Goal: Information Seeking & Learning: Compare options

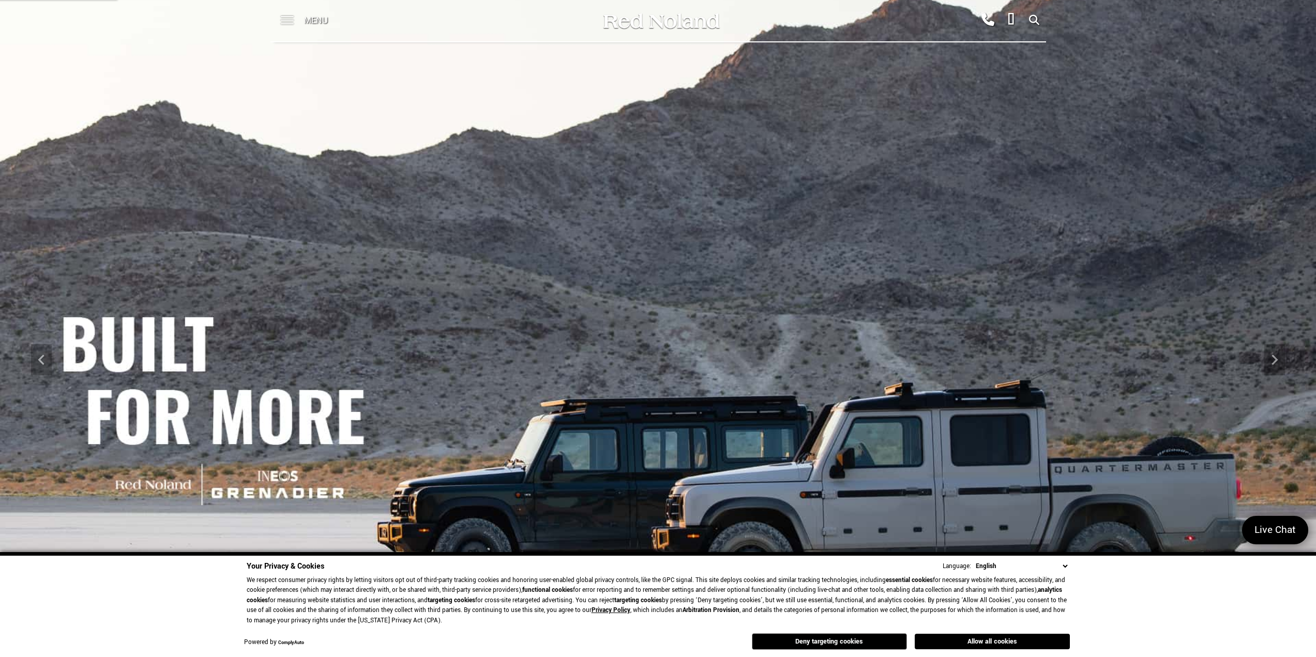
click at [287, 19] on span at bounding box center [287, 20] width 13 height 41
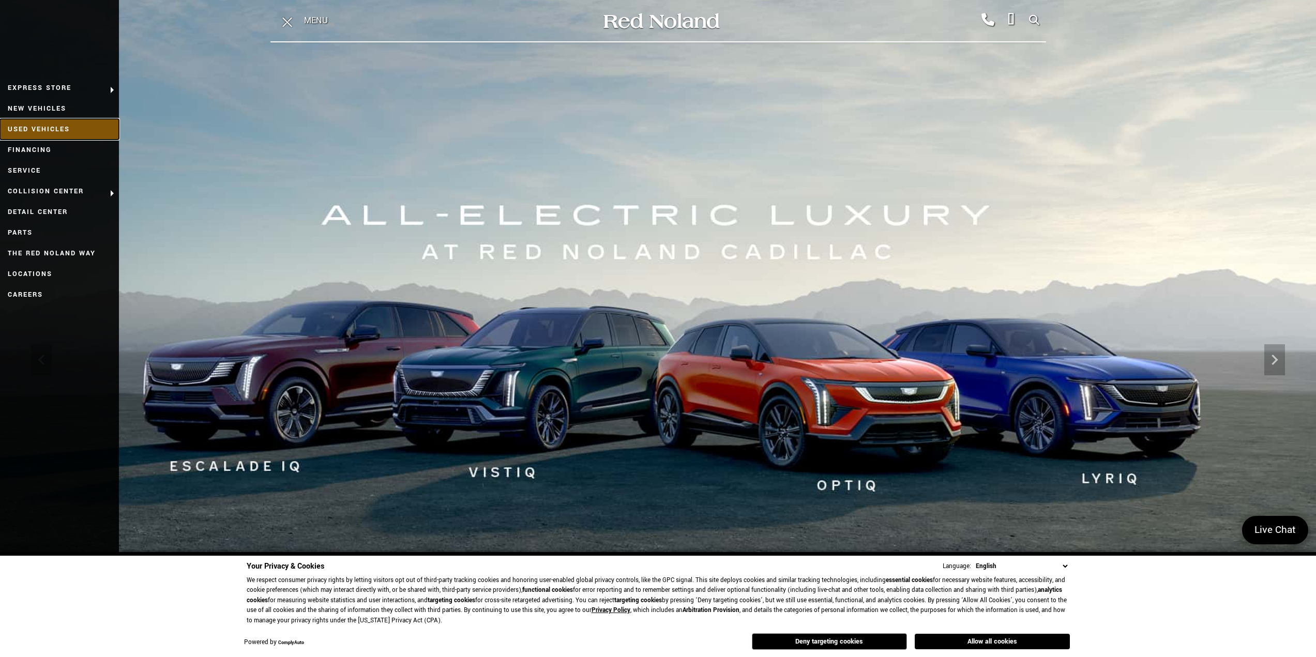
click at [57, 125] on link "Used Vehicles" at bounding box center [59, 129] width 119 height 21
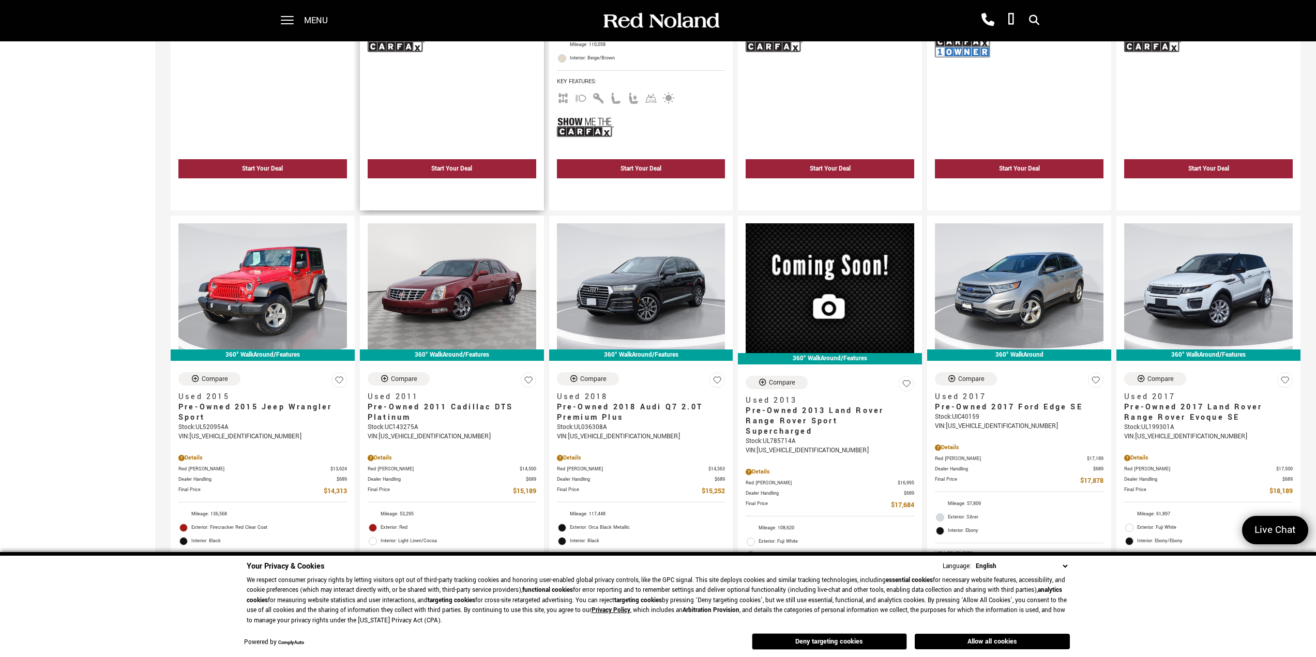
scroll to position [569, 0]
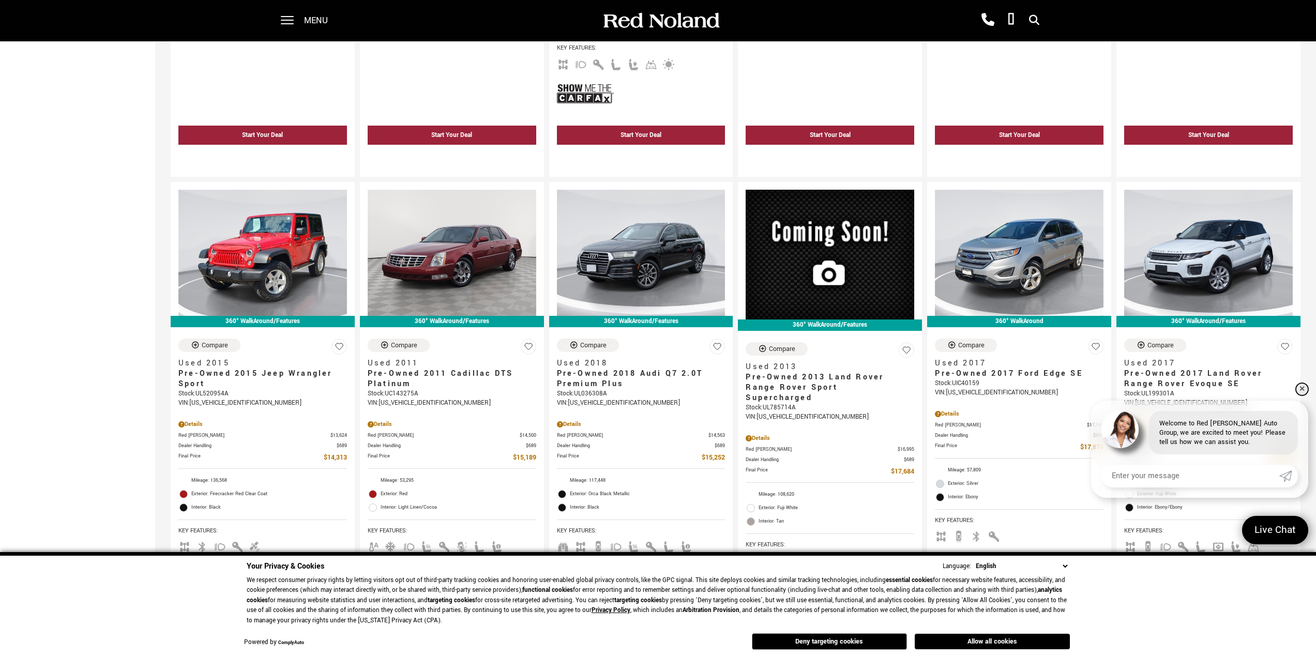
click at [1303, 386] on link "✕" at bounding box center [1302, 389] width 12 height 12
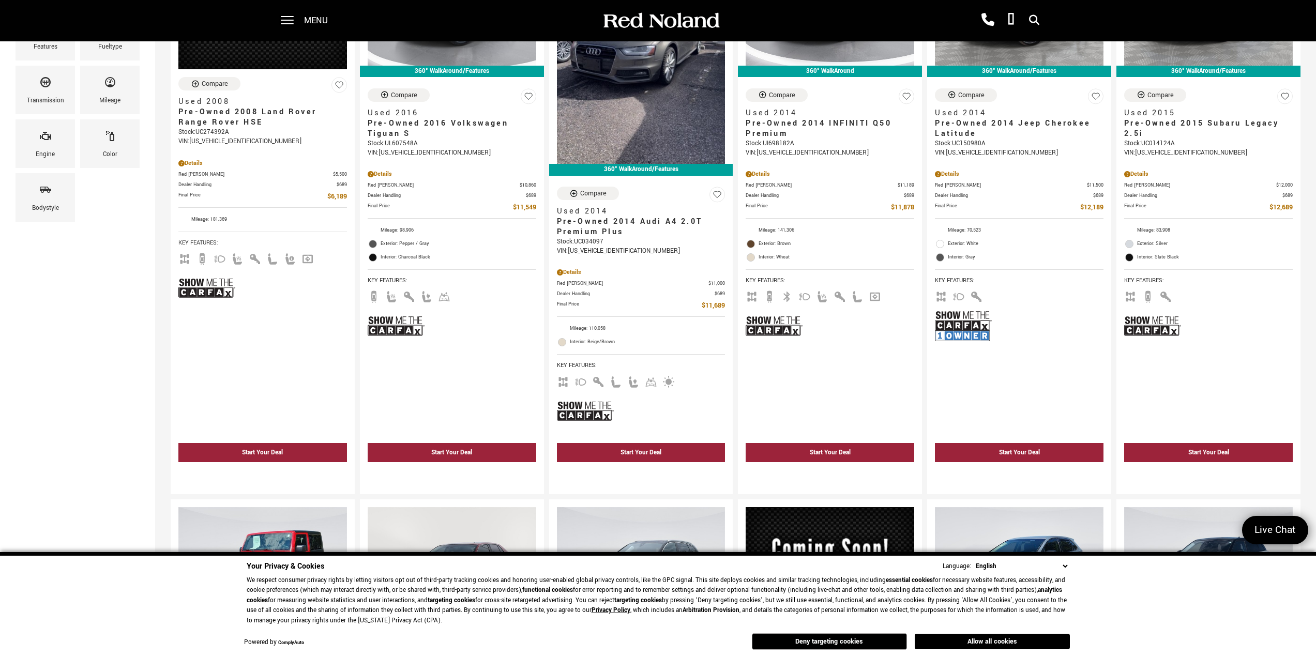
scroll to position [0, 0]
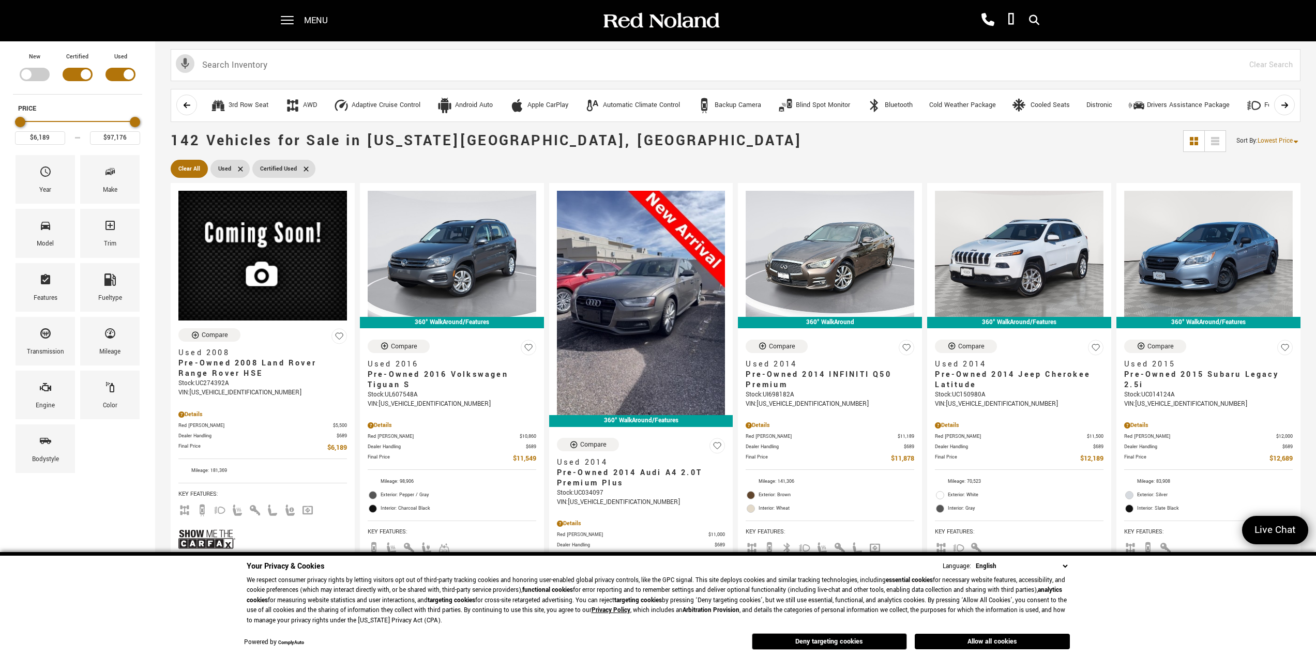
click at [305, 170] on icon at bounding box center [306, 169] width 8 height 8
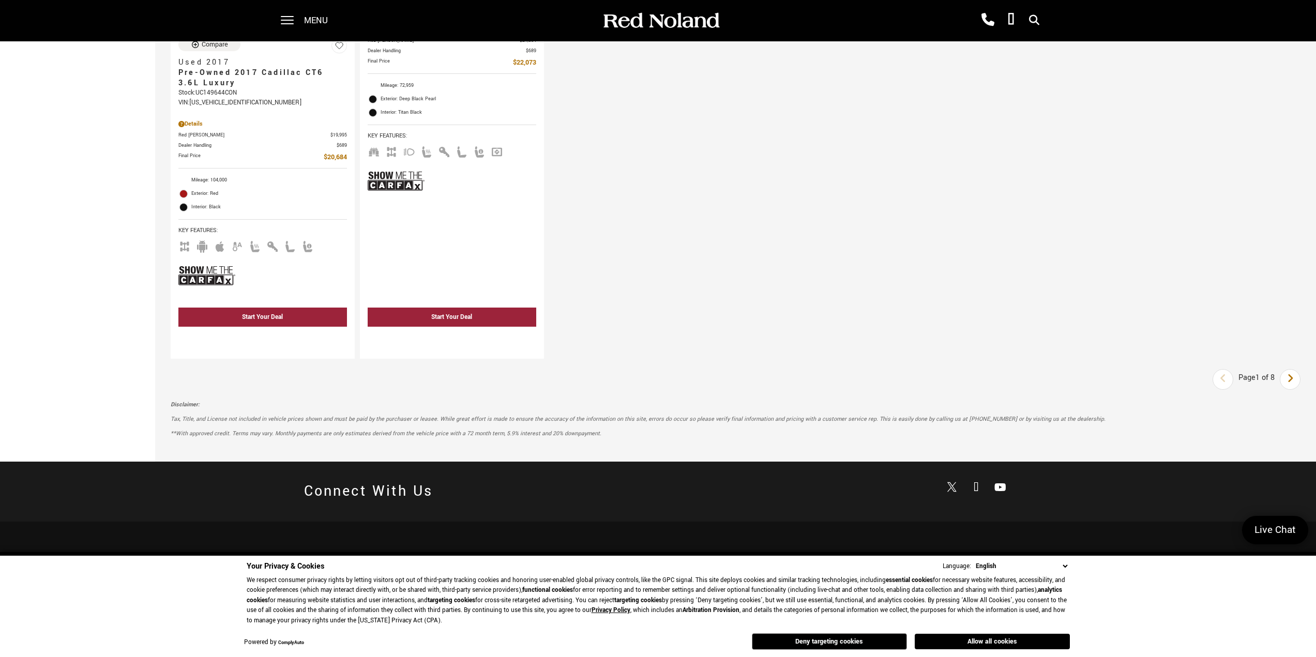
scroll to position [2069, 0]
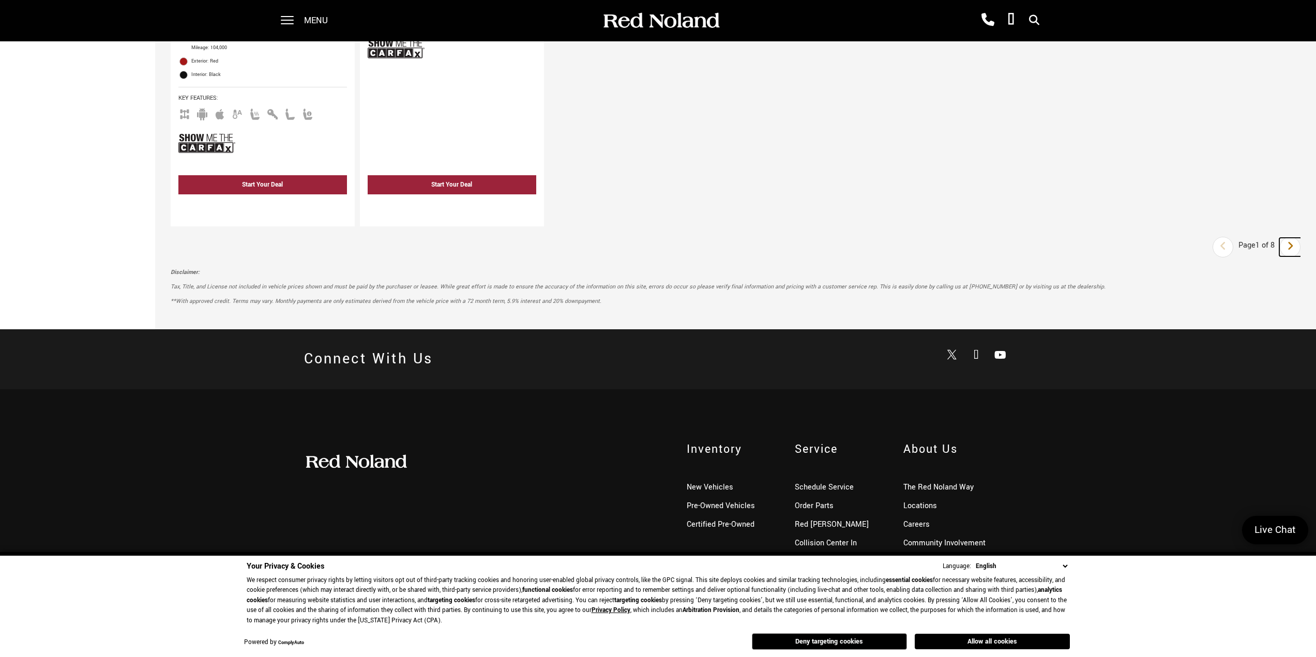
click at [1292, 246] on link "Next" at bounding box center [1290, 247] width 22 height 19
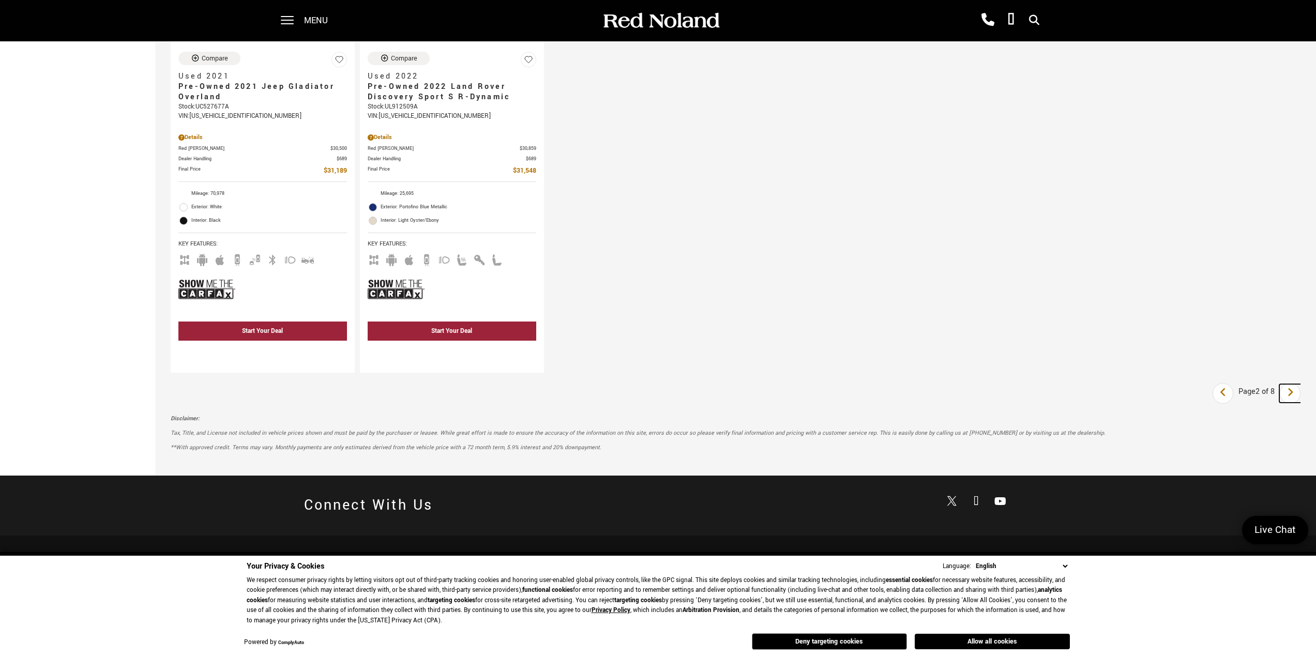
scroll to position [1758, 0]
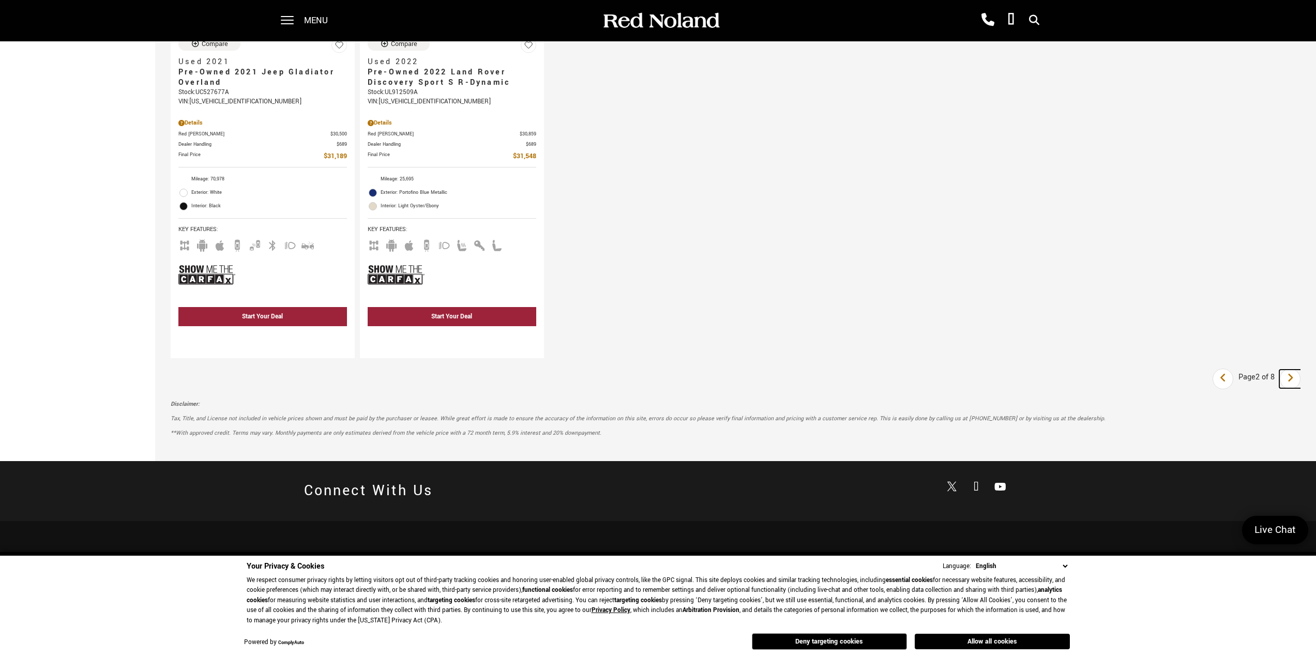
drag, startPoint x: 1294, startPoint y: 383, endPoint x: 1232, endPoint y: 369, distance: 63.2
click at [1294, 383] on link "Next" at bounding box center [1290, 379] width 22 height 19
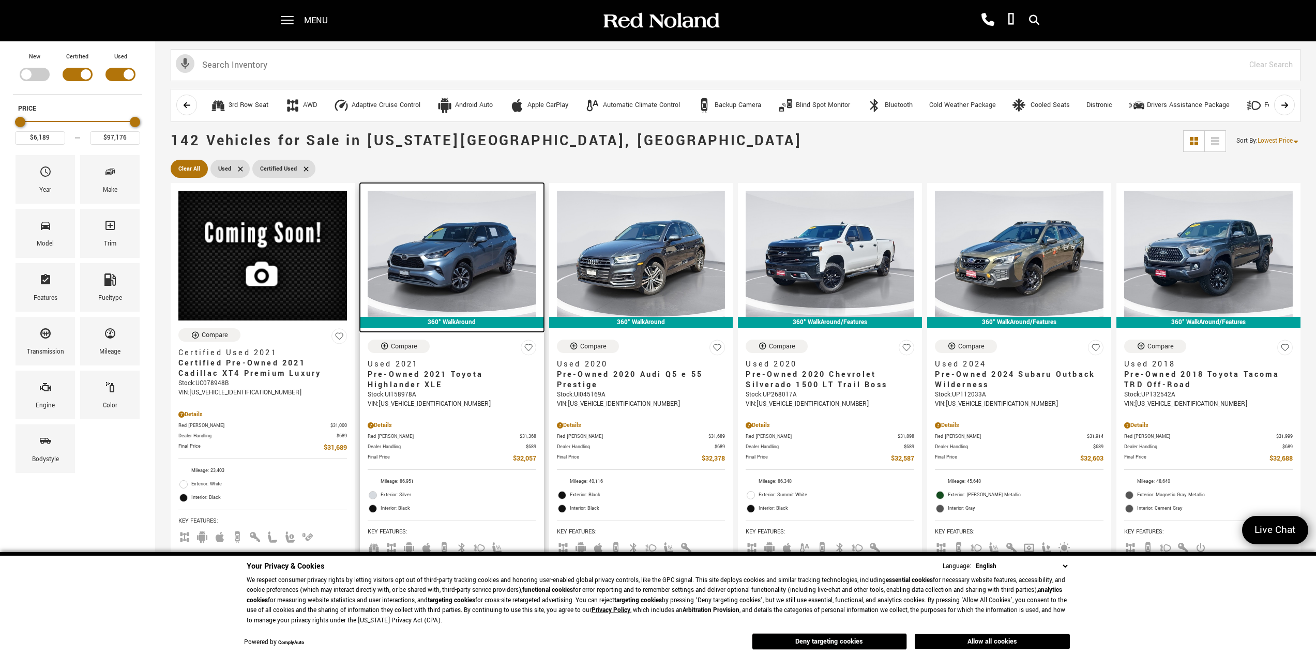
click at [443, 262] on img at bounding box center [452, 254] width 169 height 126
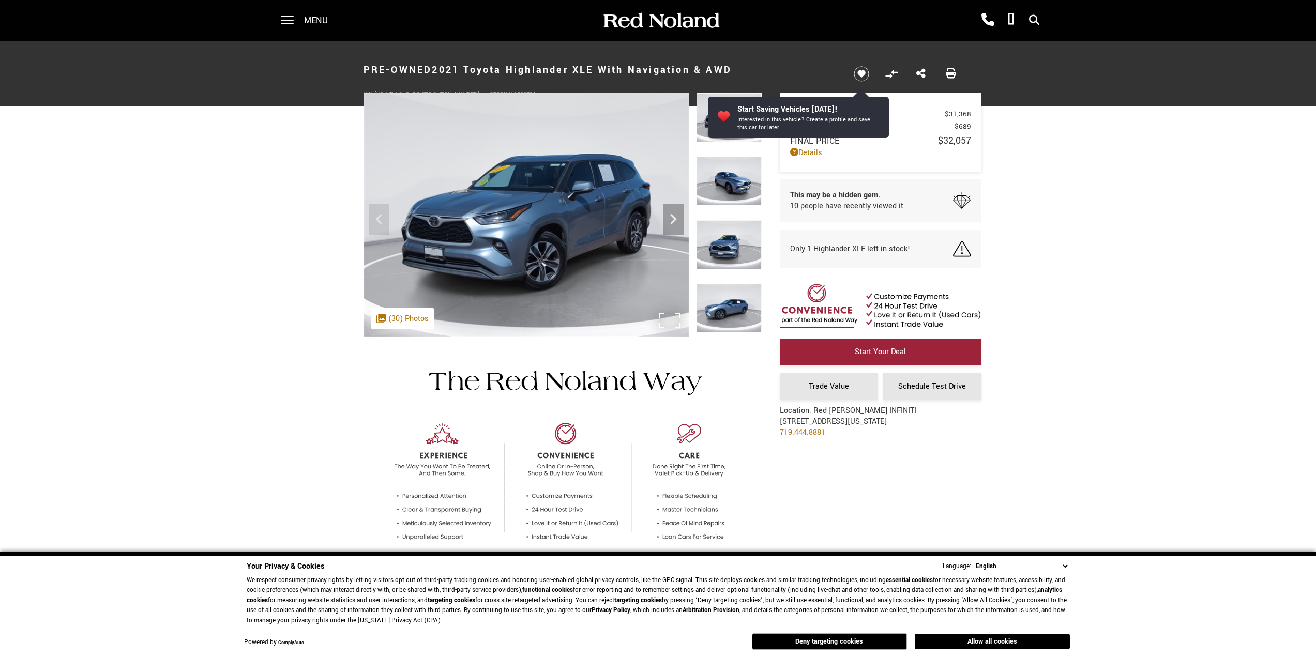
click at [395, 317] on div ".cls-1, .cls-3 { fill: #c50033; } .cls-1 { clip-rule: evenodd; } .cls-2 { clip-…" at bounding box center [402, 318] width 63 height 21
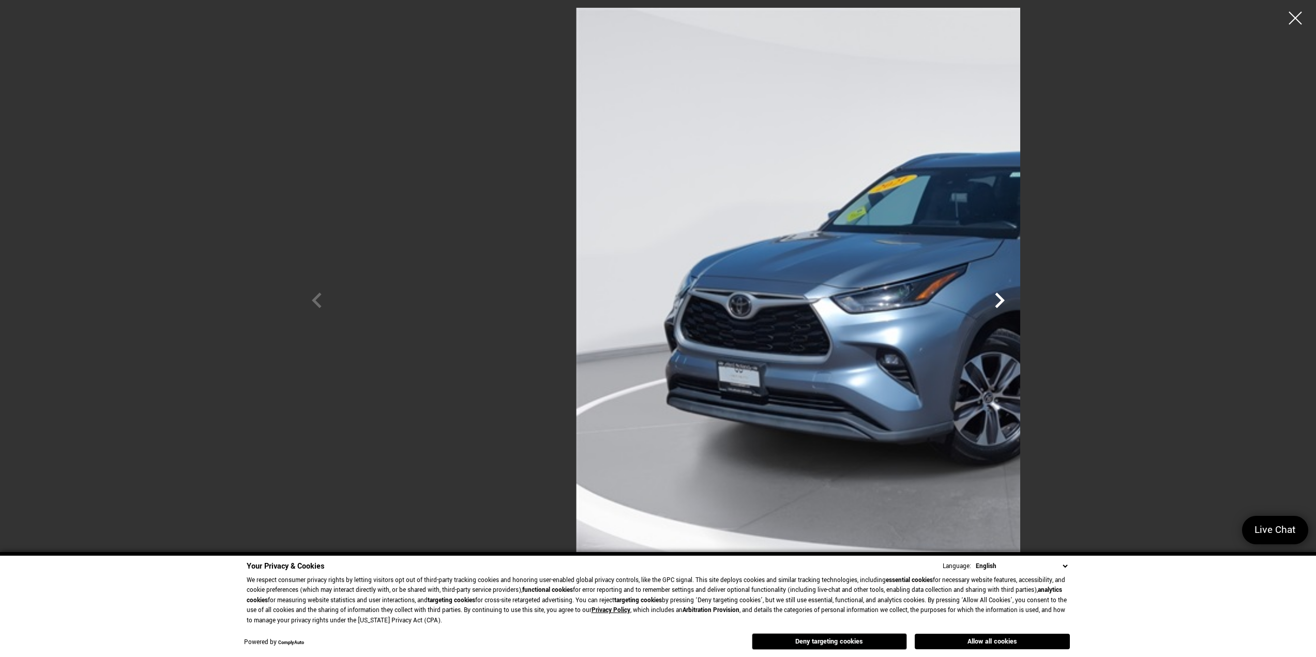
click at [1015, 298] on icon "Next" at bounding box center [999, 300] width 31 height 31
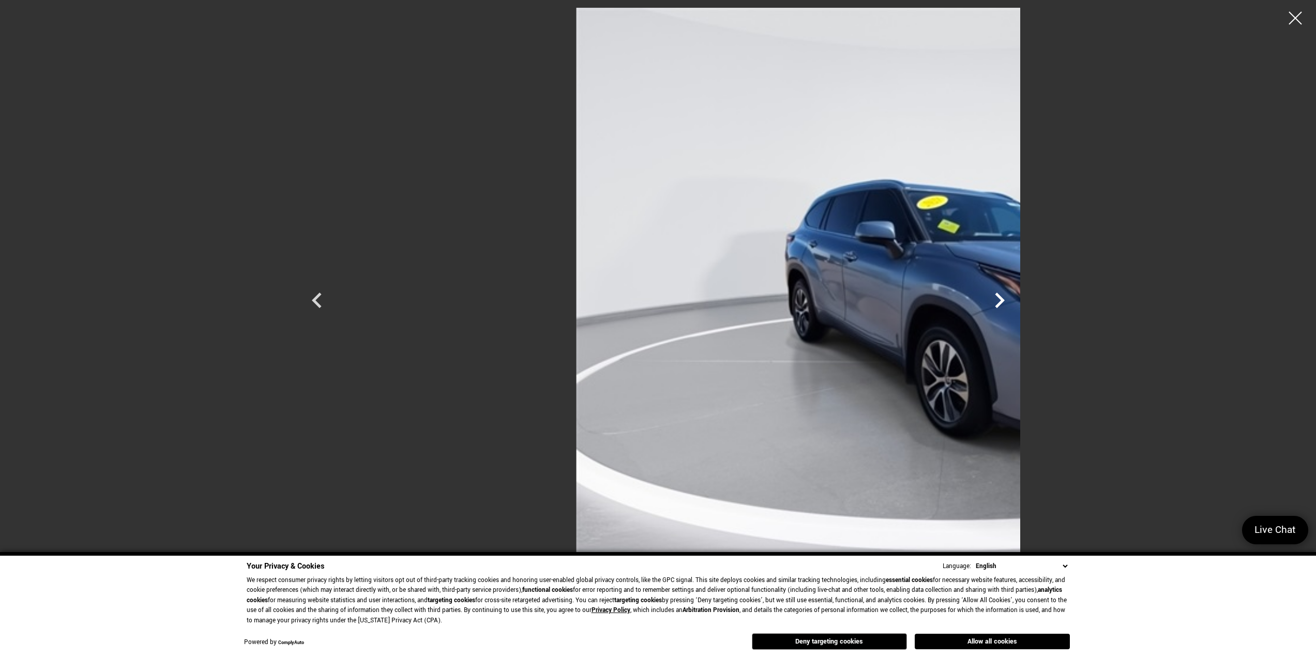
click at [1015, 298] on icon "Next" at bounding box center [999, 300] width 31 height 31
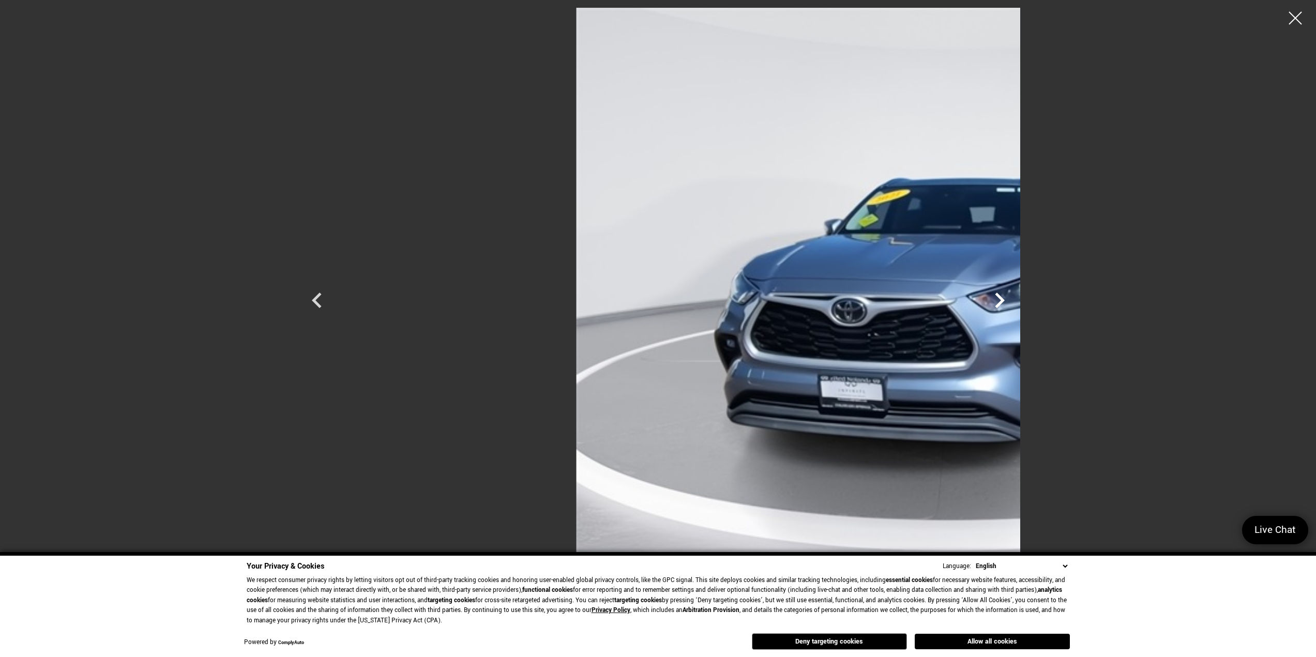
click at [1015, 298] on icon "Next" at bounding box center [999, 300] width 31 height 31
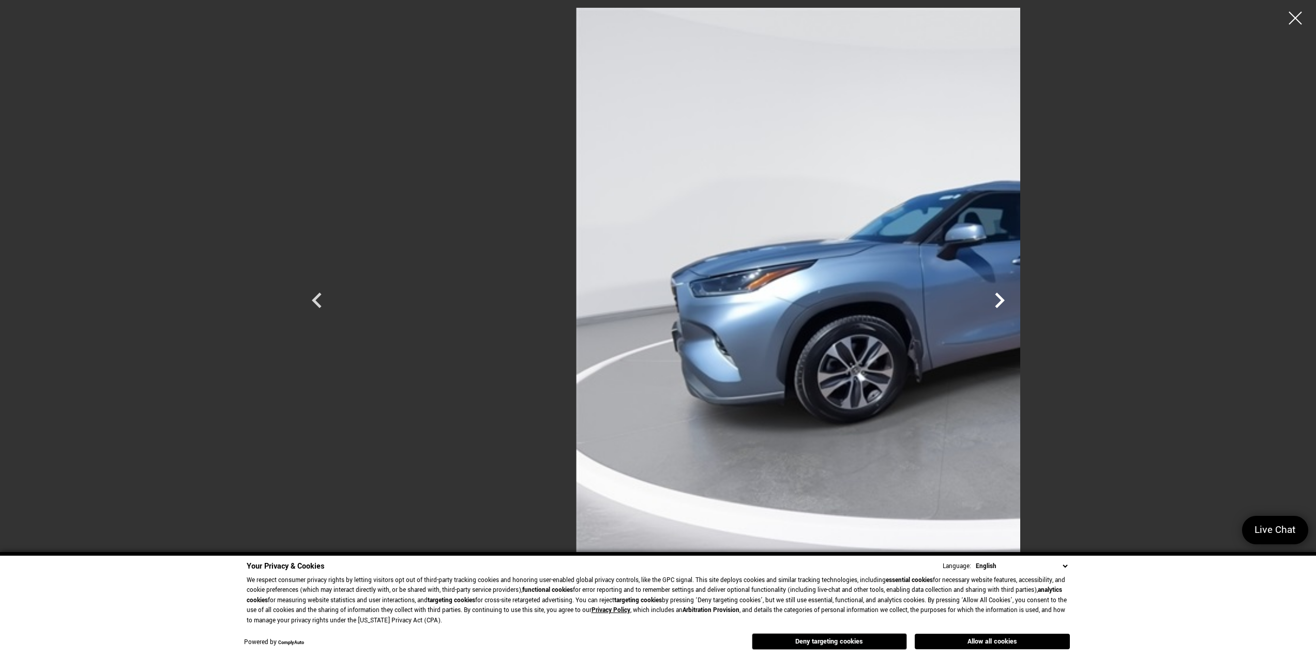
click at [1015, 298] on icon "Next" at bounding box center [999, 300] width 31 height 31
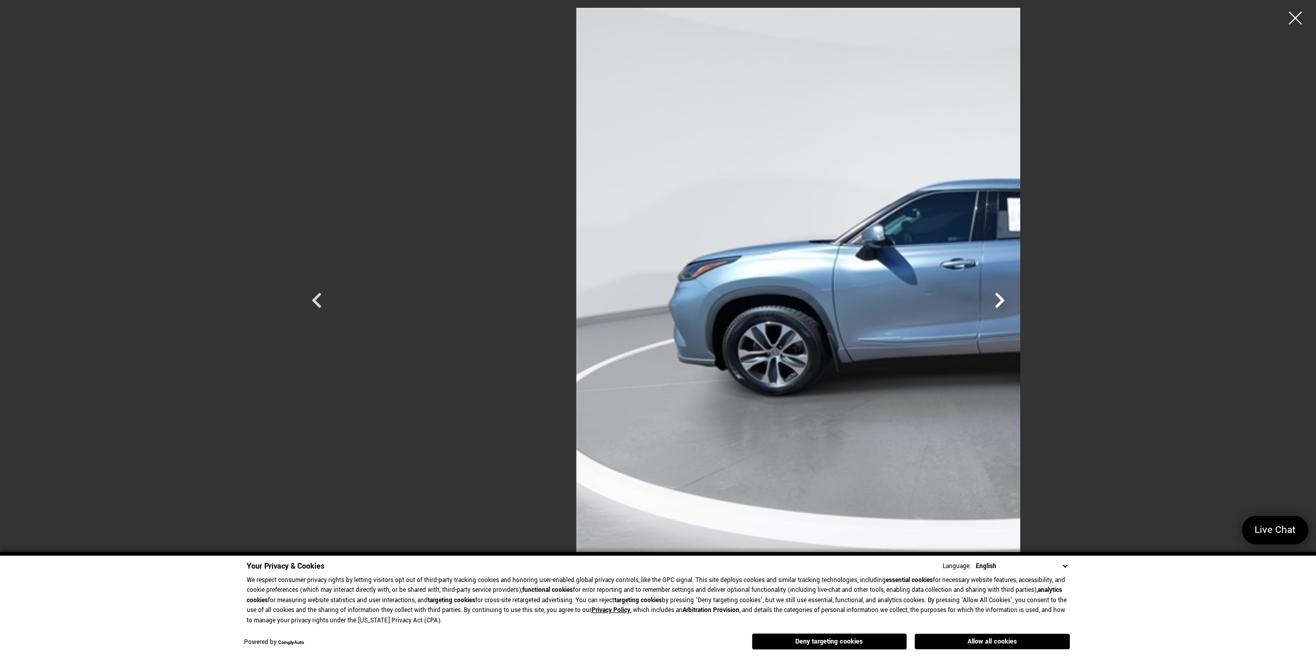
click at [1015, 298] on icon "Next" at bounding box center [999, 300] width 31 height 31
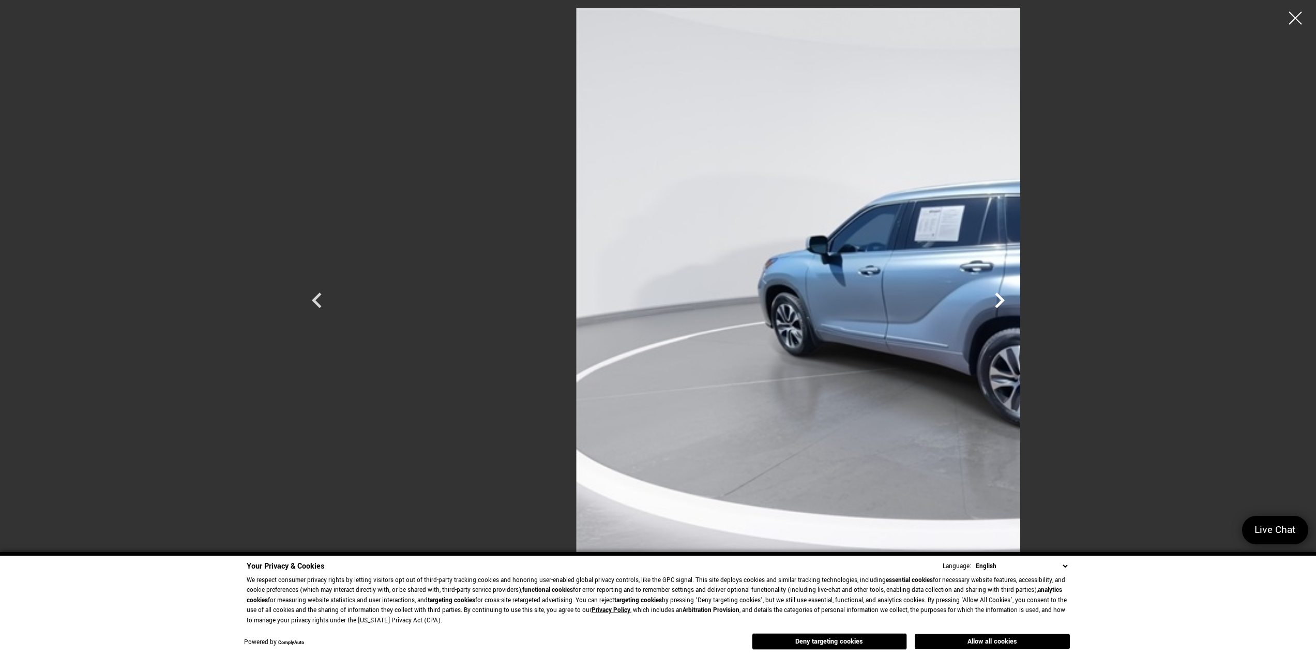
click at [1015, 298] on icon "Next" at bounding box center [999, 300] width 31 height 31
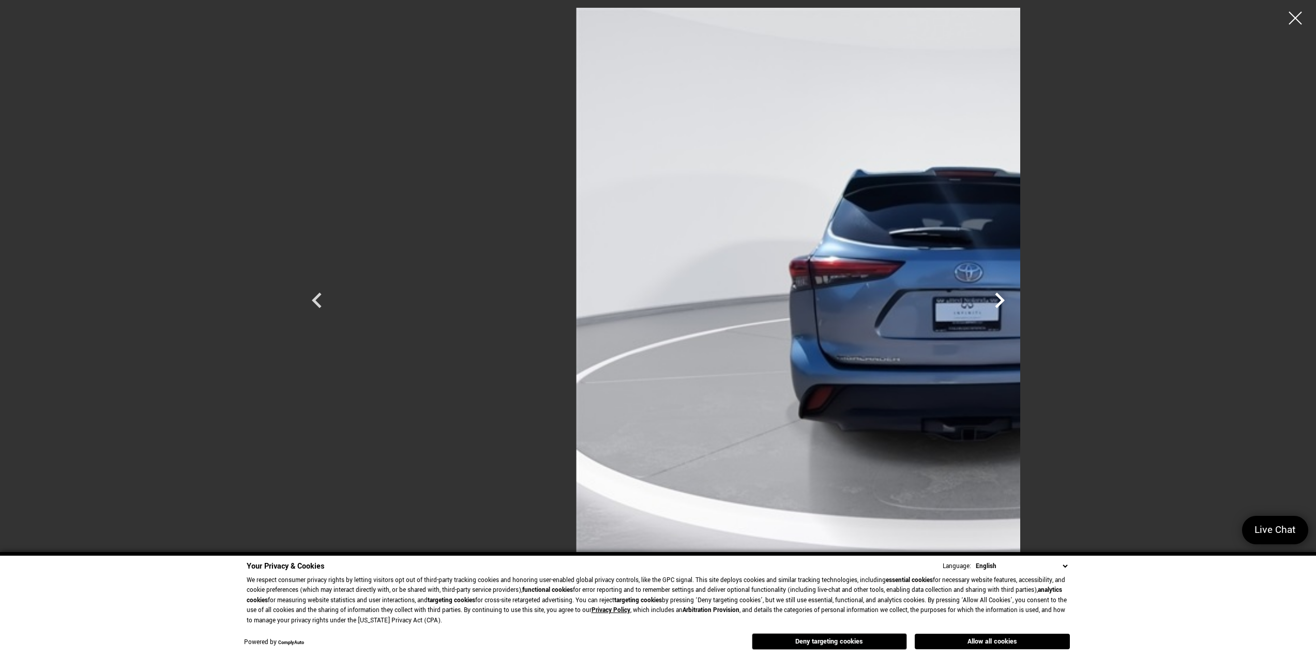
click at [1015, 298] on icon "Next" at bounding box center [999, 300] width 31 height 31
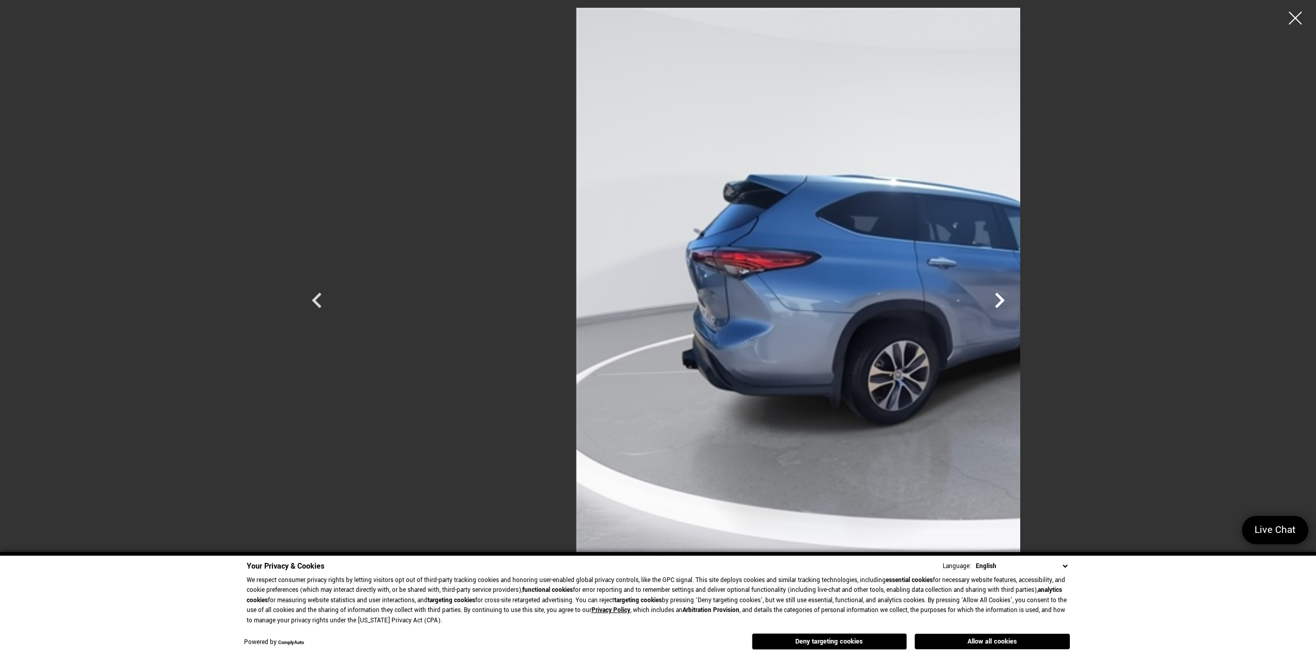
click at [1015, 298] on icon "Next" at bounding box center [999, 300] width 31 height 31
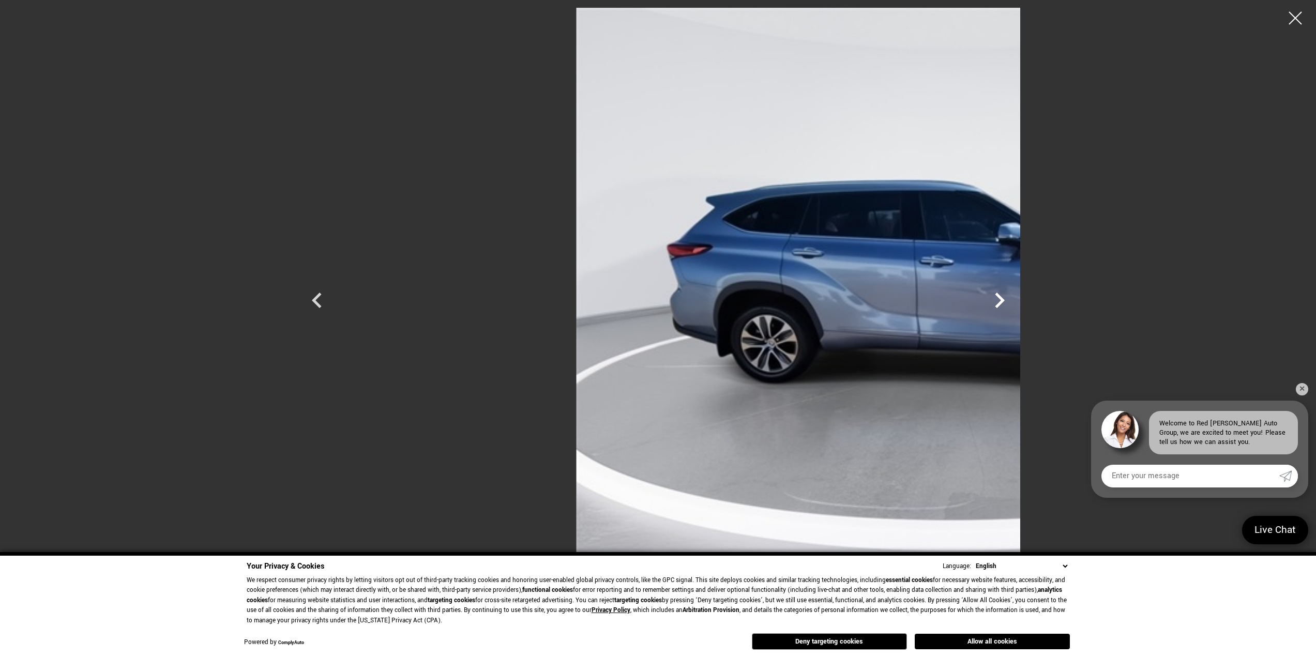
click at [1015, 298] on icon "Next" at bounding box center [999, 300] width 31 height 31
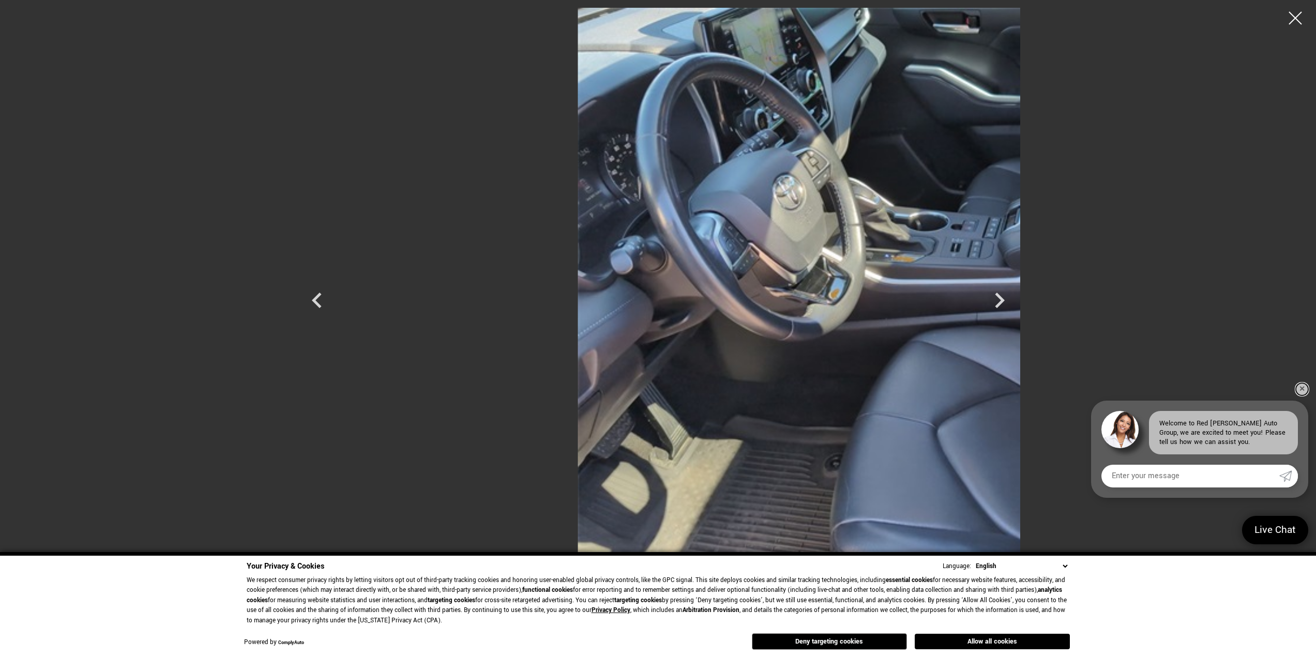
click at [1300, 389] on link "✕" at bounding box center [1302, 389] width 12 height 12
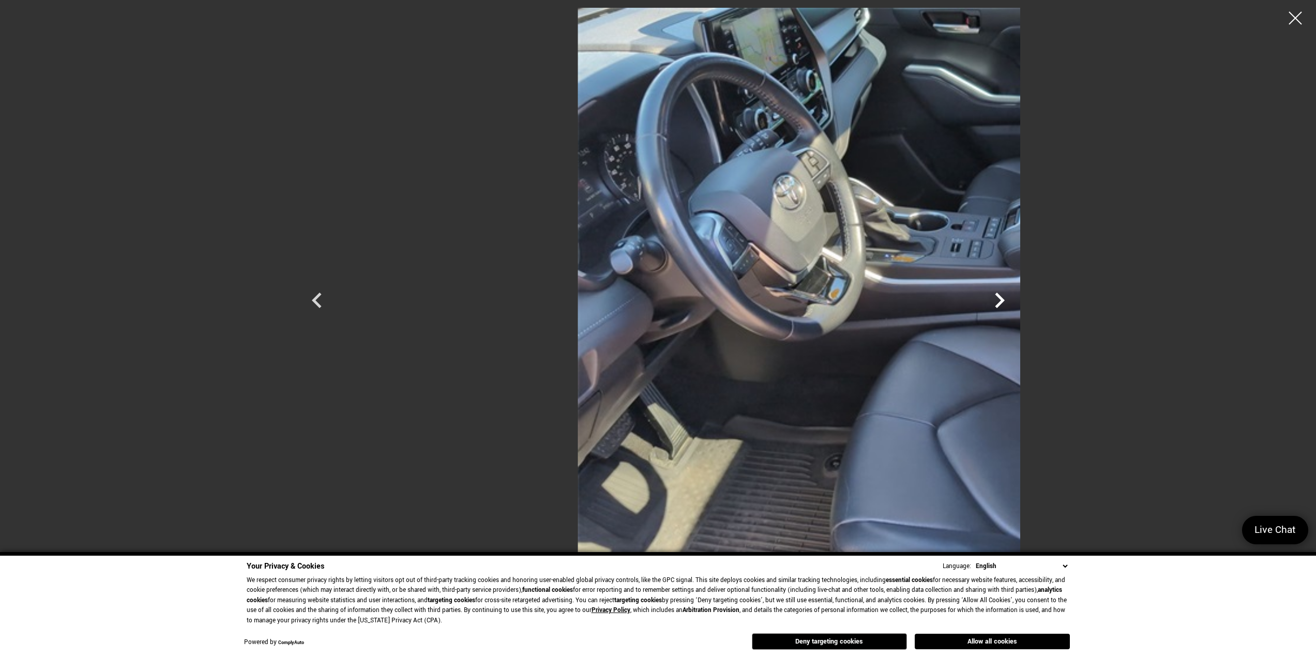
click at [1015, 301] on icon "Next" at bounding box center [999, 300] width 31 height 31
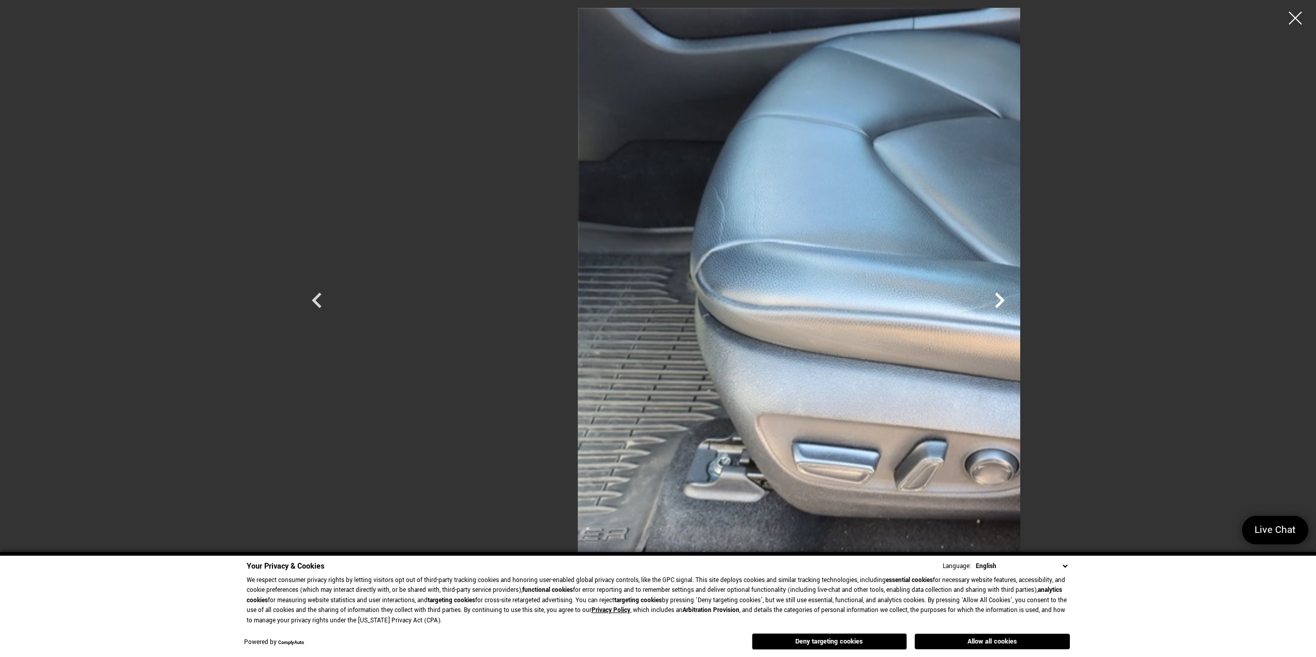
click at [1015, 301] on icon "Next" at bounding box center [999, 300] width 31 height 31
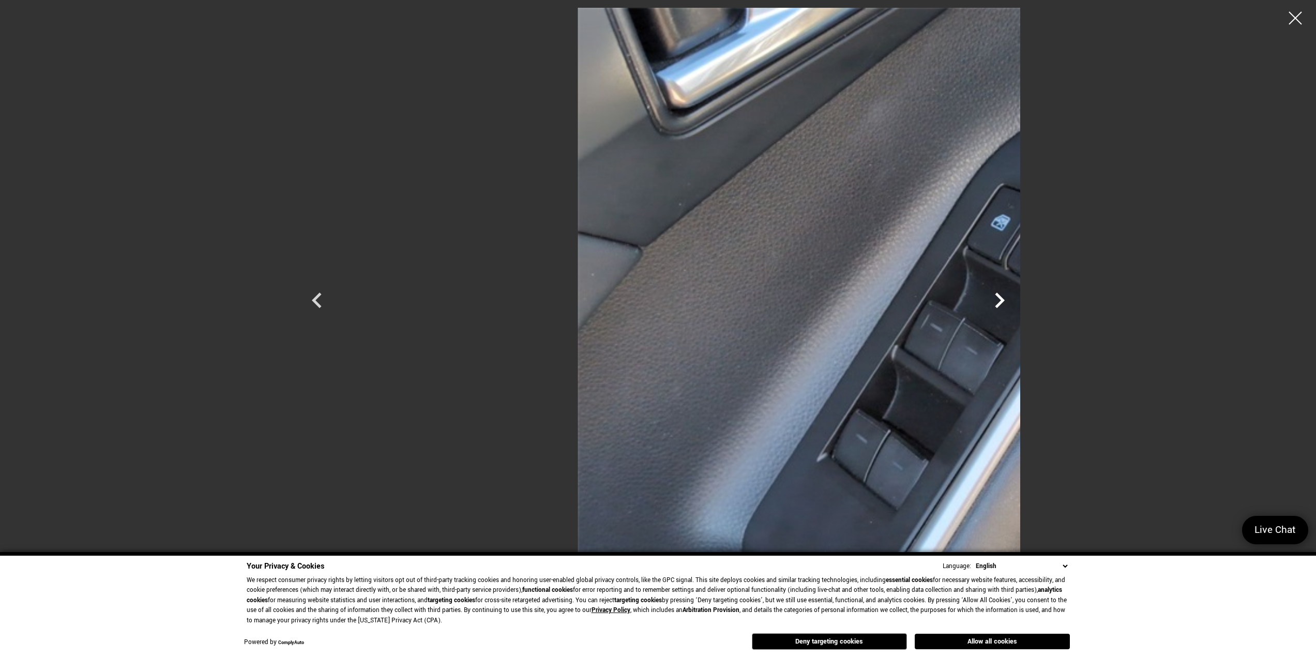
click at [1015, 301] on icon "Next" at bounding box center [999, 300] width 31 height 31
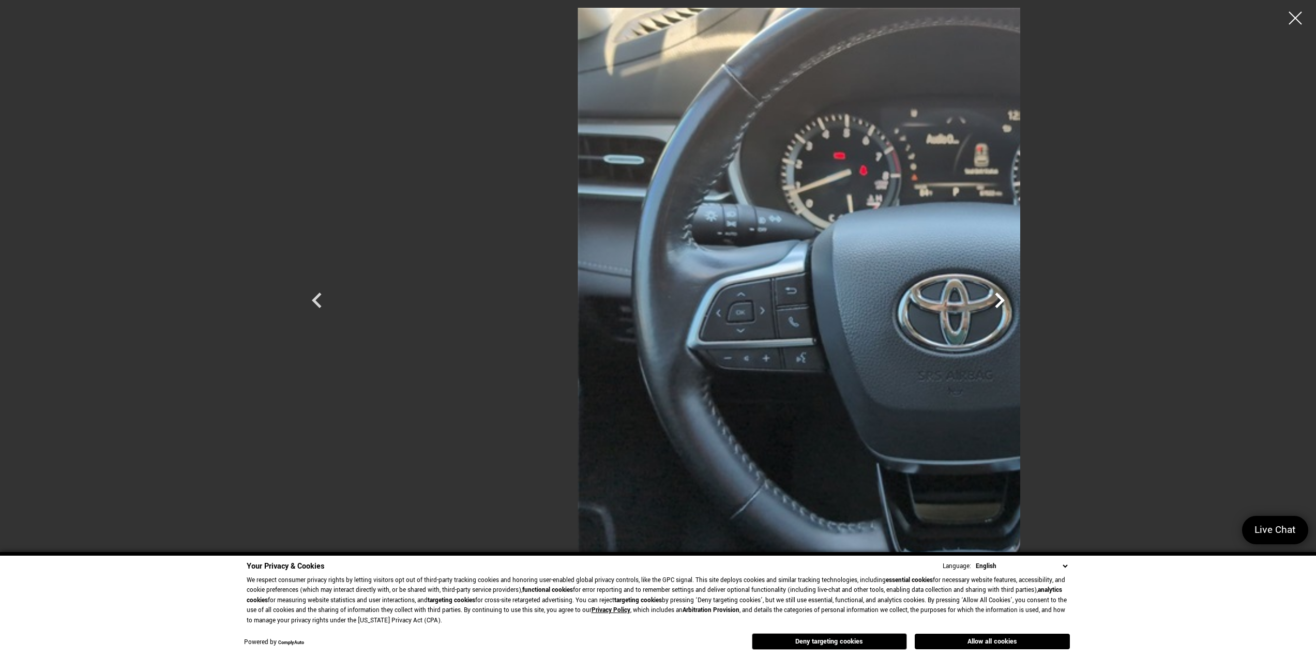
click at [1015, 301] on icon "Next" at bounding box center [999, 300] width 31 height 31
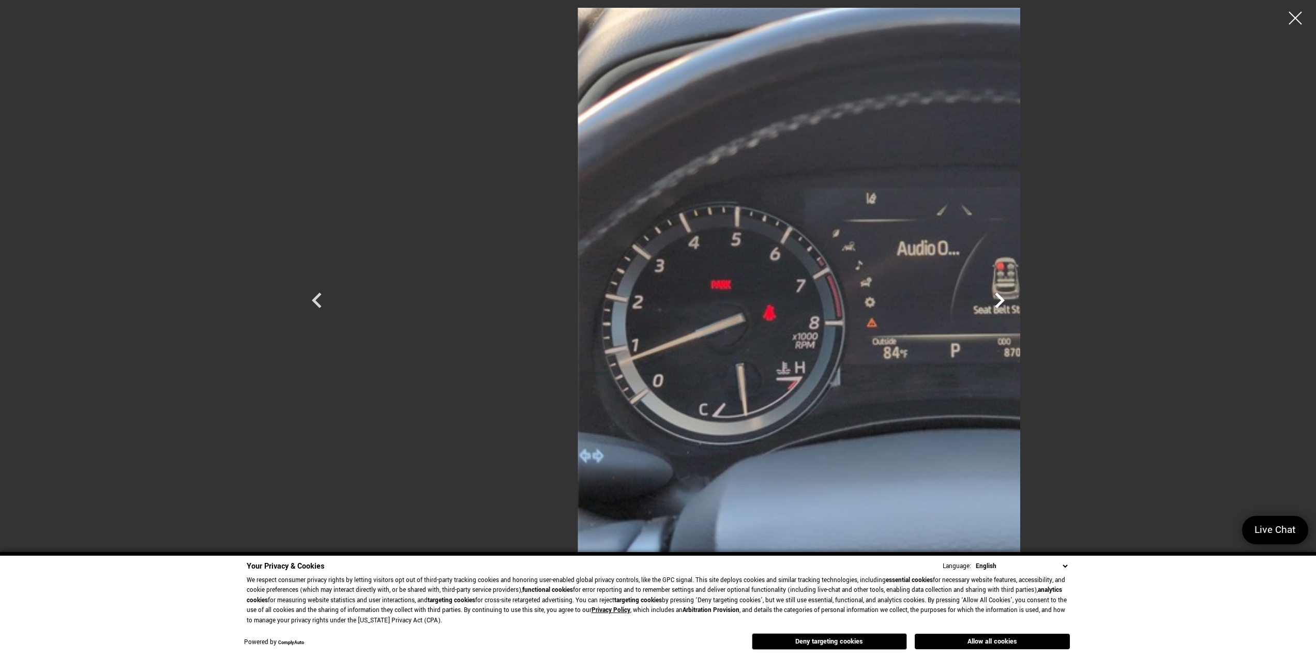
click at [1015, 301] on icon "Next" at bounding box center [999, 300] width 31 height 31
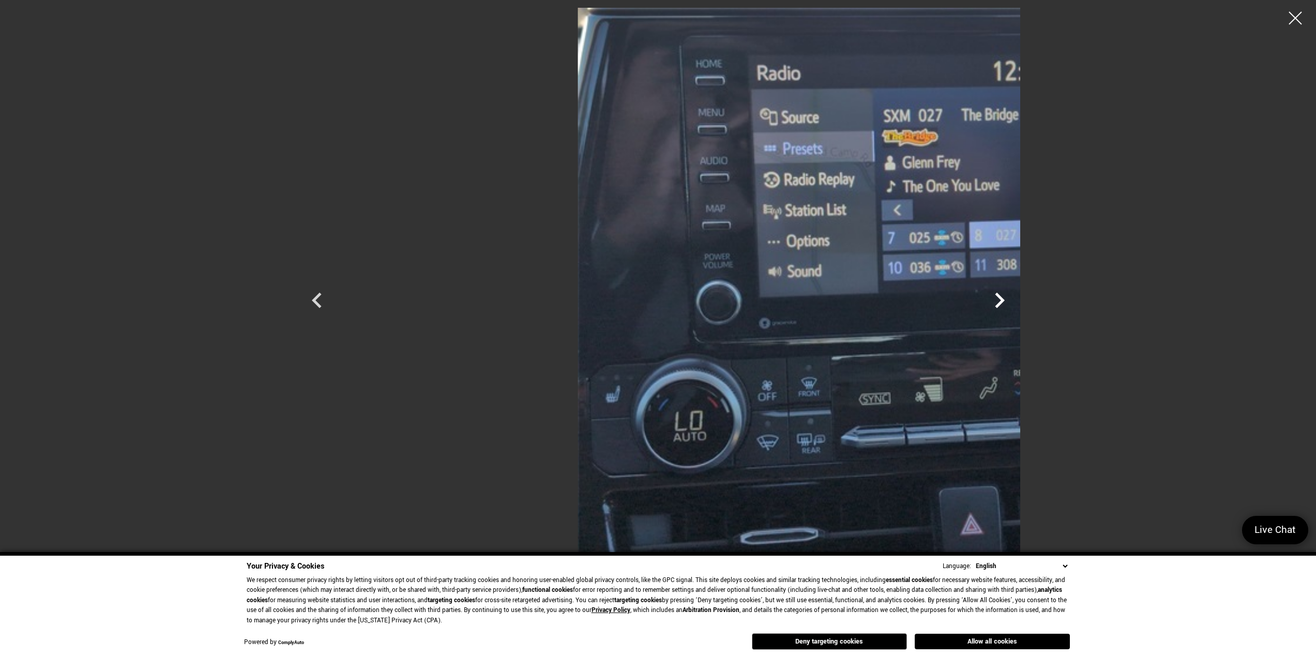
click at [1015, 301] on icon "Next" at bounding box center [999, 300] width 31 height 31
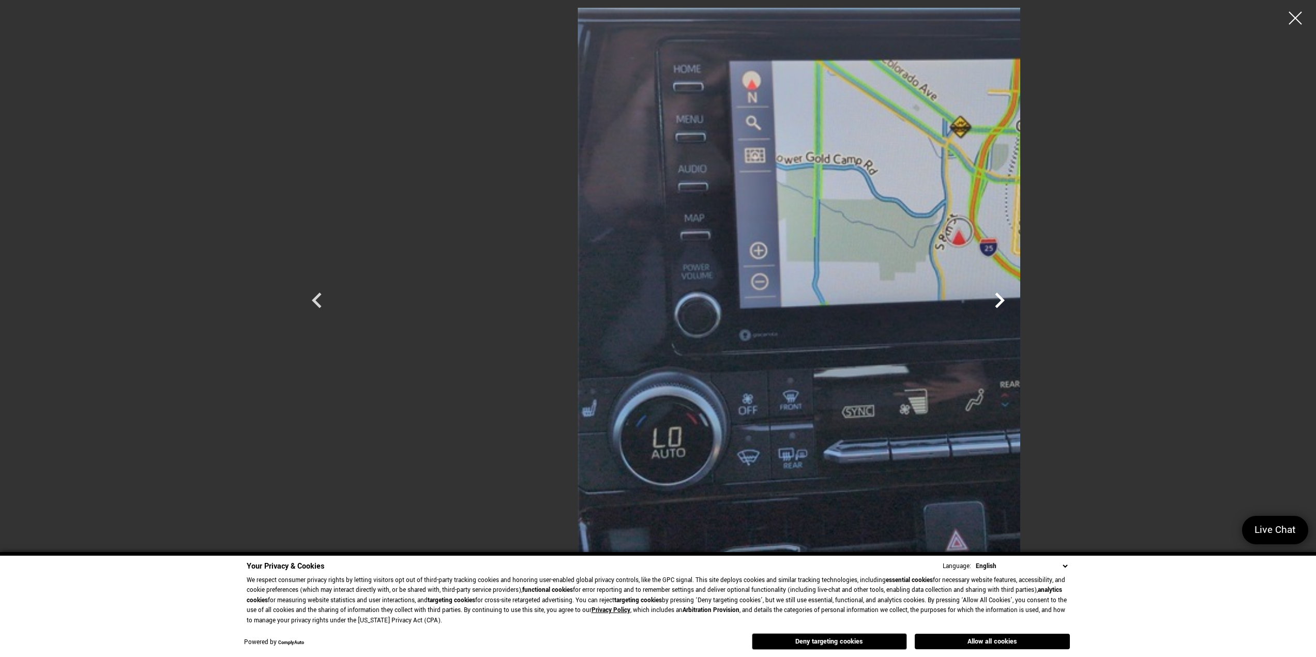
click at [1015, 301] on icon "Next" at bounding box center [999, 300] width 31 height 31
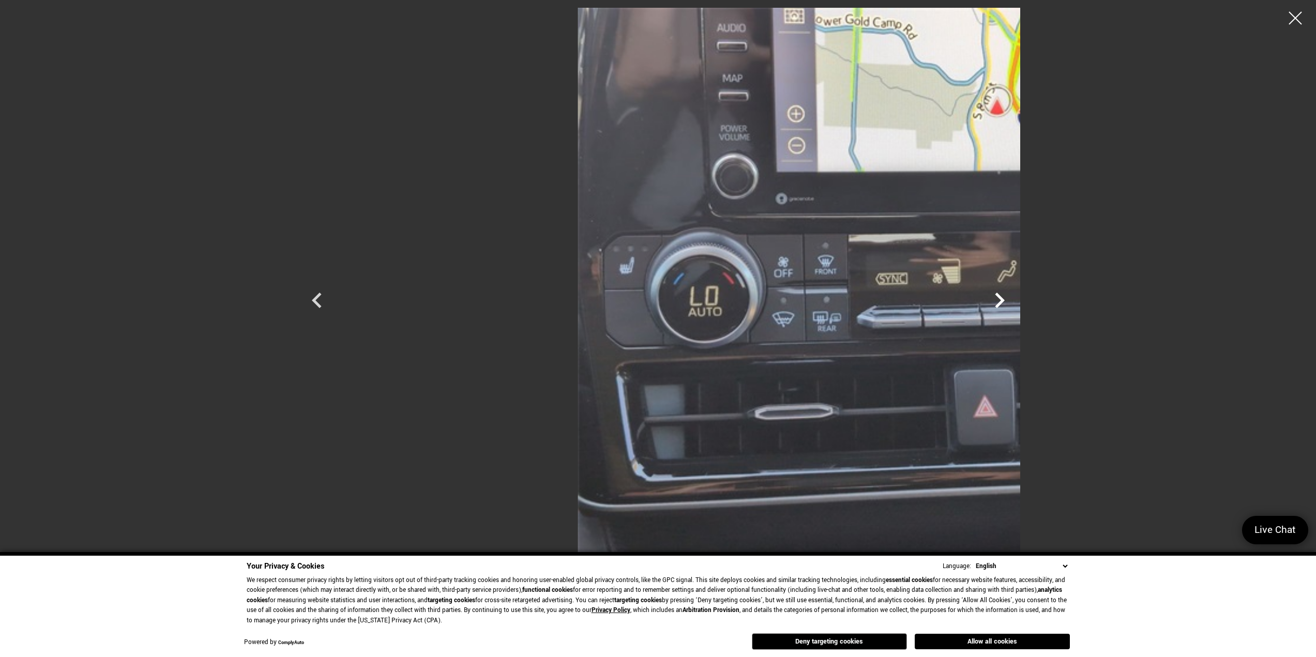
click at [1015, 301] on icon "Next" at bounding box center [999, 300] width 31 height 31
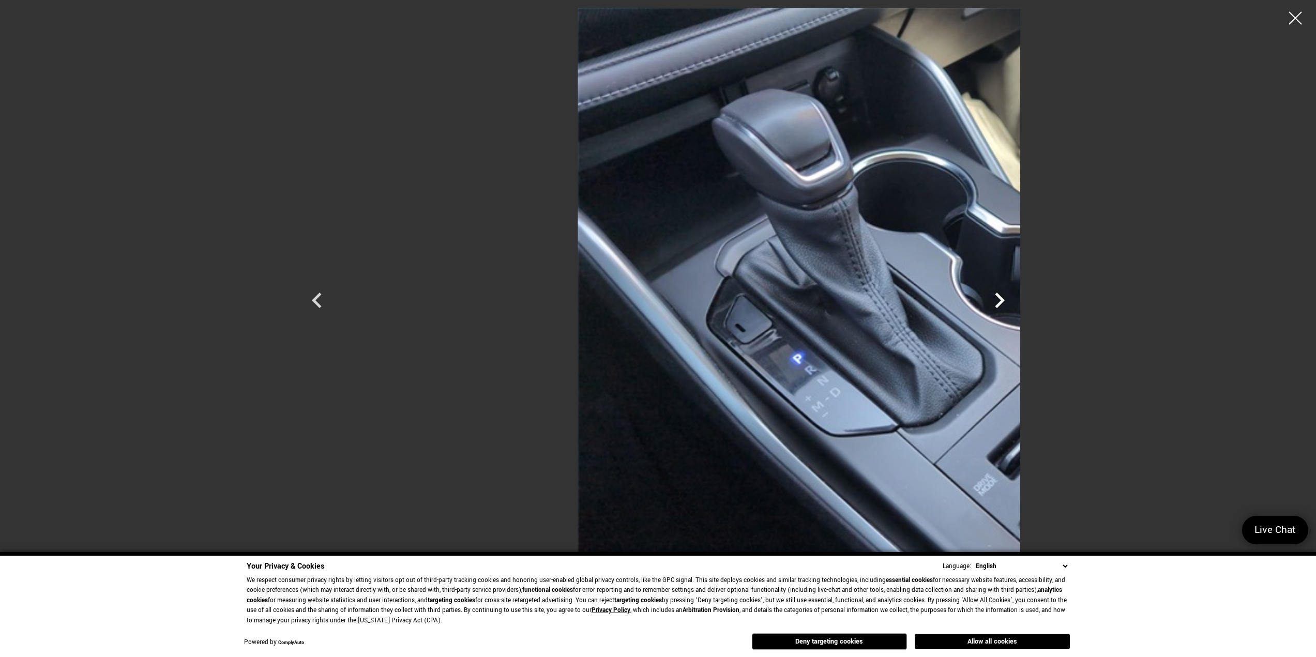
click at [1015, 301] on icon "Next" at bounding box center [999, 300] width 31 height 31
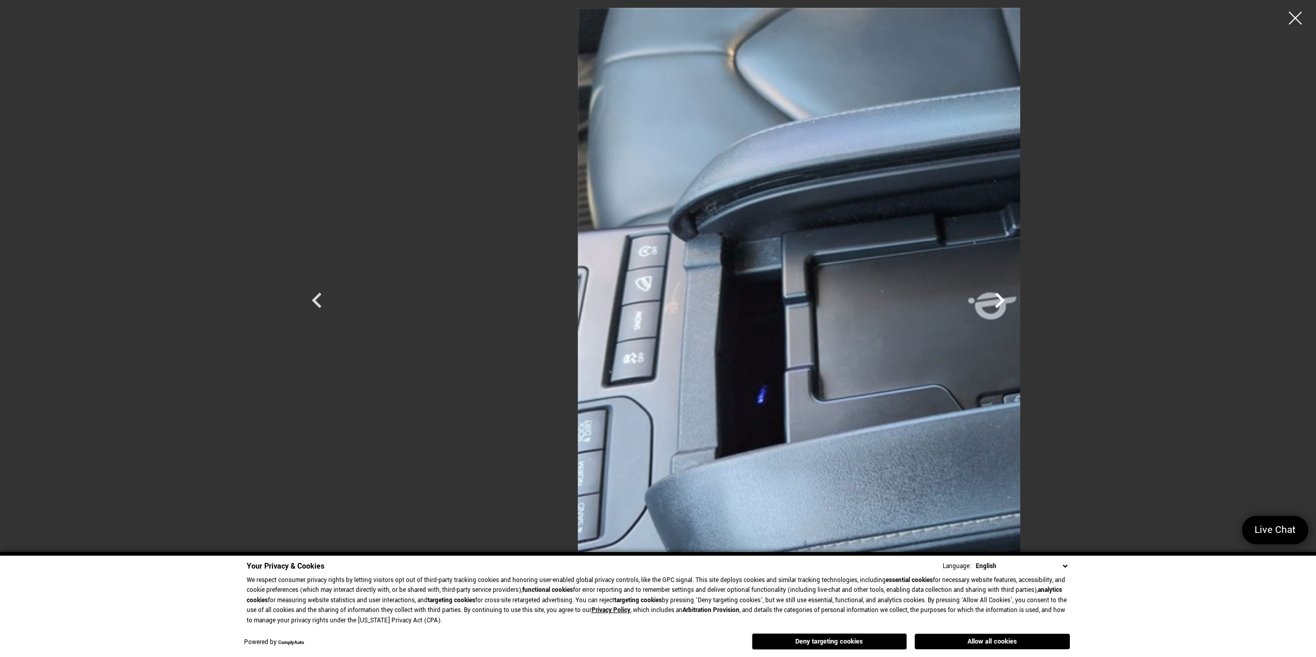
click at [1015, 301] on icon "Next" at bounding box center [999, 300] width 31 height 31
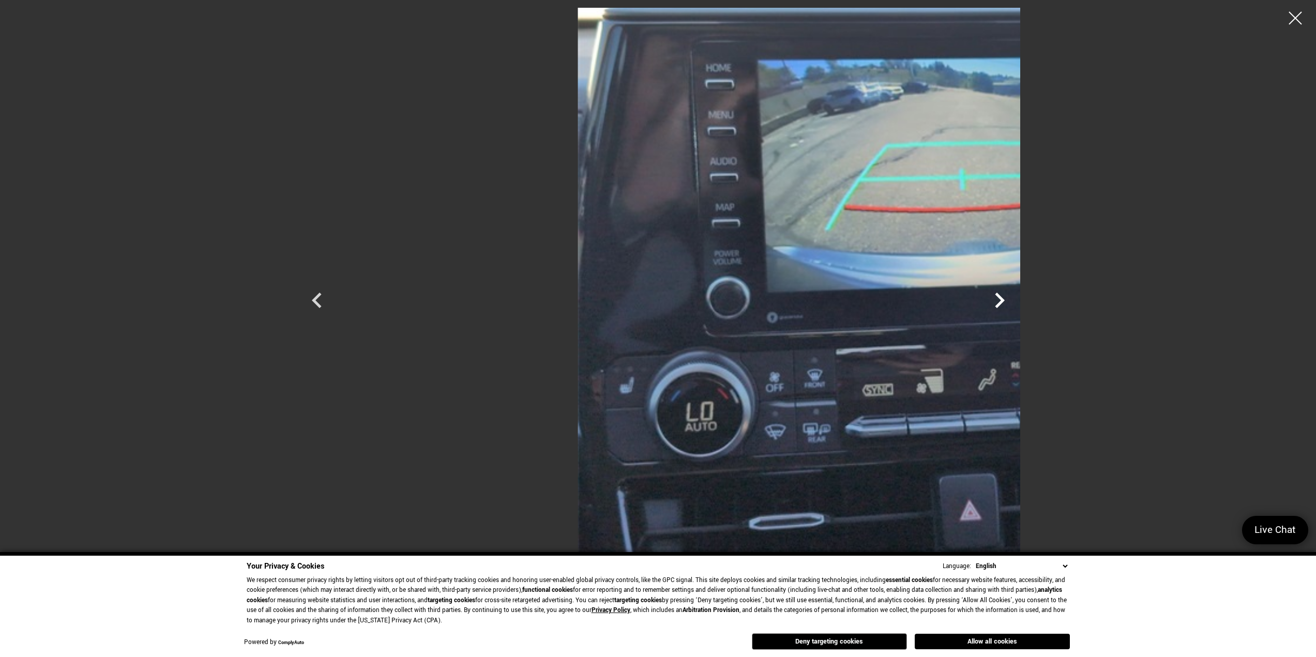
click at [1015, 301] on icon "Next" at bounding box center [999, 300] width 31 height 31
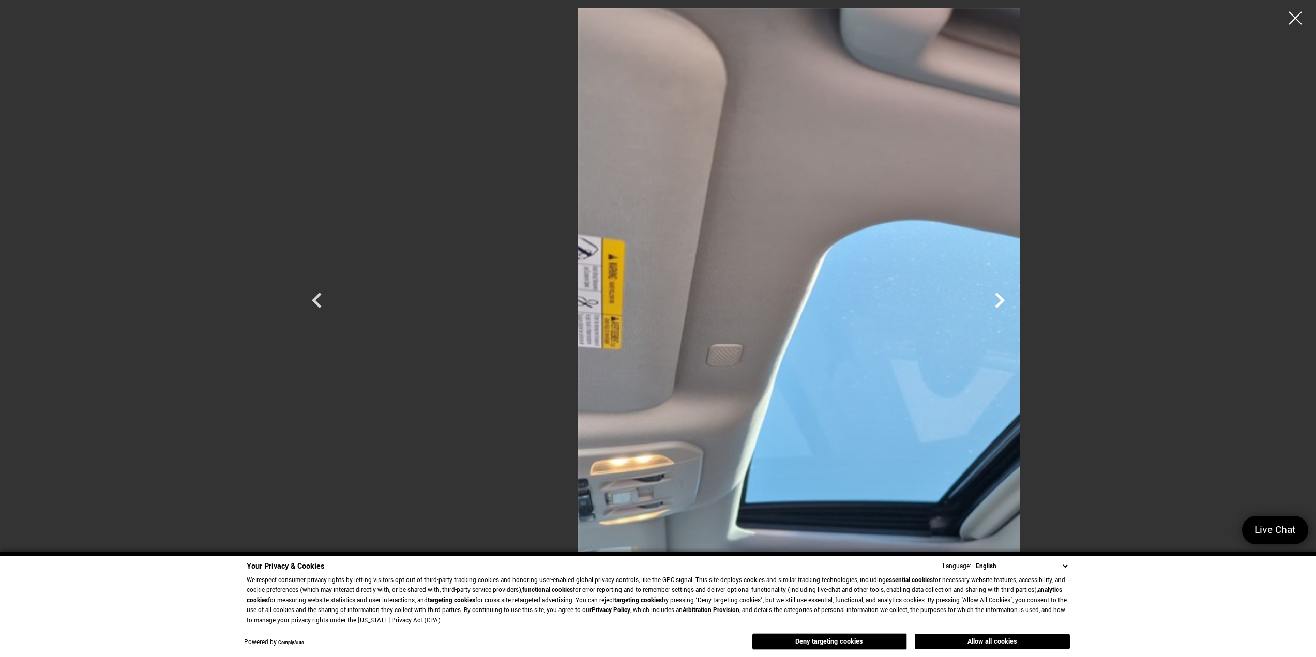
click at [1015, 301] on icon "Next" at bounding box center [999, 300] width 31 height 31
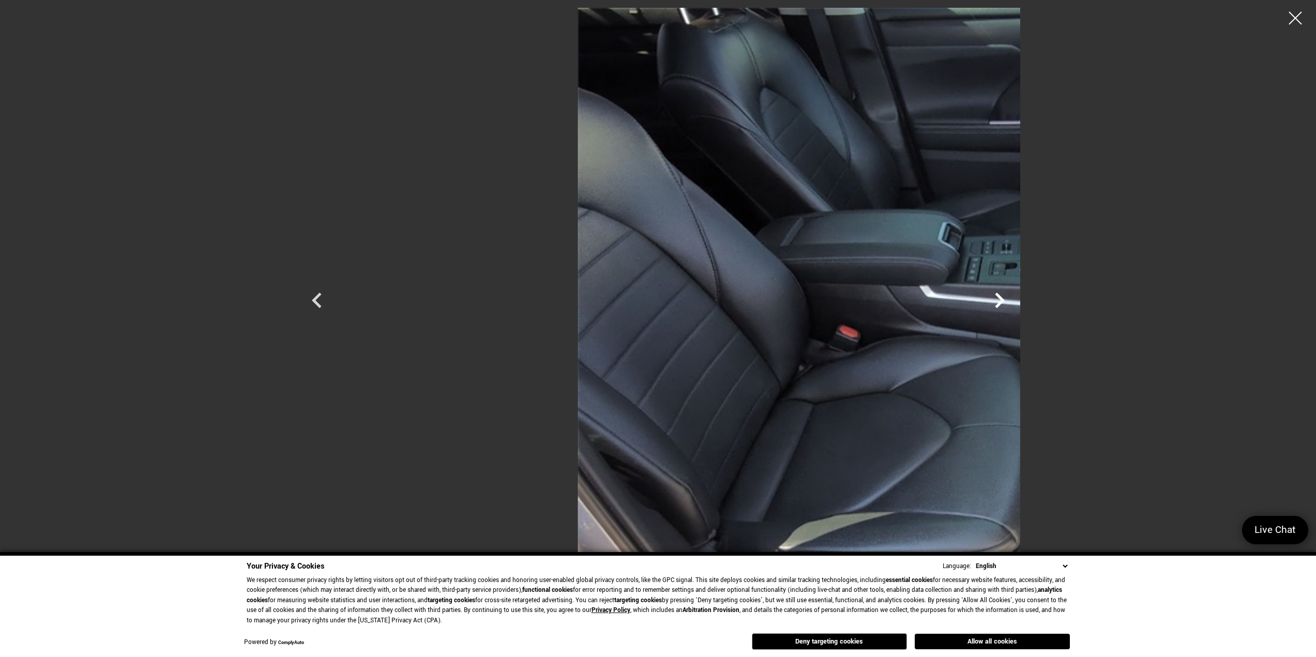
click at [1015, 301] on icon "Next" at bounding box center [999, 300] width 31 height 31
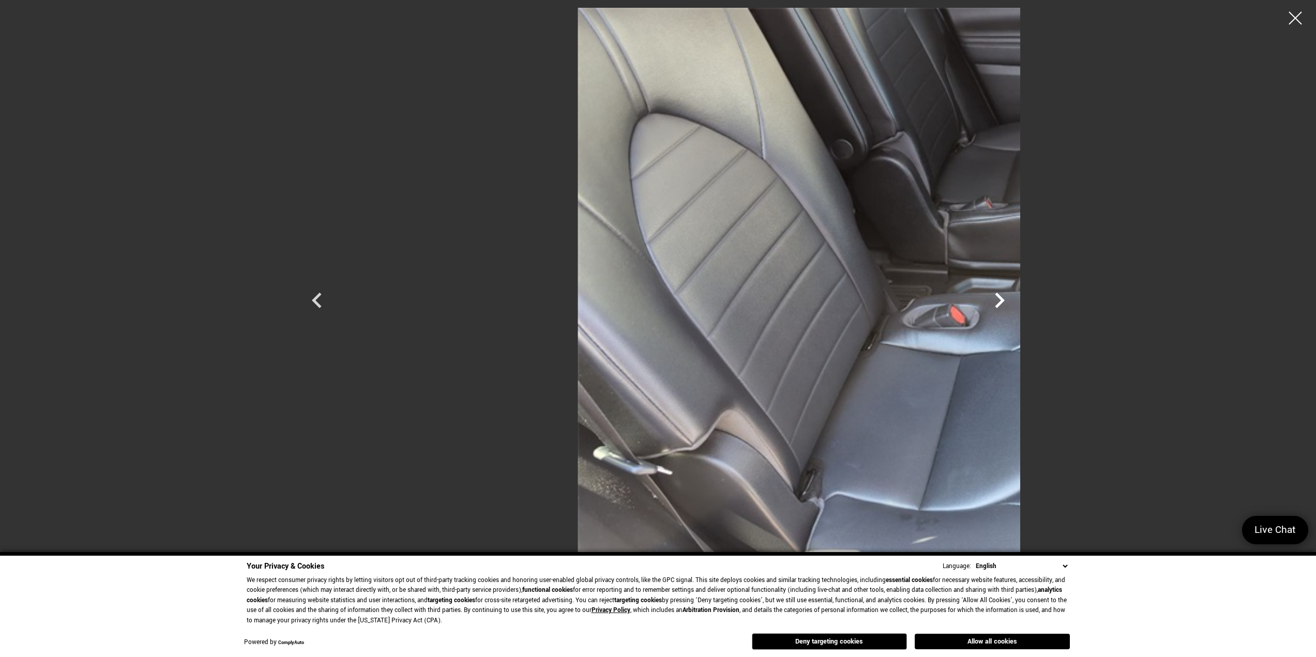
click at [1015, 301] on icon "Next" at bounding box center [999, 300] width 31 height 31
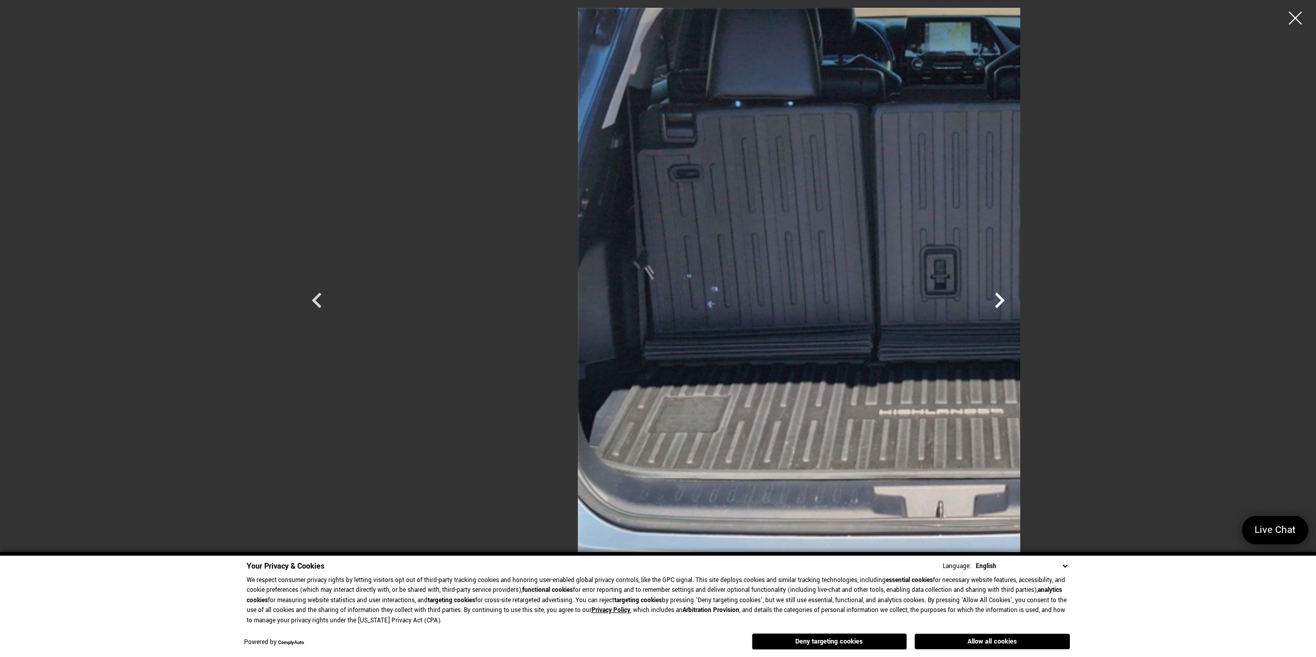
click at [1015, 301] on icon "Next" at bounding box center [999, 300] width 31 height 31
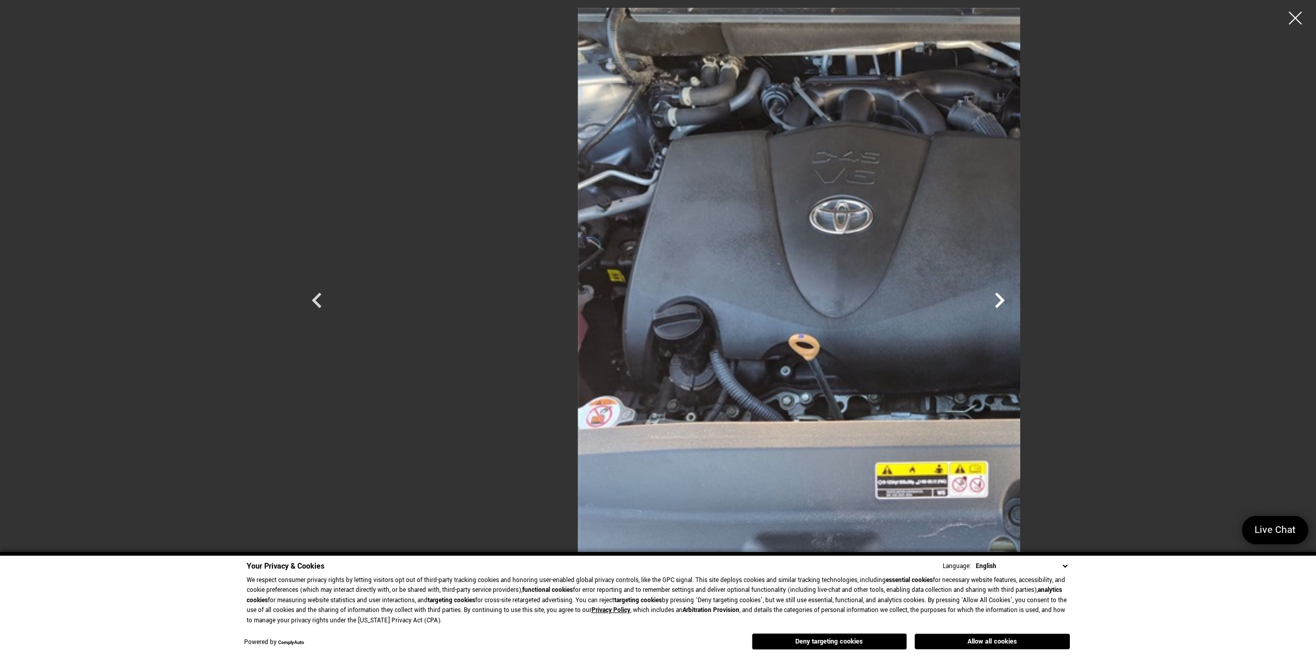
click at [1015, 301] on icon "Next" at bounding box center [999, 300] width 31 height 31
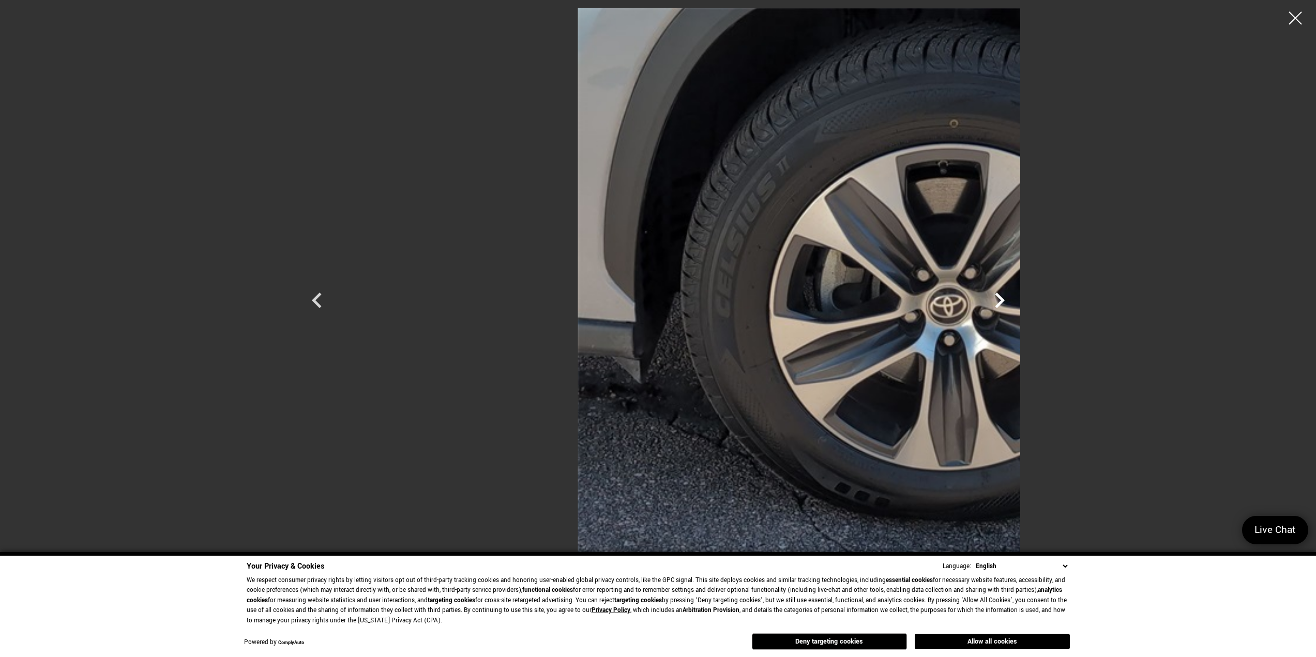
click at [1015, 301] on icon "Next" at bounding box center [999, 300] width 31 height 31
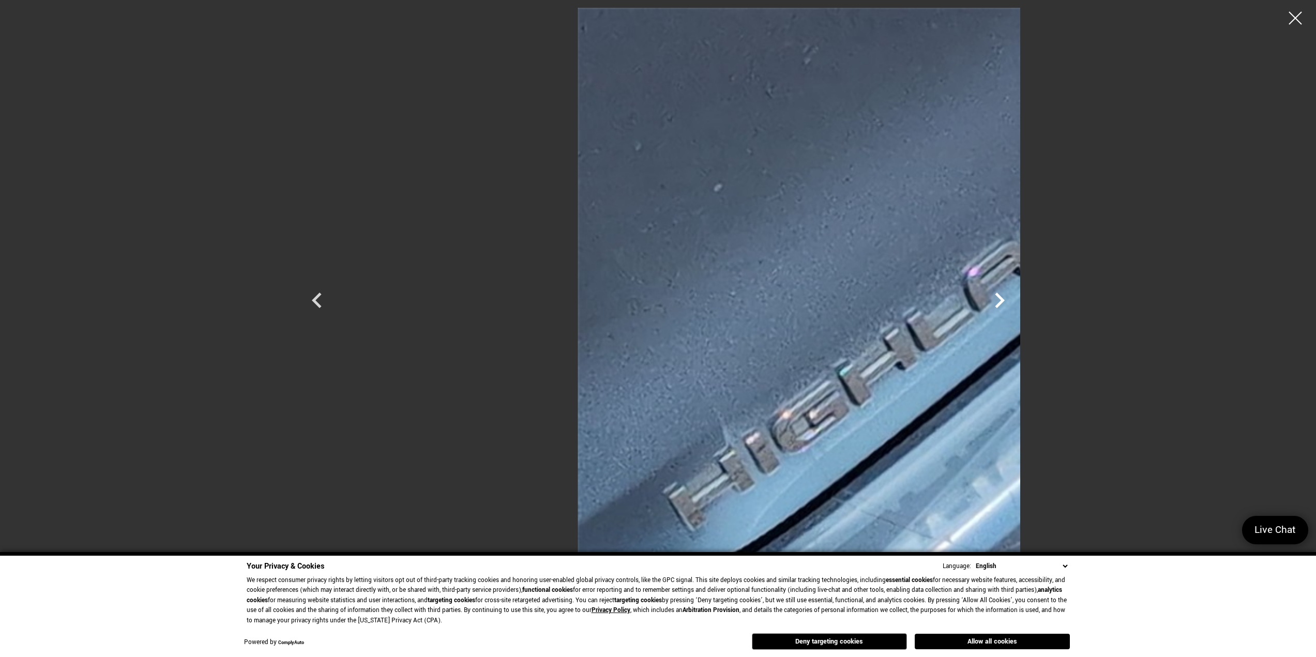
click at [1015, 301] on icon "Next" at bounding box center [999, 300] width 31 height 31
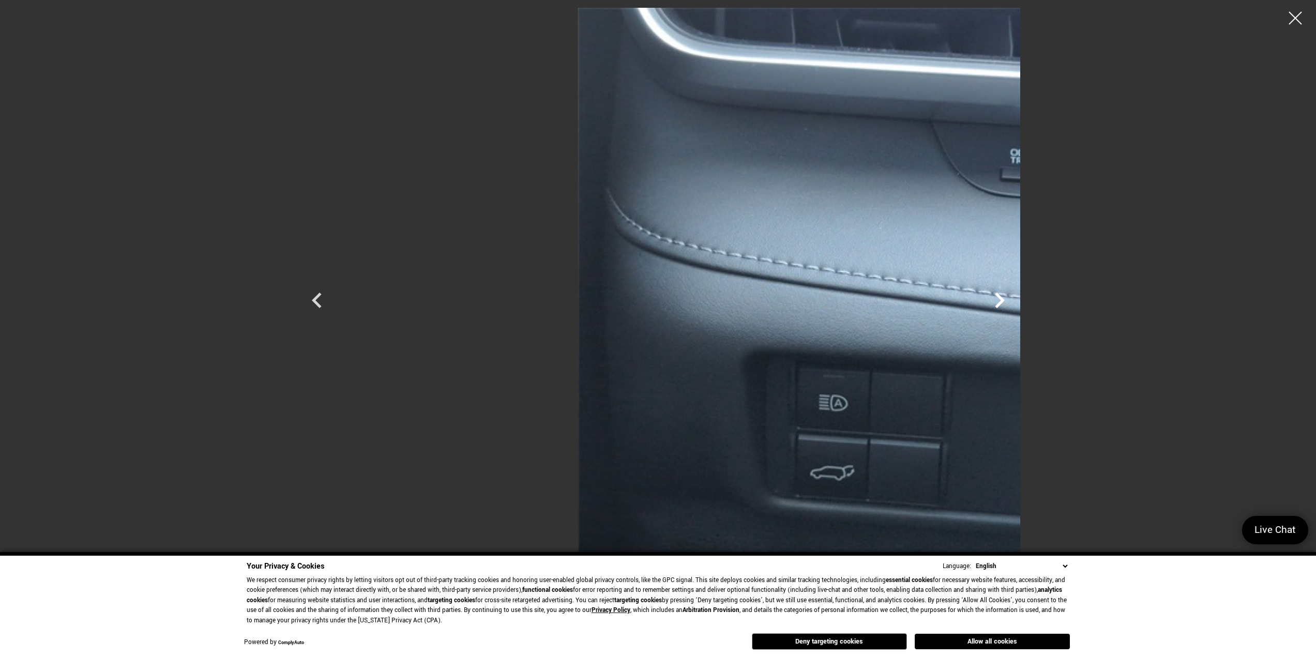
click at [1015, 301] on icon "Next" at bounding box center [999, 300] width 31 height 31
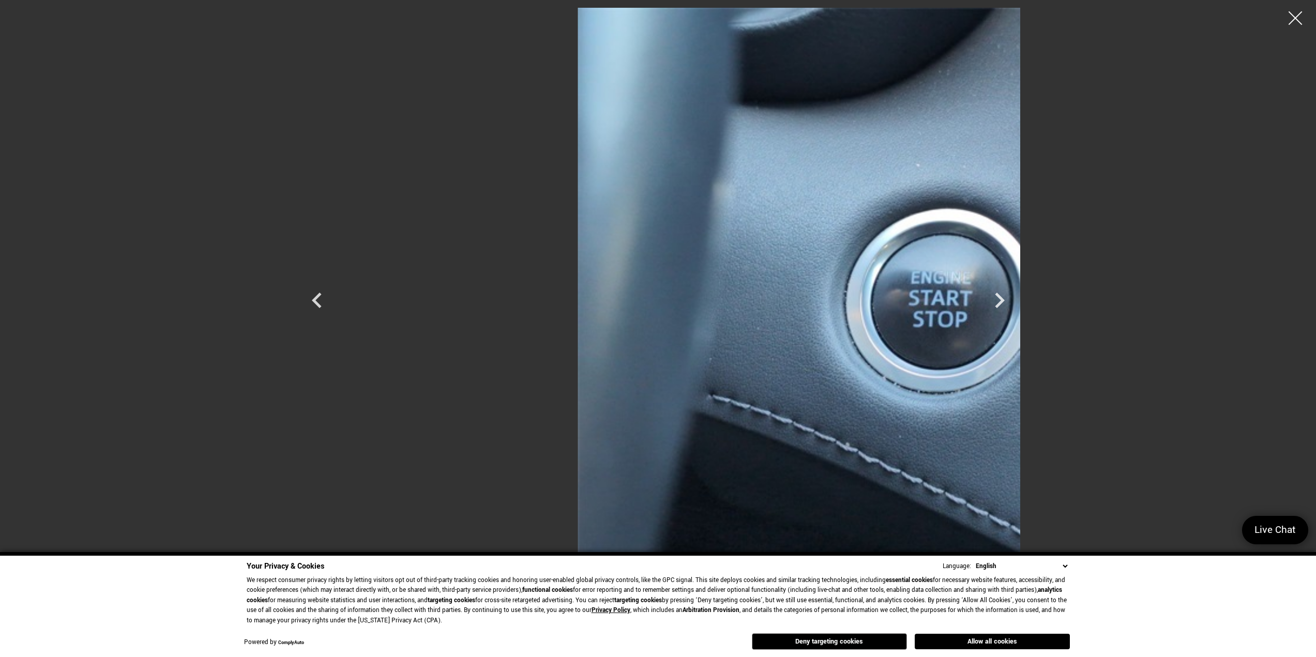
click at [1291, 12] on div at bounding box center [1295, 18] width 27 height 27
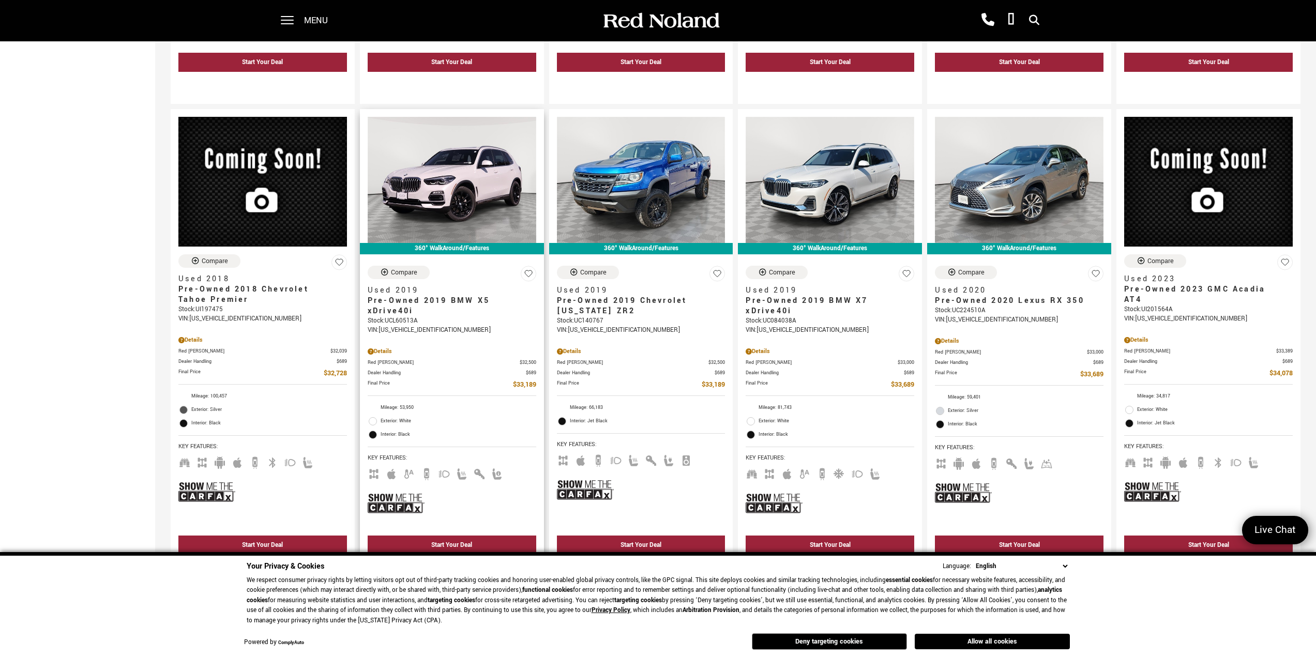
scroll to position [569, 0]
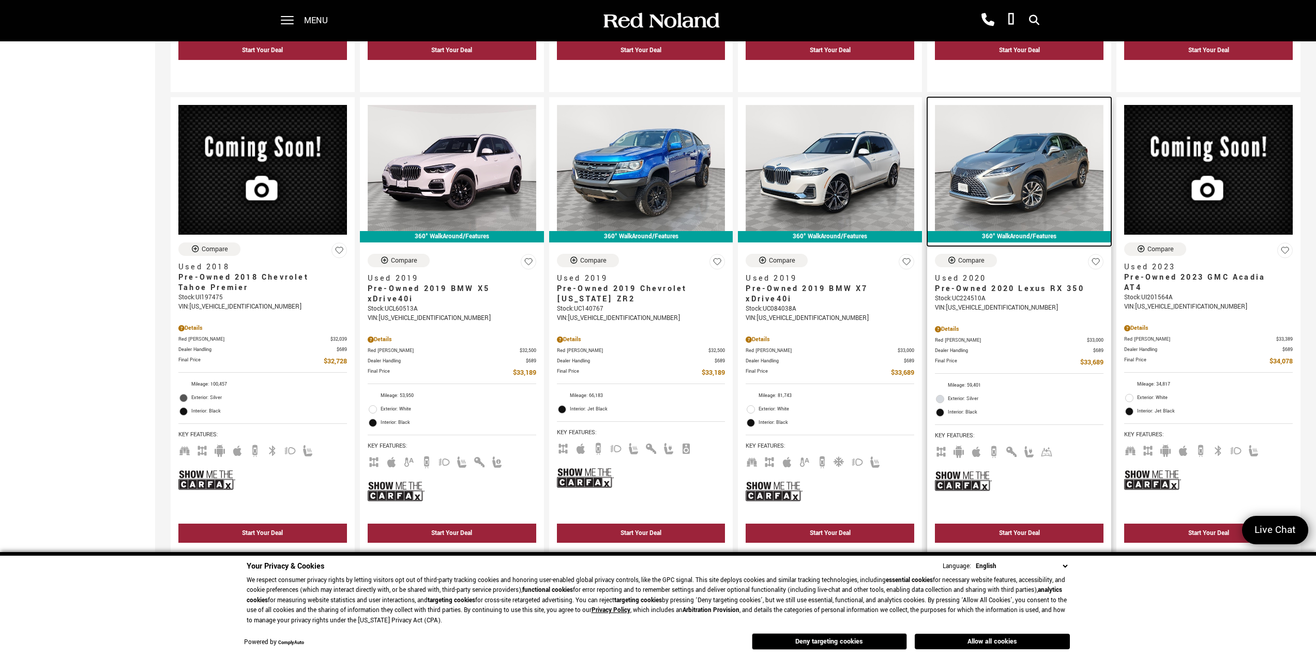
click at [1025, 155] on img at bounding box center [1019, 168] width 169 height 126
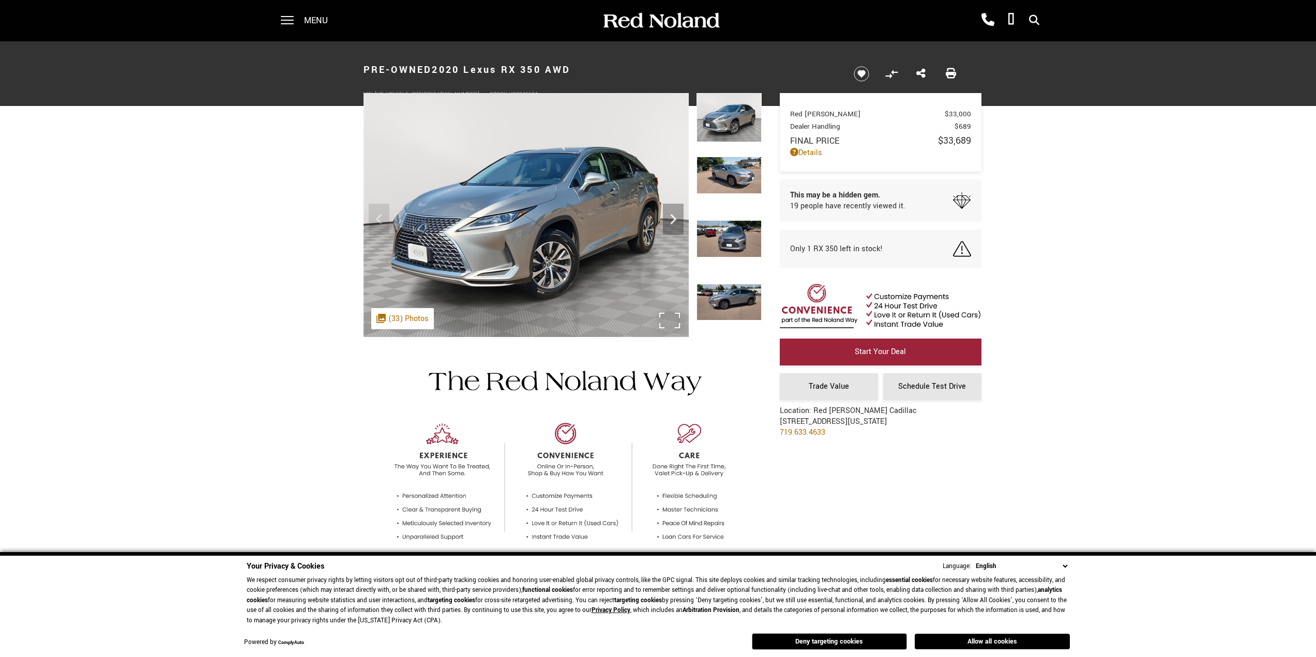
click at [391, 320] on div ".cls-1, .cls-3 { fill: #c50033; } .cls-1 { clip-rule: evenodd; } .cls-2 { clip-…" at bounding box center [402, 318] width 63 height 21
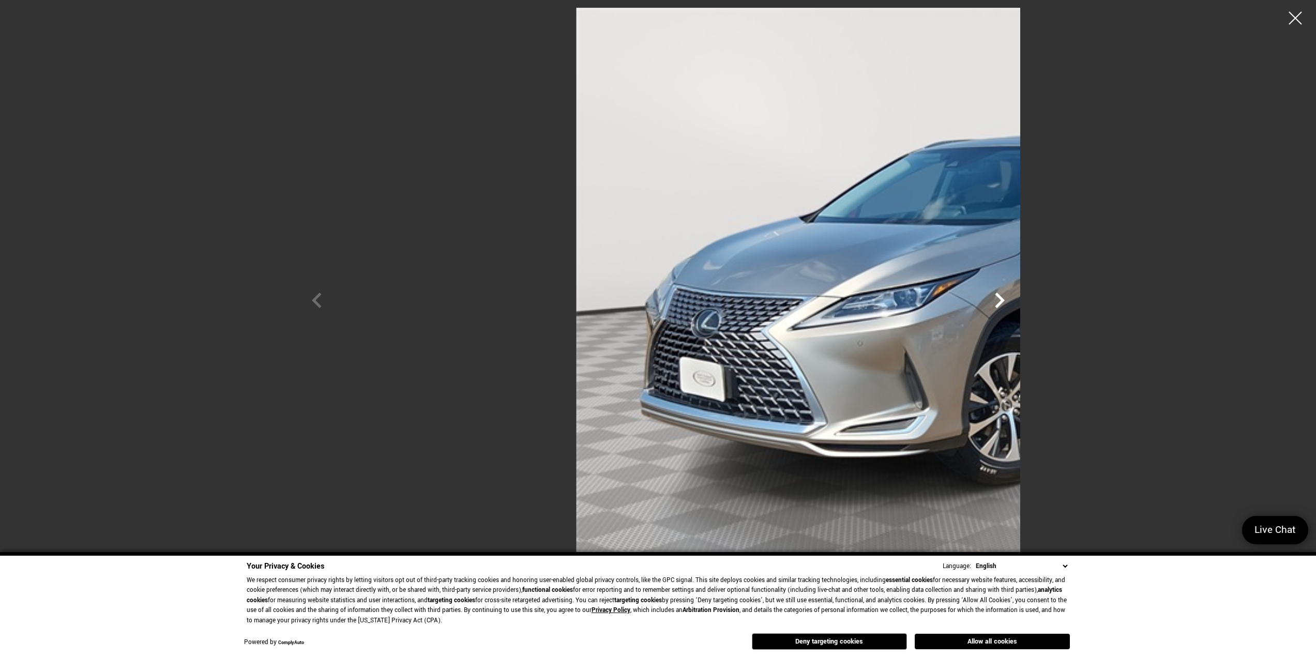
click at [1015, 298] on icon "Next" at bounding box center [999, 300] width 31 height 31
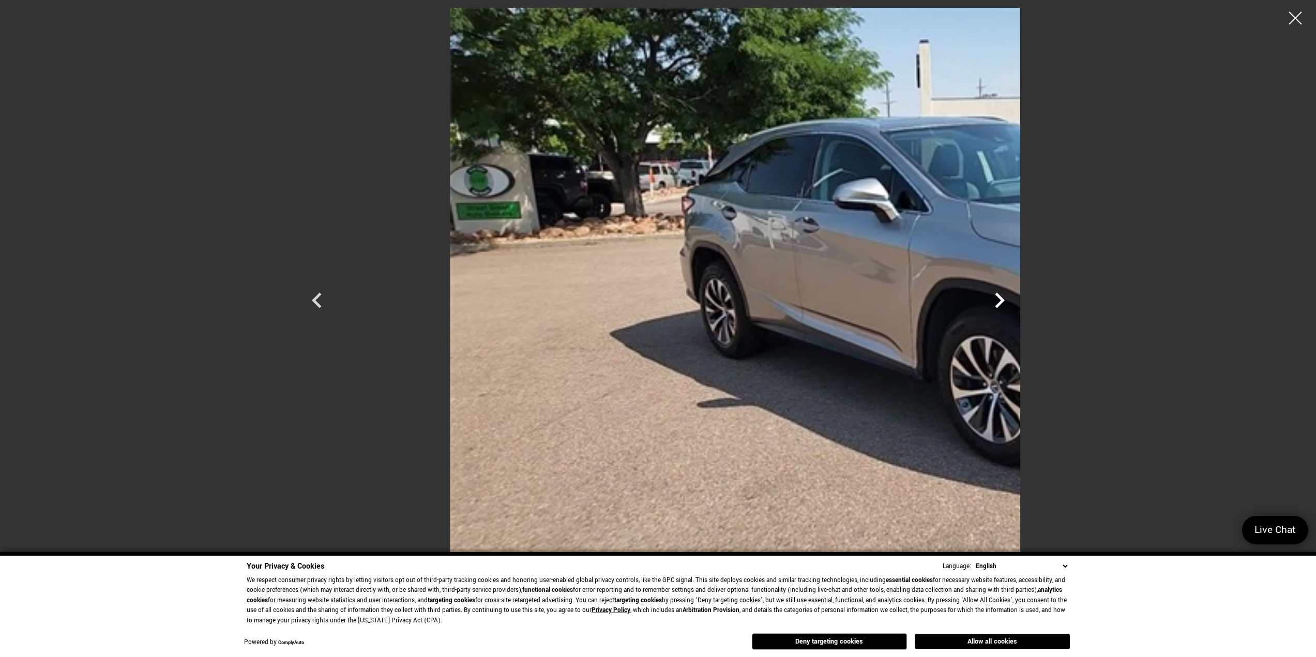
click at [1015, 298] on icon "Next" at bounding box center [999, 300] width 31 height 31
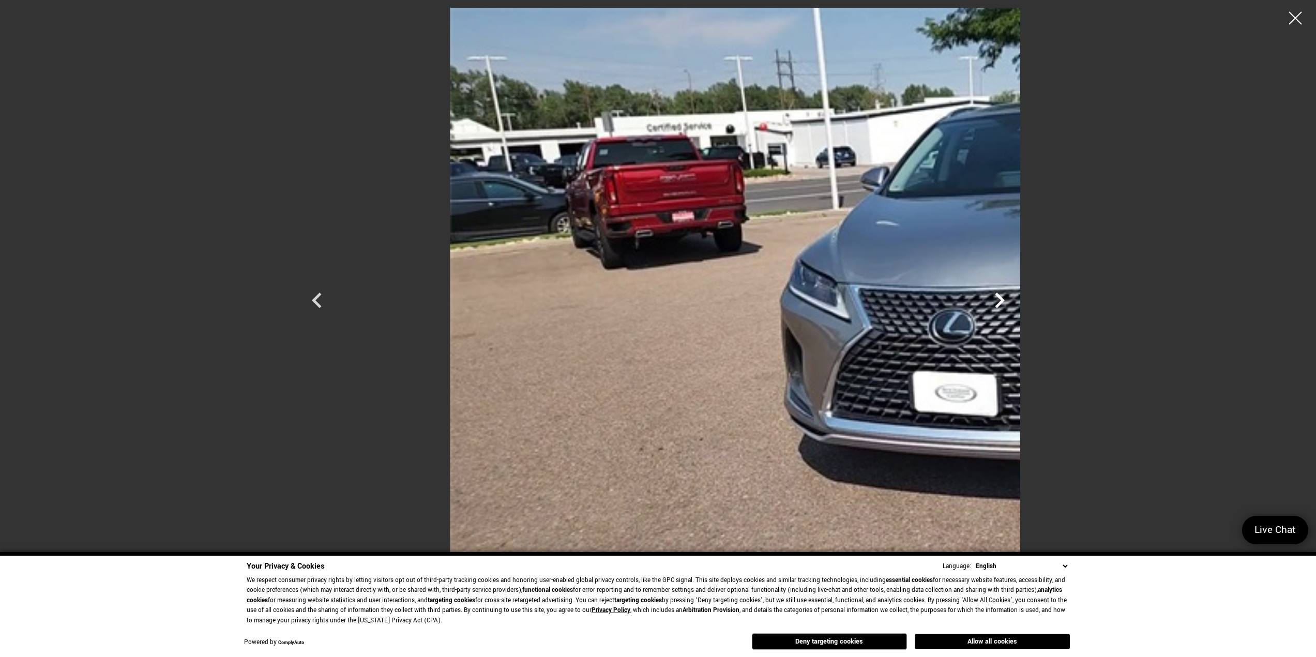
click at [1015, 298] on icon "Next" at bounding box center [999, 300] width 31 height 31
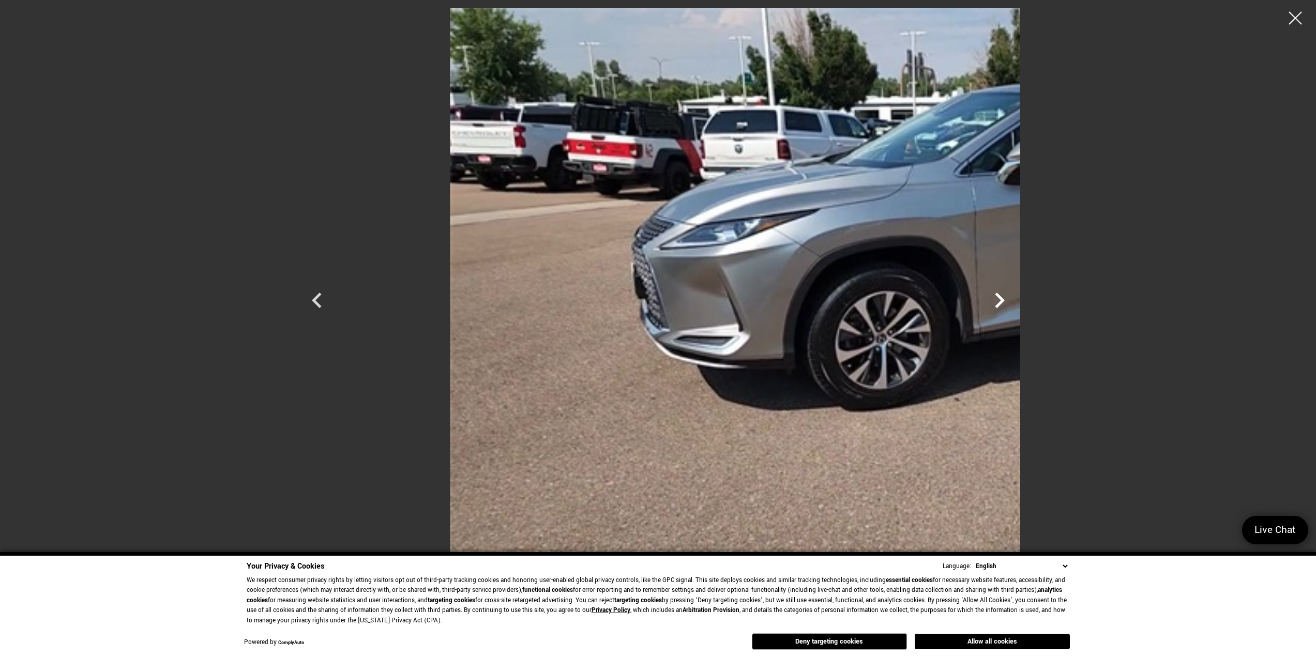
click at [1015, 298] on icon "Next" at bounding box center [999, 300] width 31 height 31
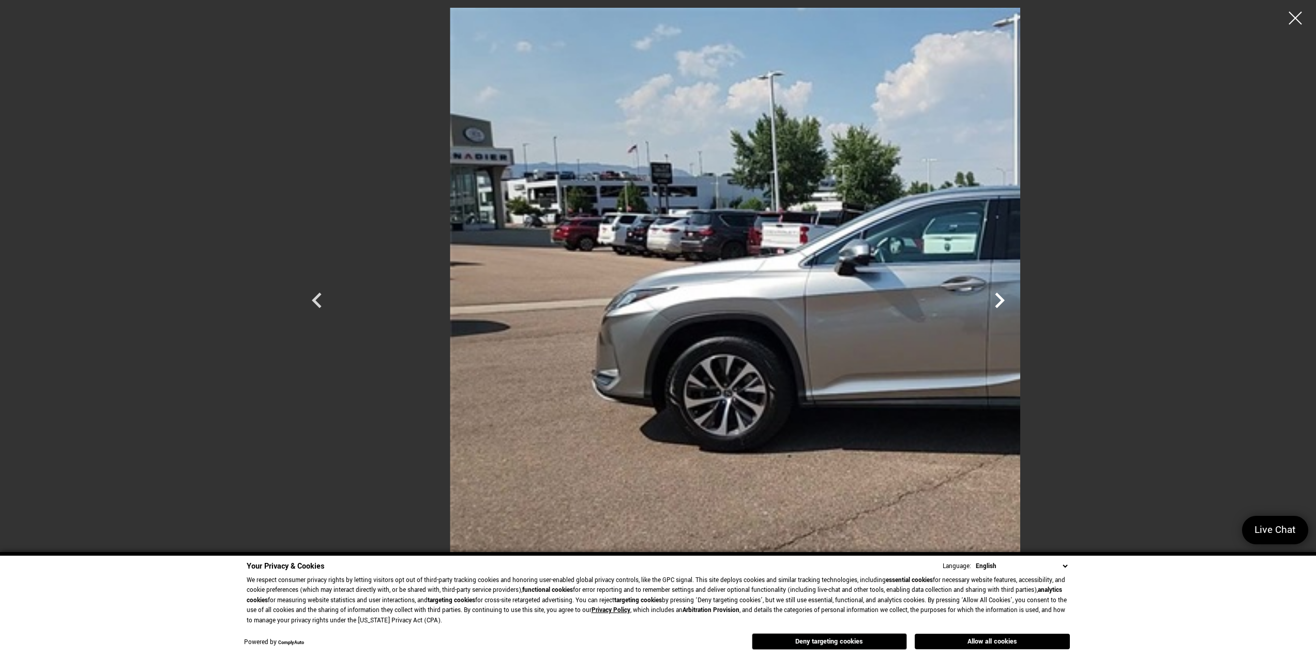
click at [1015, 298] on icon "Next" at bounding box center [999, 300] width 31 height 31
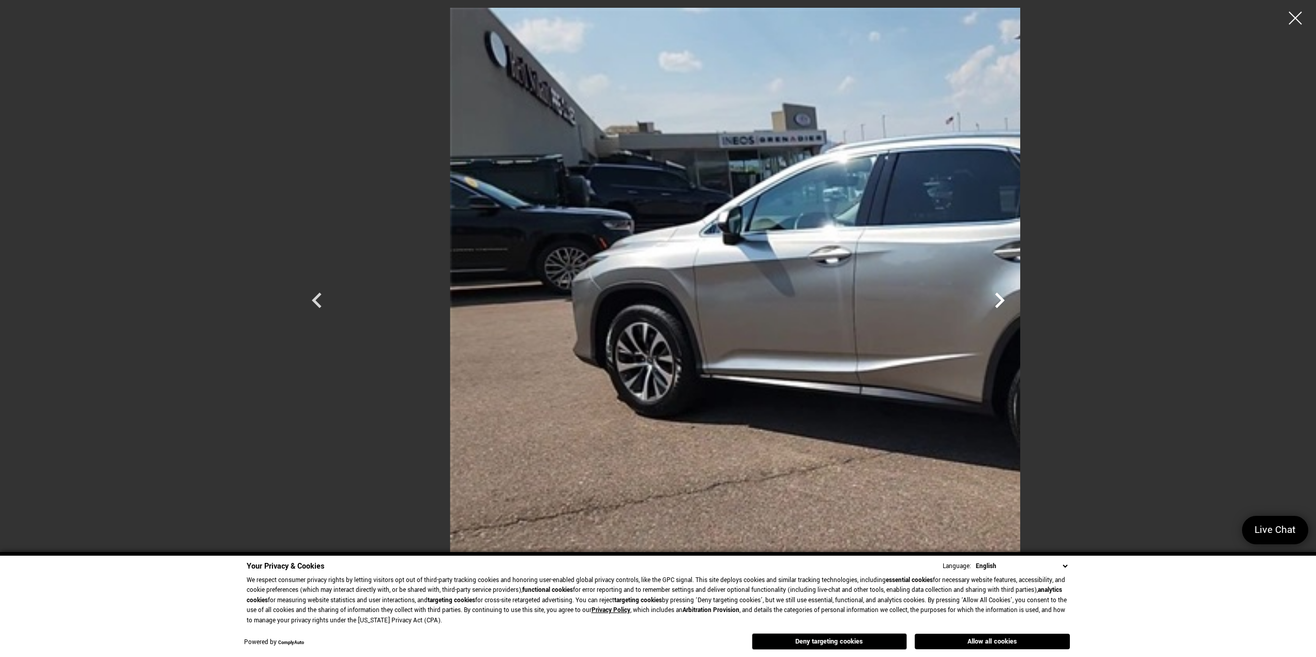
click at [1015, 298] on icon "Next" at bounding box center [999, 300] width 31 height 31
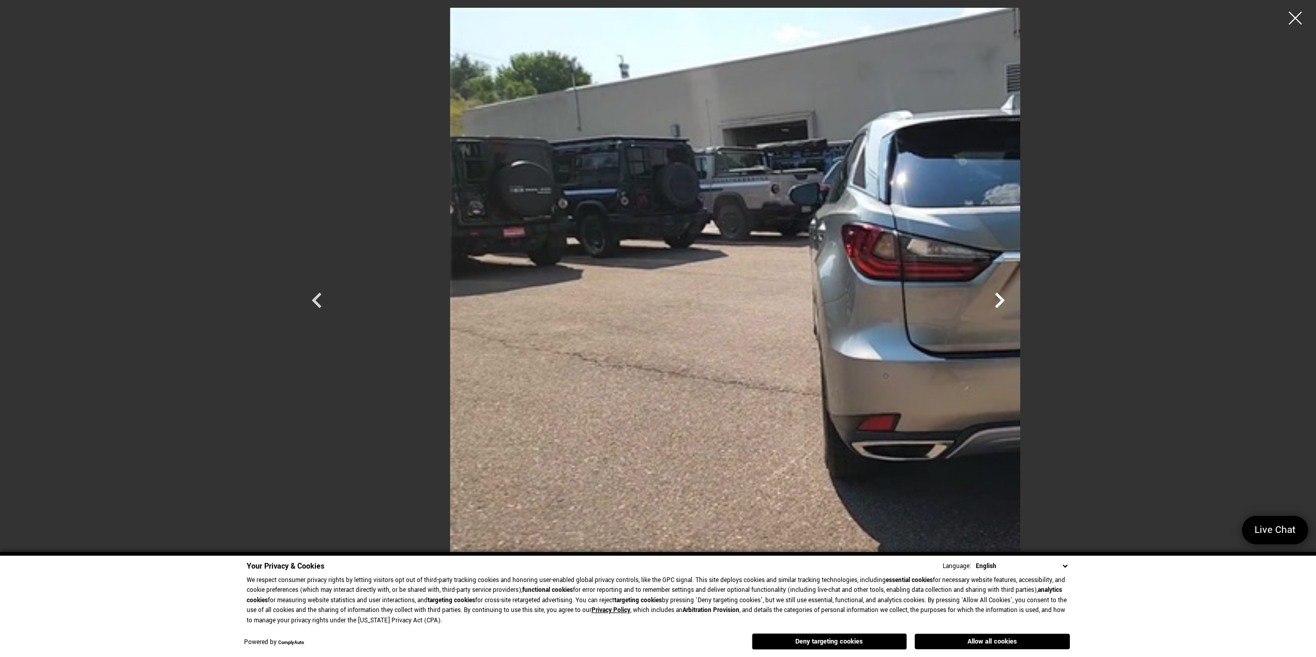
click at [1015, 298] on icon "Next" at bounding box center [999, 300] width 31 height 31
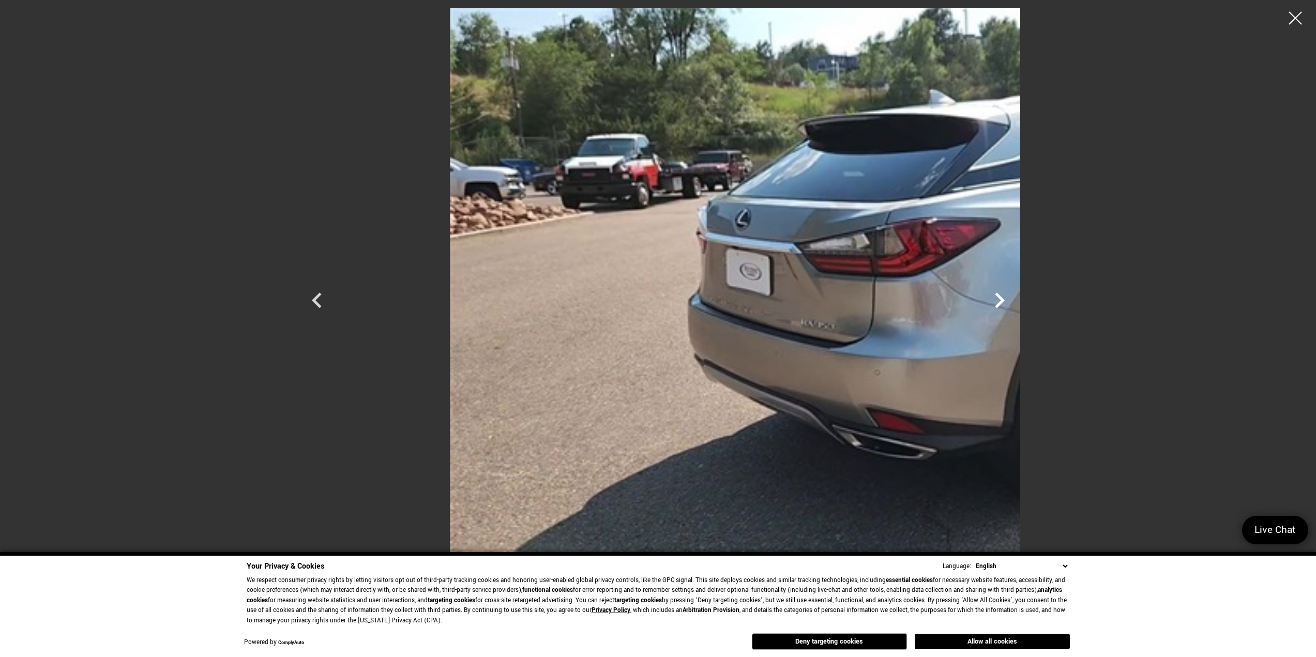
click at [1015, 298] on icon "Next" at bounding box center [999, 300] width 31 height 31
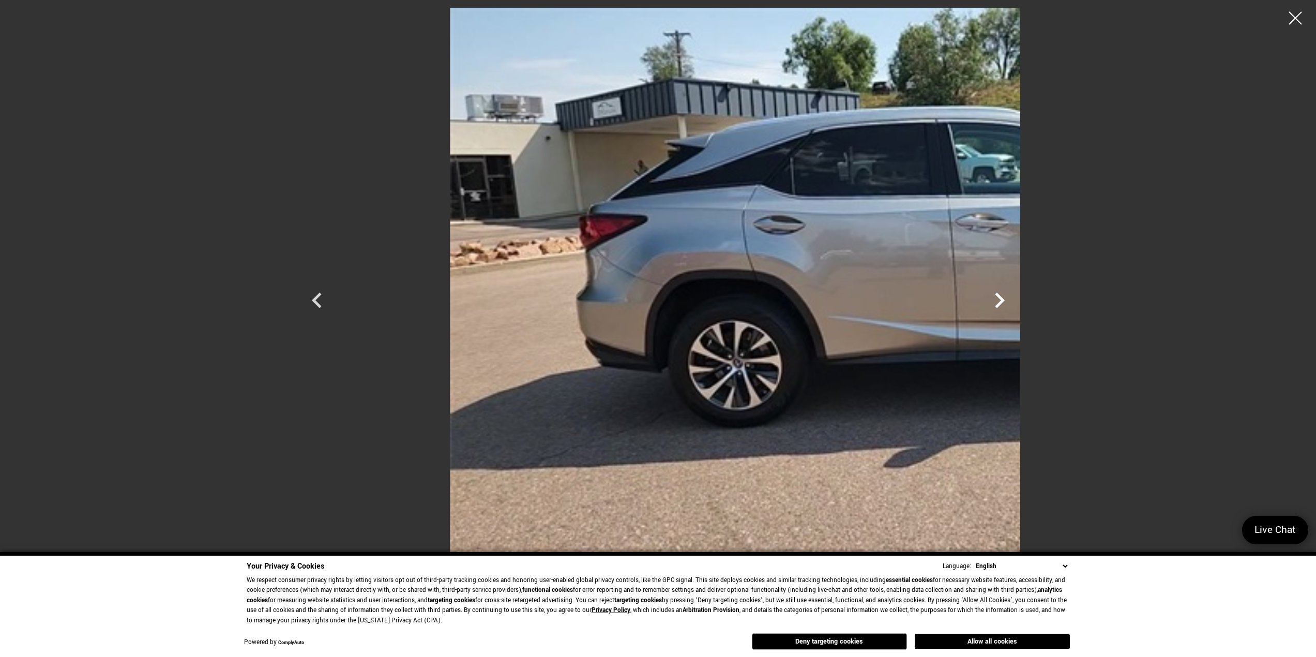
click at [1015, 298] on icon "Next" at bounding box center [999, 300] width 31 height 31
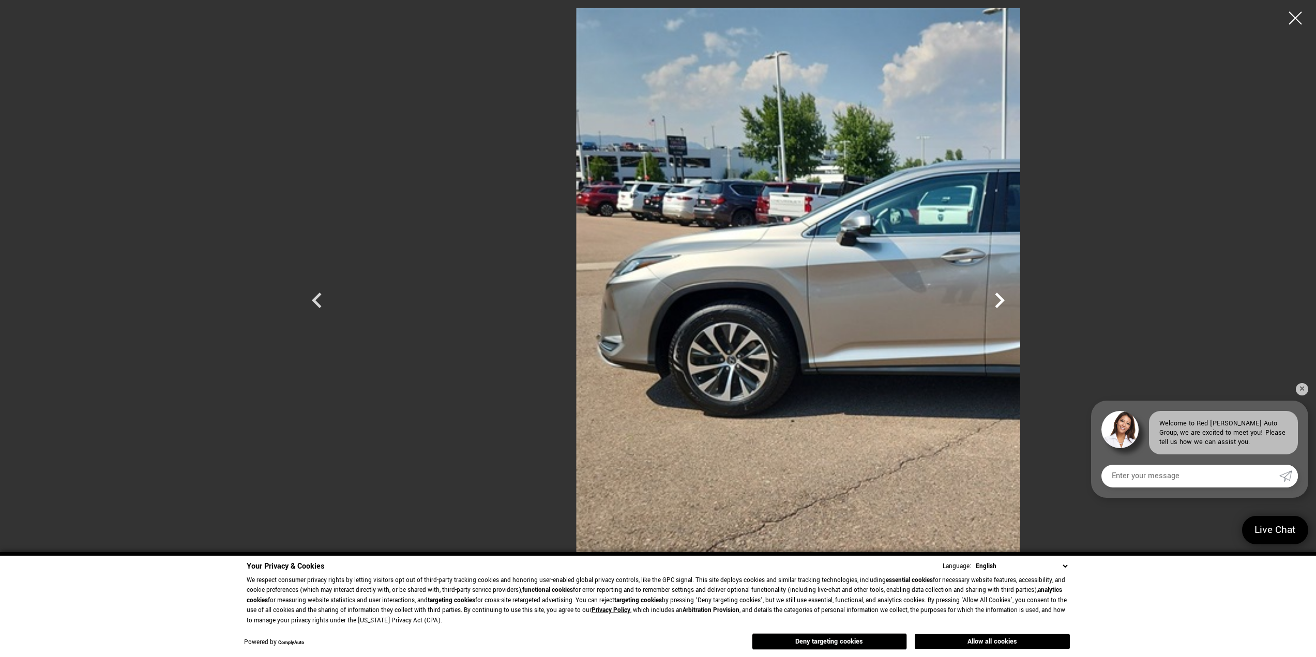
click at [1015, 298] on icon "Next" at bounding box center [999, 300] width 31 height 31
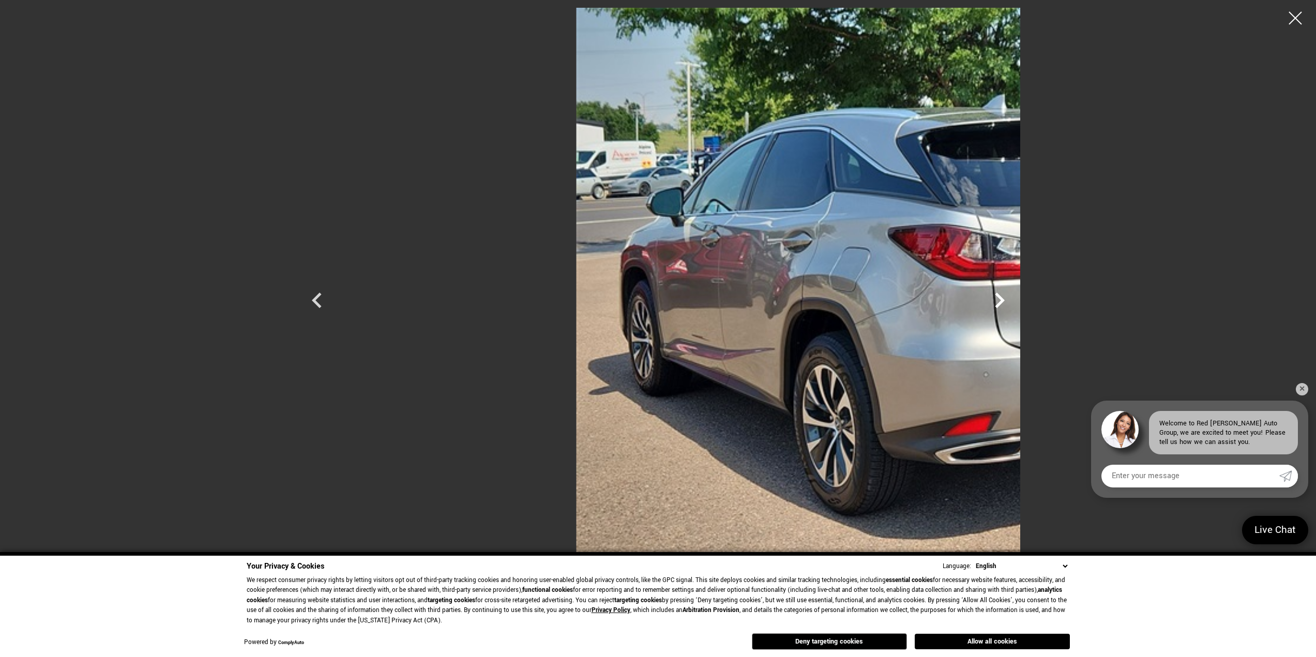
click at [1015, 298] on icon "Next" at bounding box center [999, 300] width 31 height 31
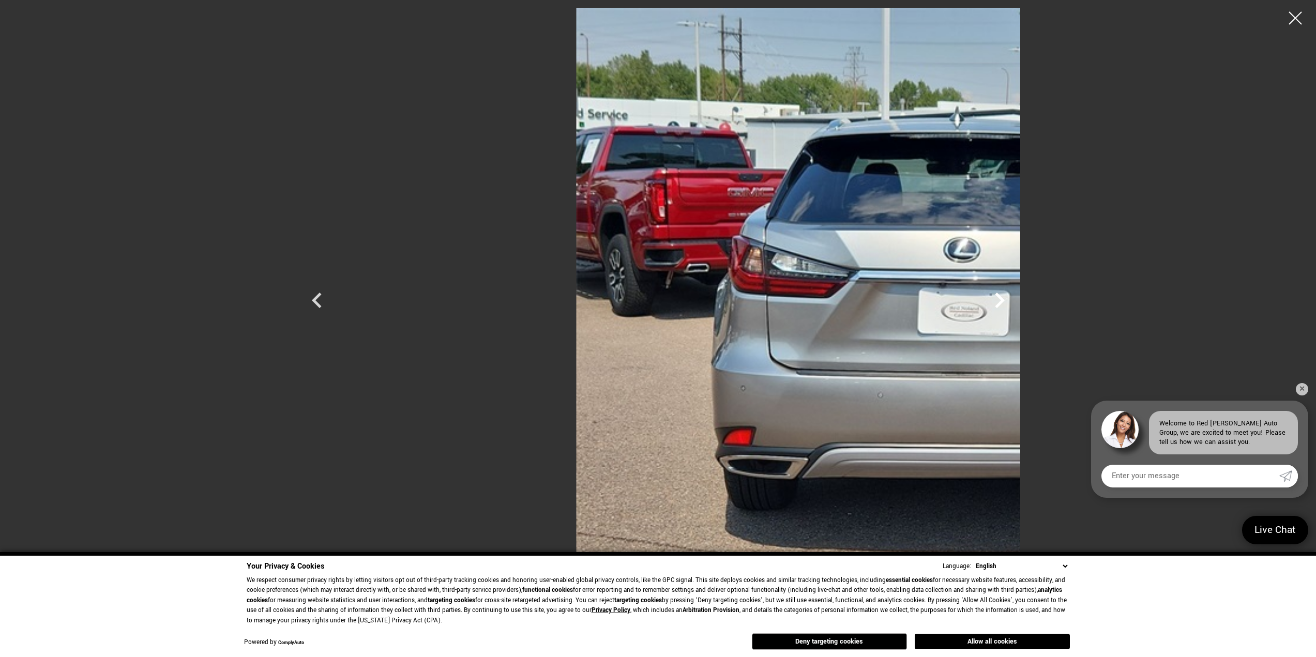
click at [1015, 298] on icon "Next" at bounding box center [999, 300] width 31 height 31
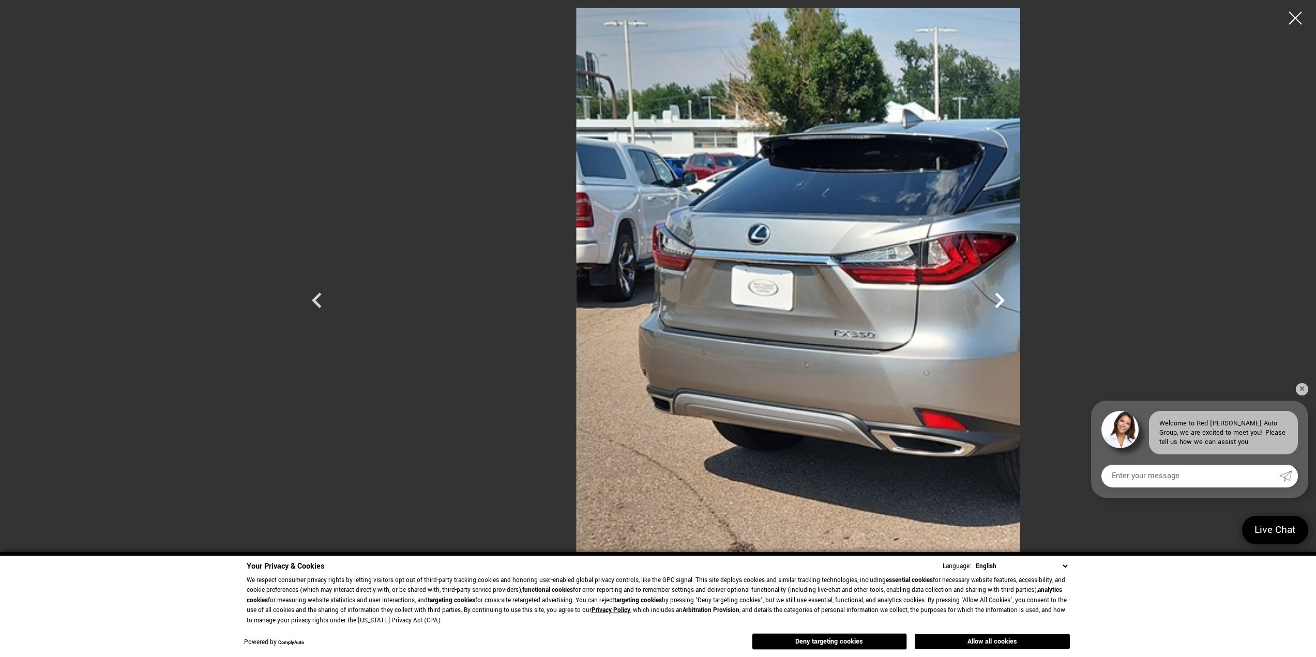
click at [1015, 298] on icon "Next" at bounding box center [999, 300] width 31 height 31
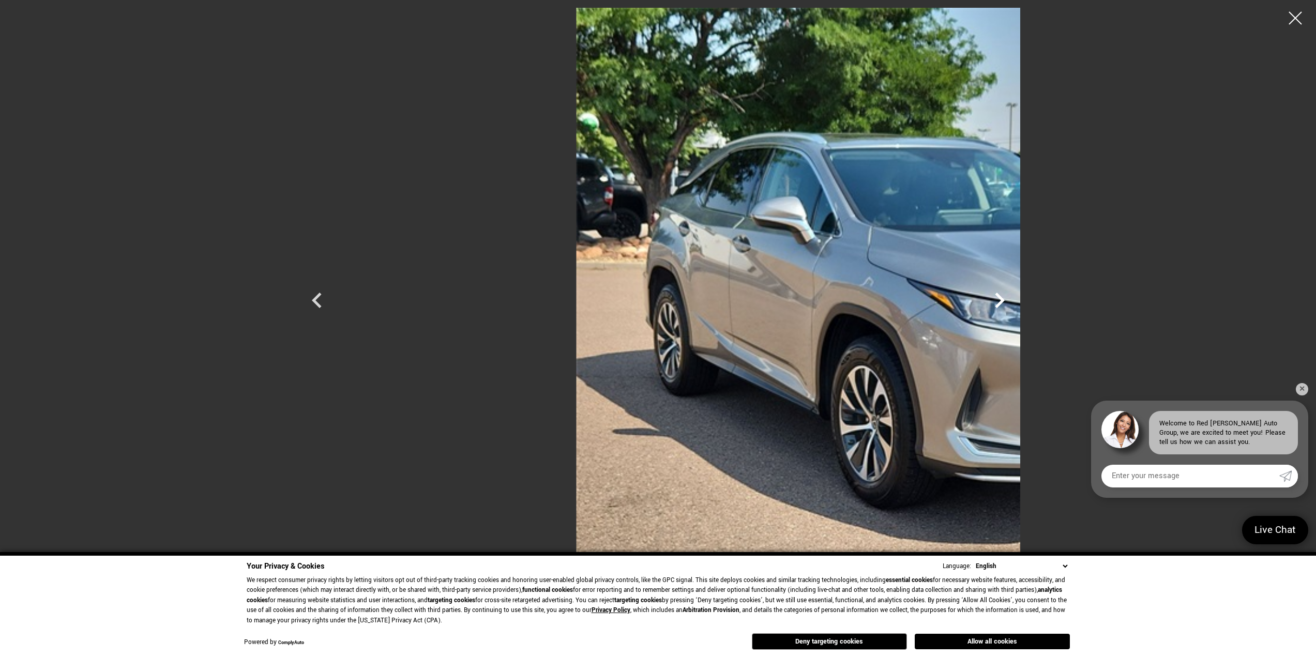
click at [1015, 298] on icon "Next" at bounding box center [999, 300] width 31 height 31
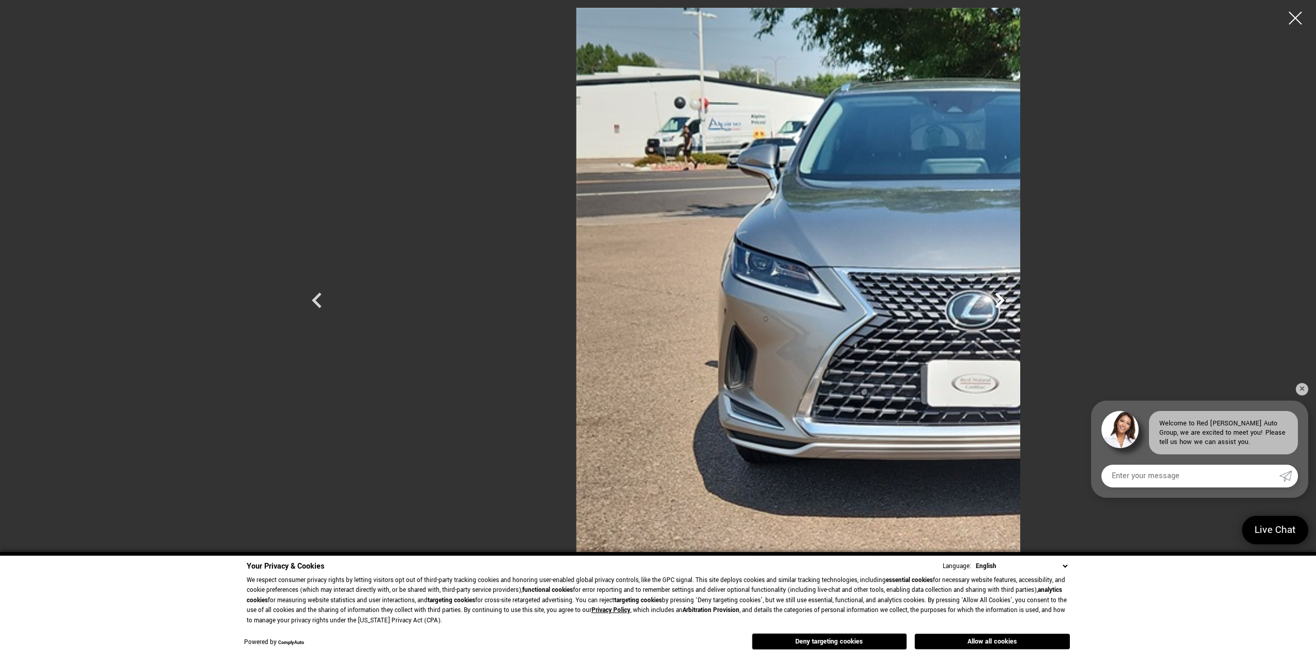
click at [1015, 298] on icon "Next" at bounding box center [999, 300] width 31 height 31
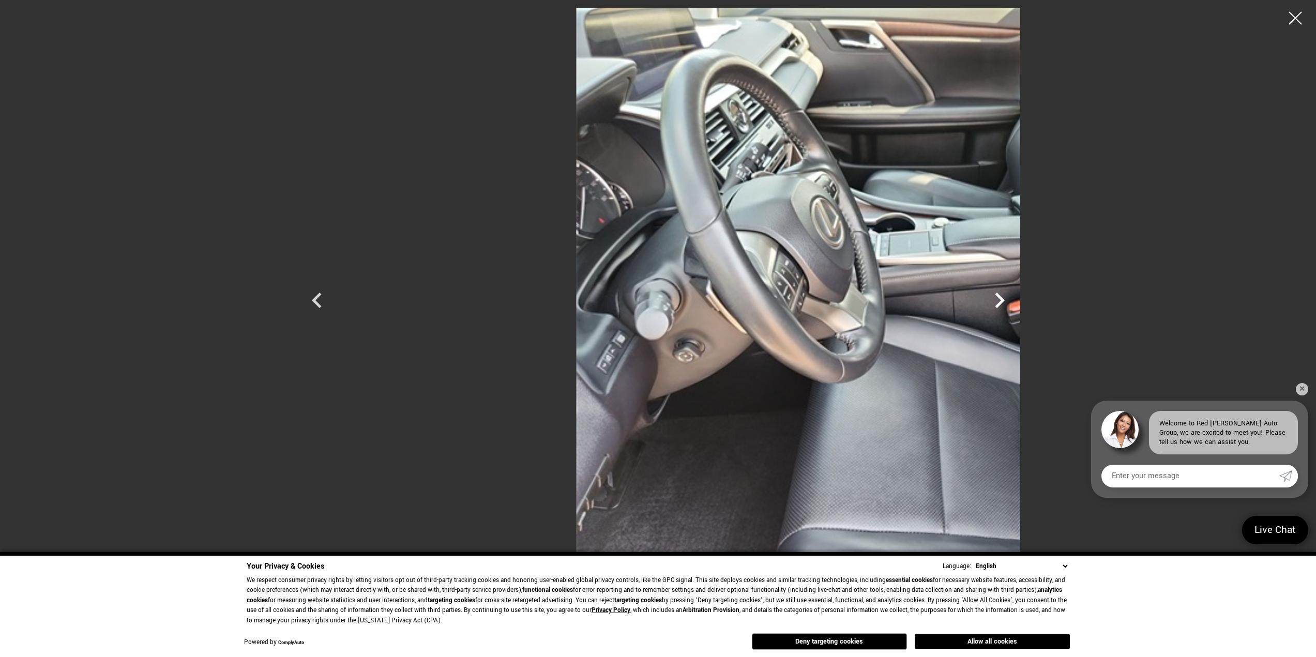
click at [1015, 298] on icon "Next" at bounding box center [999, 300] width 31 height 31
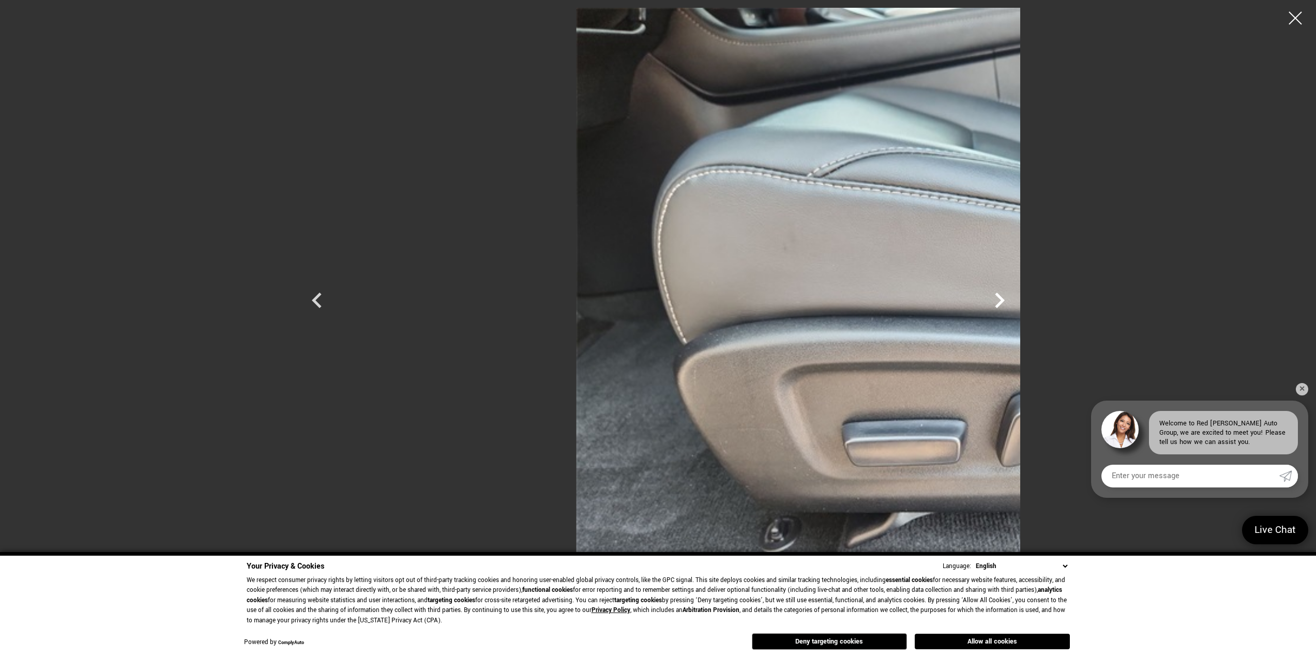
click at [1015, 298] on icon "Next" at bounding box center [999, 300] width 31 height 31
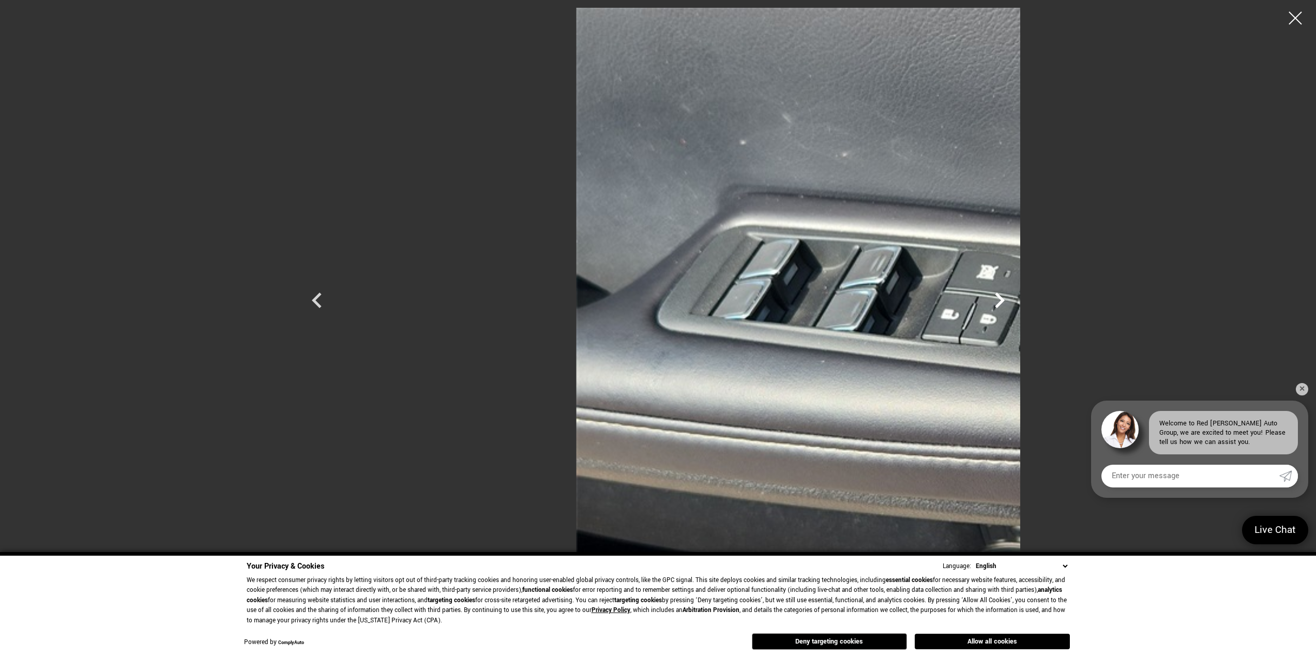
click at [1015, 298] on icon "Next" at bounding box center [999, 300] width 31 height 31
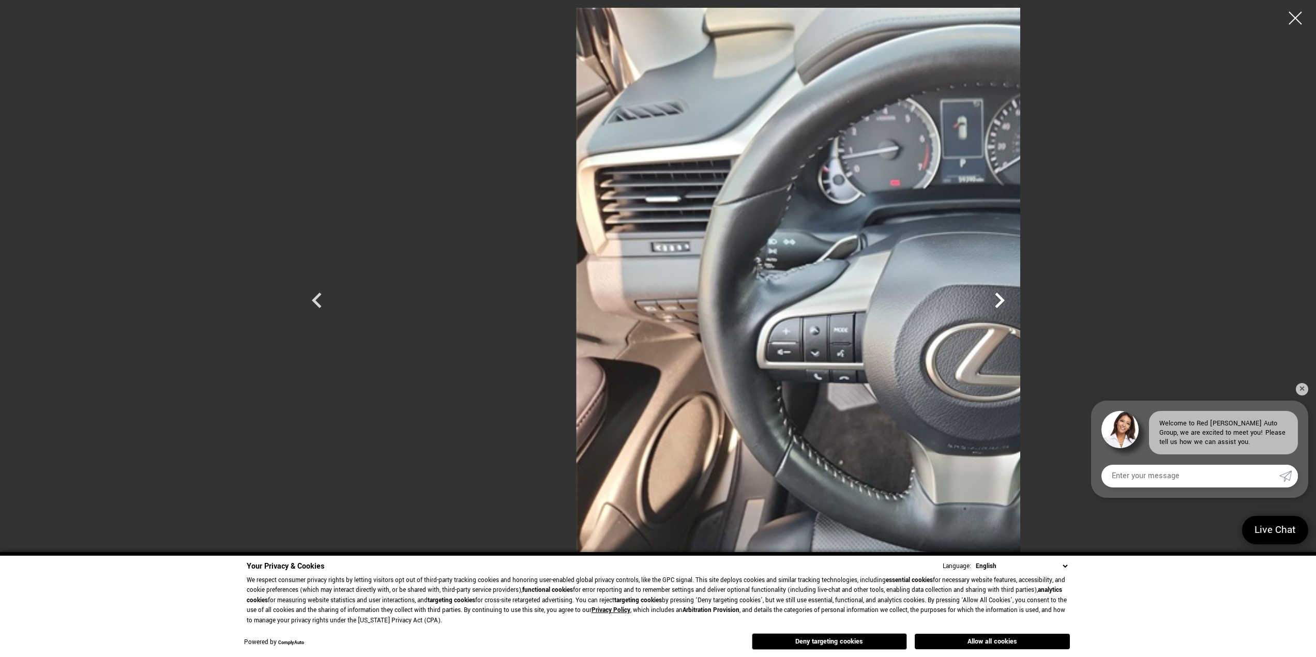
click at [1015, 298] on icon "Next" at bounding box center [999, 300] width 31 height 31
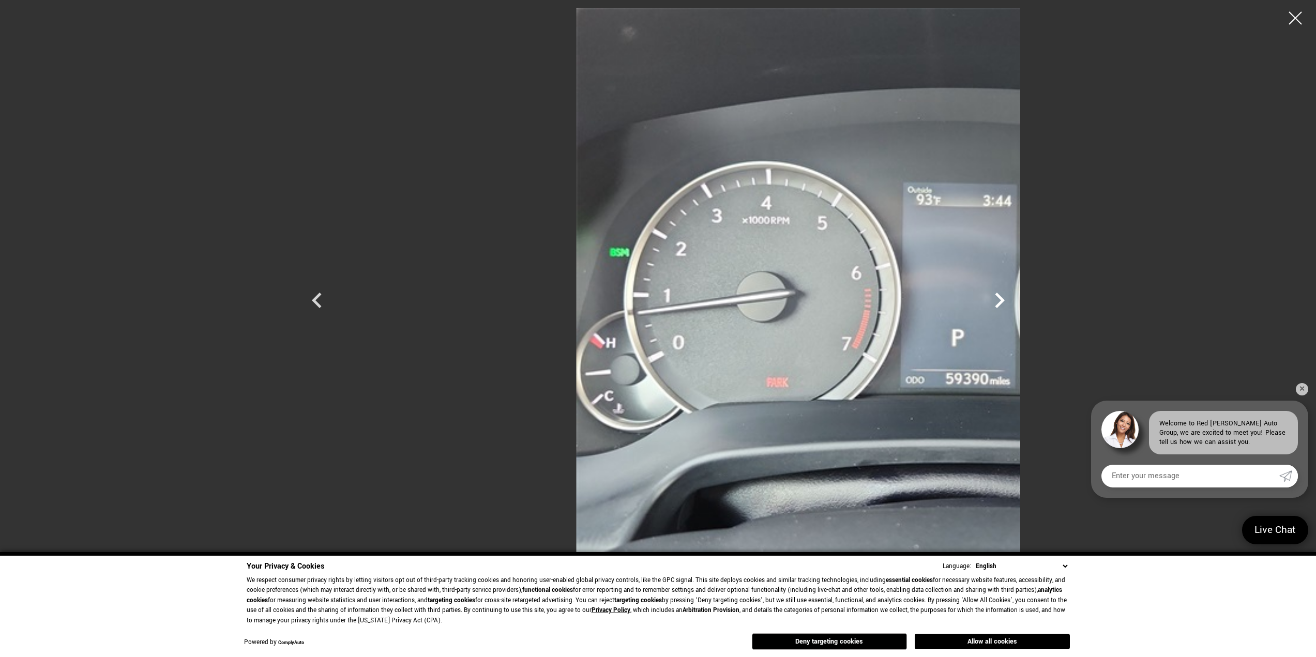
click at [1015, 298] on icon "Next" at bounding box center [999, 300] width 31 height 31
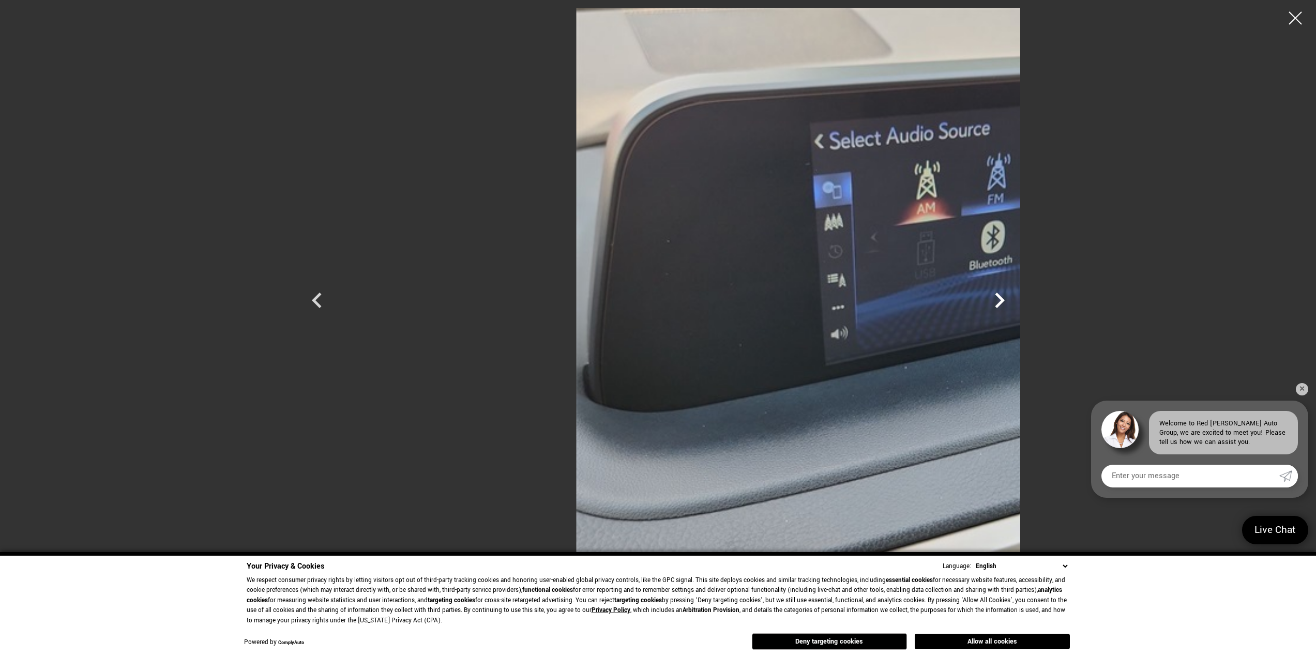
click at [1015, 298] on icon "Next" at bounding box center [999, 300] width 31 height 31
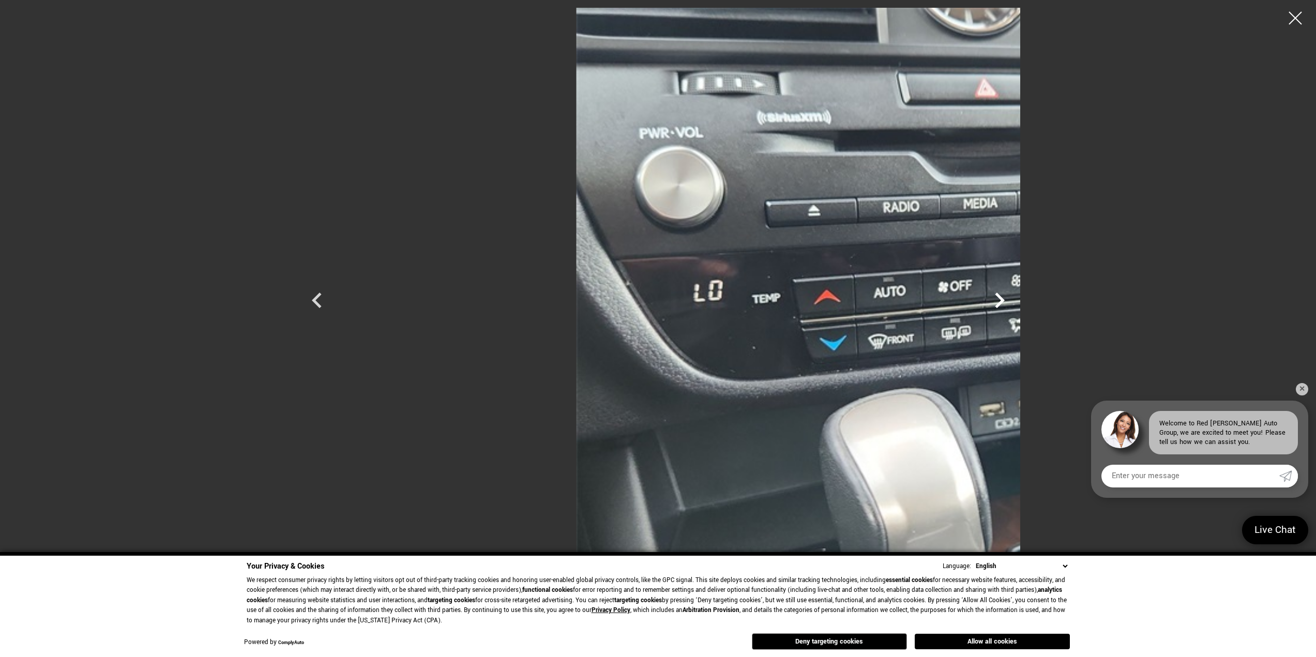
click at [1015, 298] on icon "Next" at bounding box center [999, 300] width 31 height 31
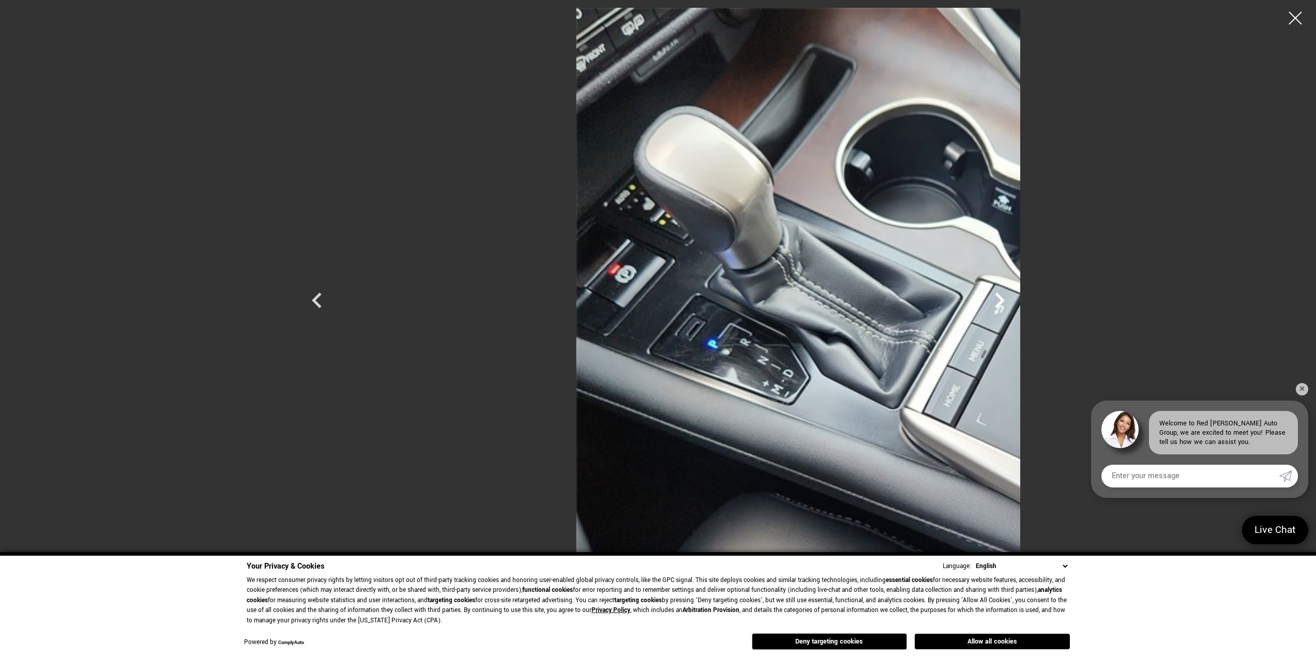
click at [1015, 298] on icon "Next" at bounding box center [999, 300] width 31 height 31
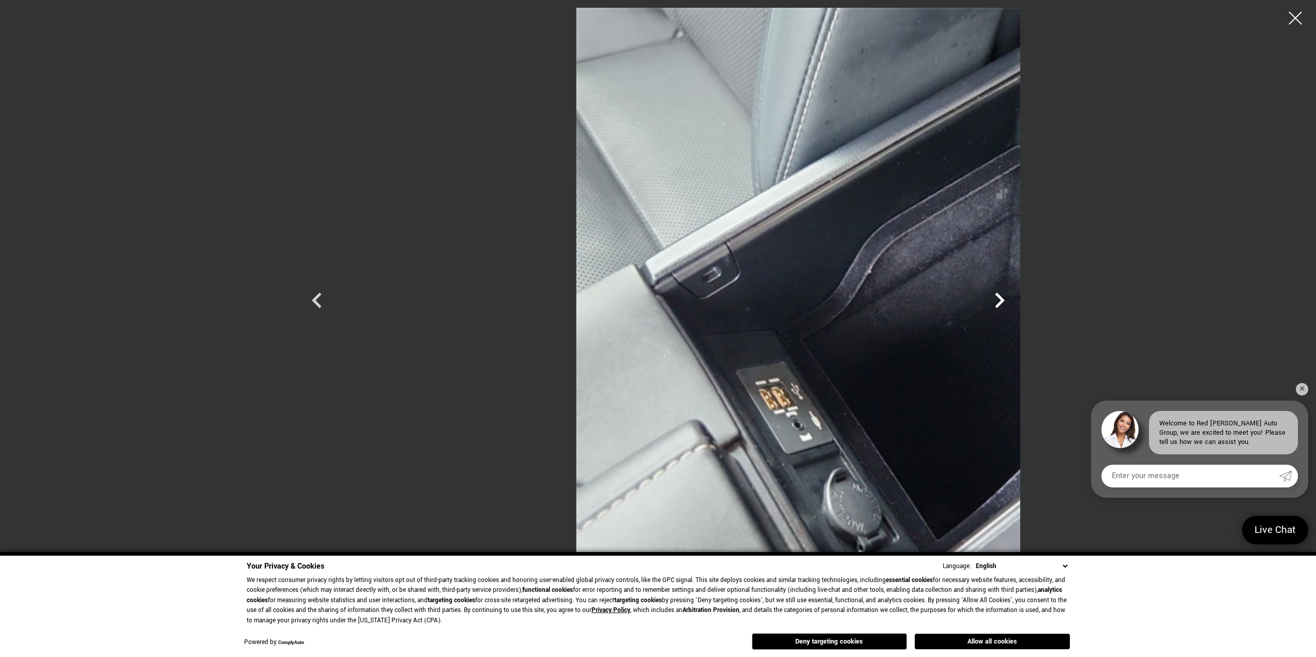
click at [1015, 298] on icon "Next" at bounding box center [999, 300] width 31 height 31
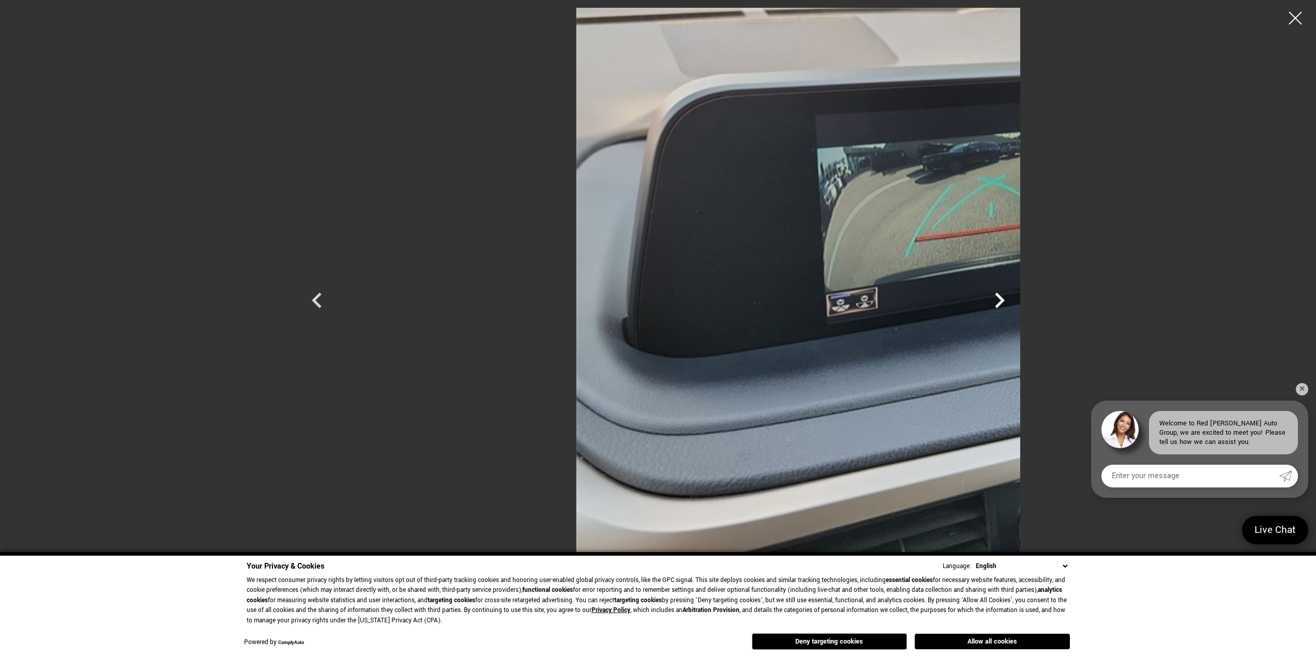
click at [1015, 298] on icon "Next" at bounding box center [999, 300] width 31 height 31
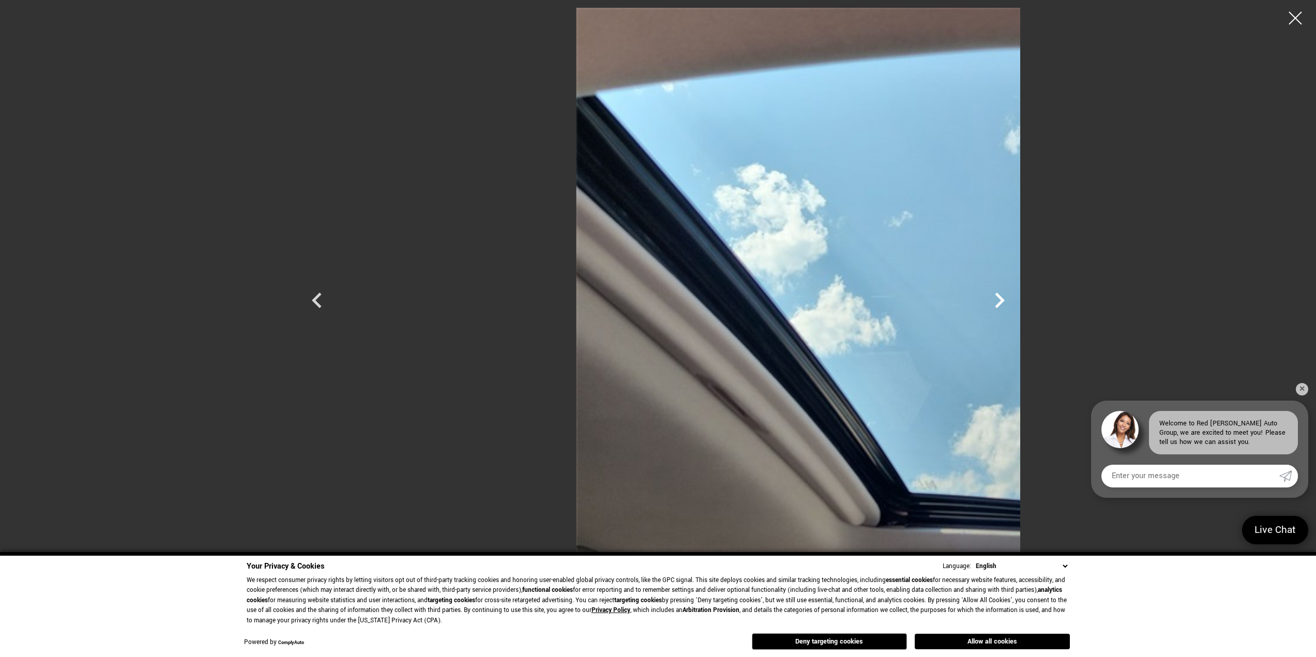
click at [1015, 298] on icon "Next" at bounding box center [999, 300] width 31 height 31
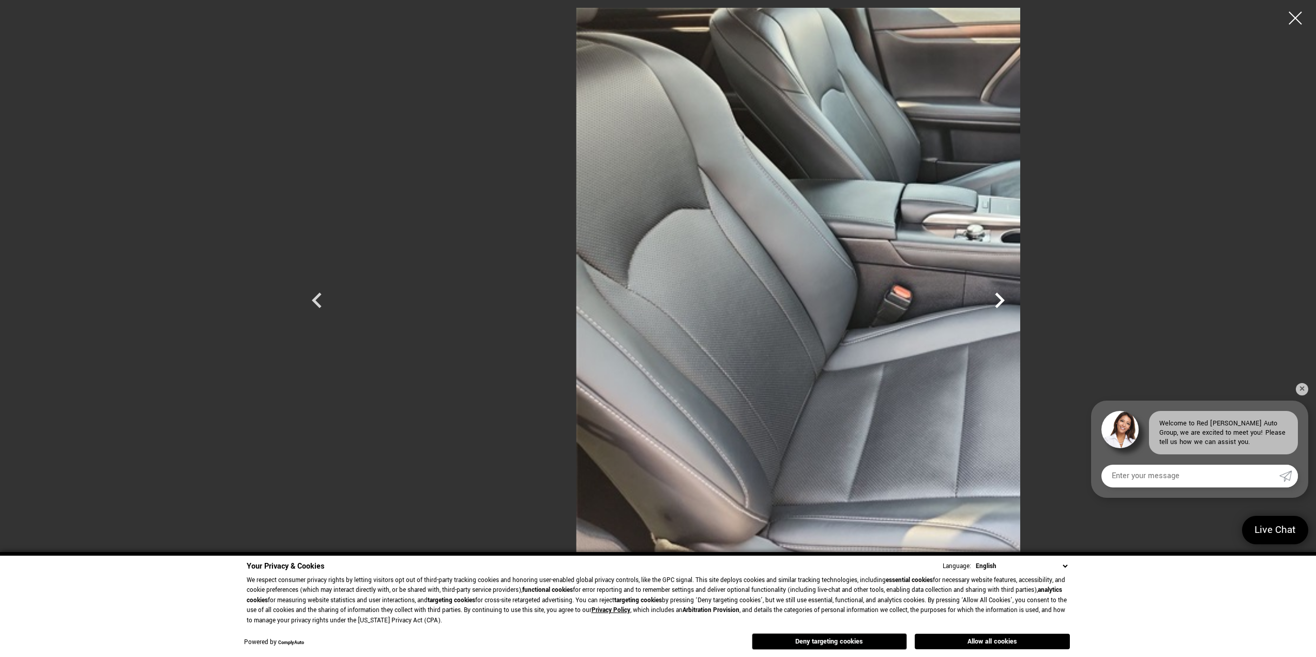
click at [1015, 298] on icon "Next" at bounding box center [999, 300] width 31 height 31
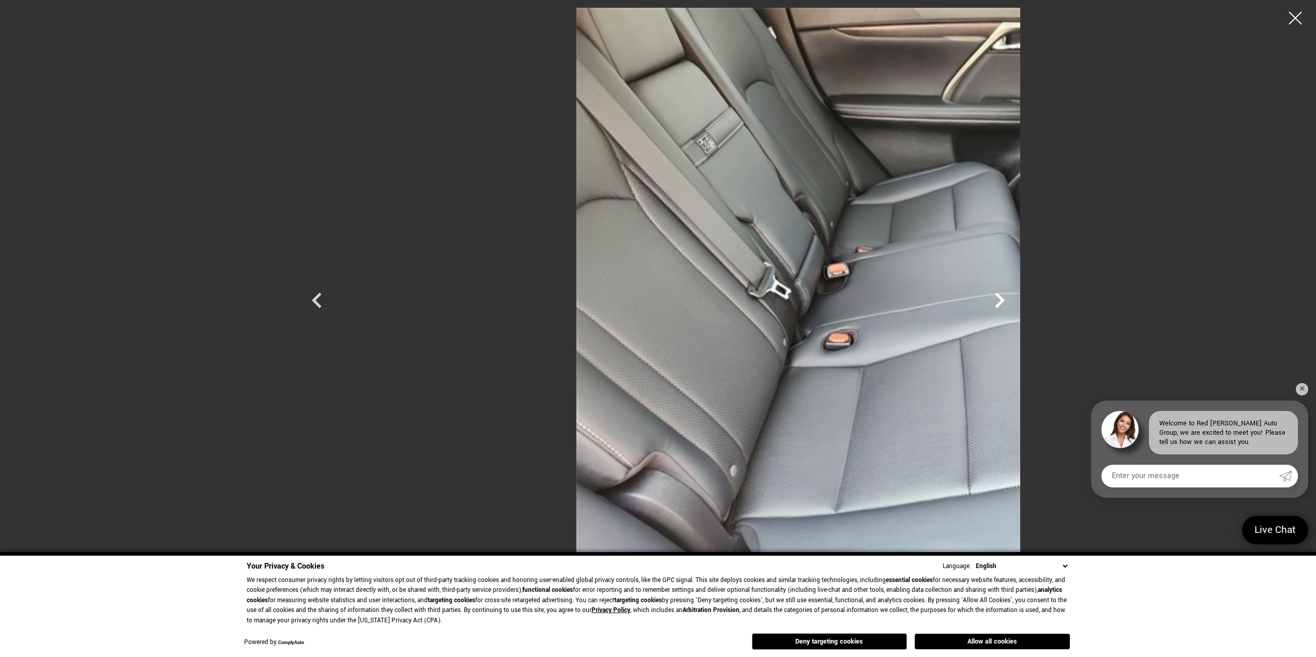
click at [1015, 298] on icon "Next" at bounding box center [999, 300] width 31 height 31
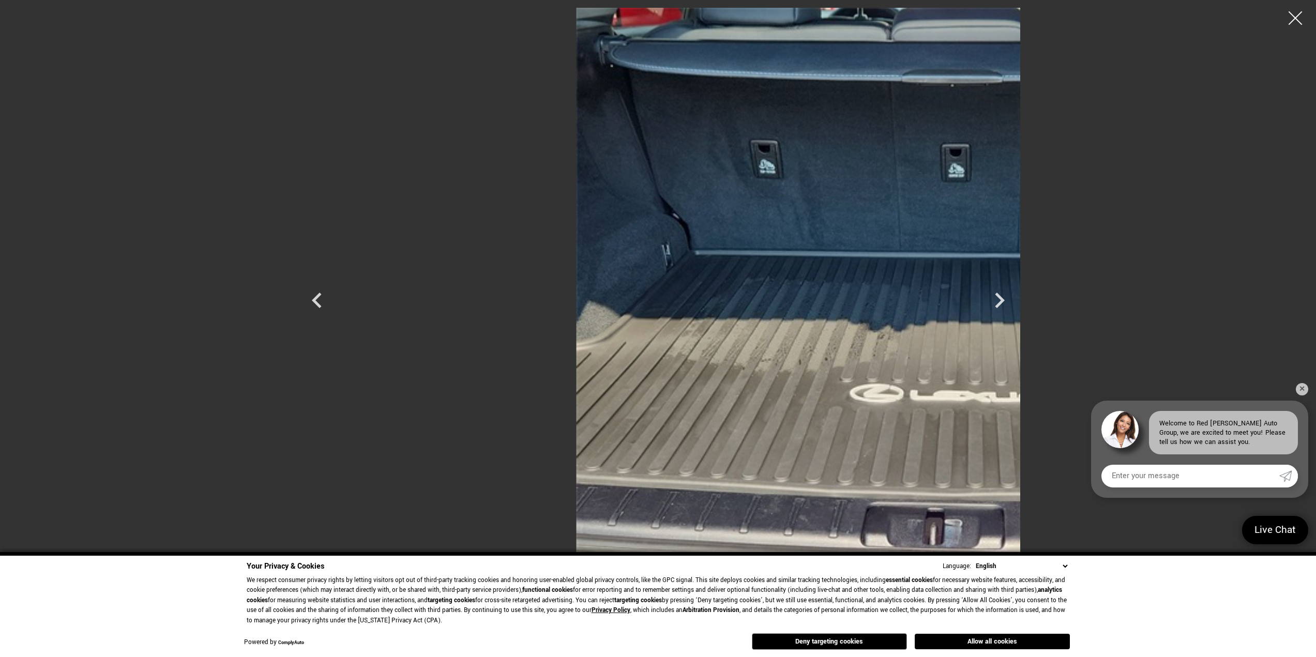
click at [1293, 18] on div at bounding box center [1295, 18] width 27 height 27
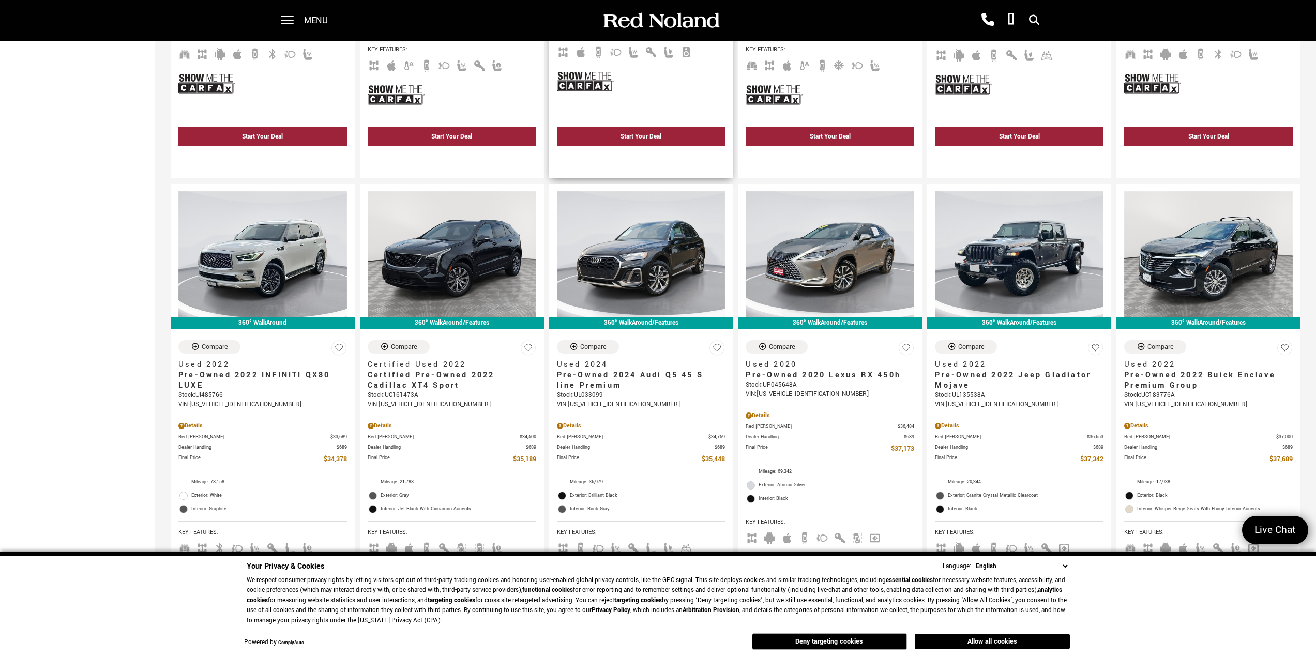
scroll to position [983, 0]
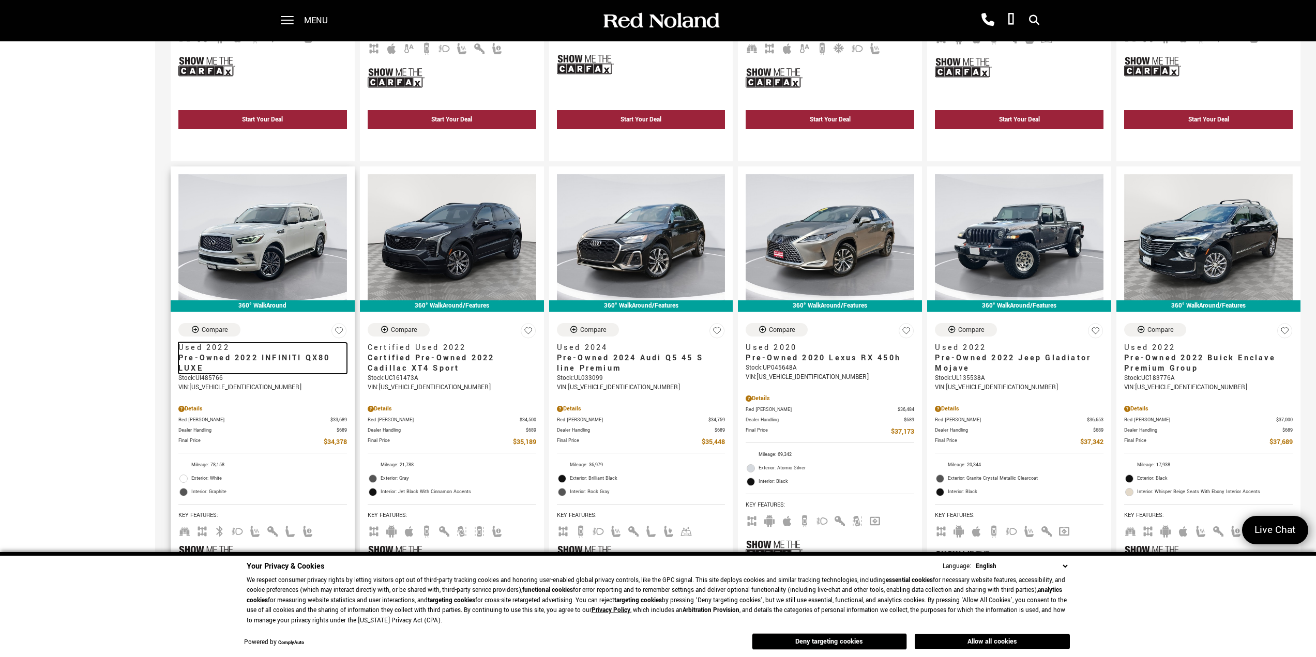
click at [245, 362] on span "Pre-Owned 2022 INFINITI QX80 LUXE" at bounding box center [258, 363] width 161 height 21
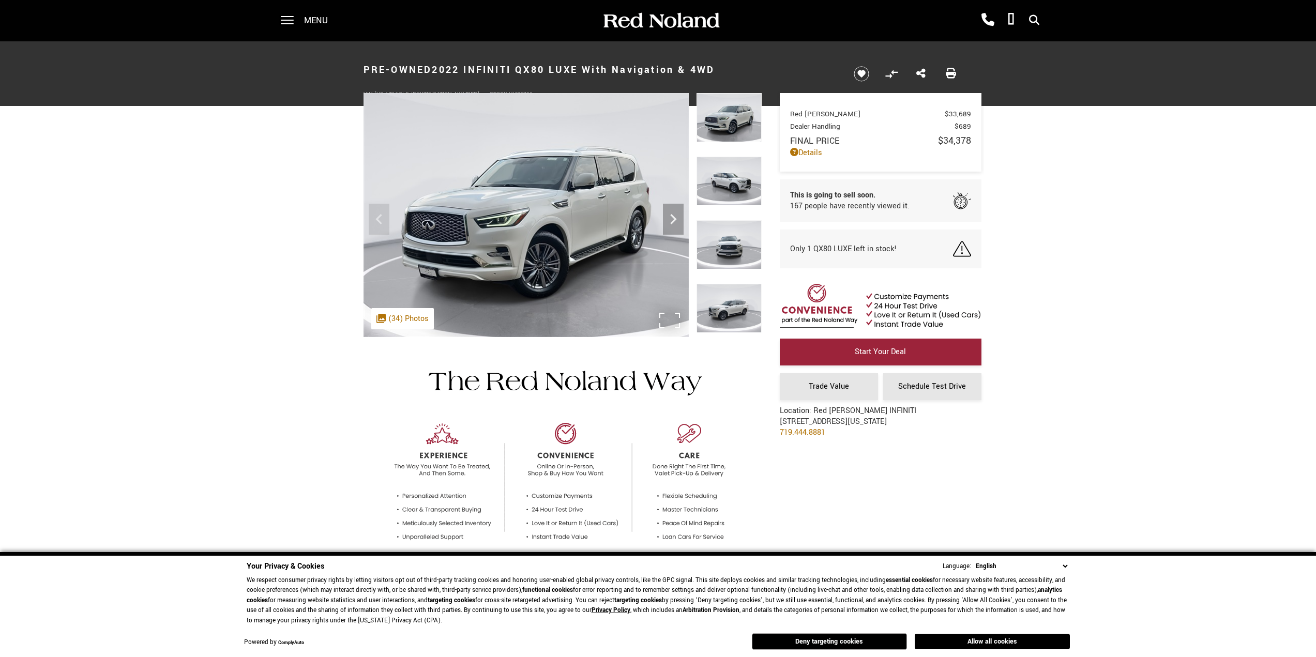
click at [380, 319] on icon at bounding box center [380, 318] width 13 height 13
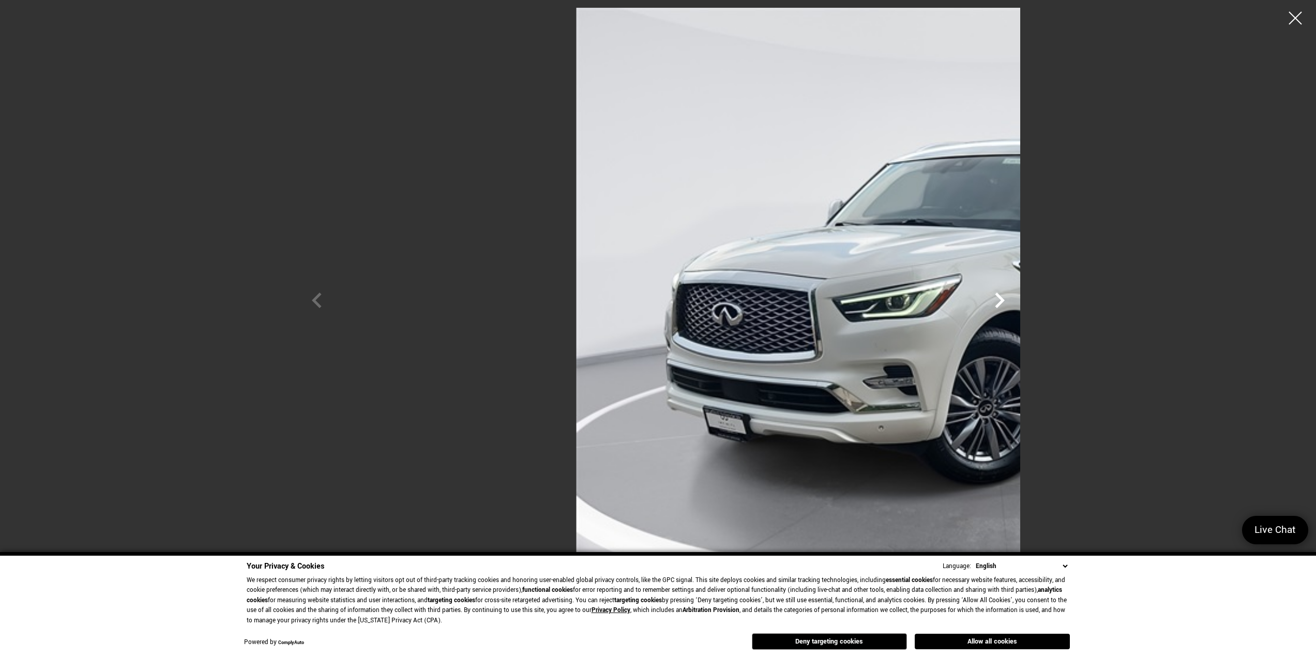
click at [1005, 302] on icon "Next" at bounding box center [1000, 301] width 10 height 16
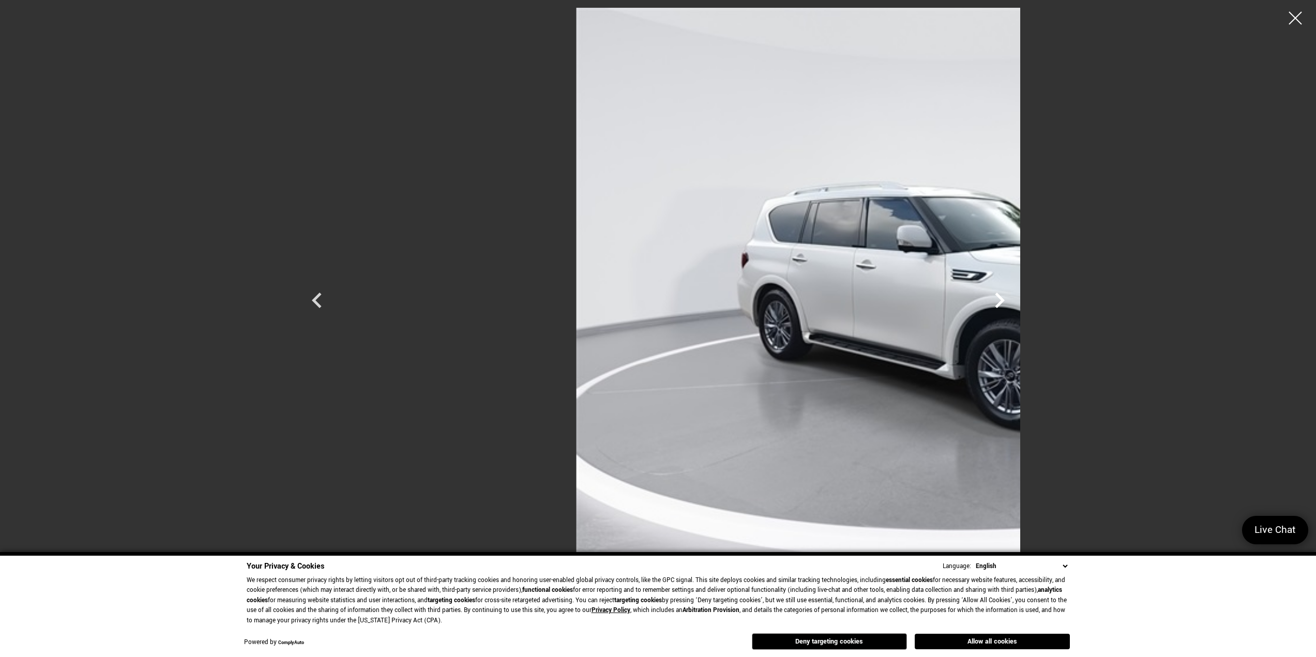
click at [1005, 302] on icon "Next" at bounding box center [1000, 301] width 10 height 16
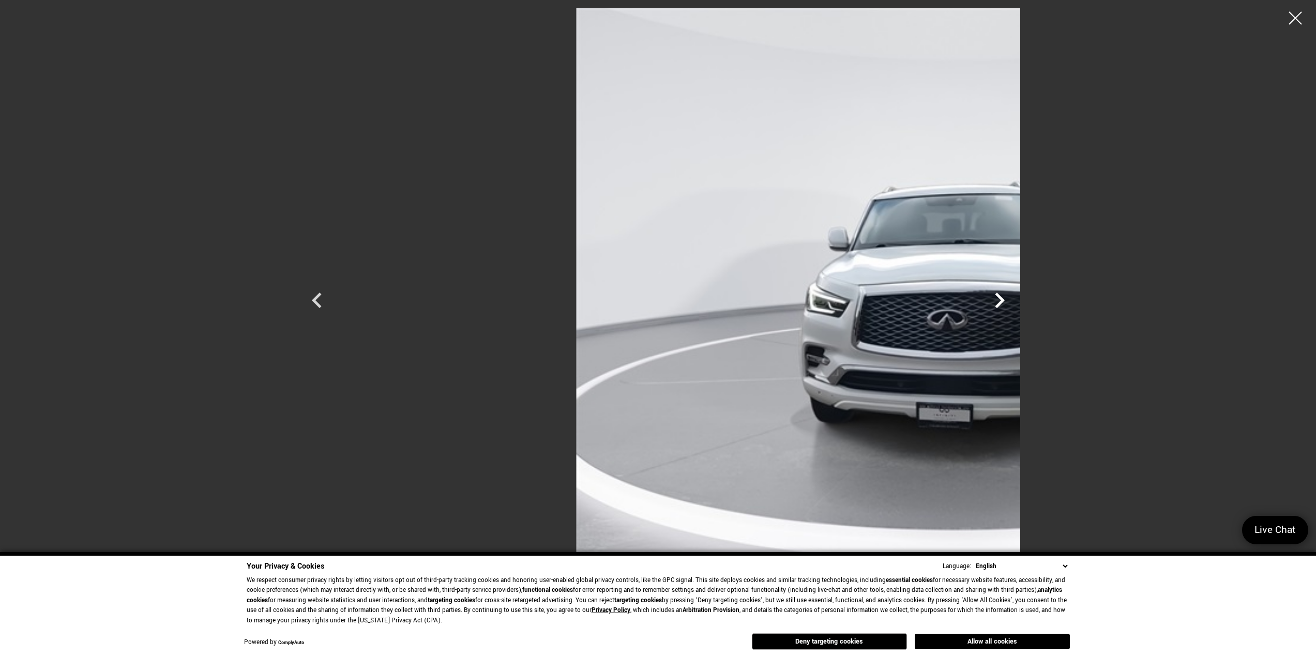
click at [1005, 302] on icon "Next" at bounding box center [1000, 301] width 10 height 16
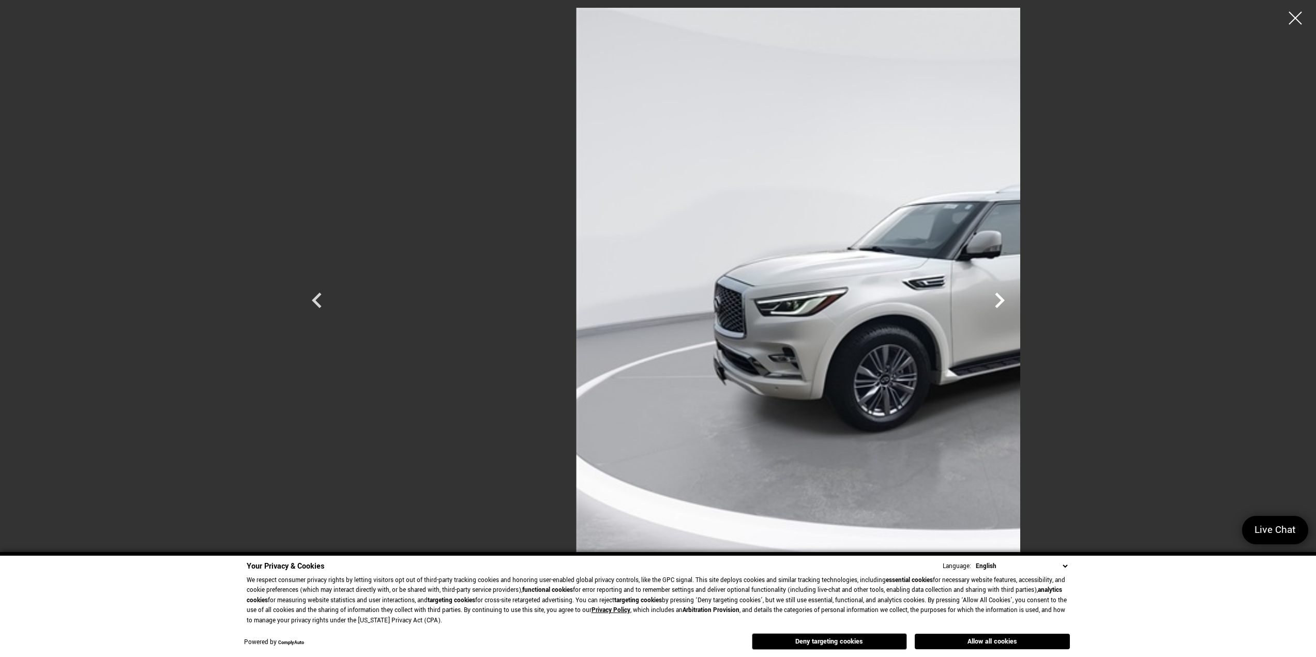
click at [1005, 302] on icon "Next" at bounding box center [1000, 301] width 10 height 16
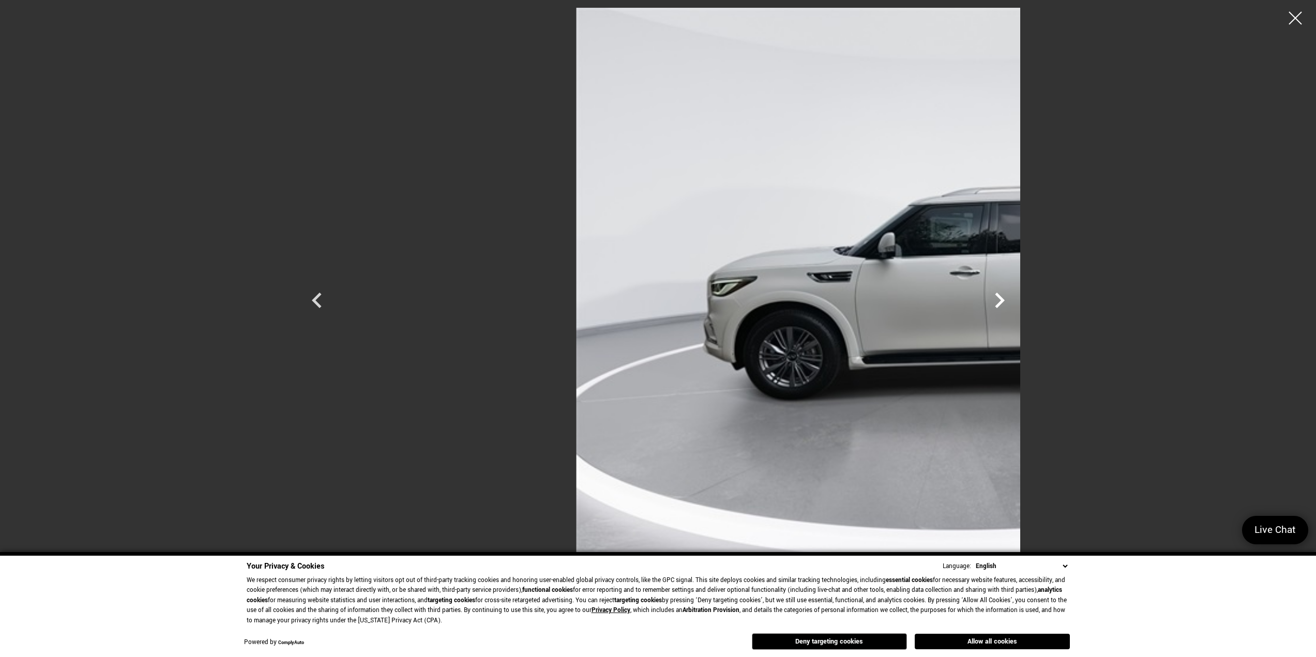
click at [1005, 302] on icon "Next" at bounding box center [1000, 301] width 10 height 16
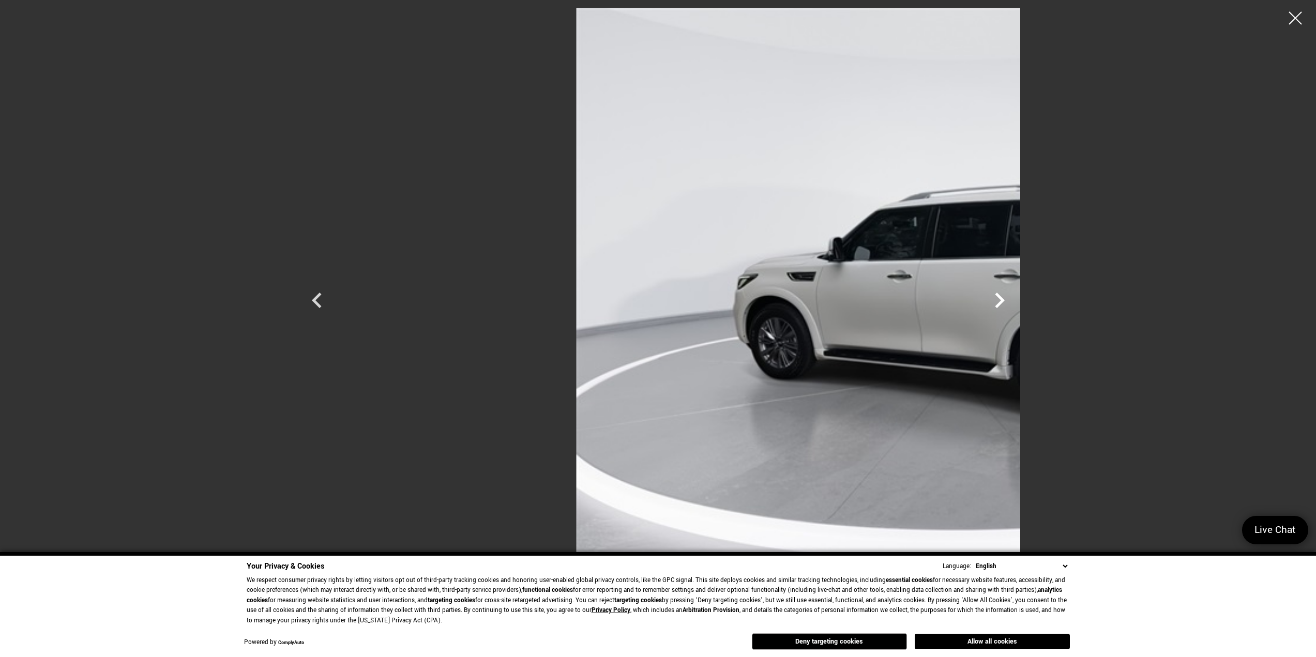
click at [1005, 302] on icon "Next" at bounding box center [1000, 301] width 10 height 16
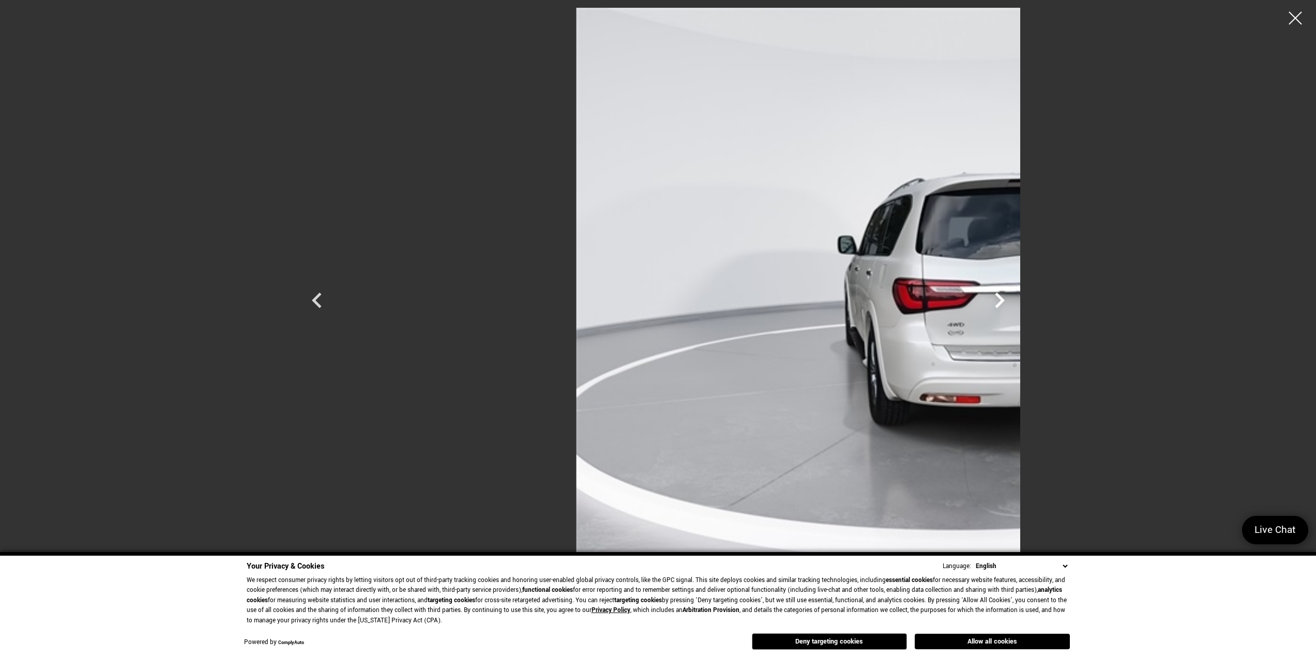
click at [1005, 302] on icon "Next" at bounding box center [1000, 301] width 10 height 16
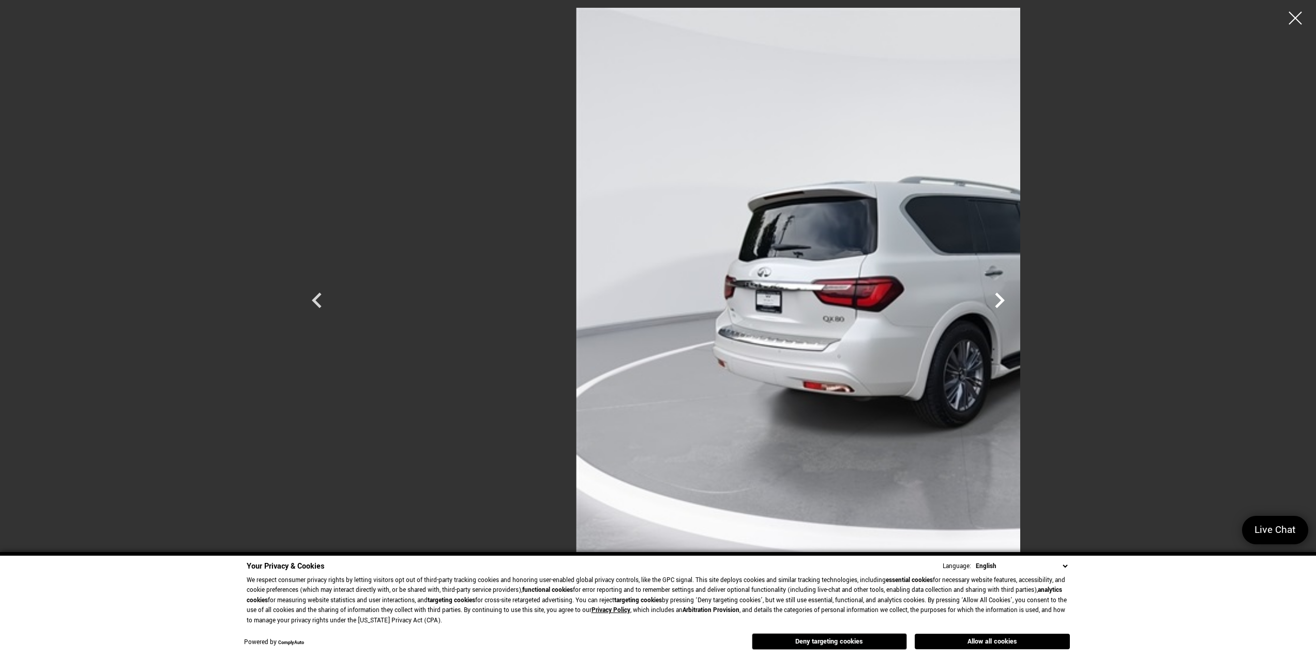
click at [1005, 302] on icon "Next" at bounding box center [1000, 301] width 10 height 16
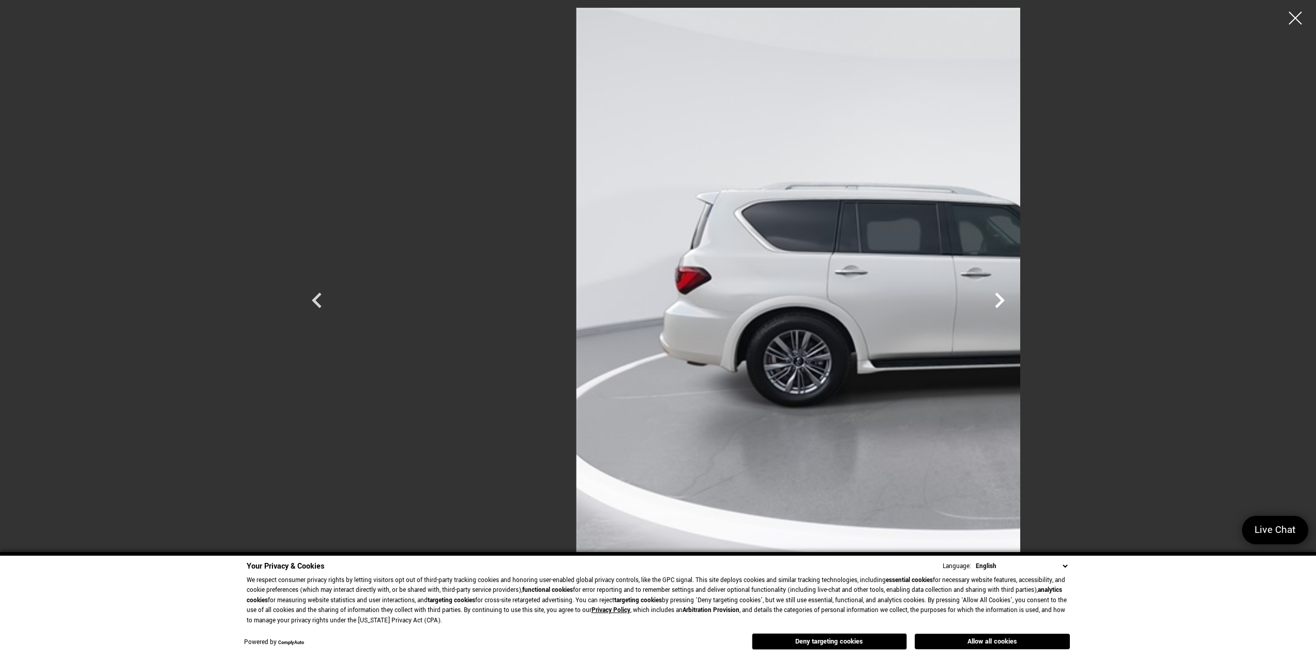
click at [1005, 302] on icon "Next" at bounding box center [1000, 301] width 10 height 16
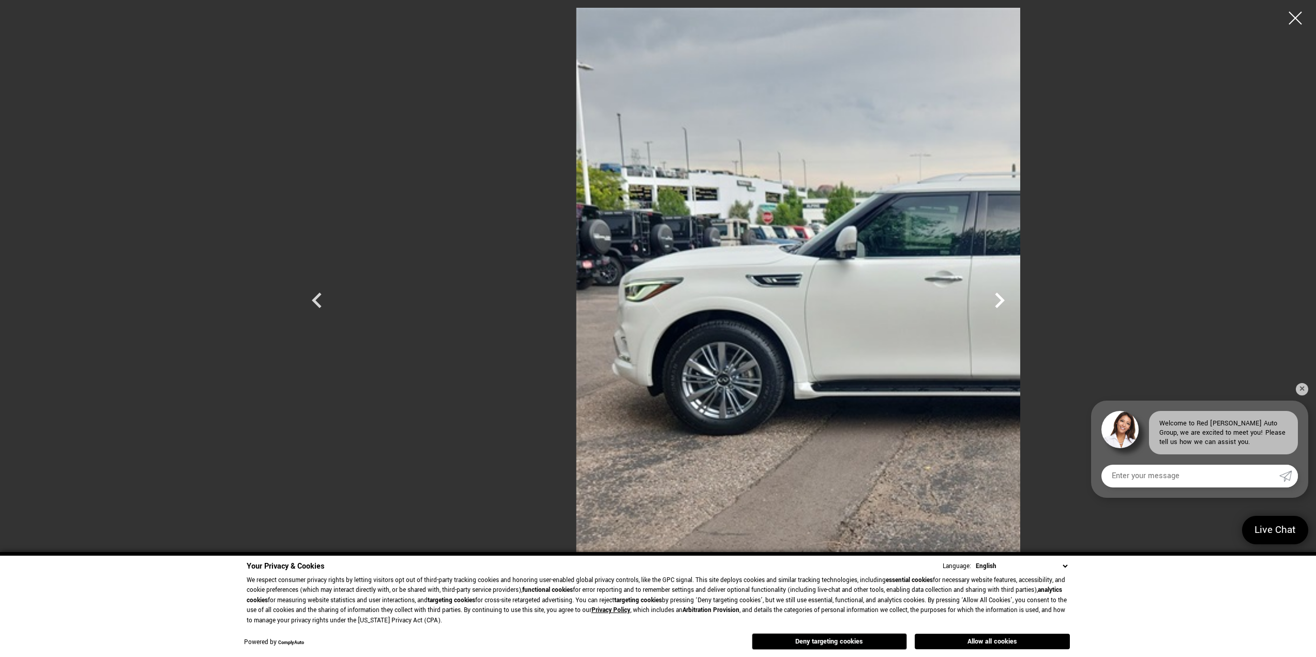
click at [1005, 302] on icon "Next" at bounding box center [1000, 301] width 10 height 16
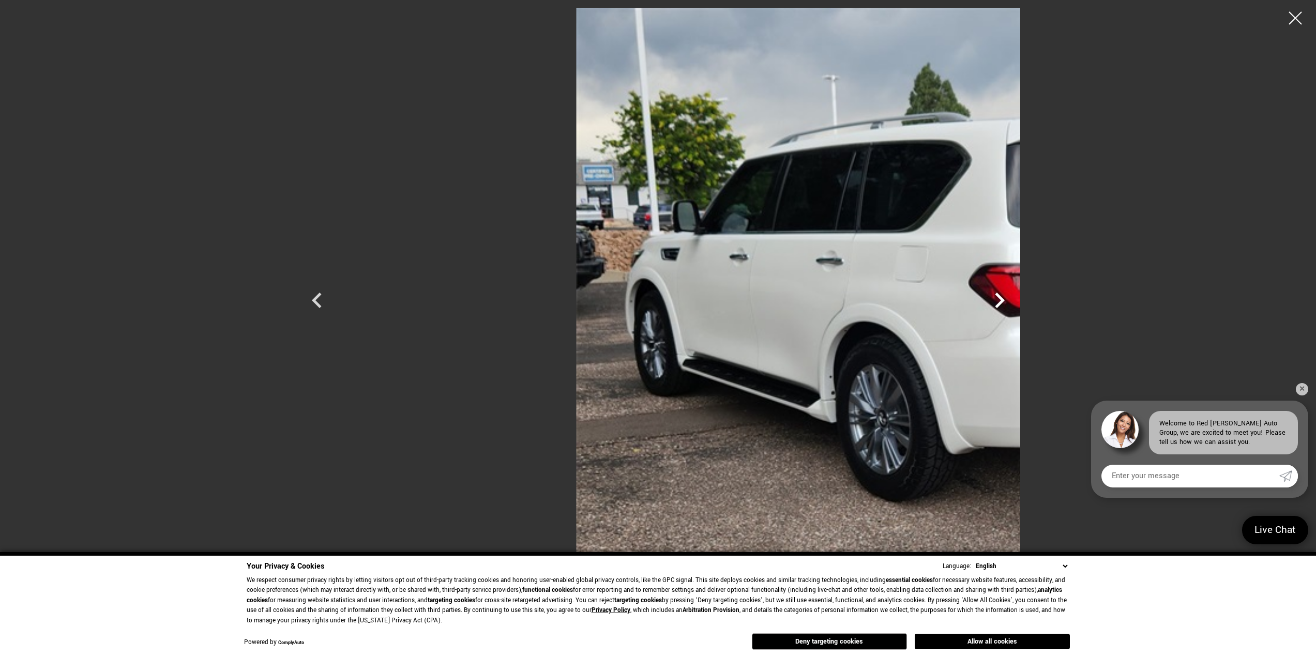
click at [1005, 302] on icon "Next" at bounding box center [1000, 301] width 10 height 16
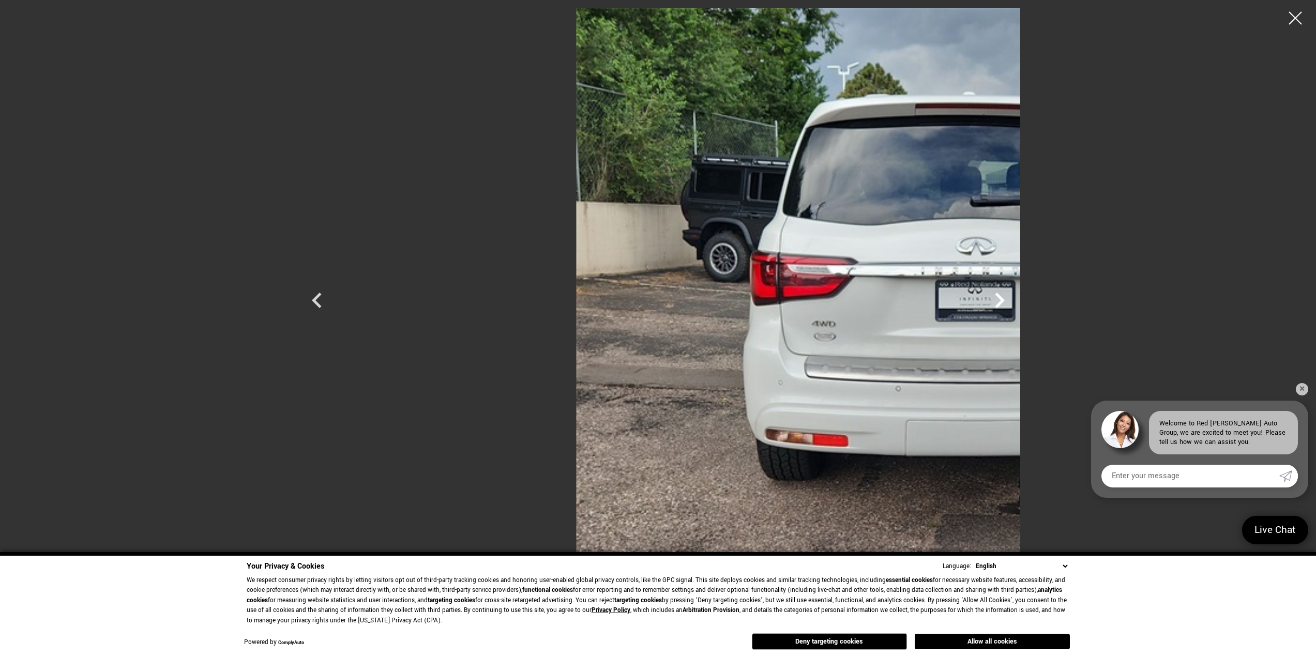
click at [1005, 302] on icon "Next" at bounding box center [1000, 301] width 10 height 16
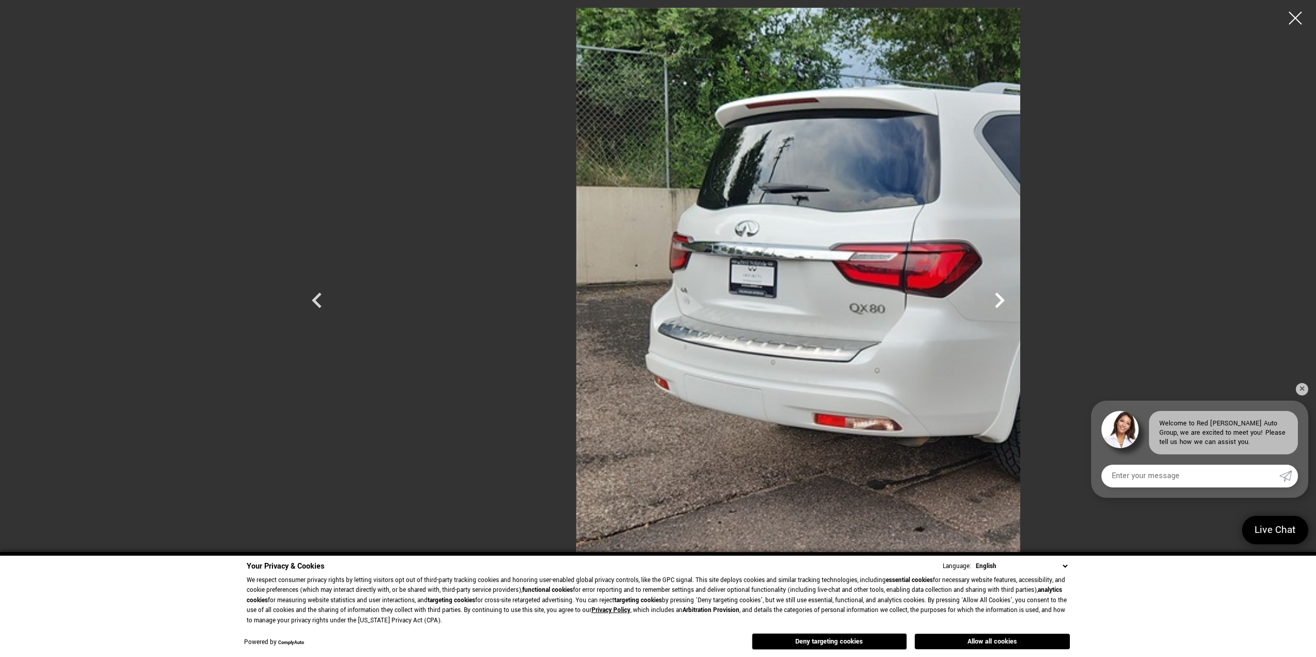
click at [1005, 302] on icon "Next" at bounding box center [1000, 301] width 10 height 16
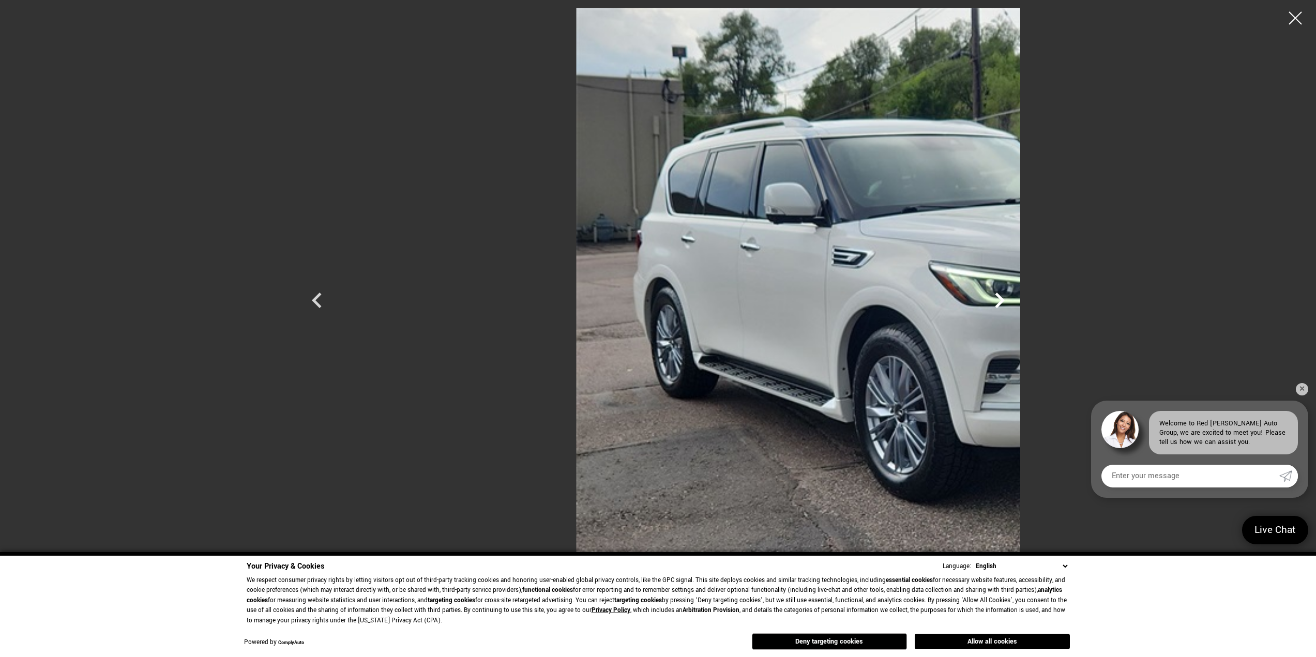
click at [1005, 302] on icon "Next" at bounding box center [1000, 301] width 10 height 16
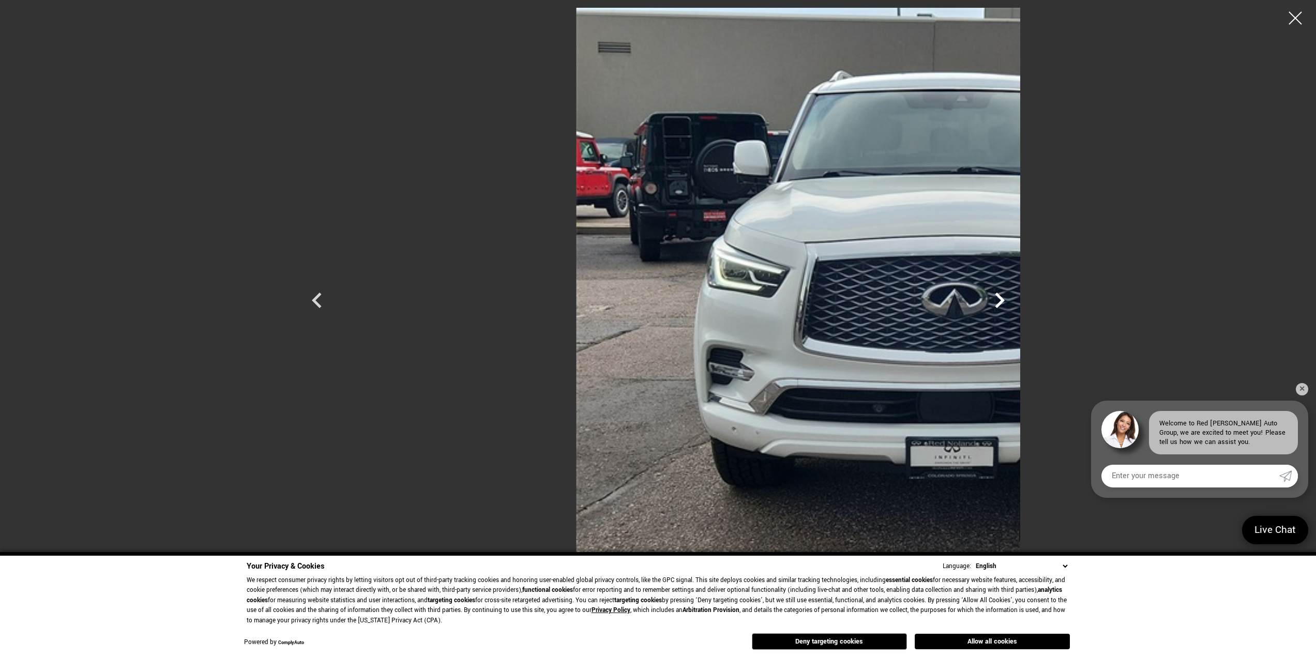
click at [1005, 302] on icon "Next" at bounding box center [1000, 301] width 10 height 16
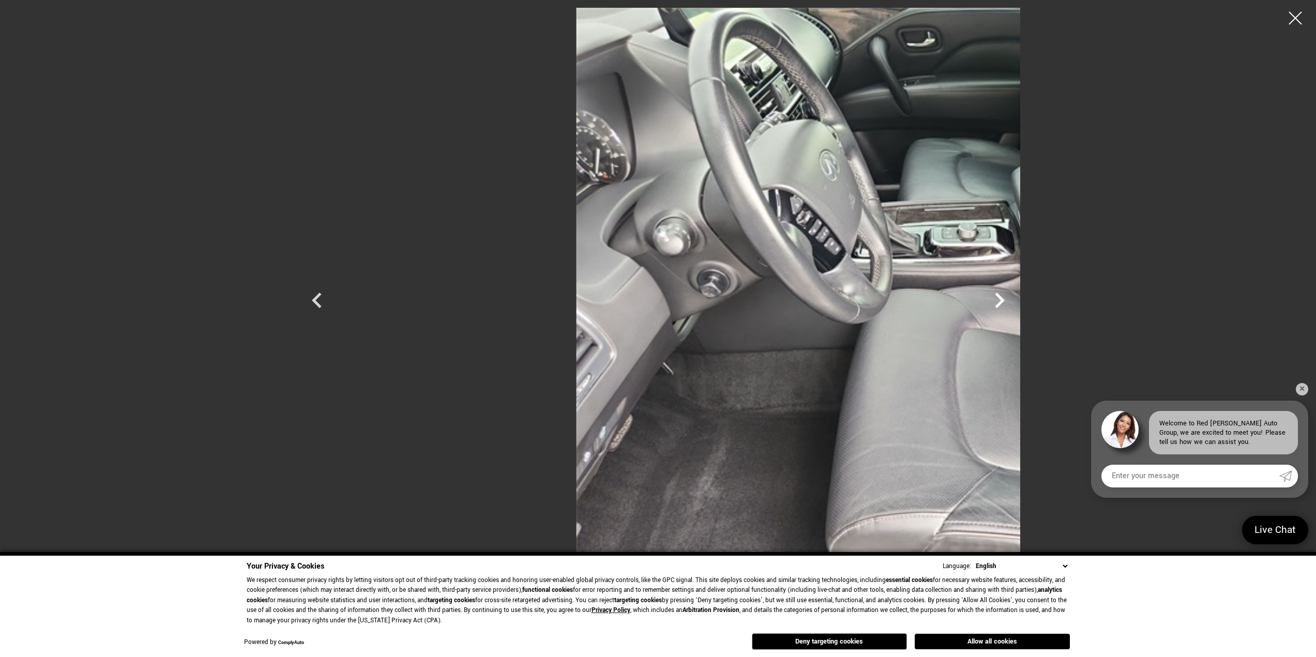
click at [1005, 302] on icon "Next" at bounding box center [1000, 301] width 10 height 16
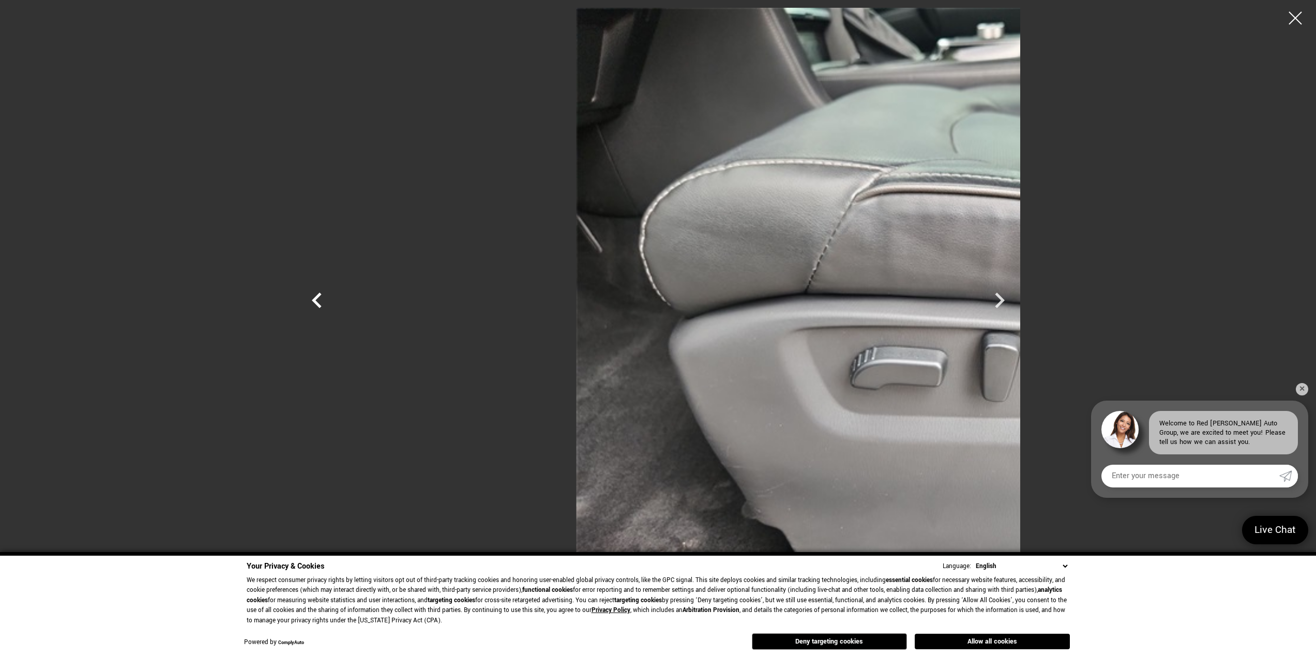
click at [301, 301] on icon "Previous" at bounding box center [316, 300] width 31 height 31
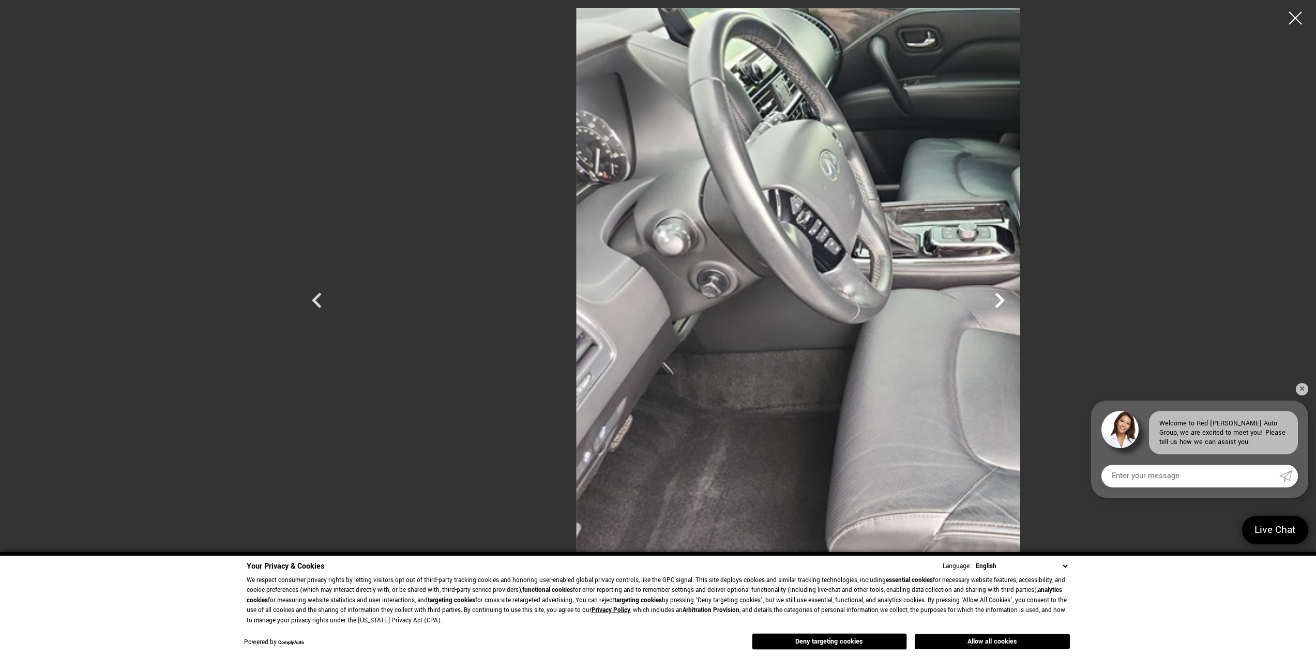
click at [1015, 298] on icon "Next" at bounding box center [999, 300] width 31 height 31
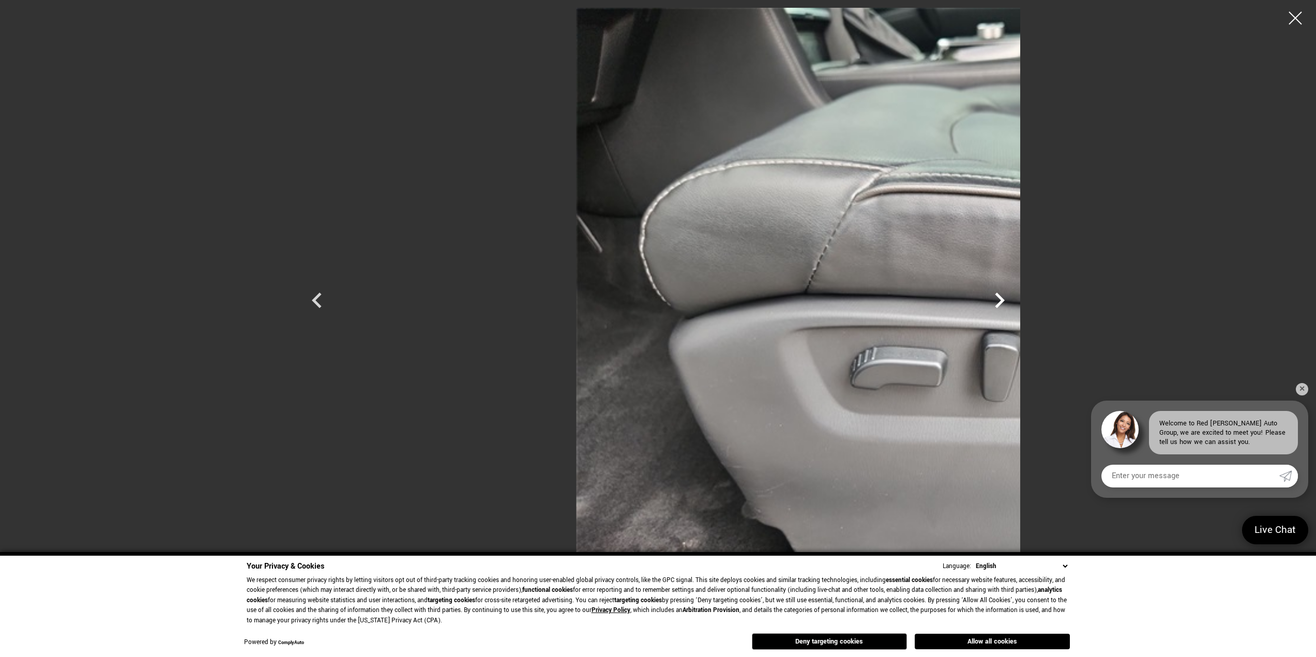
click at [1015, 298] on icon "Next" at bounding box center [999, 300] width 31 height 31
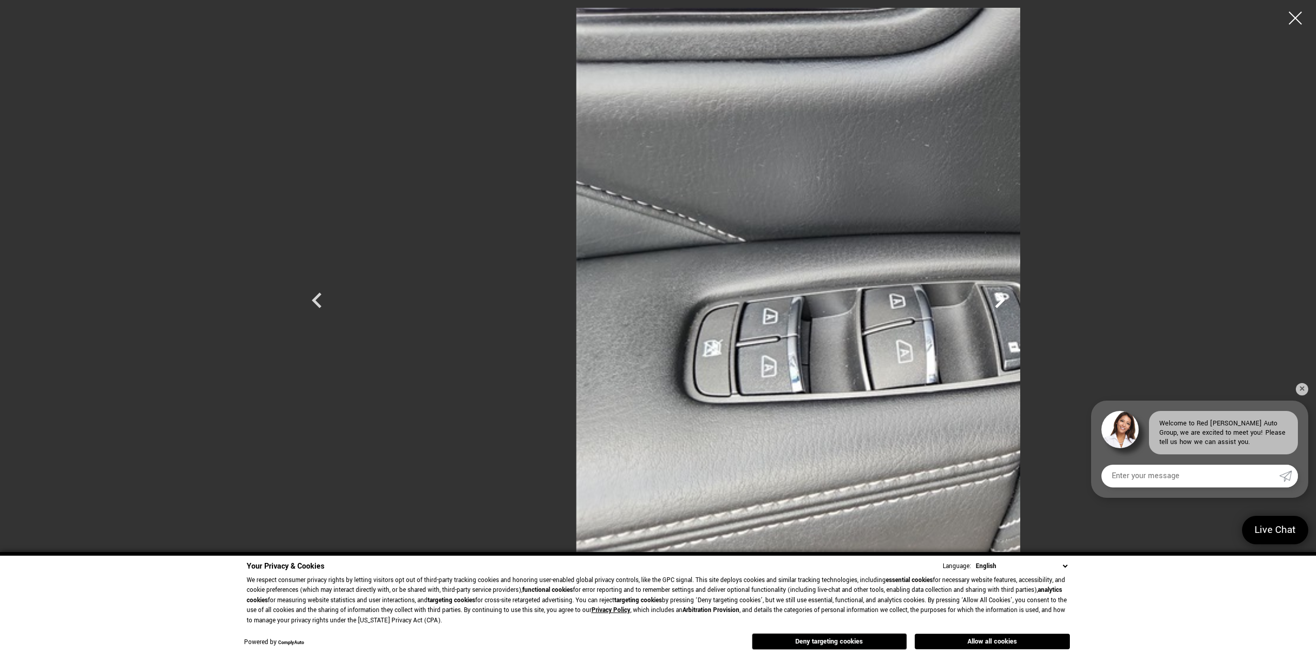
click at [1015, 298] on icon "Next" at bounding box center [999, 300] width 31 height 31
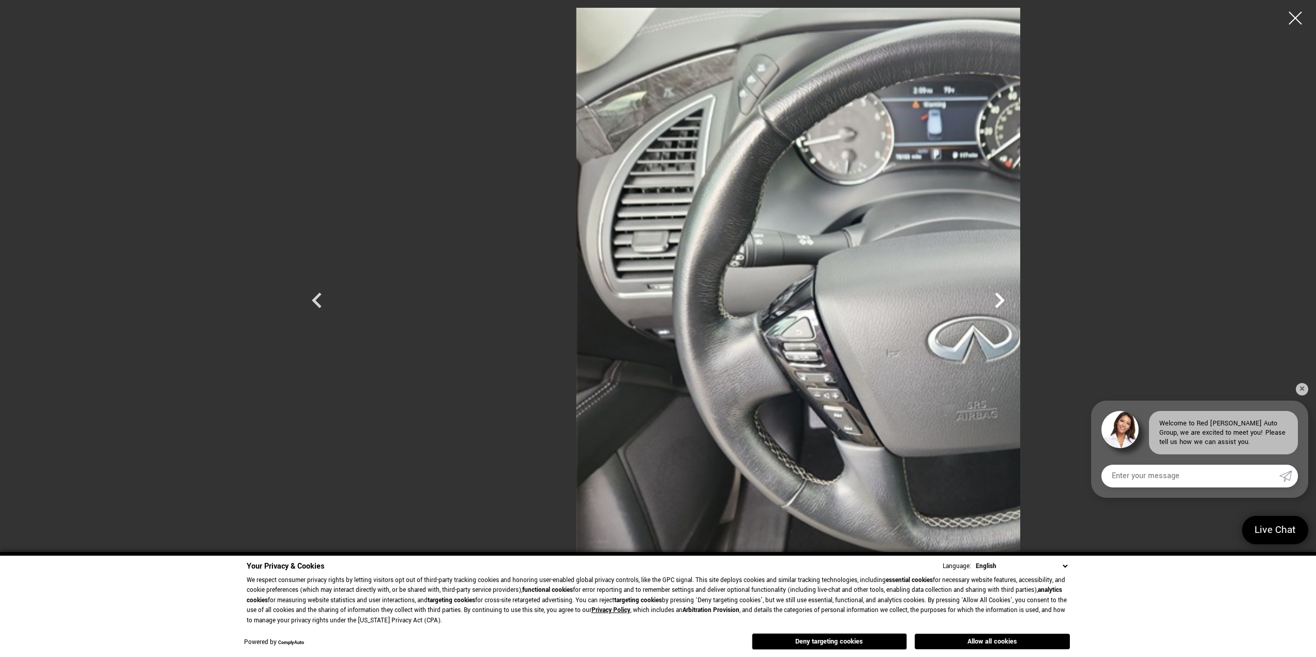
click at [1015, 298] on icon "Next" at bounding box center [999, 300] width 31 height 31
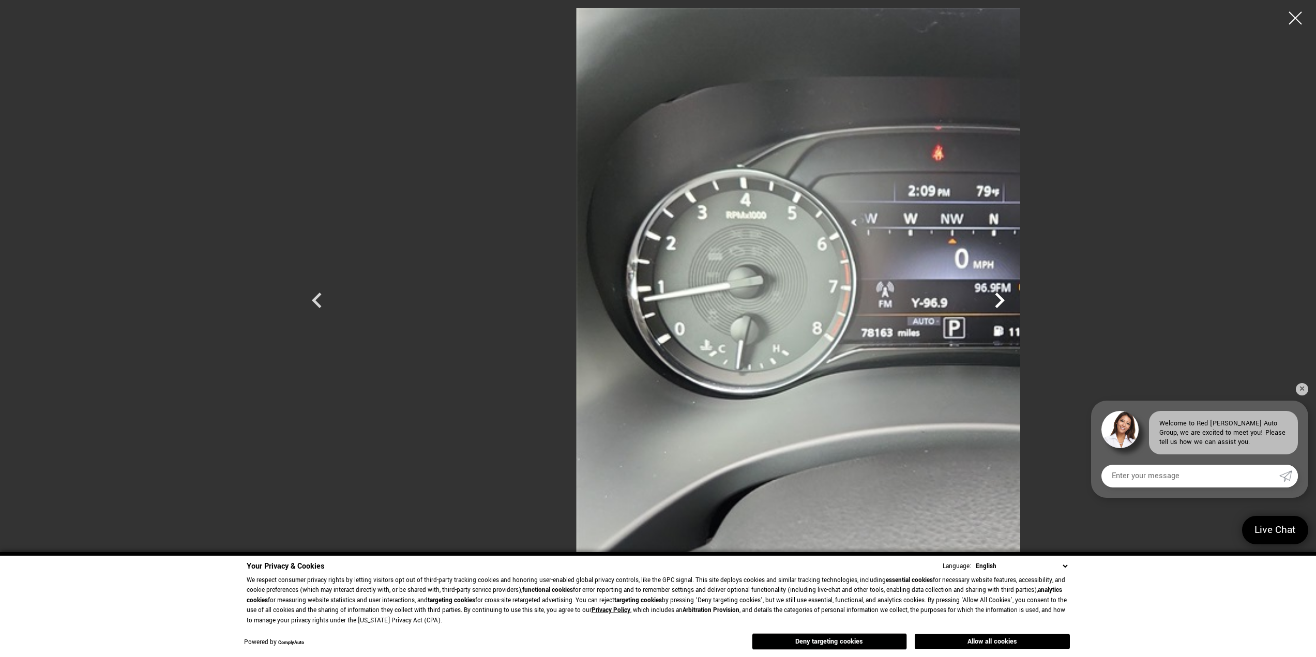
click at [1015, 298] on icon "Next" at bounding box center [999, 300] width 31 height 31
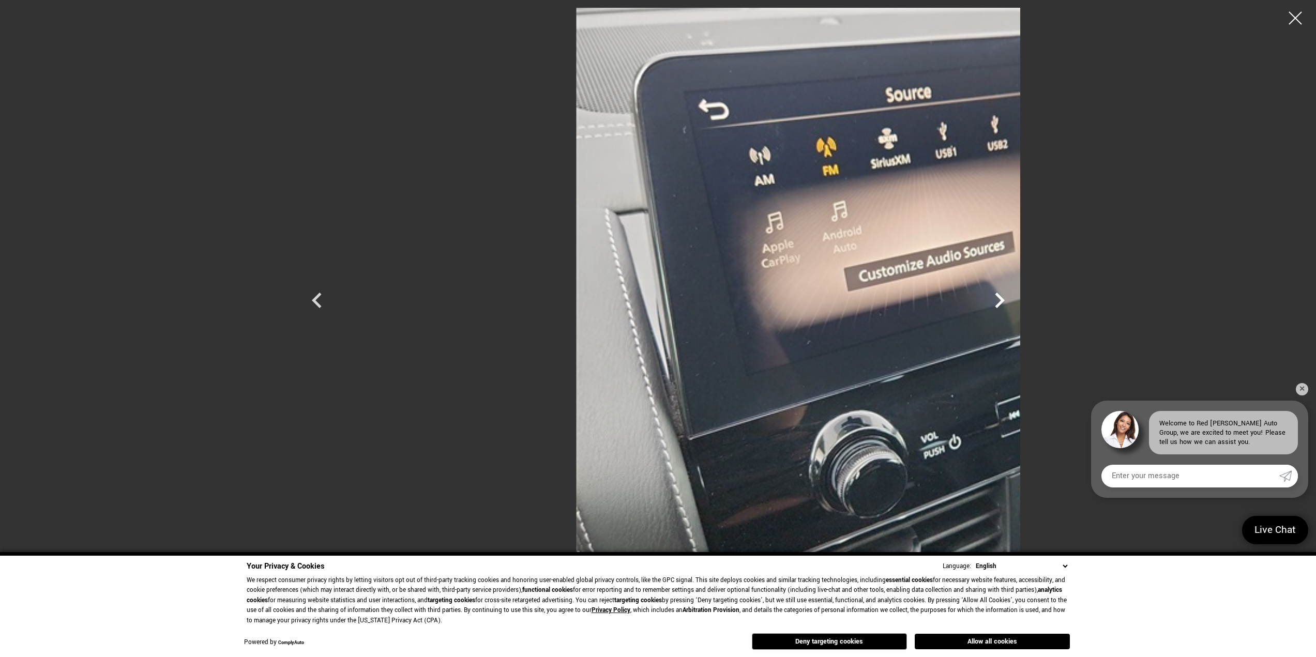
click at [1015, 298] on icon "Next" at bounding box center [999, 300] width 31 height 31
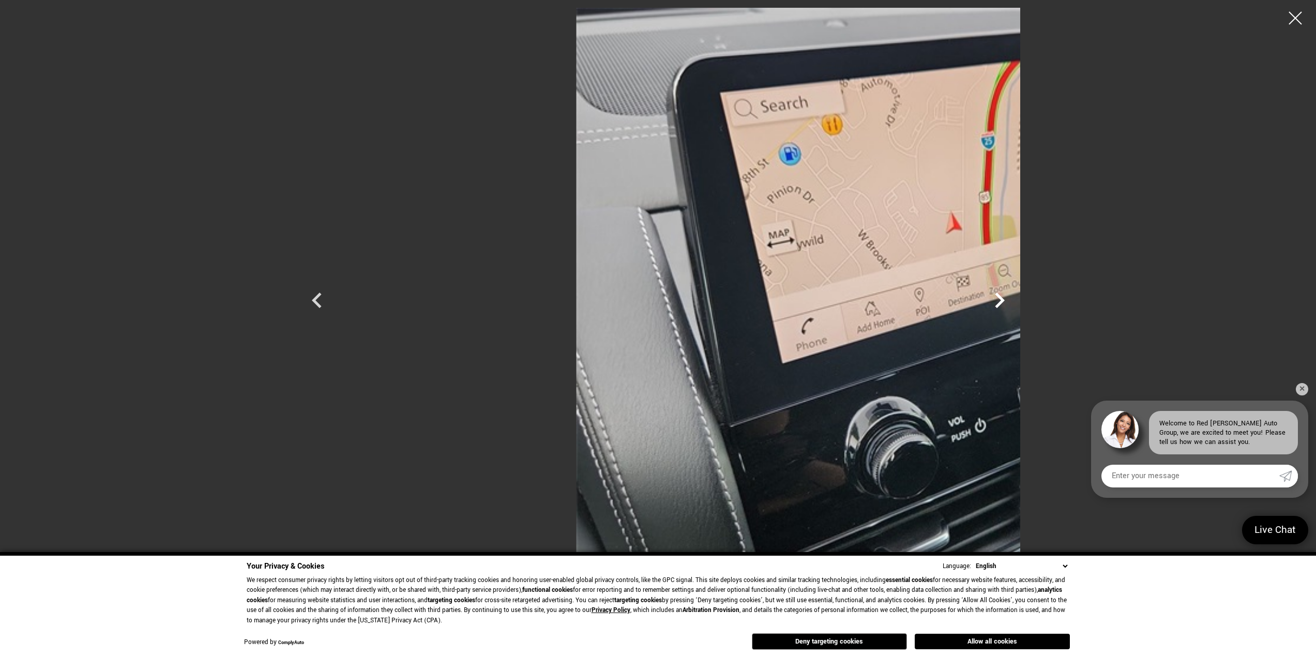
click at [1015, 298] on icon "Next" at bounding box center [999, 300] width 31 height 31
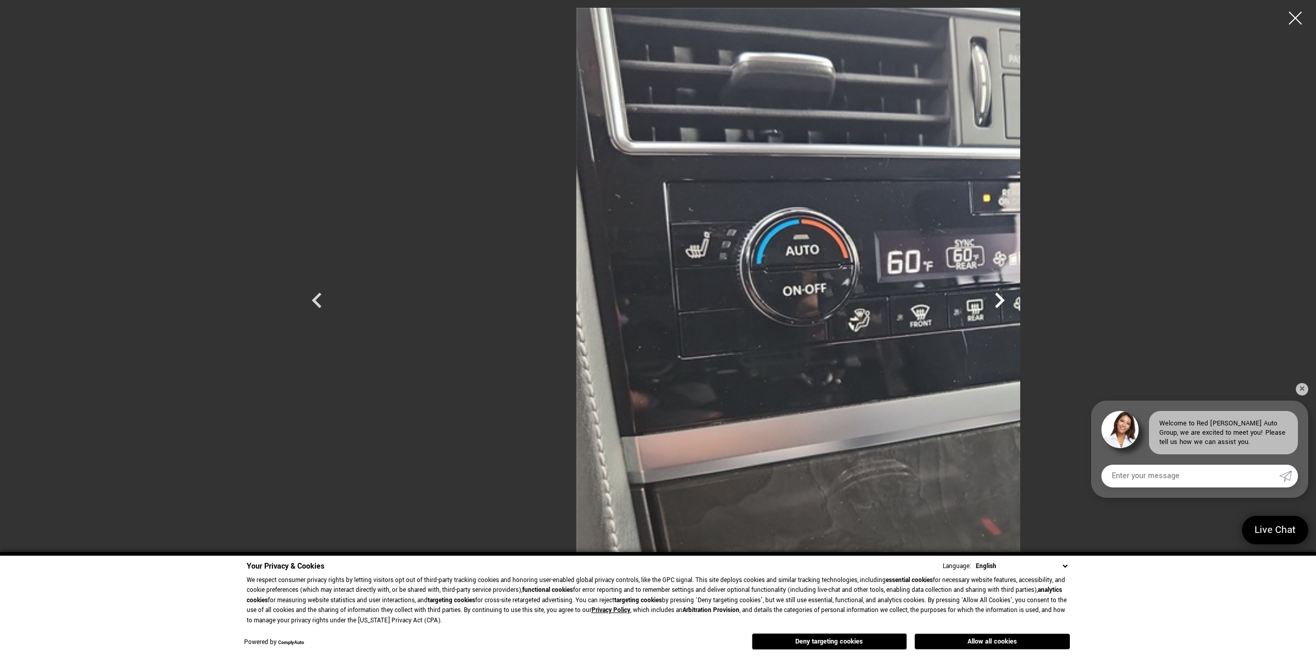
click at [1015, 298] on icon "Next" at bounding box center [999, 300] width 31 height 31
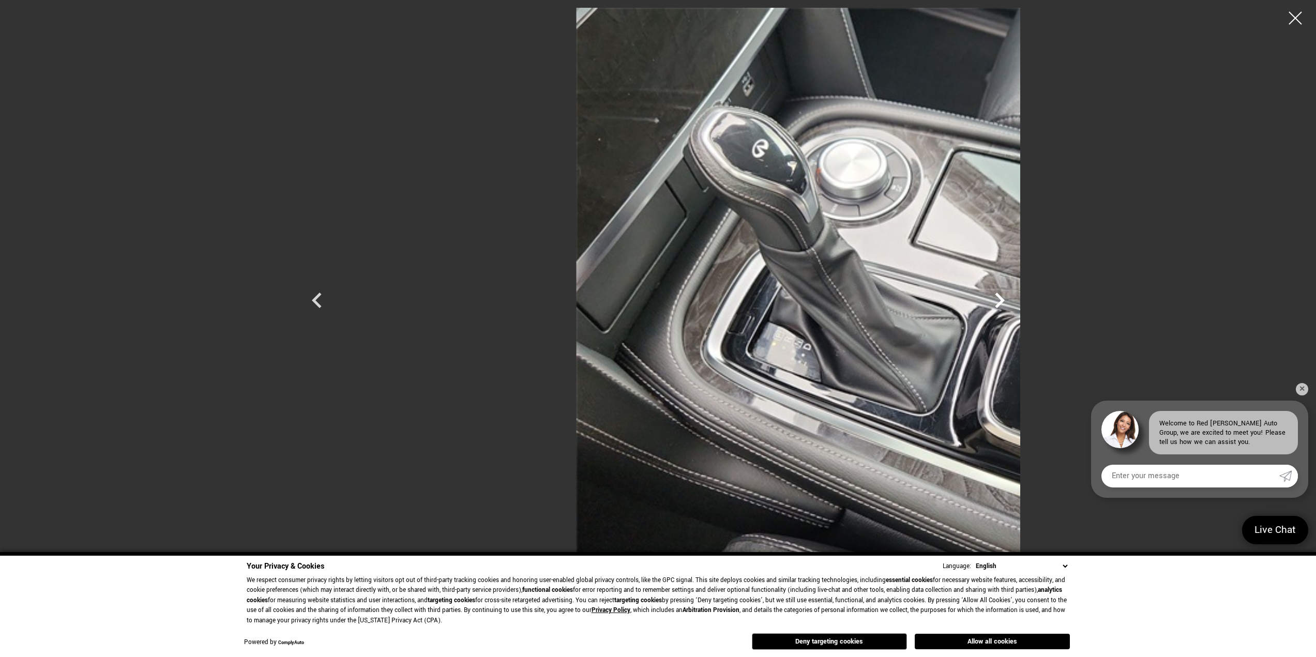
click at [1015, 298] on icon "Next" at bounding box center [999, 300] width 31 height 31
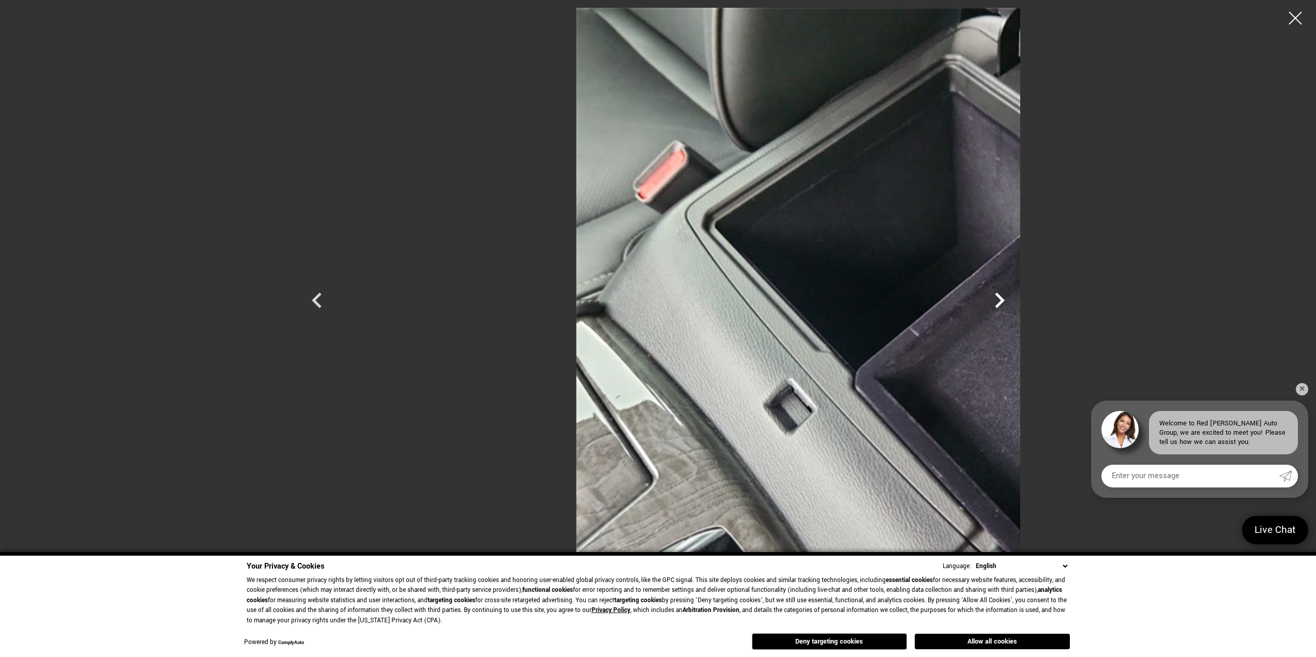
click at [1015, 298] on icon "Next" at bounding box center [999, 300] width 31 height 31
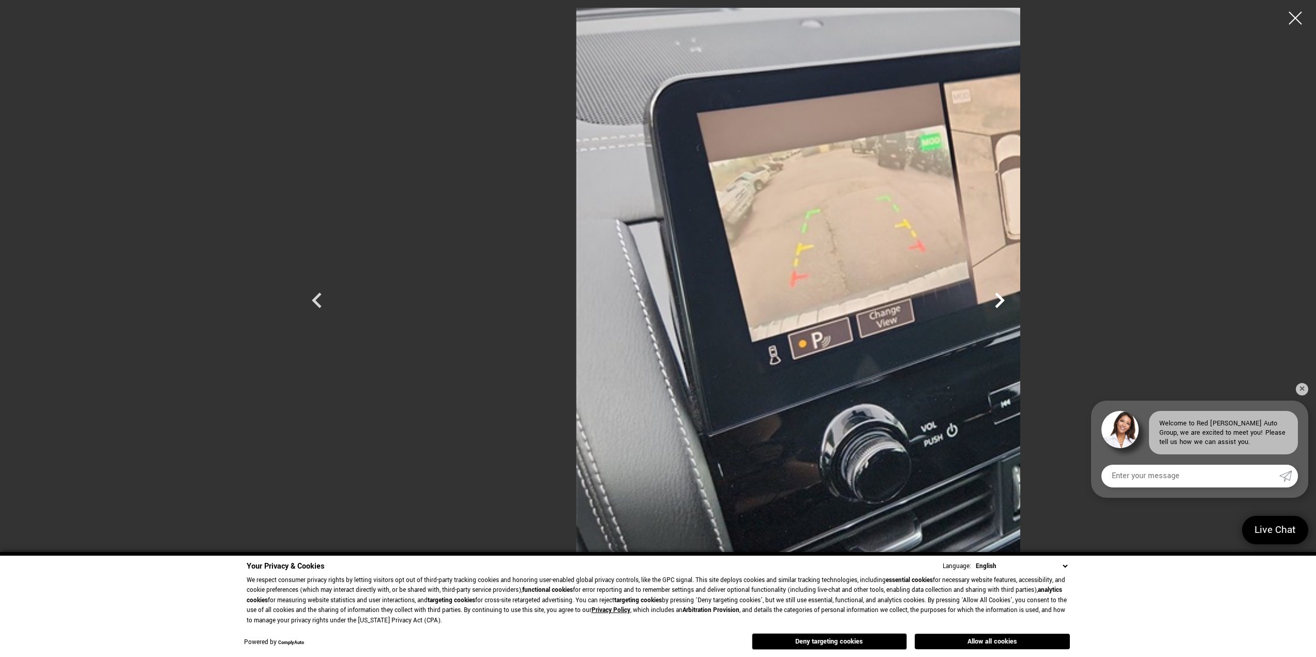
click at [1015, 298] on icon "Next" at bounding box center [999, 300] width 31 height 31
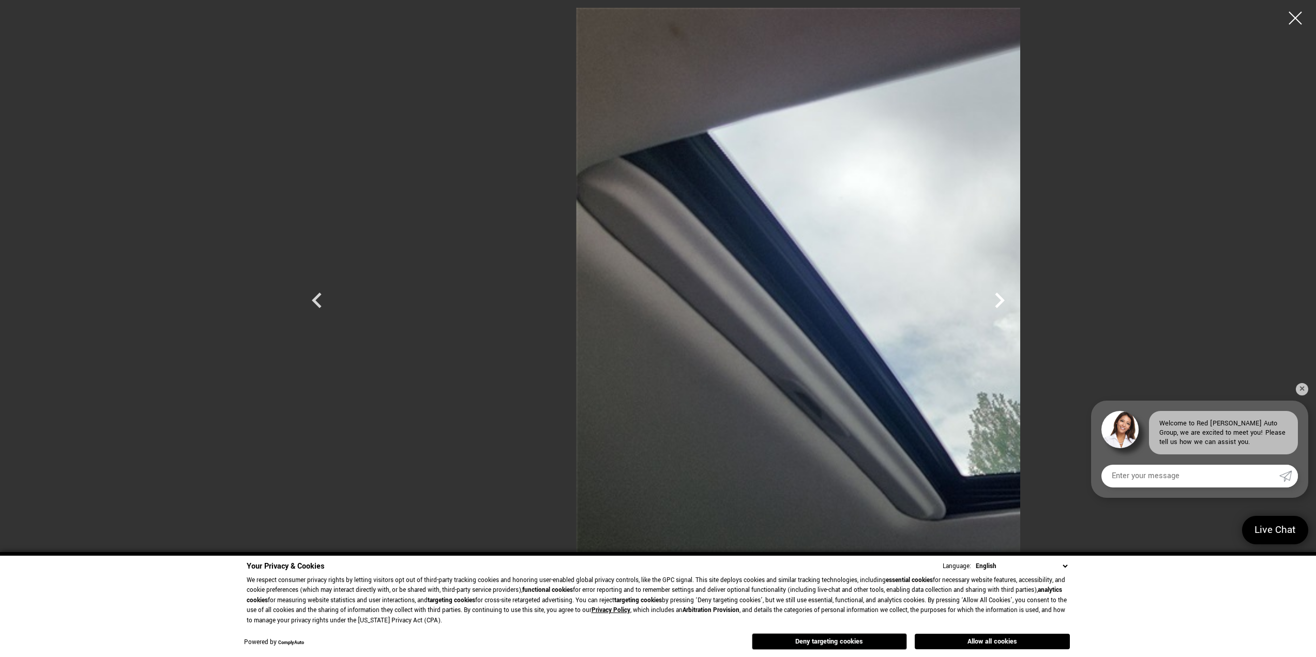
click at [1015, 298] on icon "Next" at bounding box center [999, 300] width 31 height 31
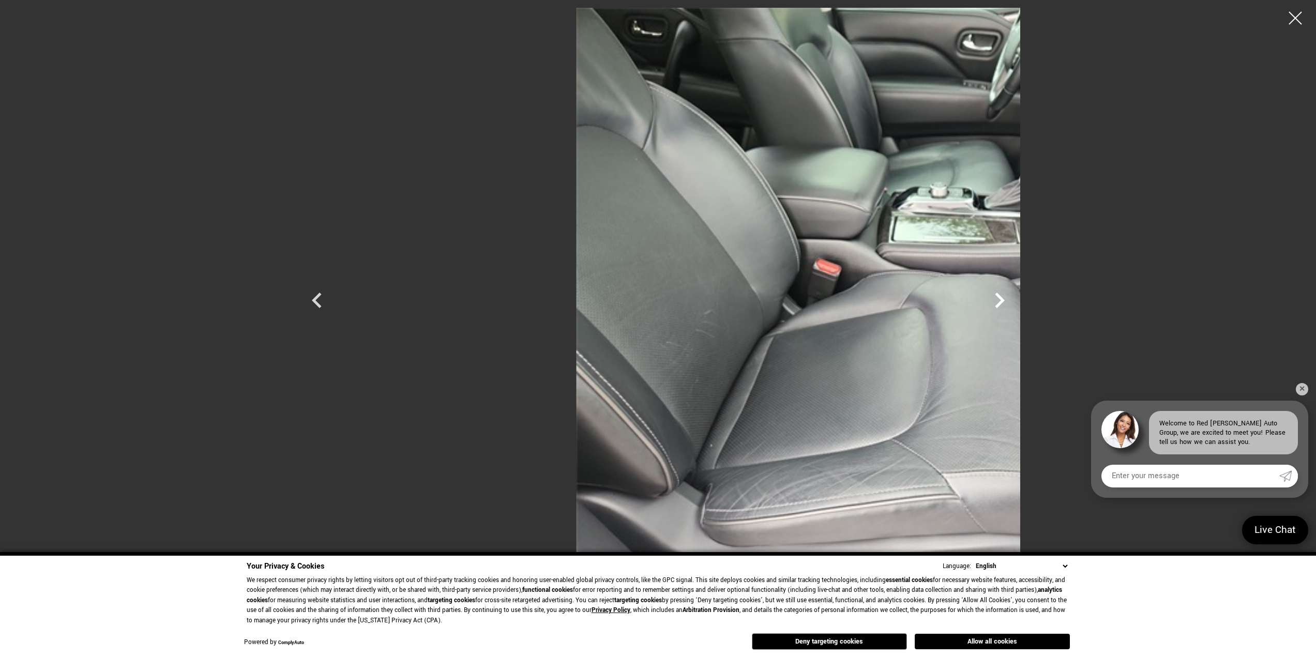
click at [1015, 298] on icon "Next" at bounding box center [999, 300] width 31 height 31
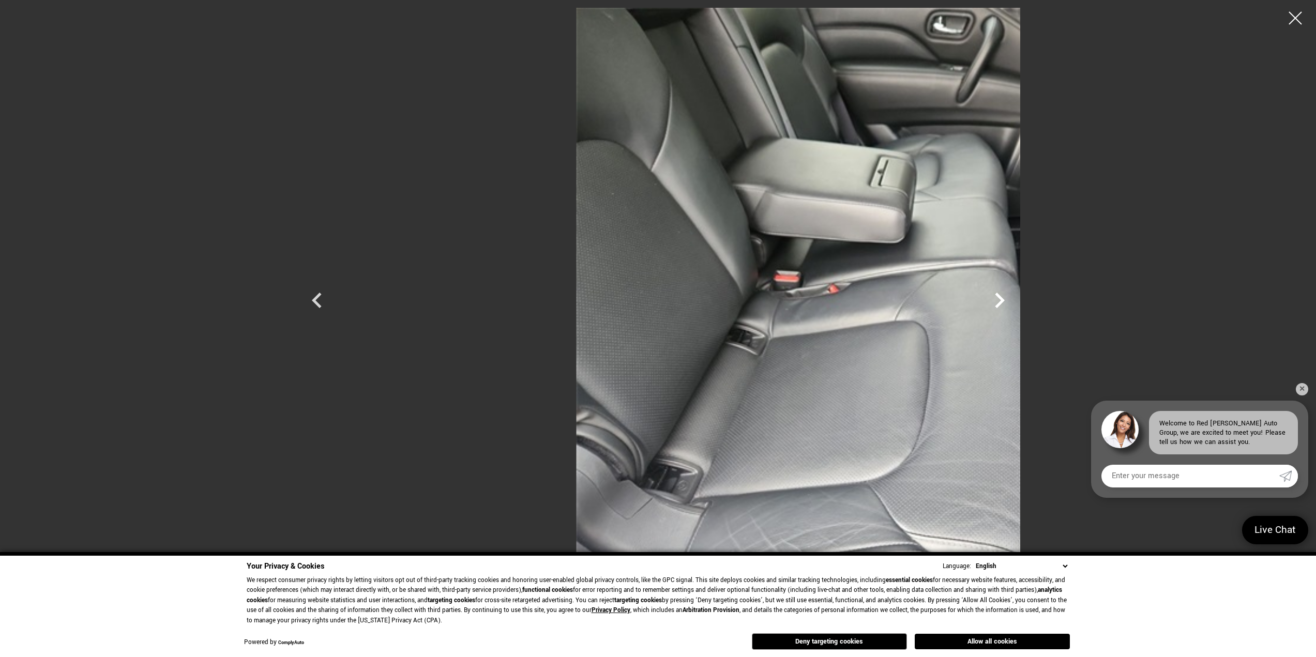
click at [1015, 298] on icon "Next" at bounding box center [999, 300] width 31 height 31
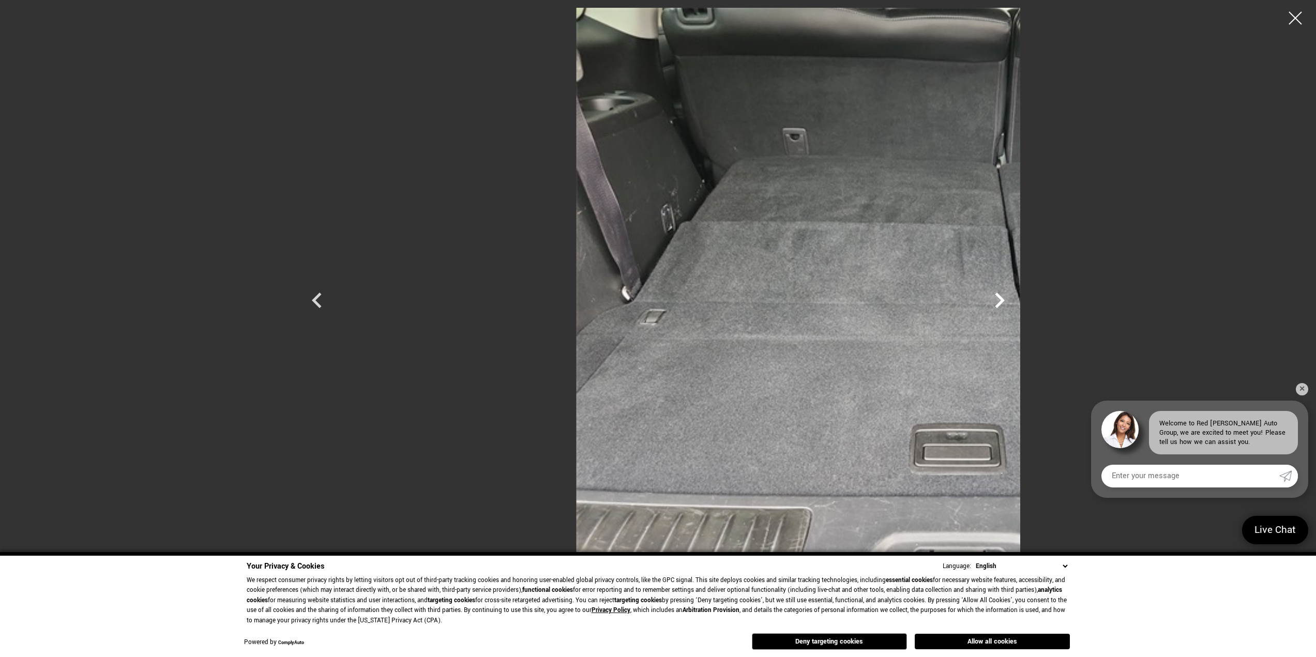
click at [1015, 298] on icon "Next" at bounding box center [999, 300] width 31 height 31
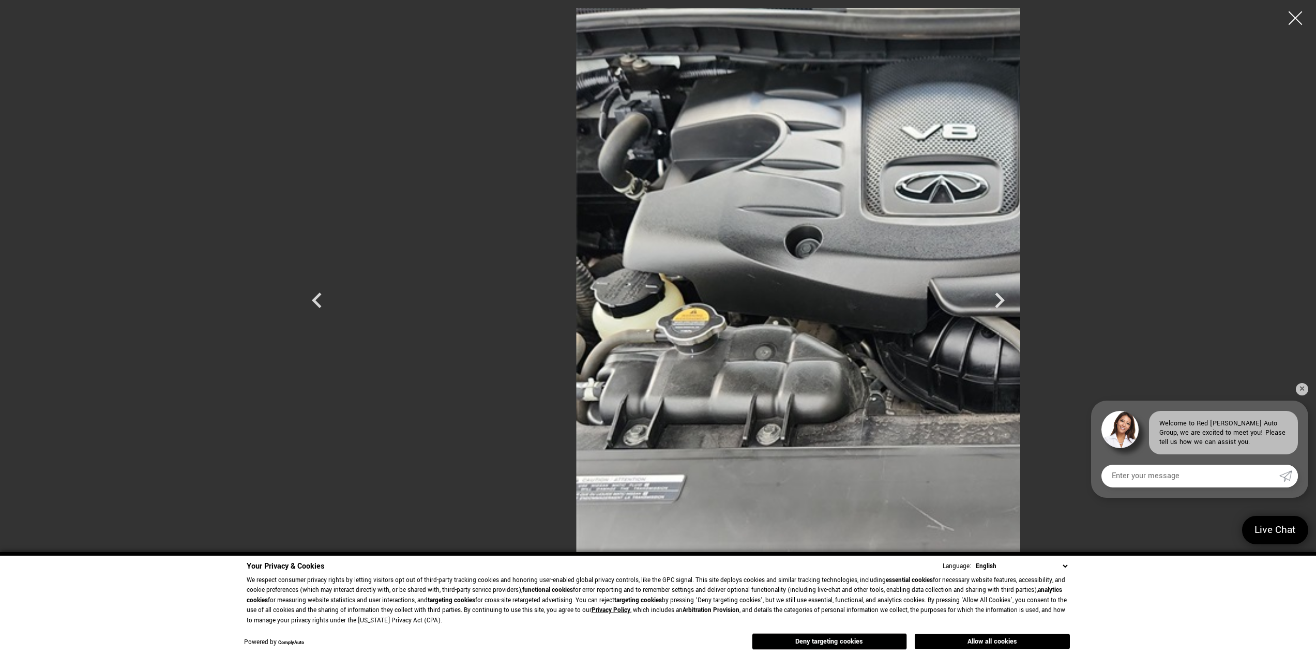
click at [1290, 17] on div at bounding box center [1295, 18] width 27 height 27
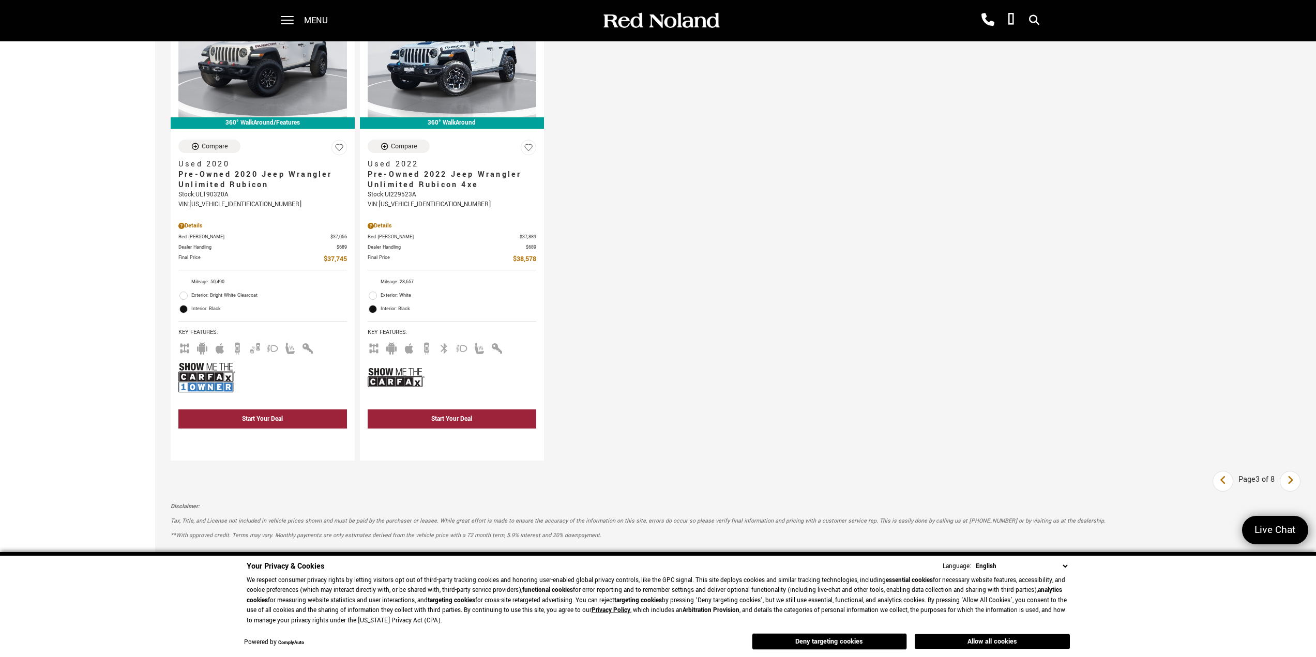
scroll to position [1707, 0]
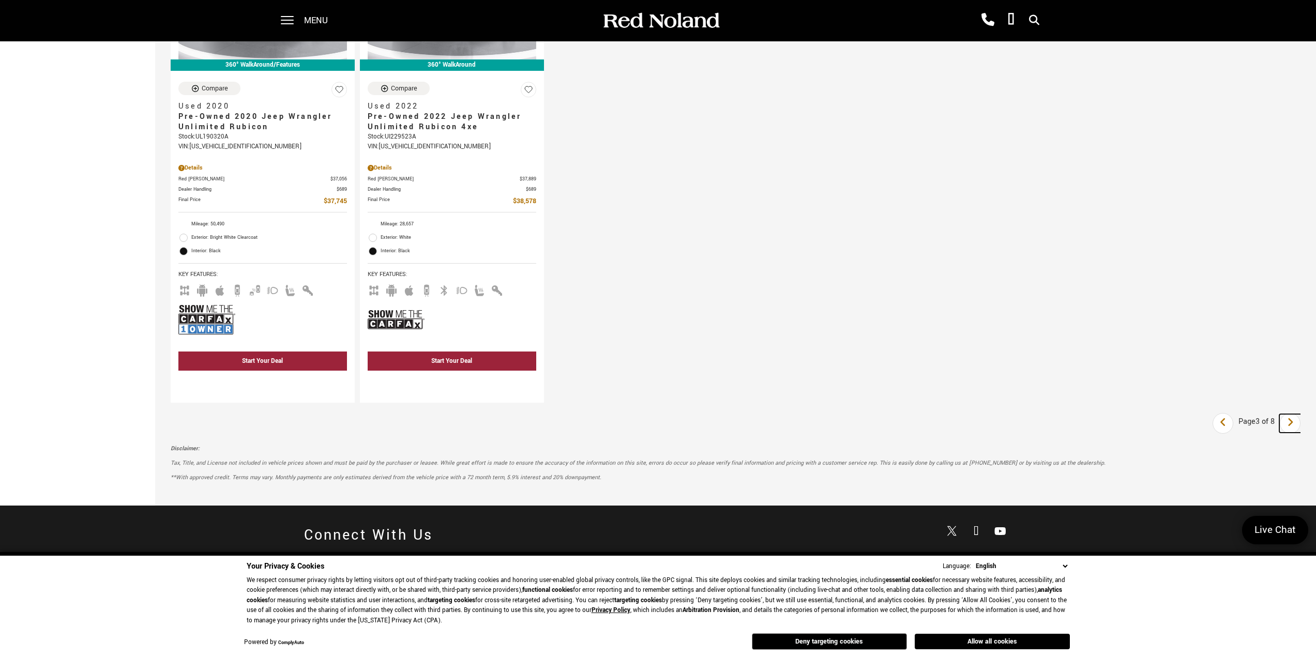
click at [1294, 427] on icon "next page" at bounding box center [1290, 422] width 7 height 17
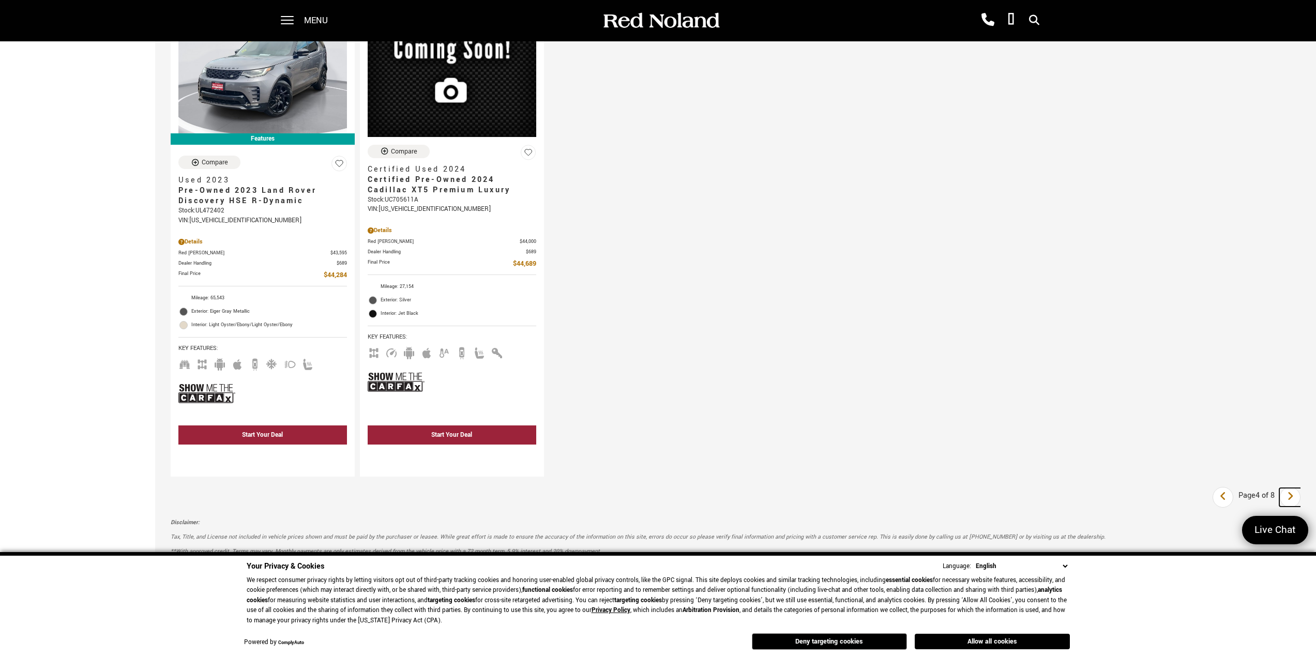
scroll to position [1862, 0]
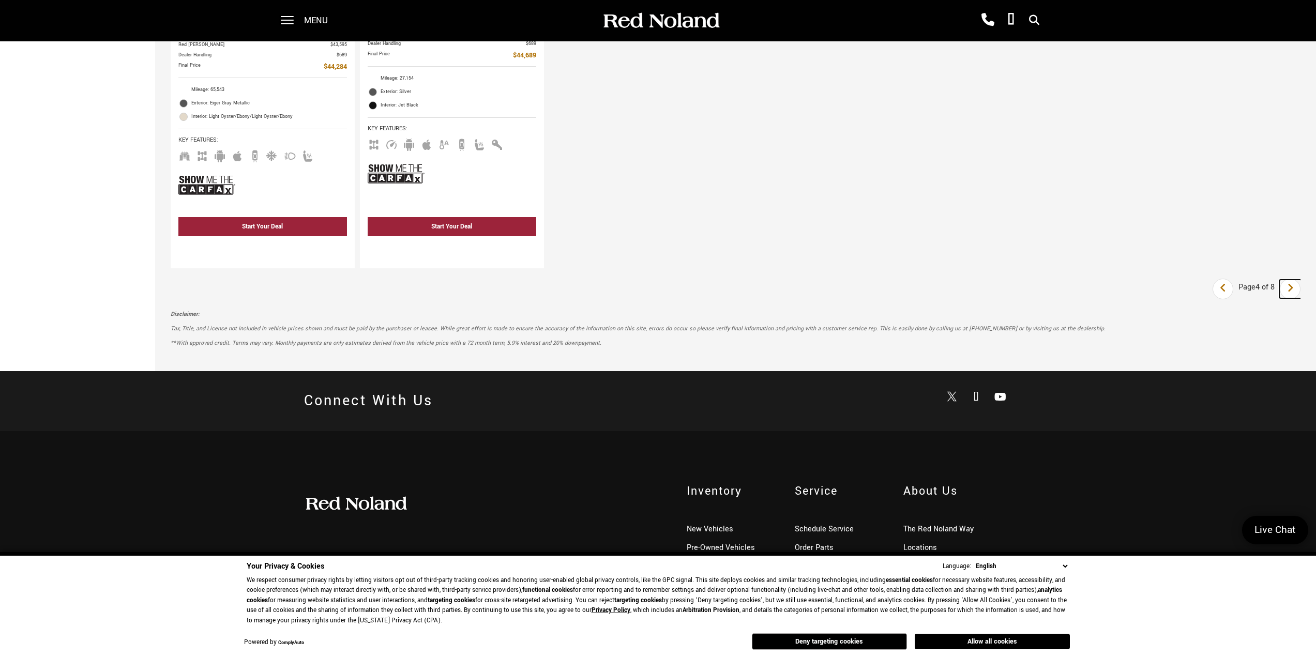
click at [1294, 296] on icon "next page" at bounding box center [1290, 288] width 7 height 17
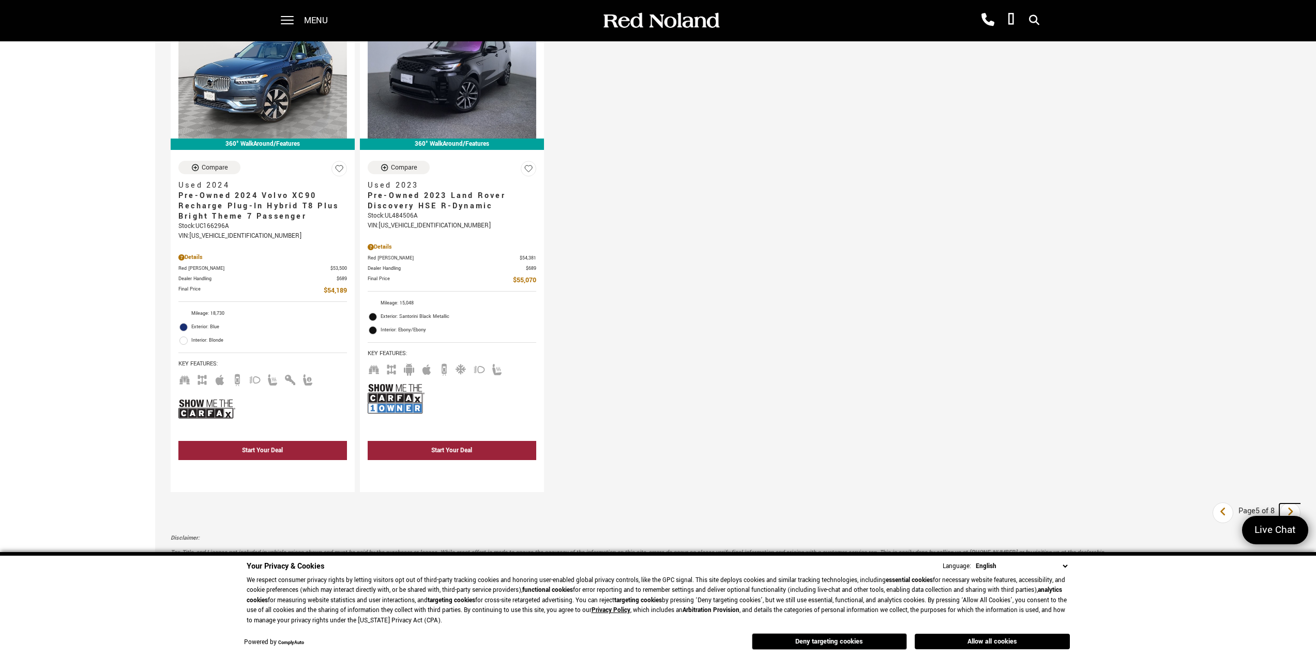
scroll to position [1810, 0]
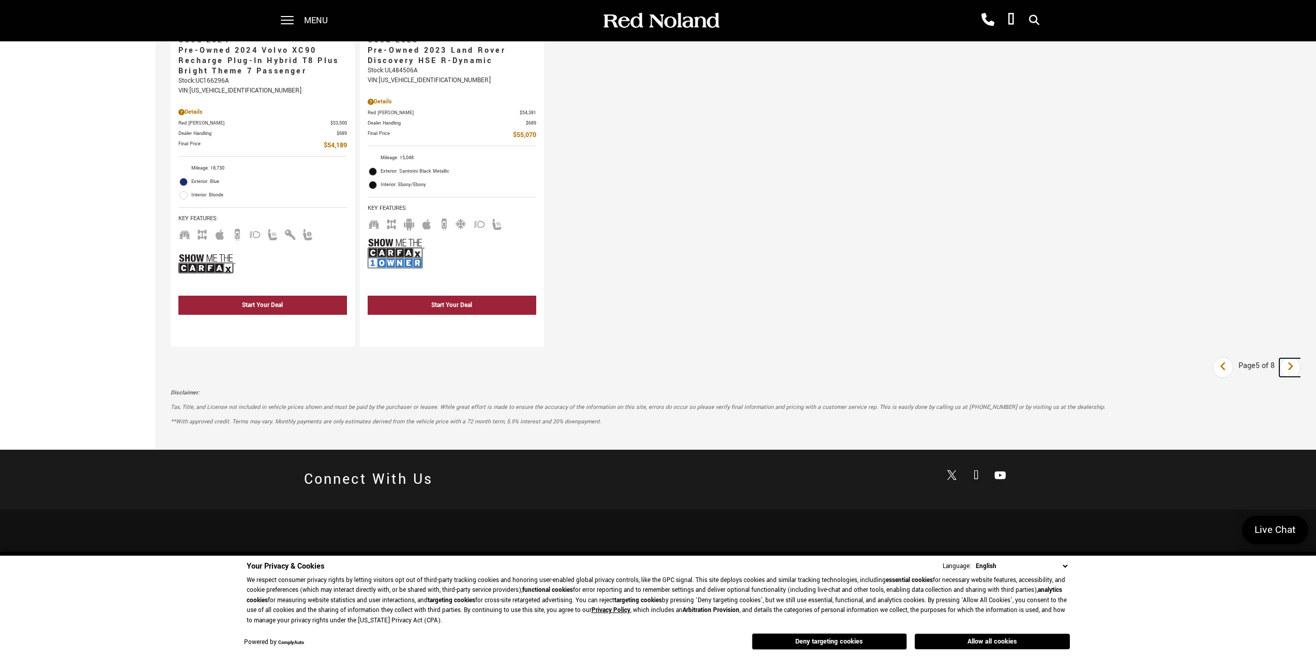
click at [1294, 372] on icon "next page" at bounding box center [1290, 366] width 7 height 17
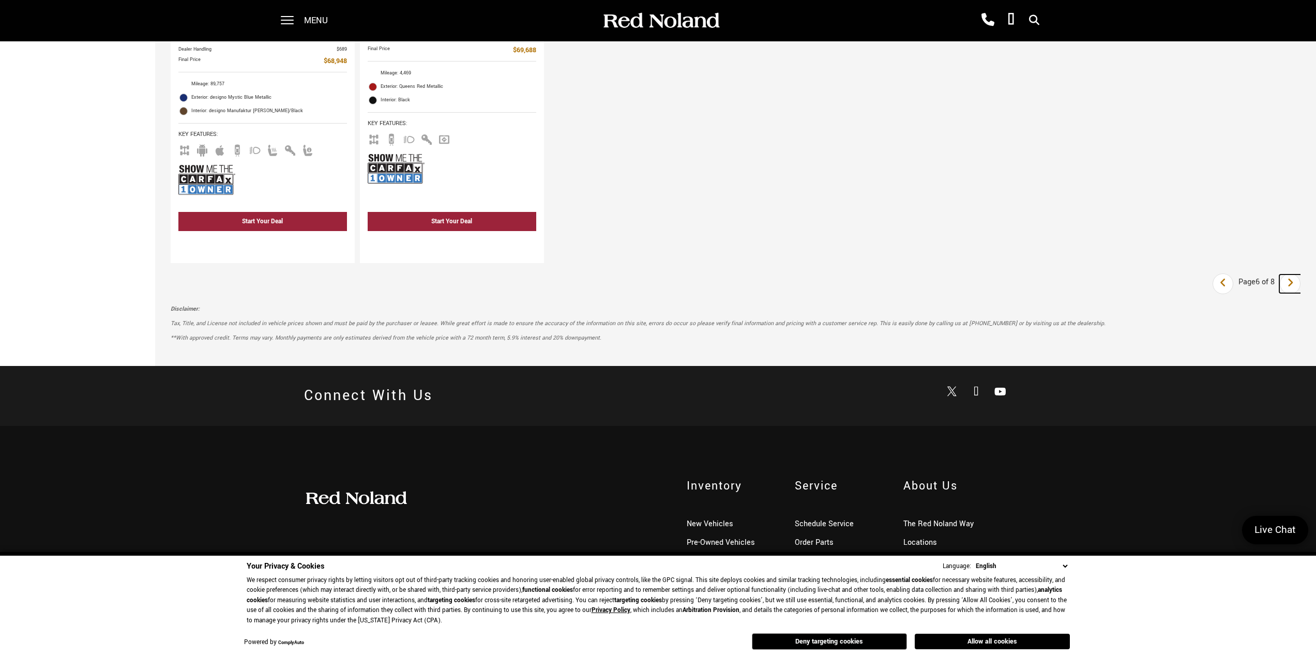
scroll to position [1913, 0]
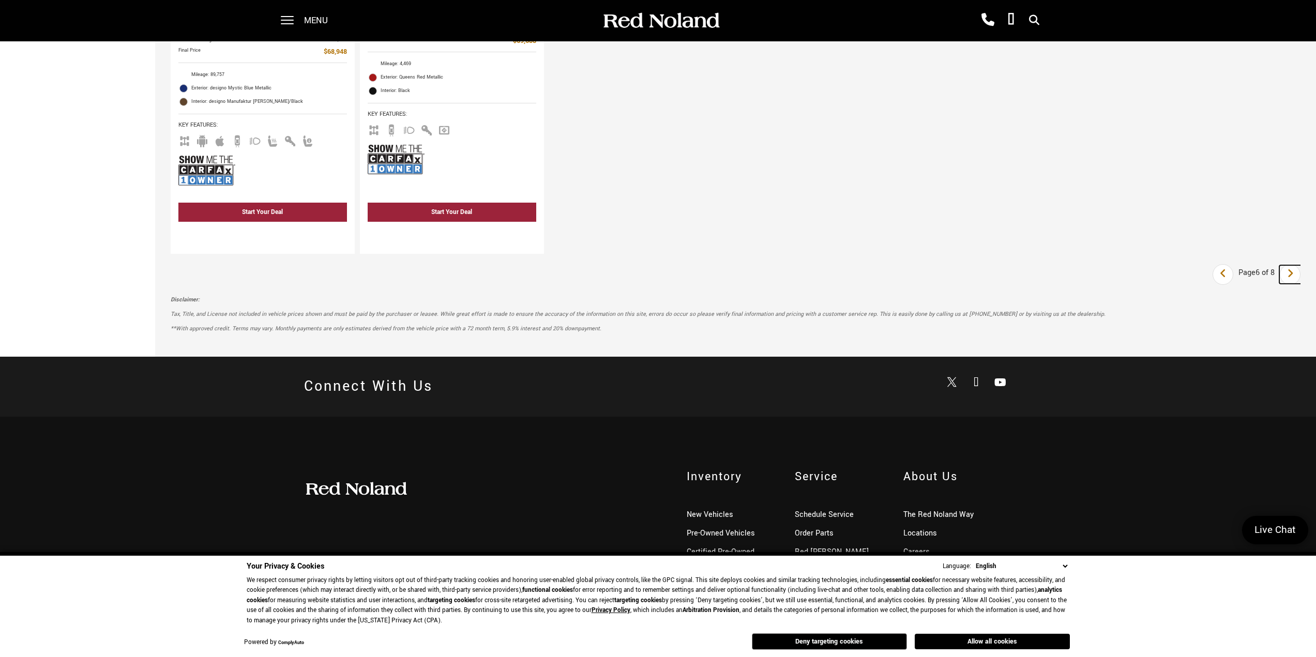
click at [1302, 278] on link "Next" at bounding box center [1290, 274] width 22 height 19
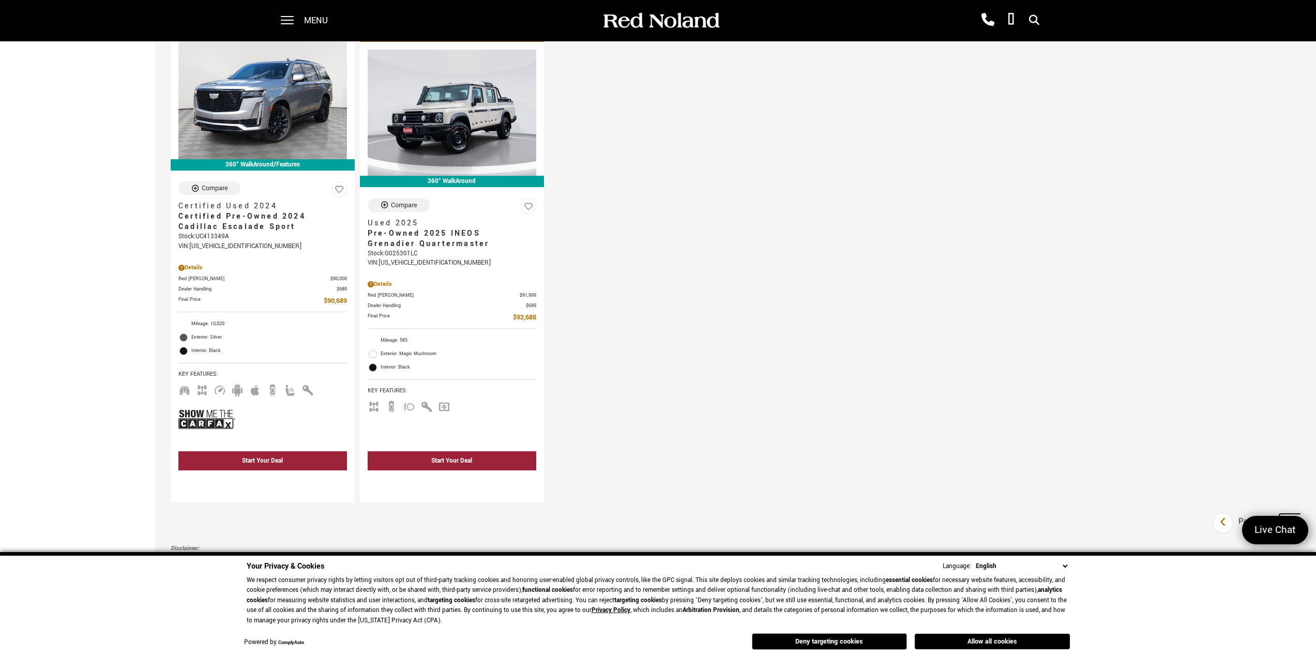
scroll to position [1913, 0]
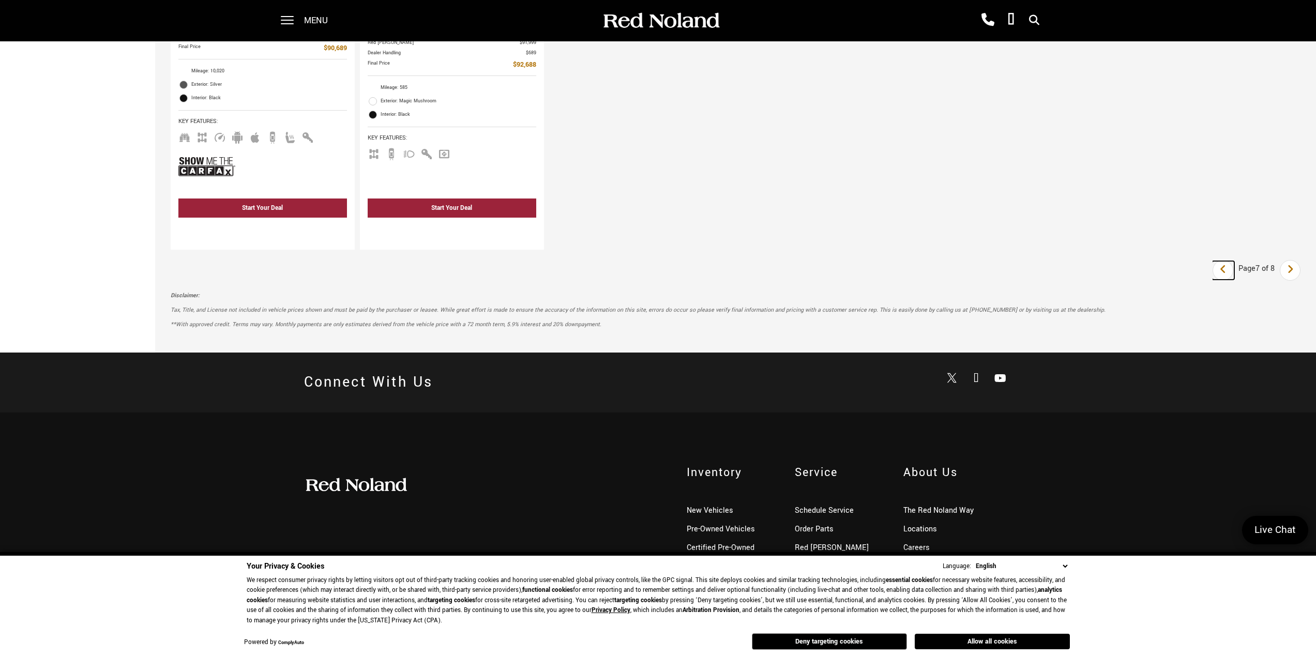
click at [1225, 274] on icon "previous page" at bounding box center [1223, 269] width 7 height 17
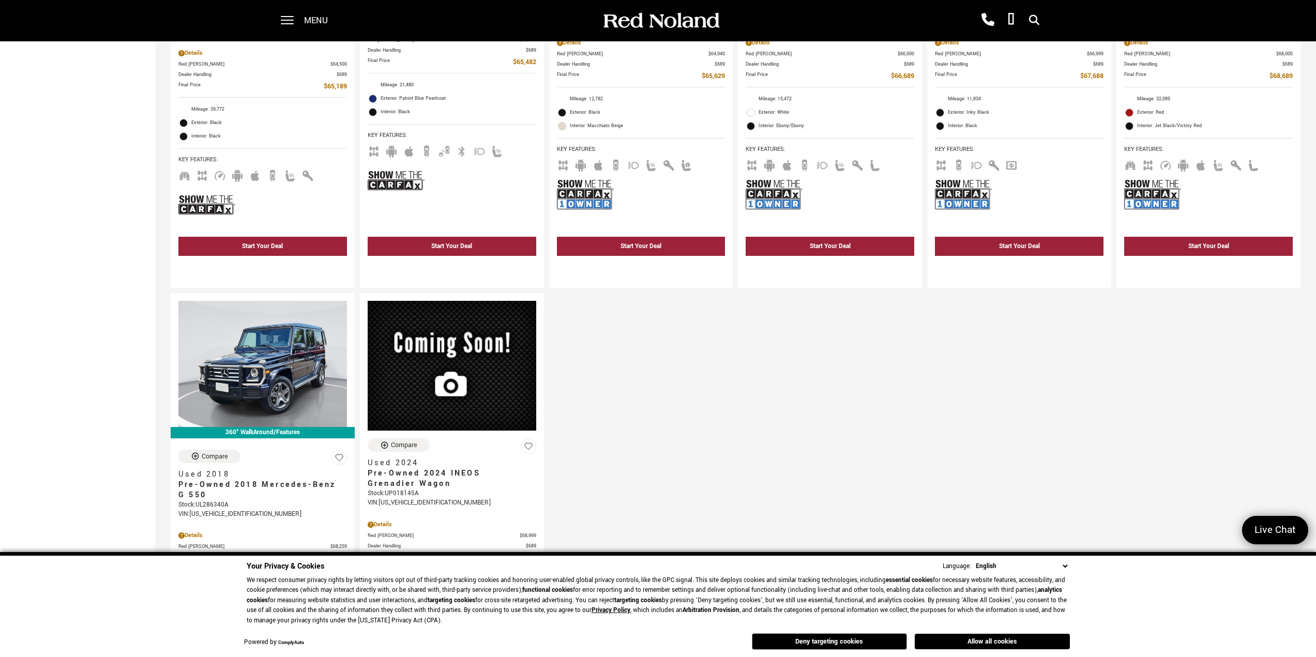
scroll to position [1758, 0]
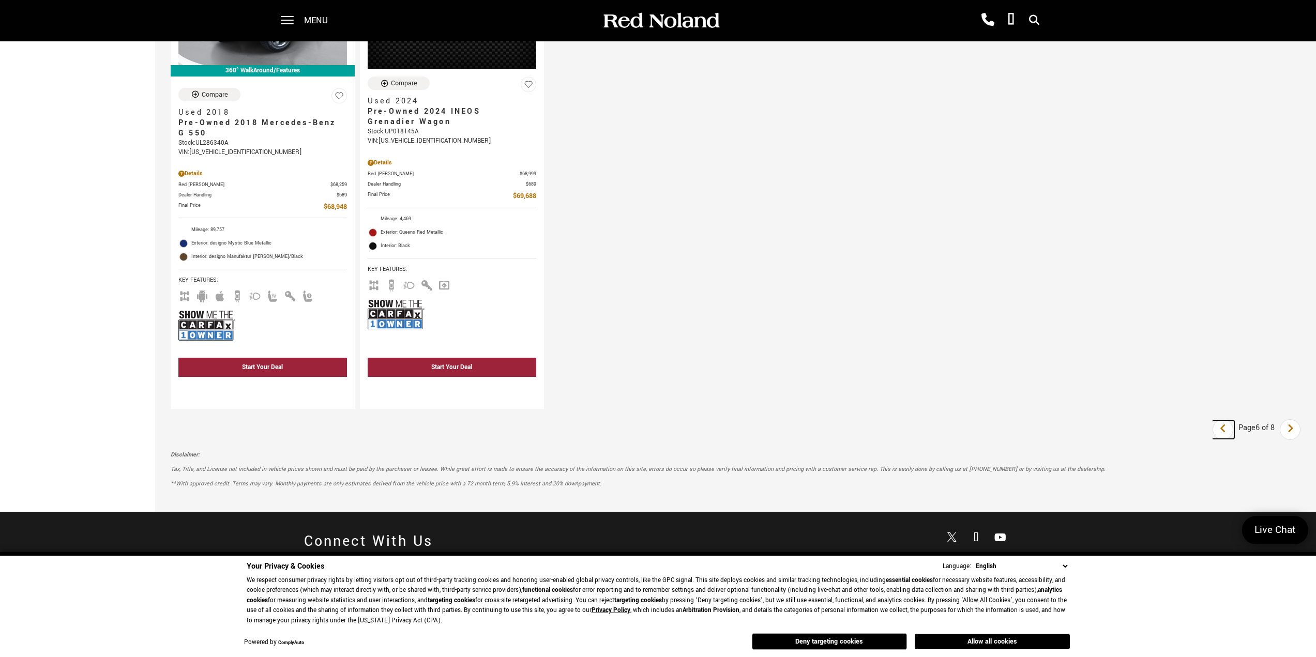
click at [1227, 436] on icon "previous page" at bounding box center [1223, 428] width 7 height 17
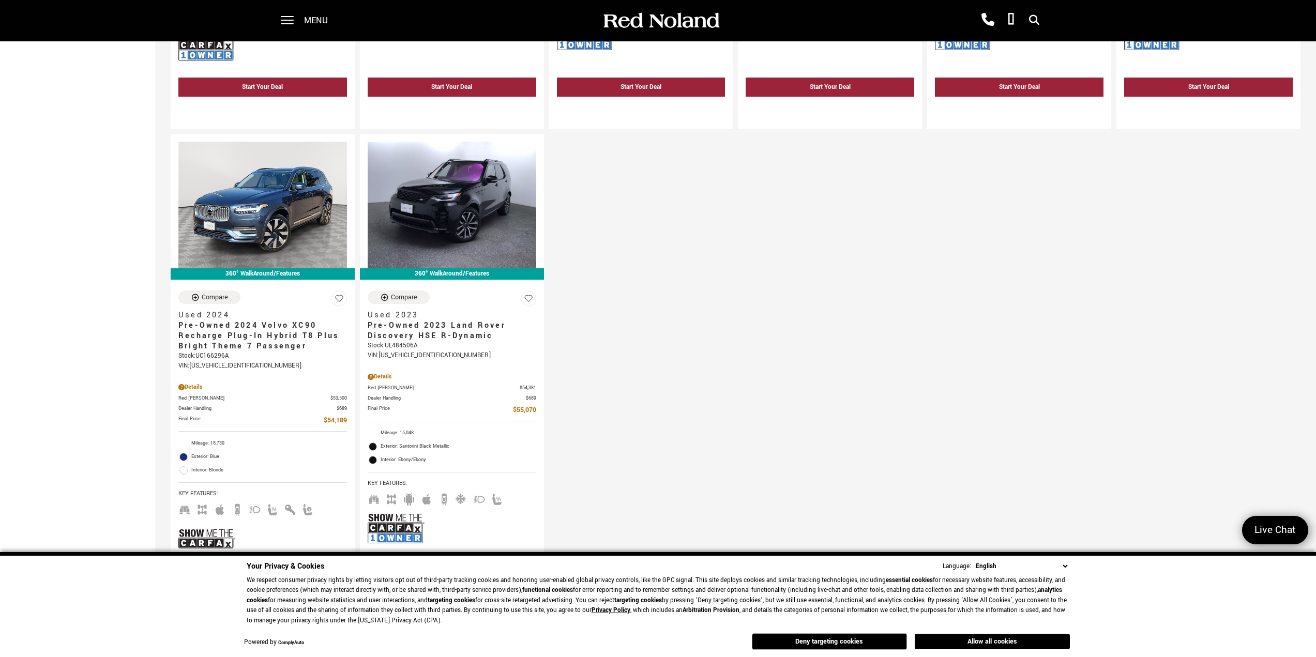
scroll to position [1707, 0]
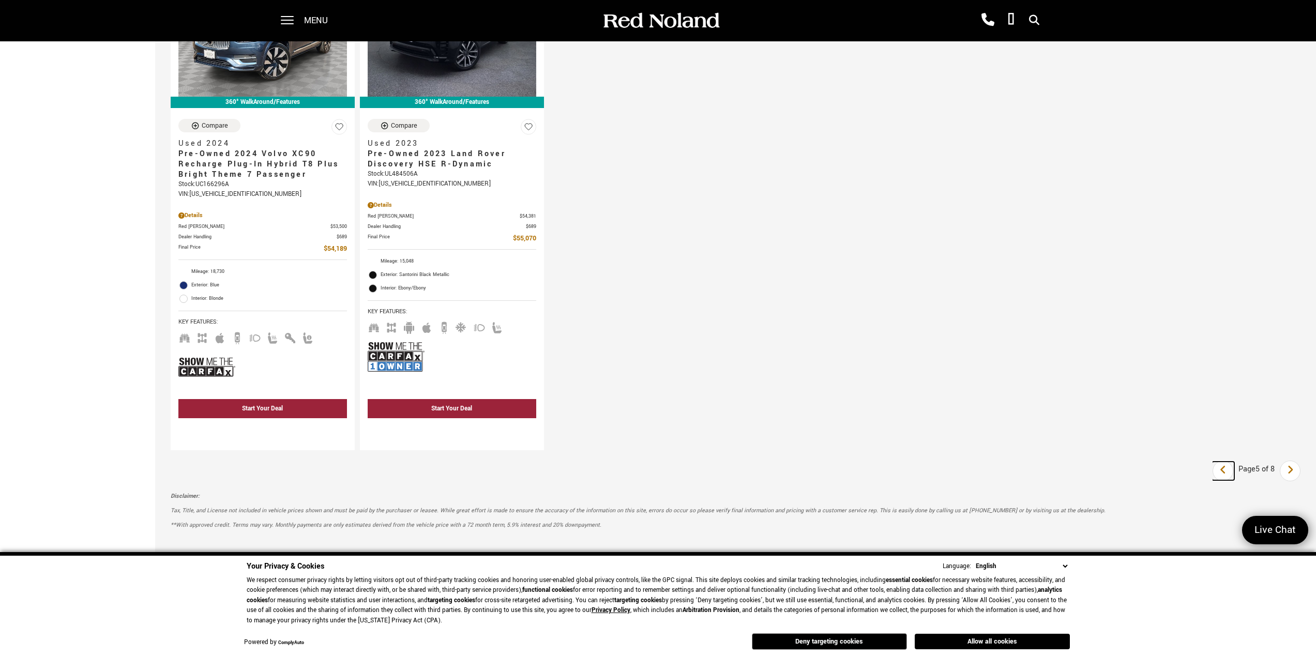
click at [1227, 478] on icon "previous page" at bounding box center [1223, 470] width 7 height 17
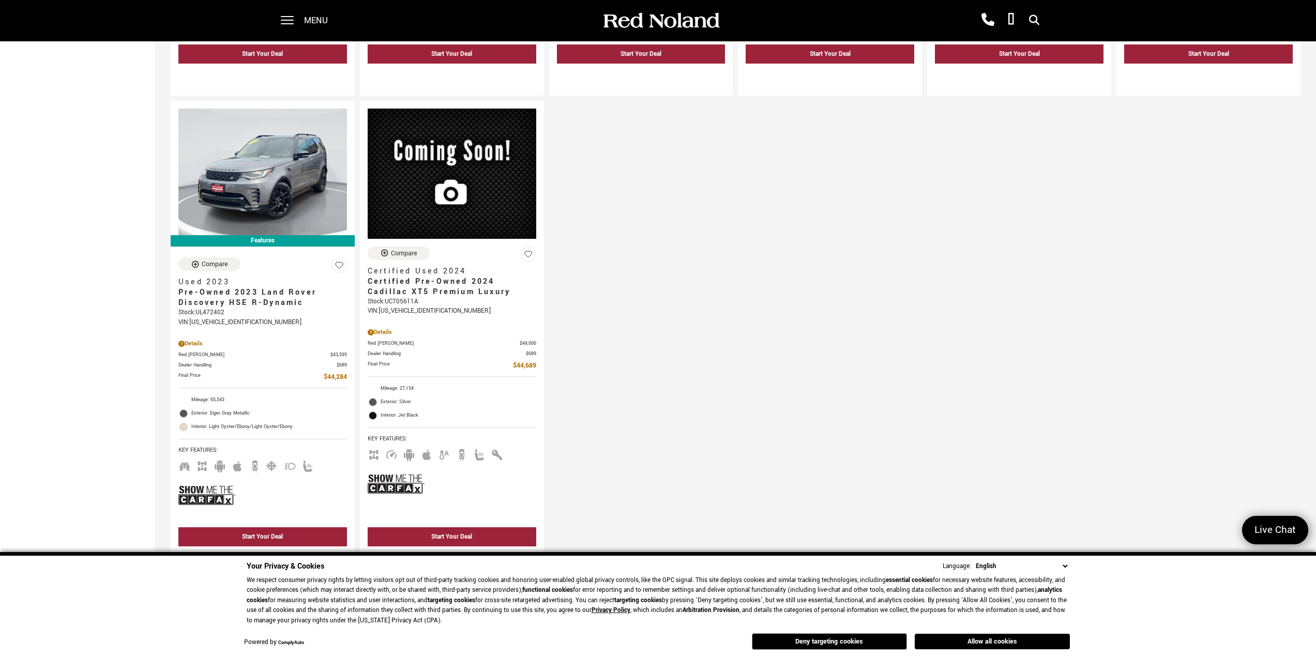
scroll to position [1922, 0]
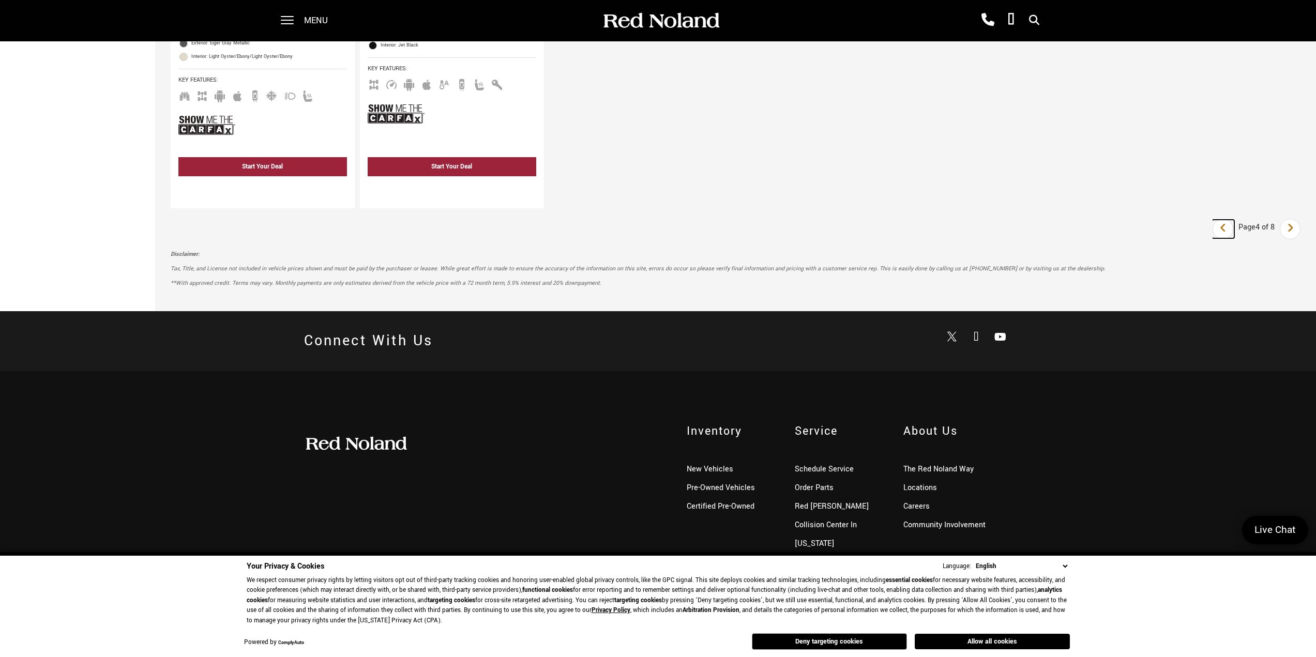
click at [1221, 232] on link "Last" at bounding box center [1223, 229] width 22 height 19
click at [1225, 233] on link "Last" at bounding box center [1223, 229] width 22 height 19
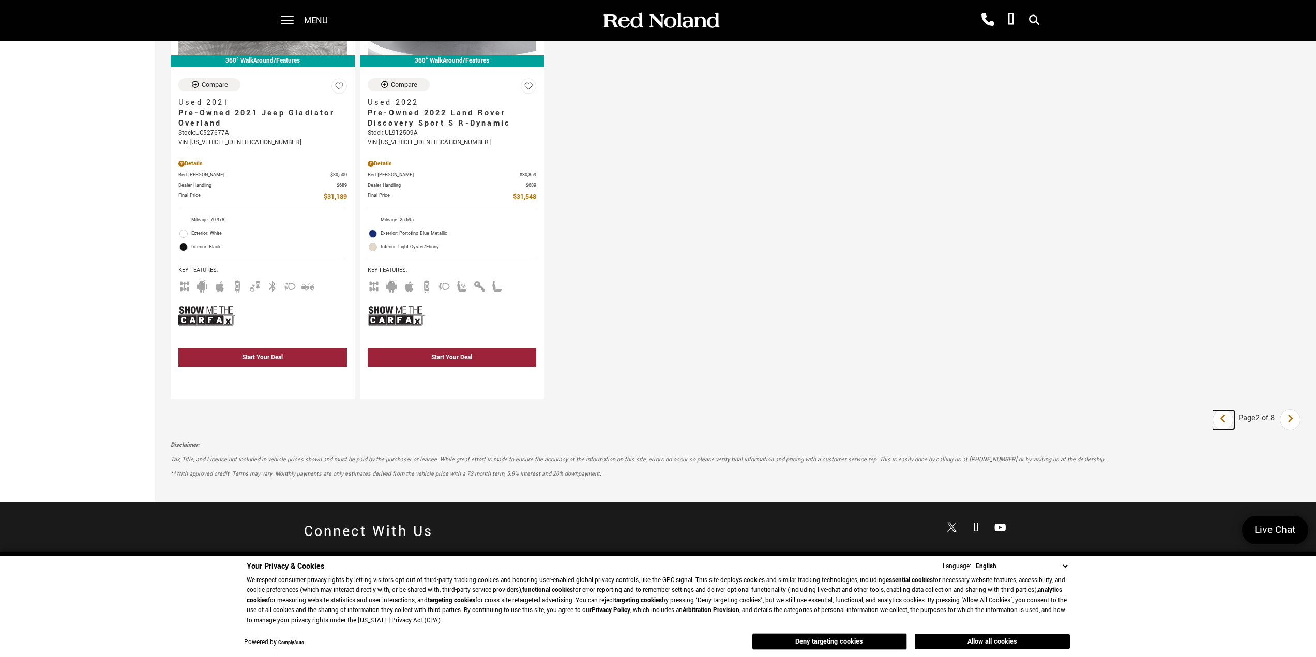
scroll to position [1908, 0]
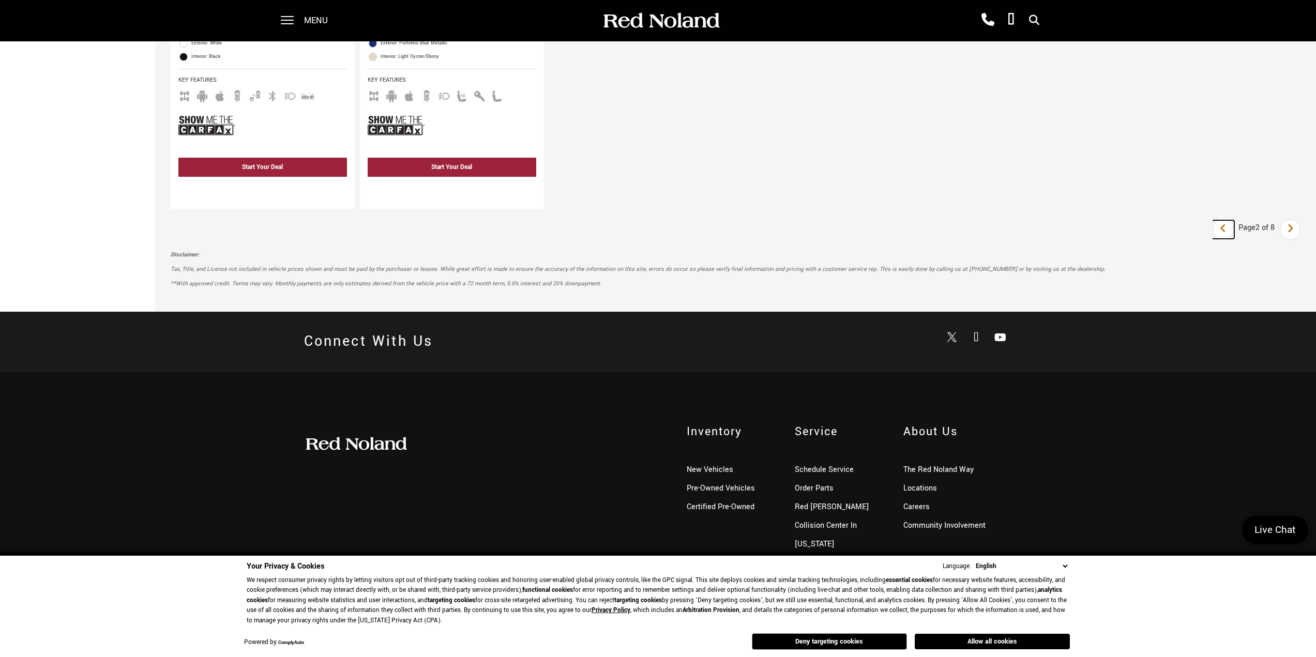
click at [1227, 226] on icon "previous page" at bounding box center [1223, 228] width 7 height 17
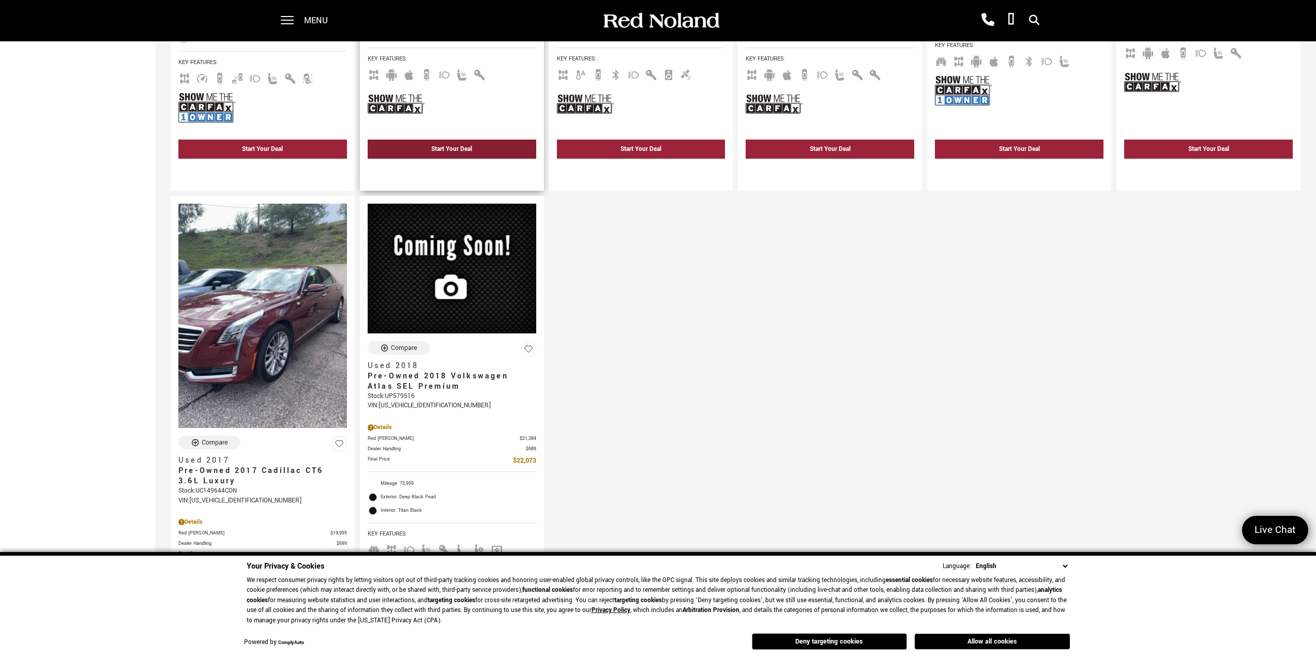
scroll to position [1603, 0]
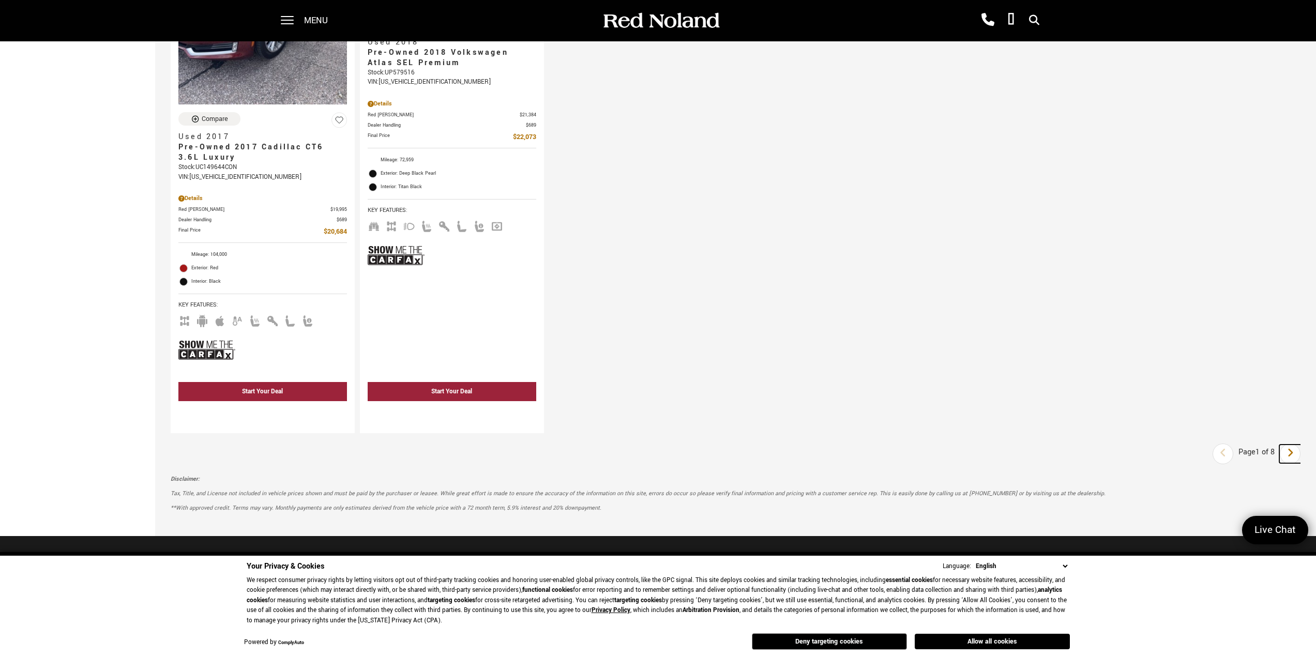
click at [1294, 455] on link "Next" at bounding box center [1290, 454] width 22 height 19
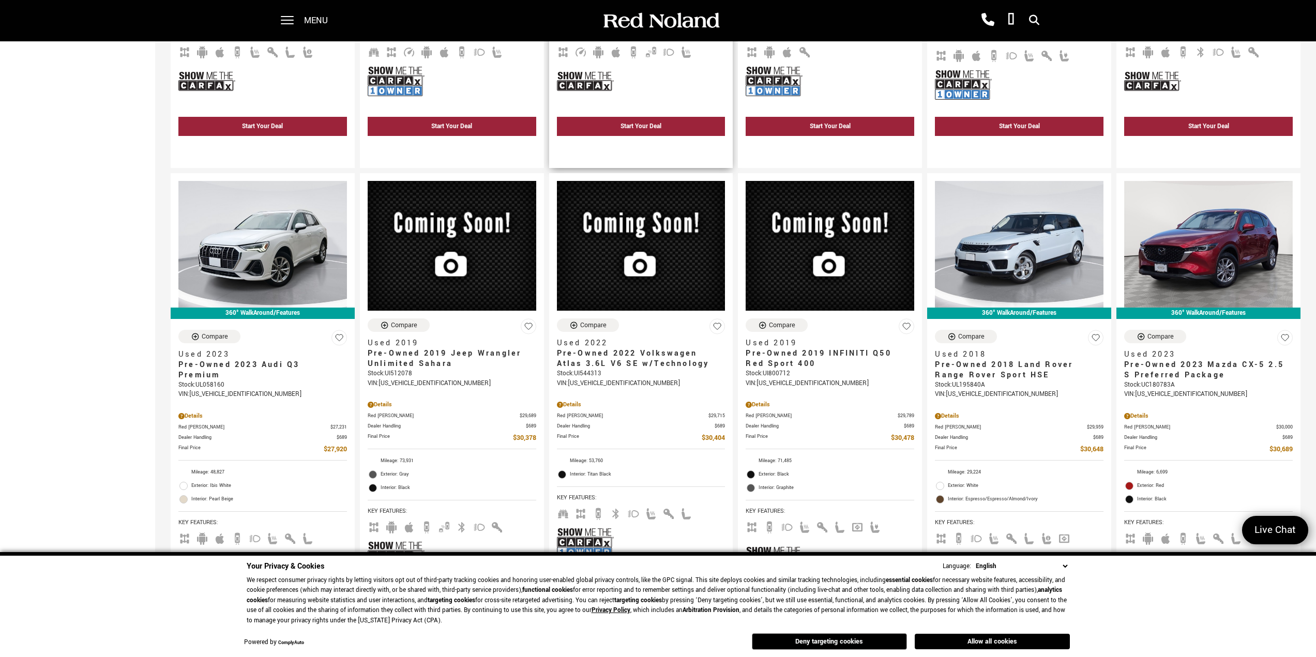
scroll to position [1034, 0]
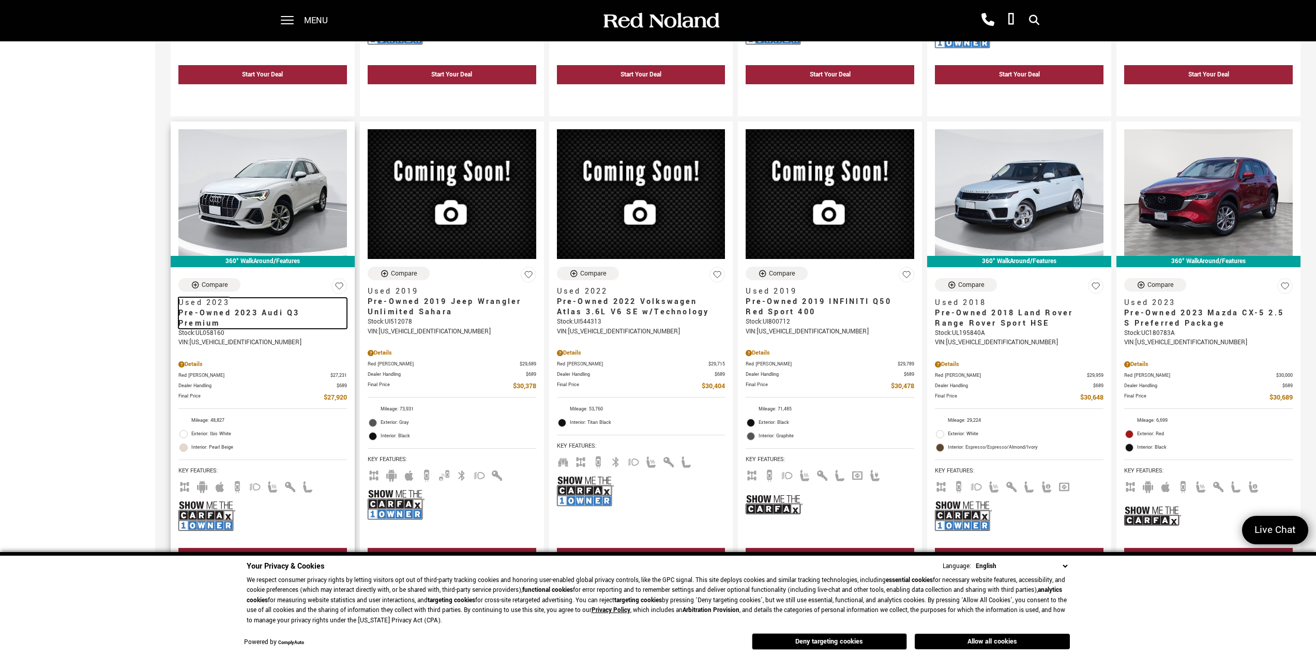
click at [238, 317] on span "Pre-Owned 2023 Audi Q3 Premium" at bounding box center [258, 318] width 161 height 21
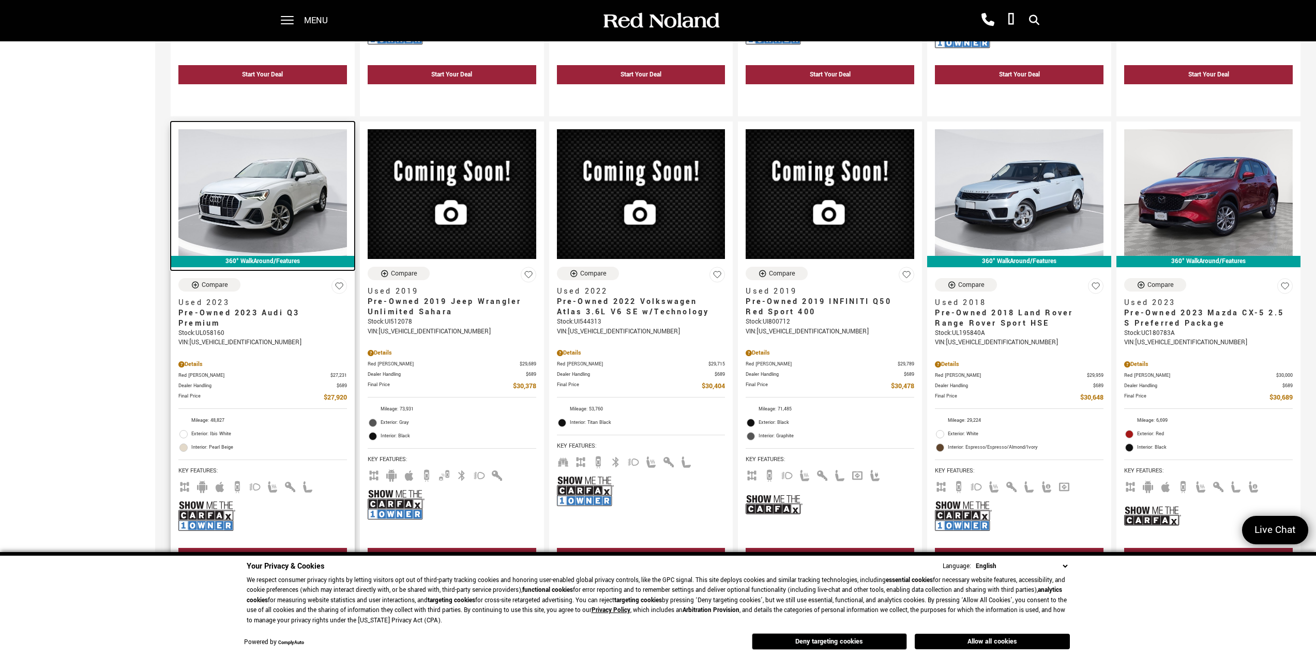
click at [239, 186] on img at bounding box center [262, 192] width 169 height 126
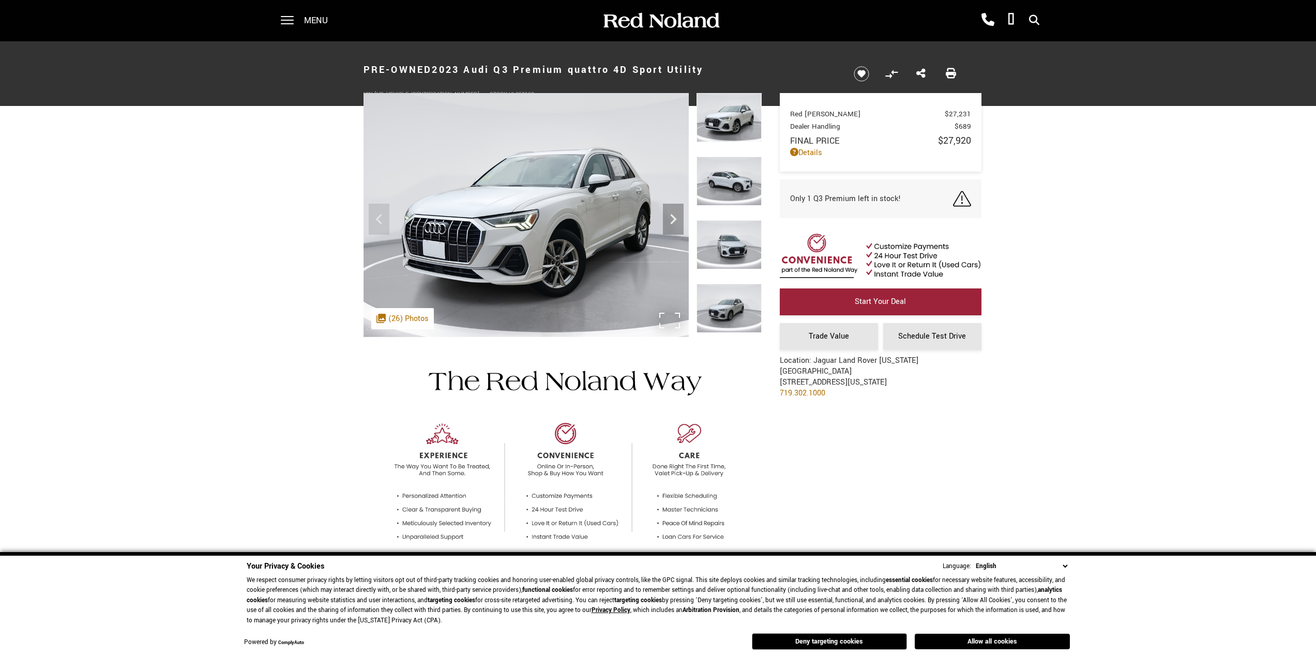
click at [404, 323] on div ".cls-1, .cls-3 { fill: #c50033; } .cls-1 { clip-rule: evenodd; } .cls-2 { clip-…" at bounding box center [402, 318] width 63 height 21
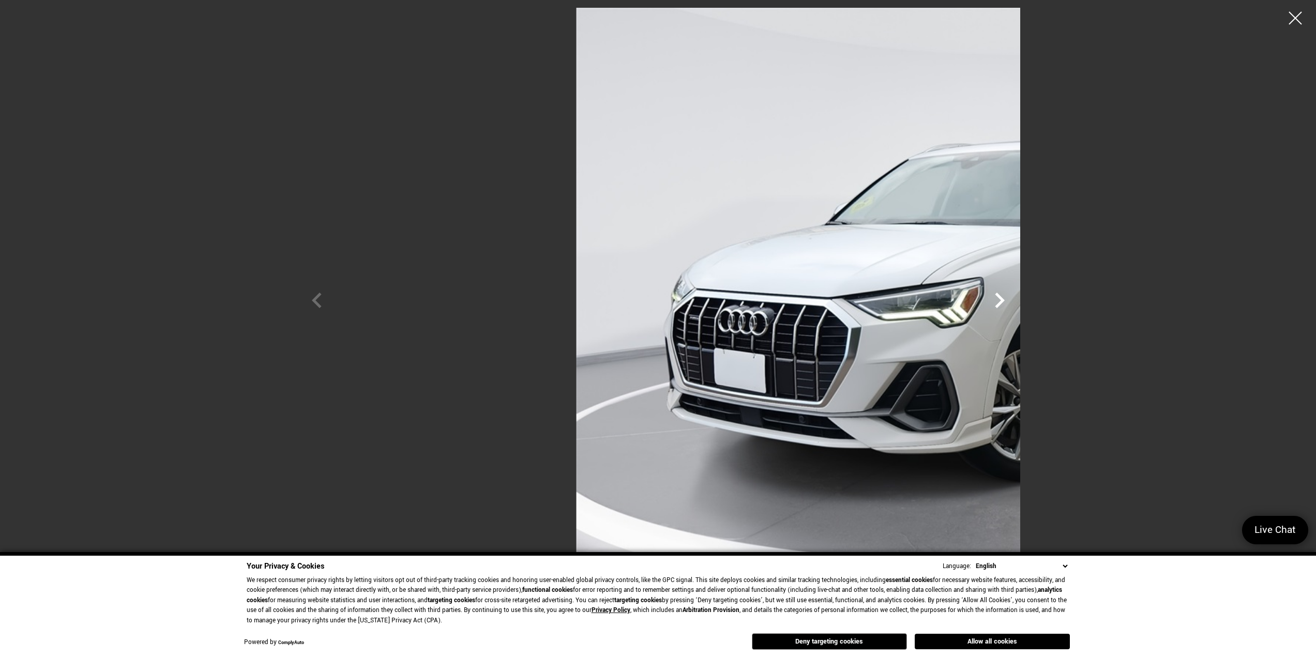
click at [1015, 302] on icon "Next" at bounding box center [999, 300] width 31 height 31
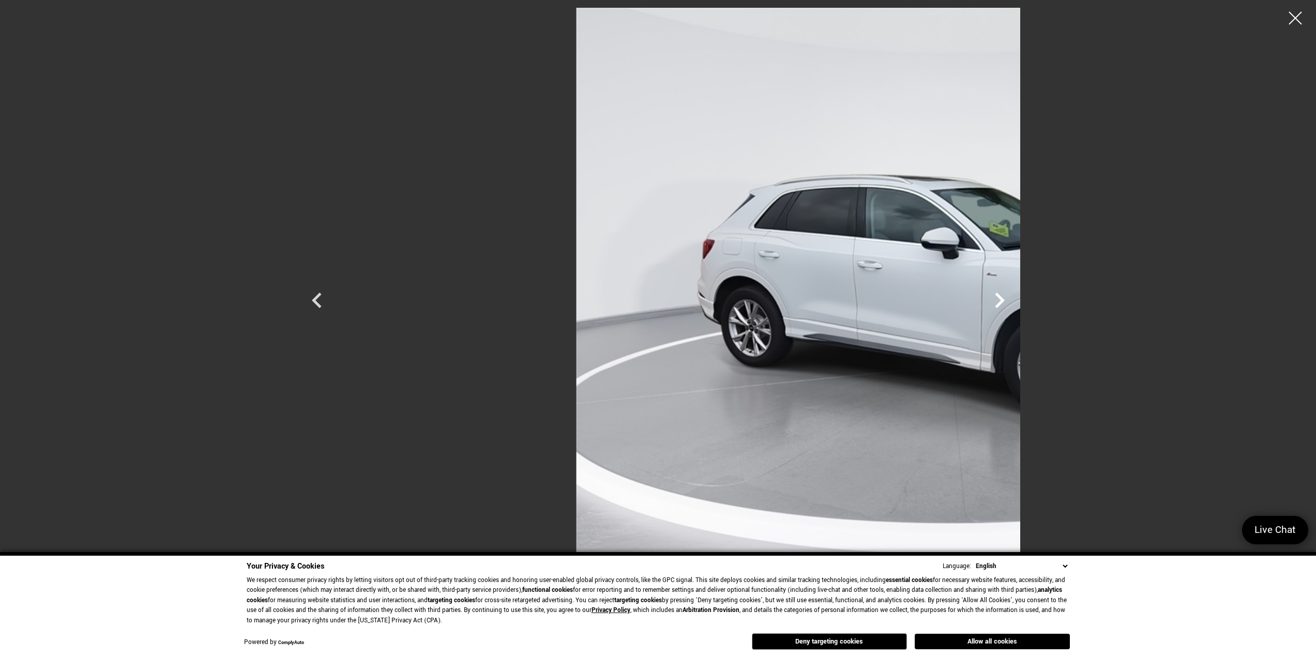
click at [1015, 302] on icon "Next" at bounding box center [999, 300] width 31 height 31
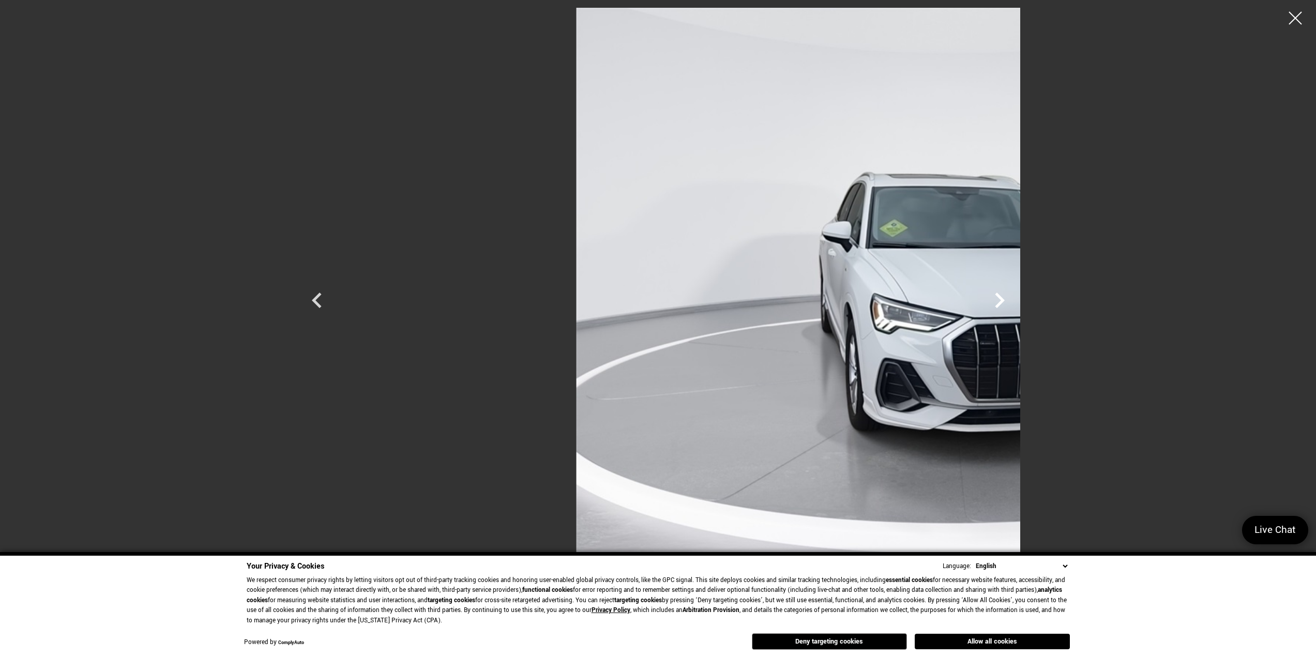
click at [1015, 302] on icon "Next" at bounding box center [999, 300] width 31 height 31
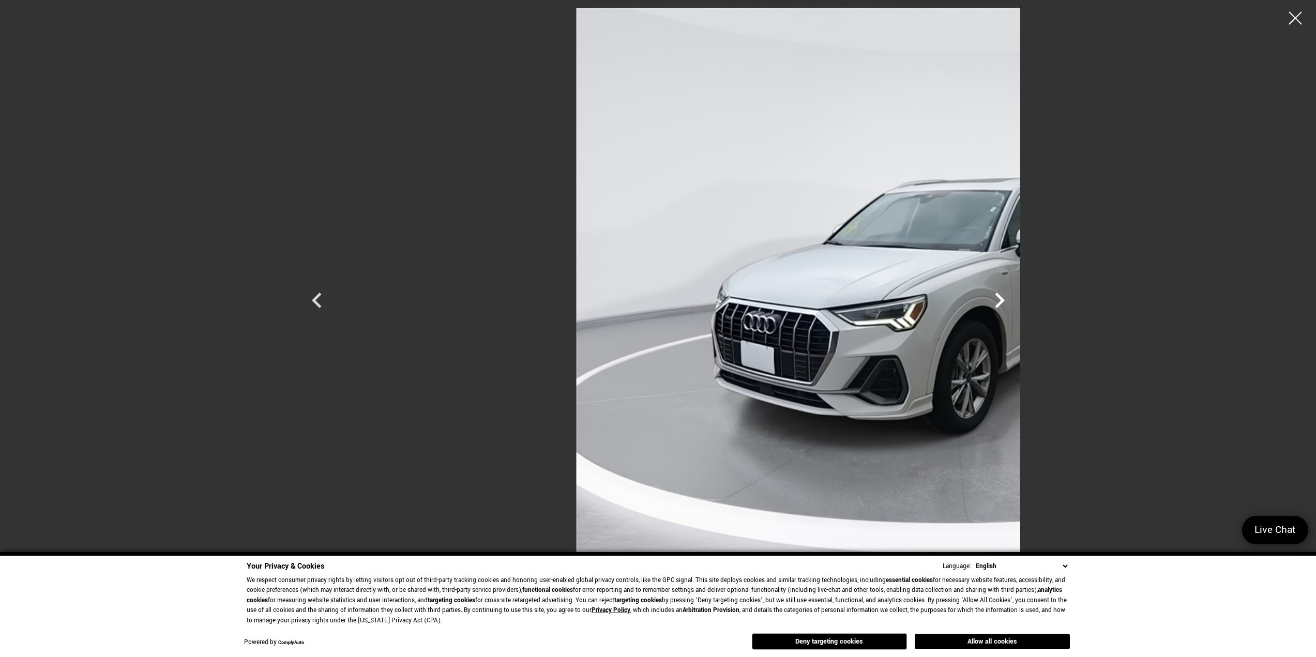
click at [1015, 302] on icon "Next" at bounding box center [999, 300] width 31 height 31
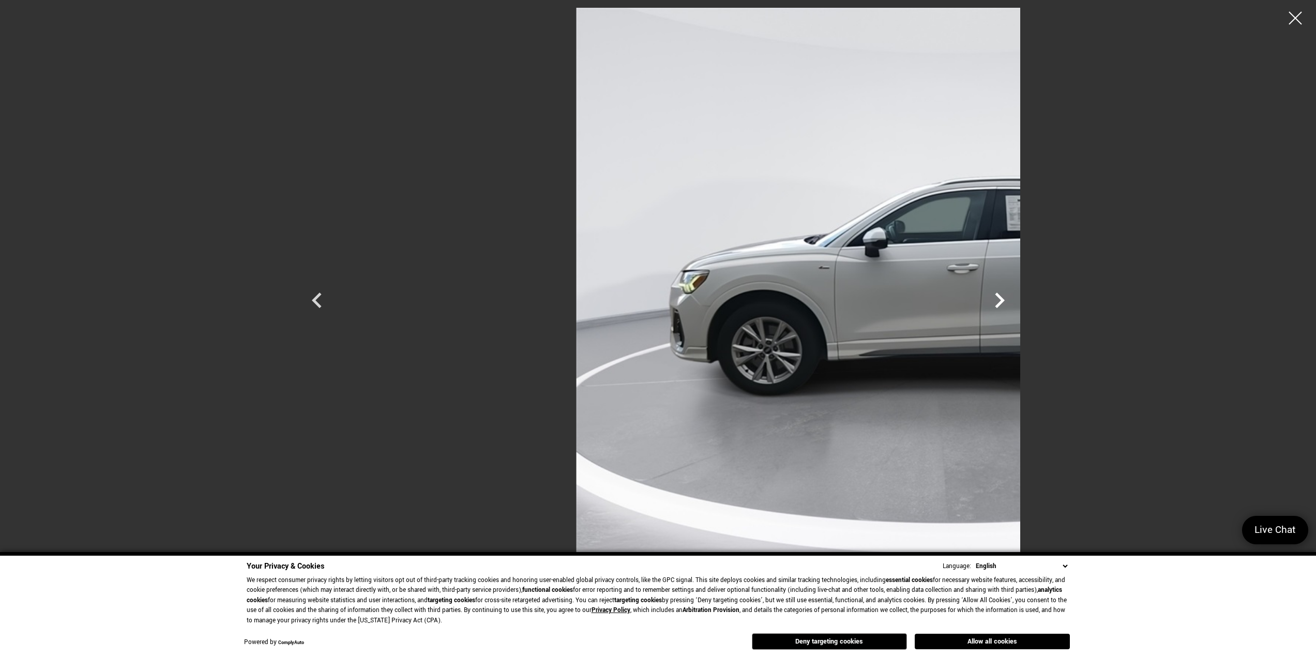
click at [1015, 302] on icon "Next" at bounding box center [999, 300] width 31 height 31
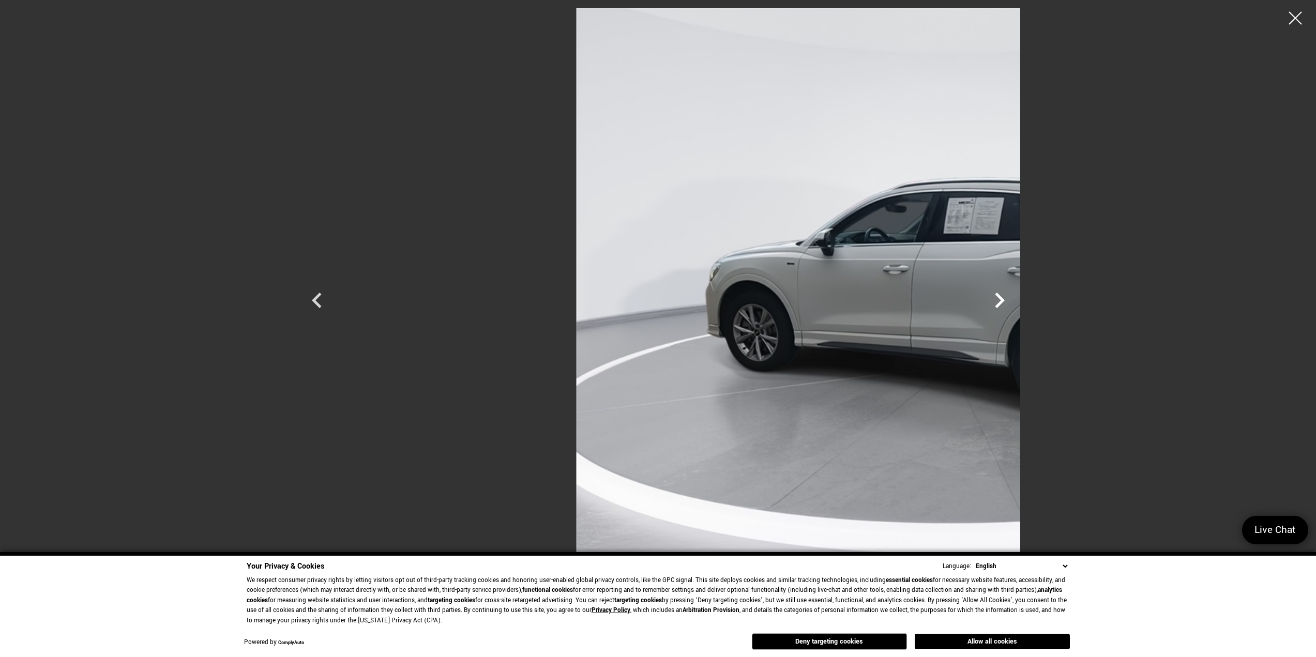
click at [1015, 302] on icon "Next" at bounding box center [999, 300] width 31 height 31
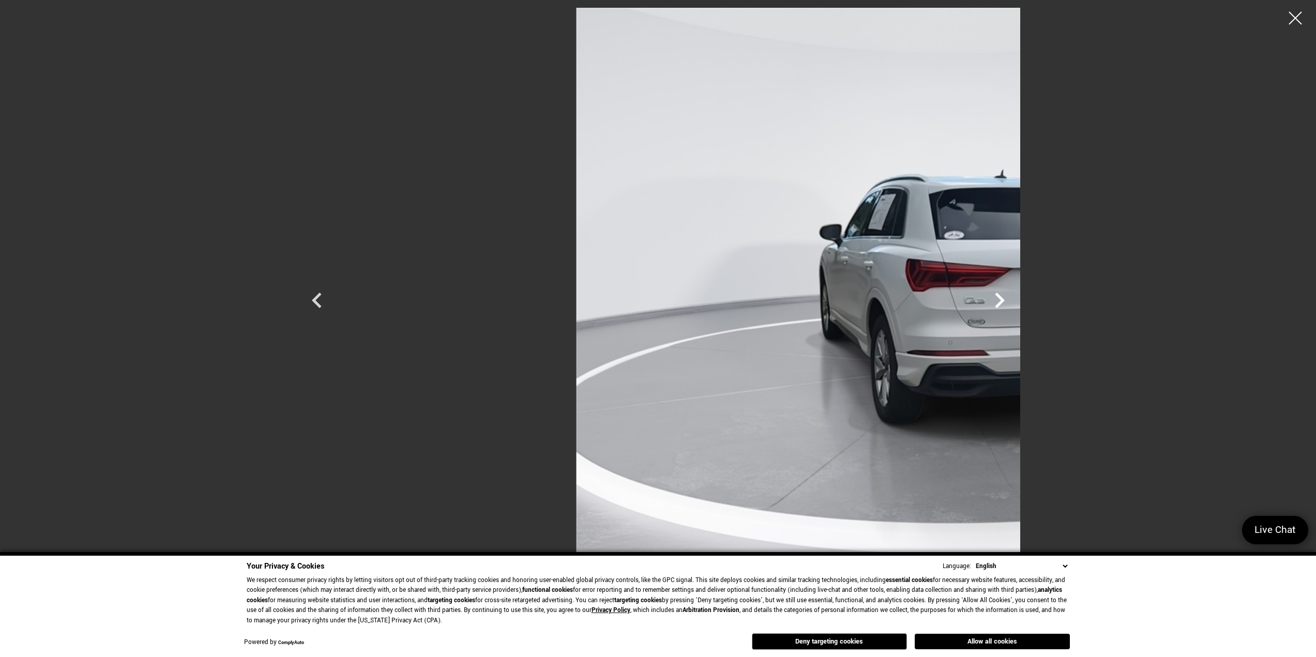
click at [1015, 302] on icon "Next" at bounding box center [999, 300] width 31 height 31
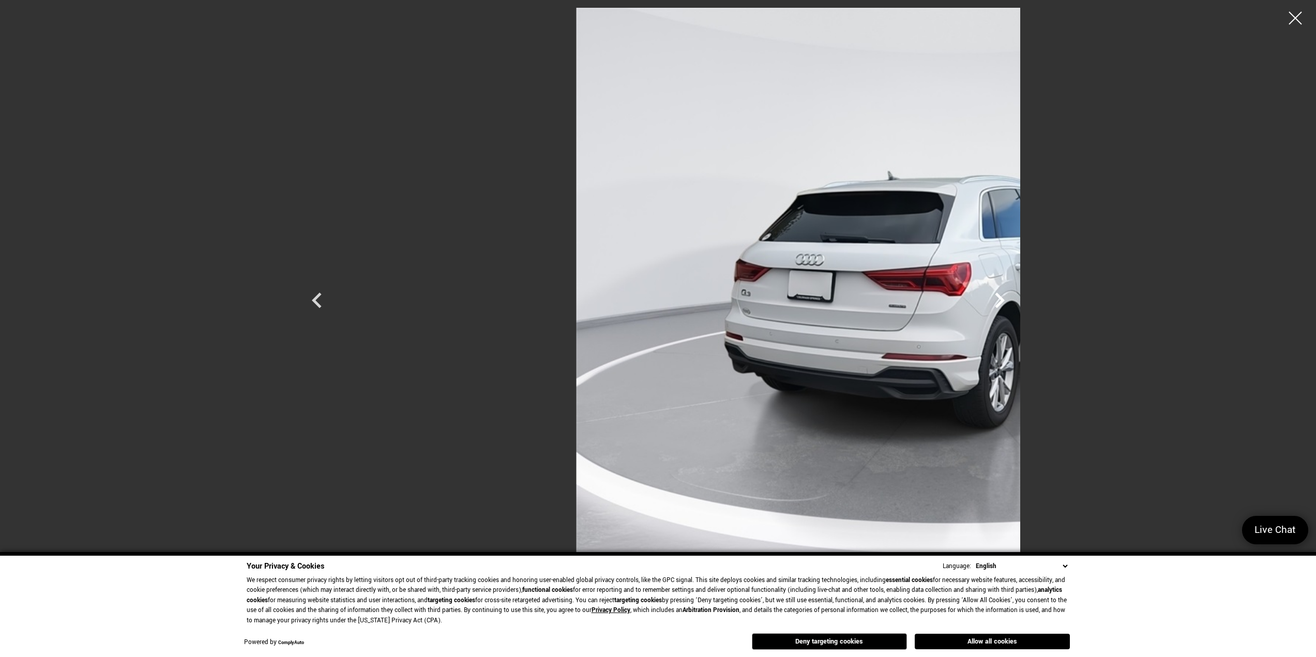
click at [1015, 302] on icon "Next" at bounding box center [999, 300] width 31 height 31
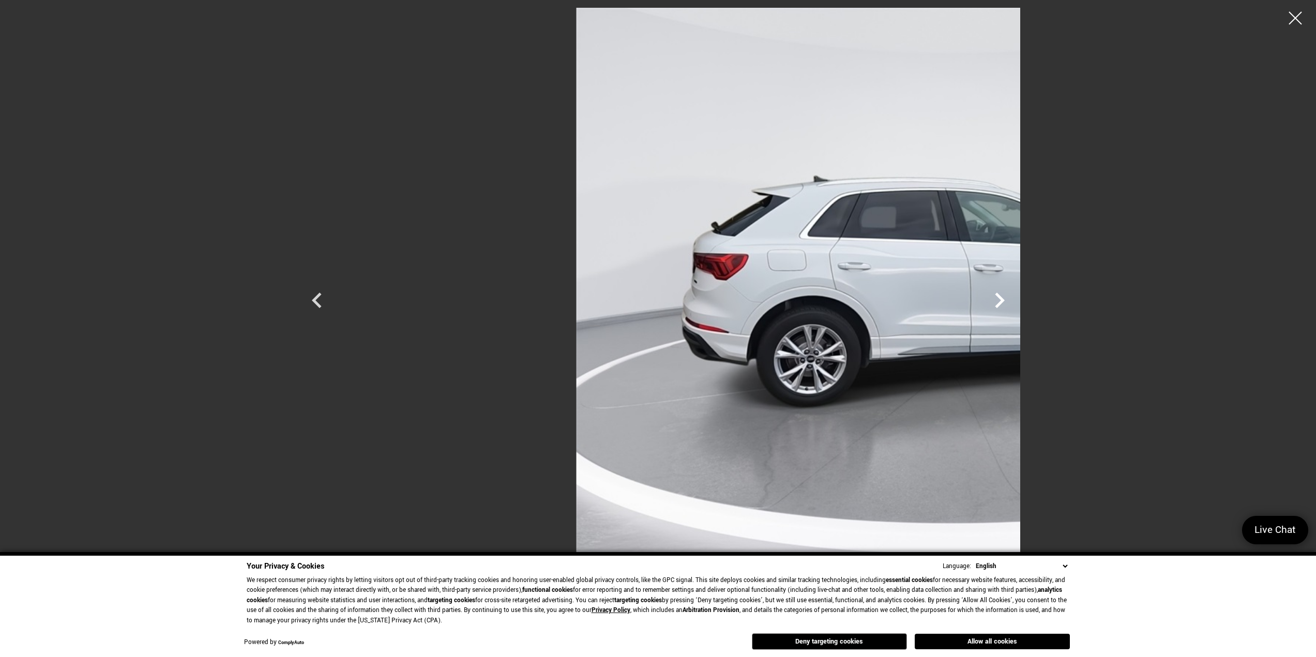
click at [1015, 302] on icon "Next" at bounding box center [999, 300] width 31 height 31
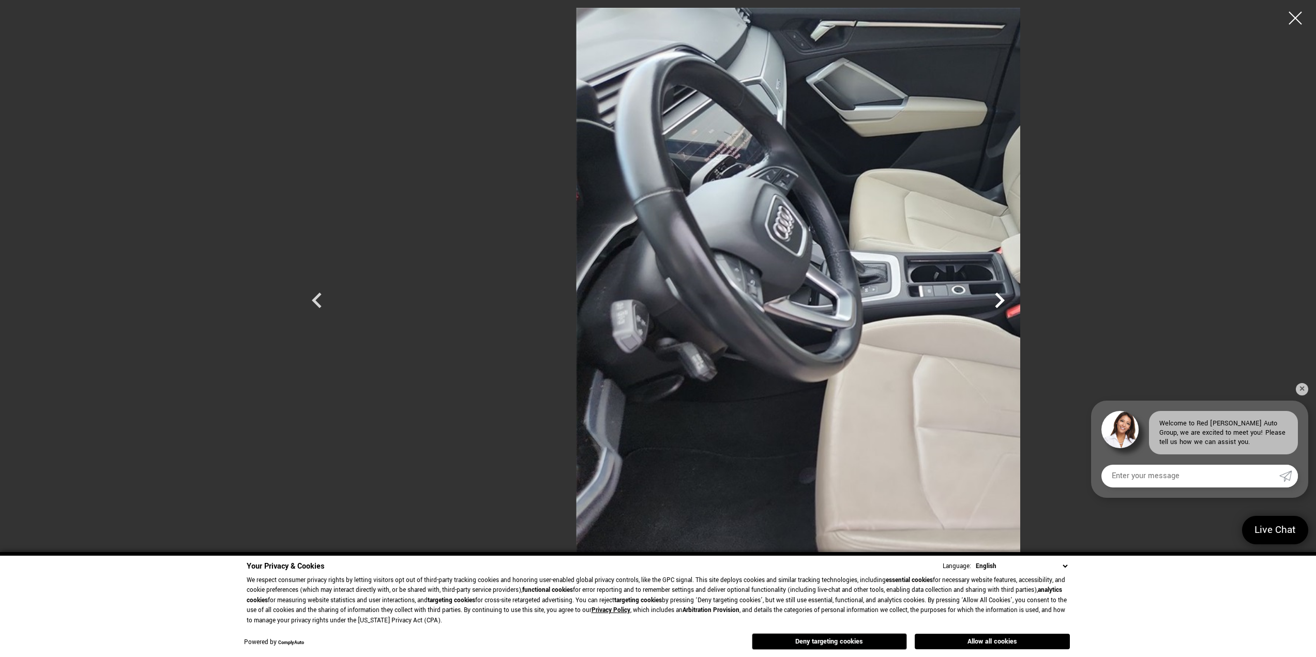
click at [1015, 302] on icon "Next" at bounding box center [999, 300] width 31 height 31
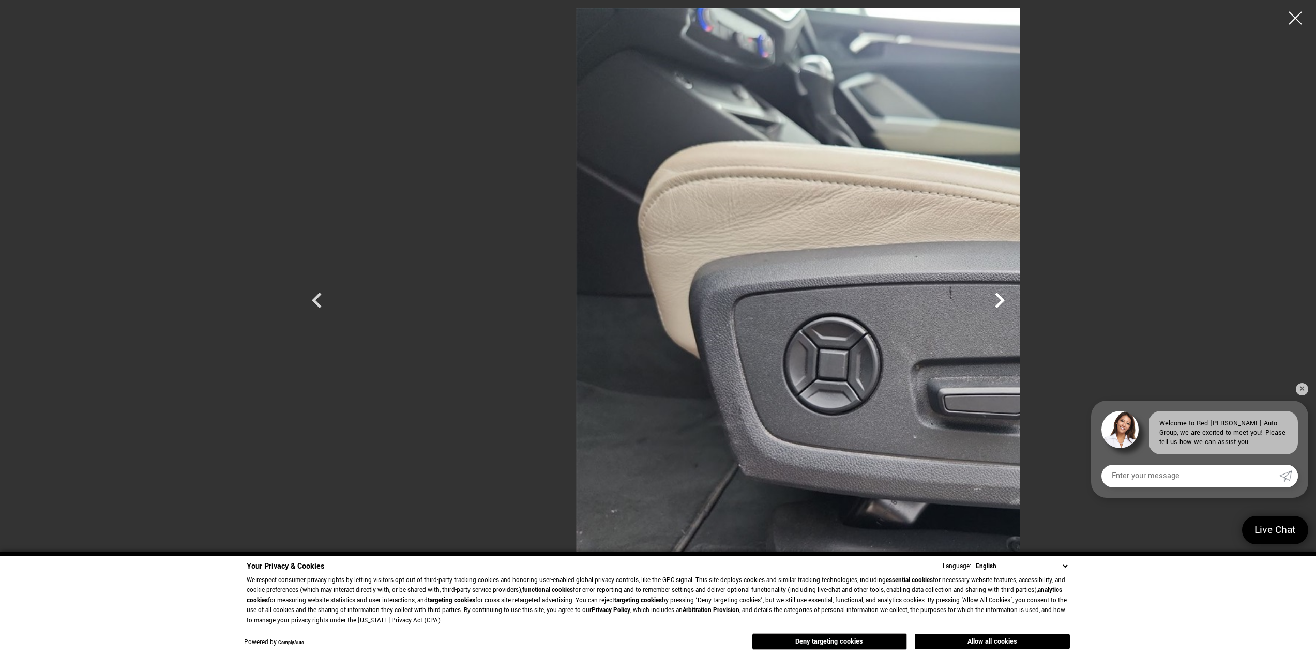
click at [1015, 302] on icon "Next" at bounding box center [999, 300] width 31 height 31
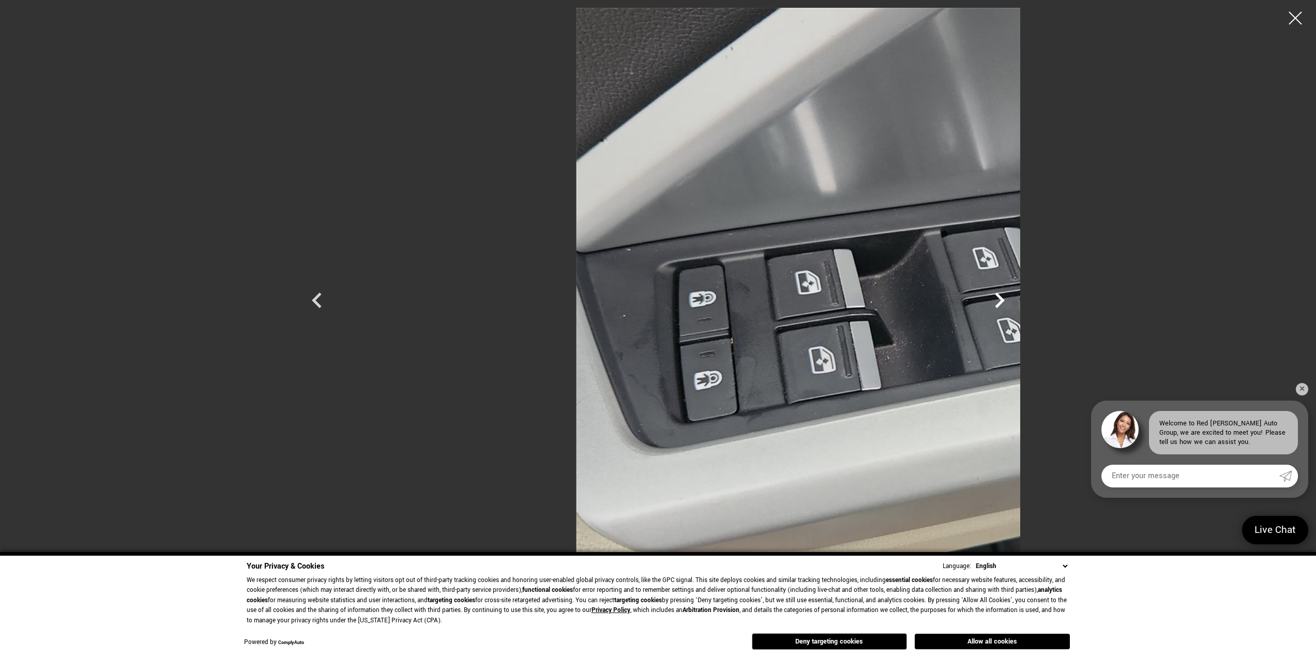
click at [1015, 302] on icon "Next" at bounding box center [999, 300] width 31 height 31
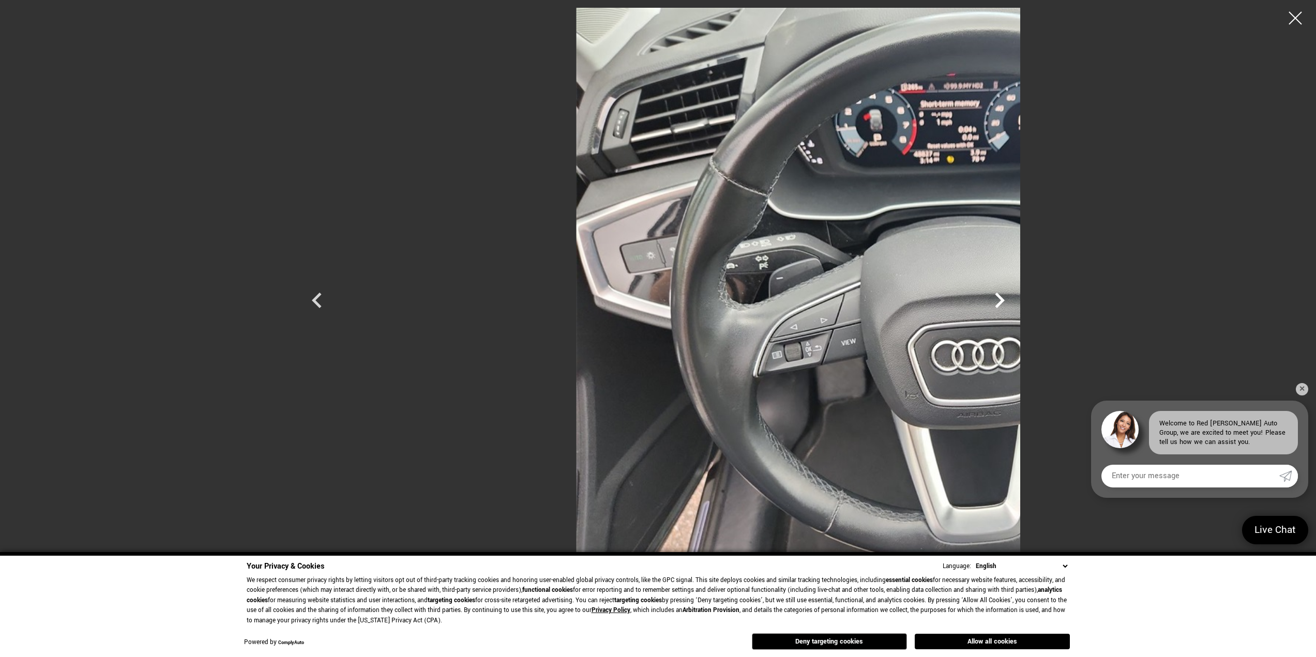
click at [1015, 302] on icon "Next" at bounding box center [999, 300] width 31 height 31
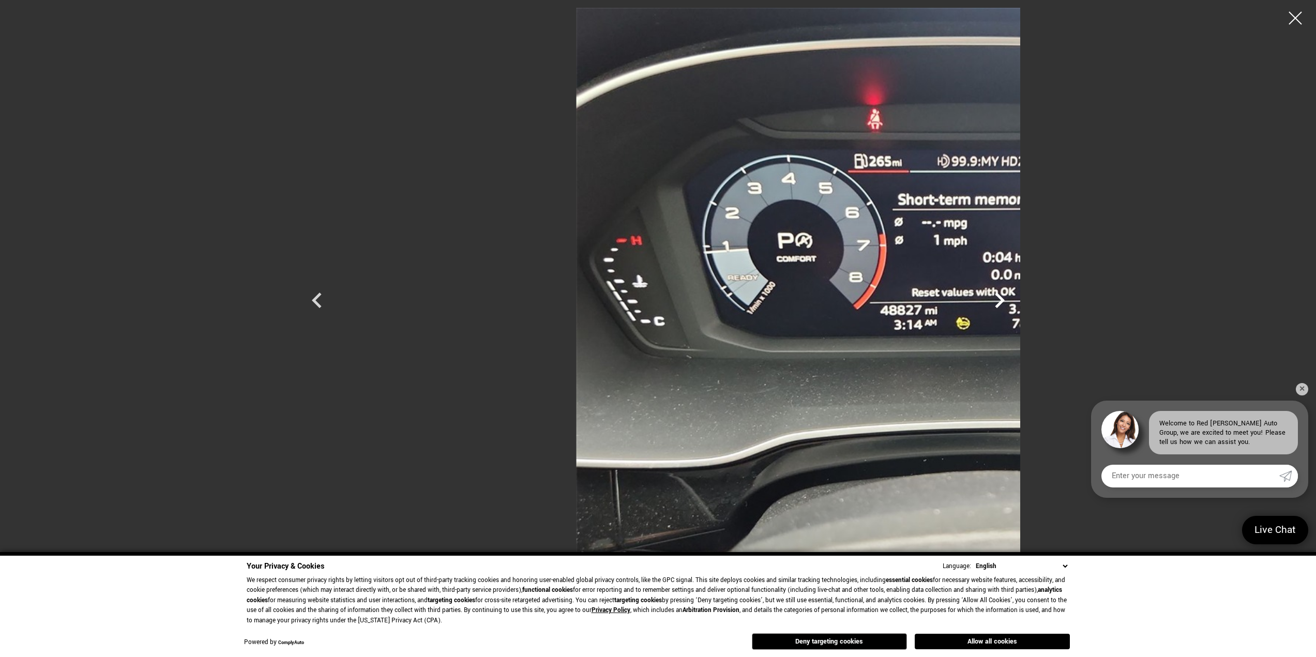
click at [1015, 302] on icon "Next" at bounding box center [999, 300] width 31 height 31
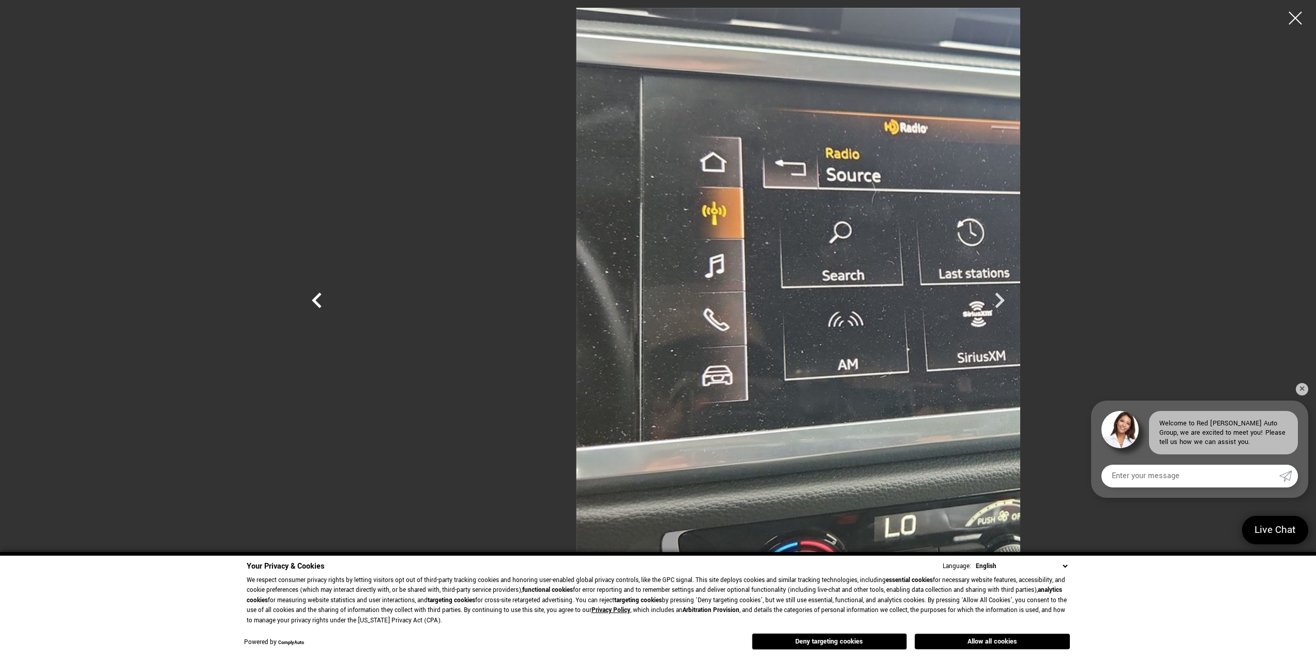
click at [312, 298] on icon "Previous" at bounding box center [317, 301] width 10 height 16
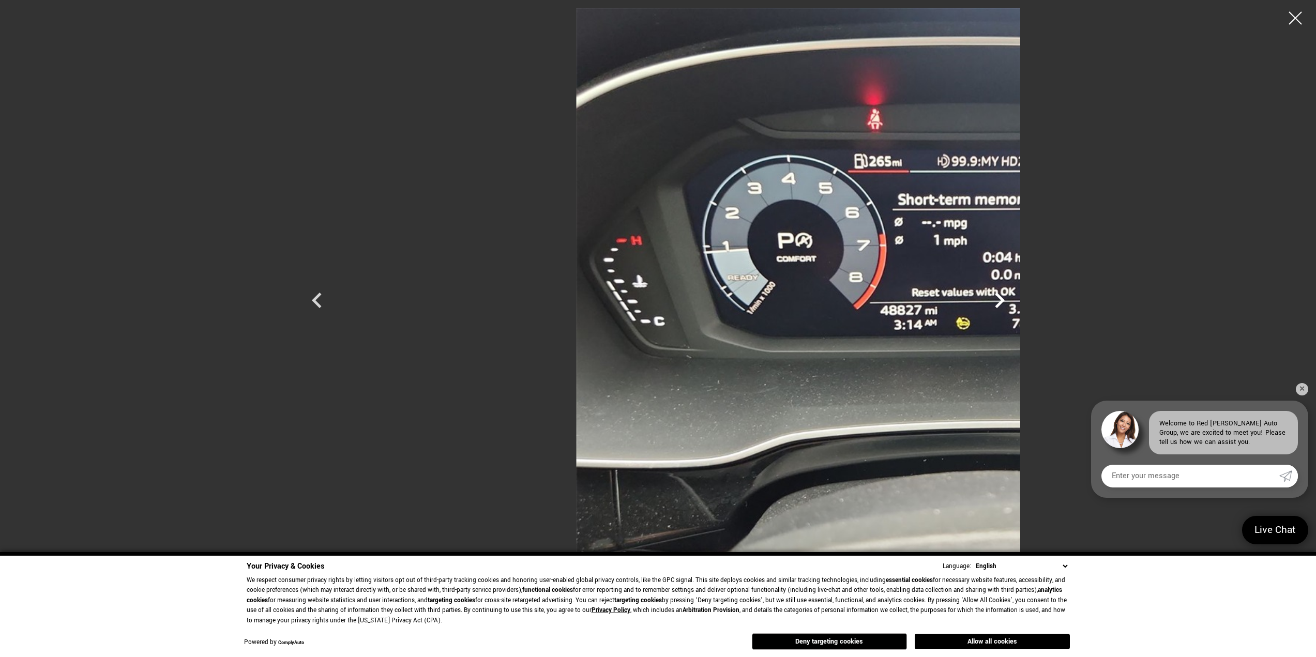
click at [1015, 300] on icon "Next" at bounding box center [999, 300] width 31 height 31
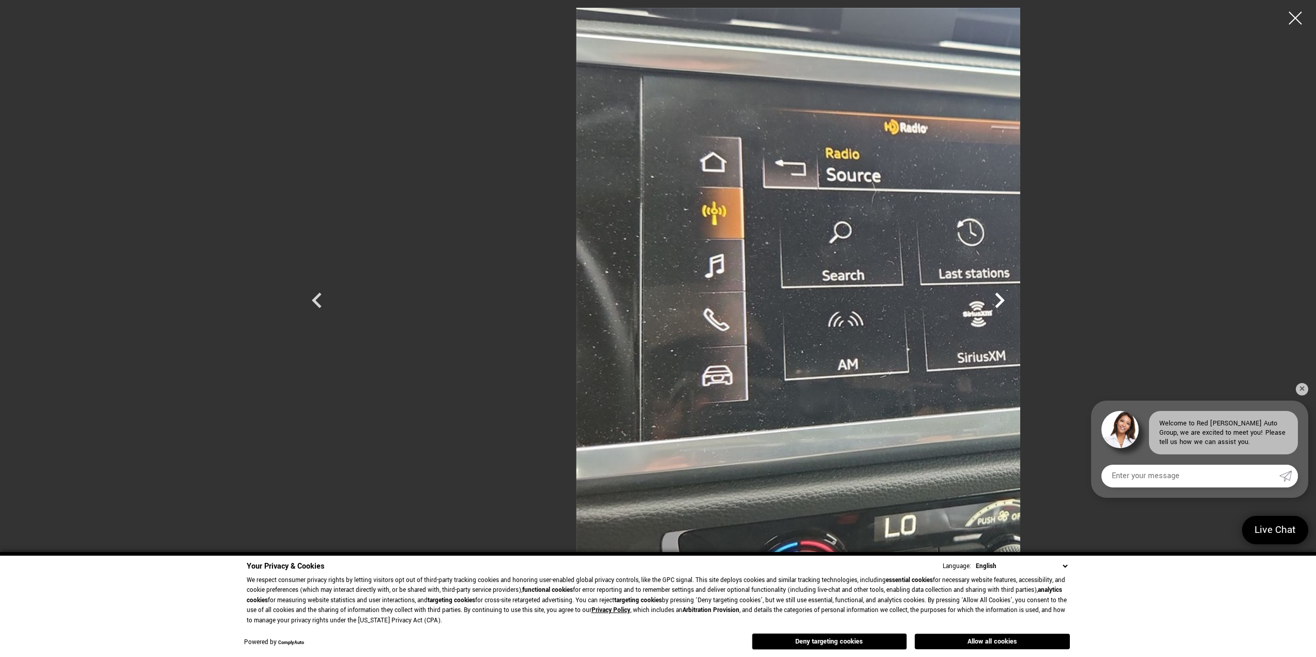
click at [1015, 301] on icon "Next" at bounding box center [999, 300] width 31 height 31
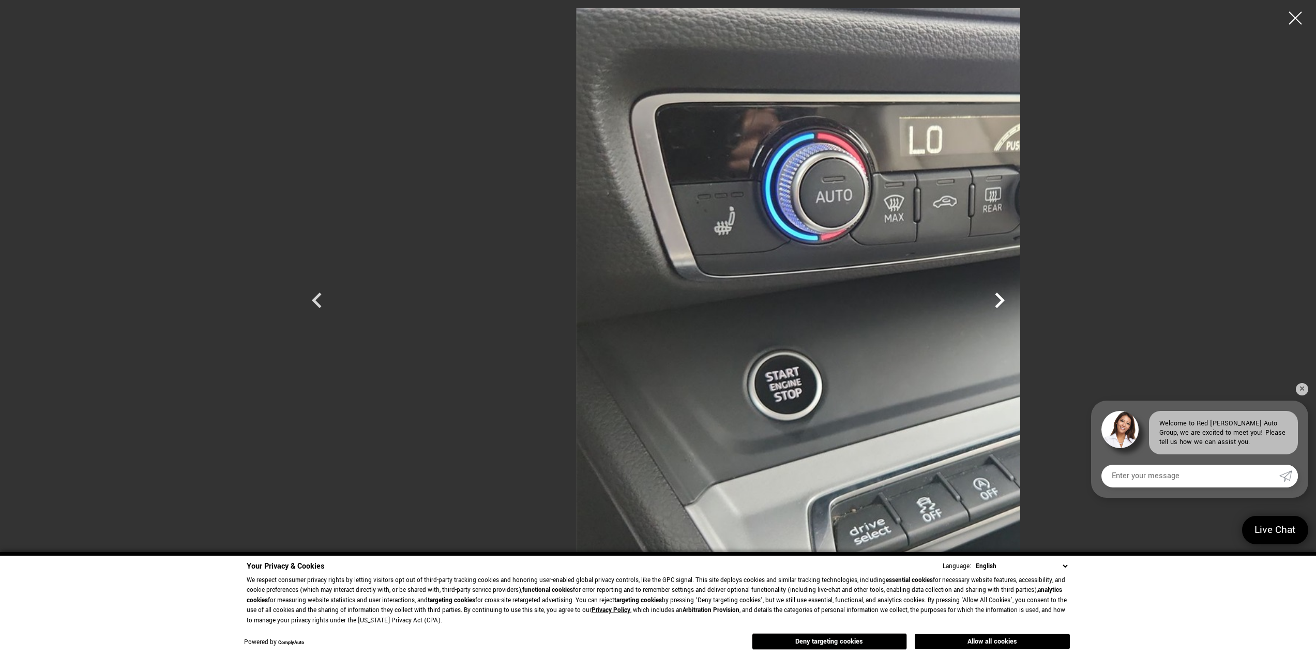
click at [1015, 301] on icon "Next" at bounding box center [999, 300] width 31 height 31
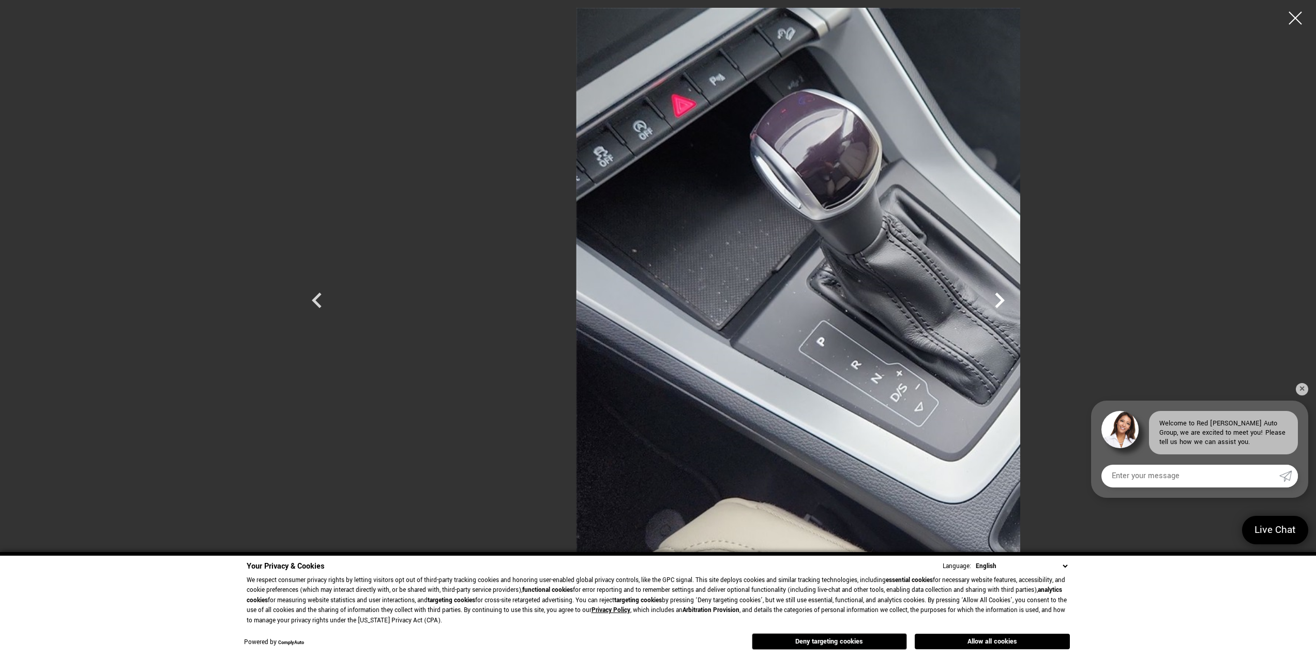
click at [1015, 301] on icon "Next" at bounding box center [999, 300] width 31 height 31
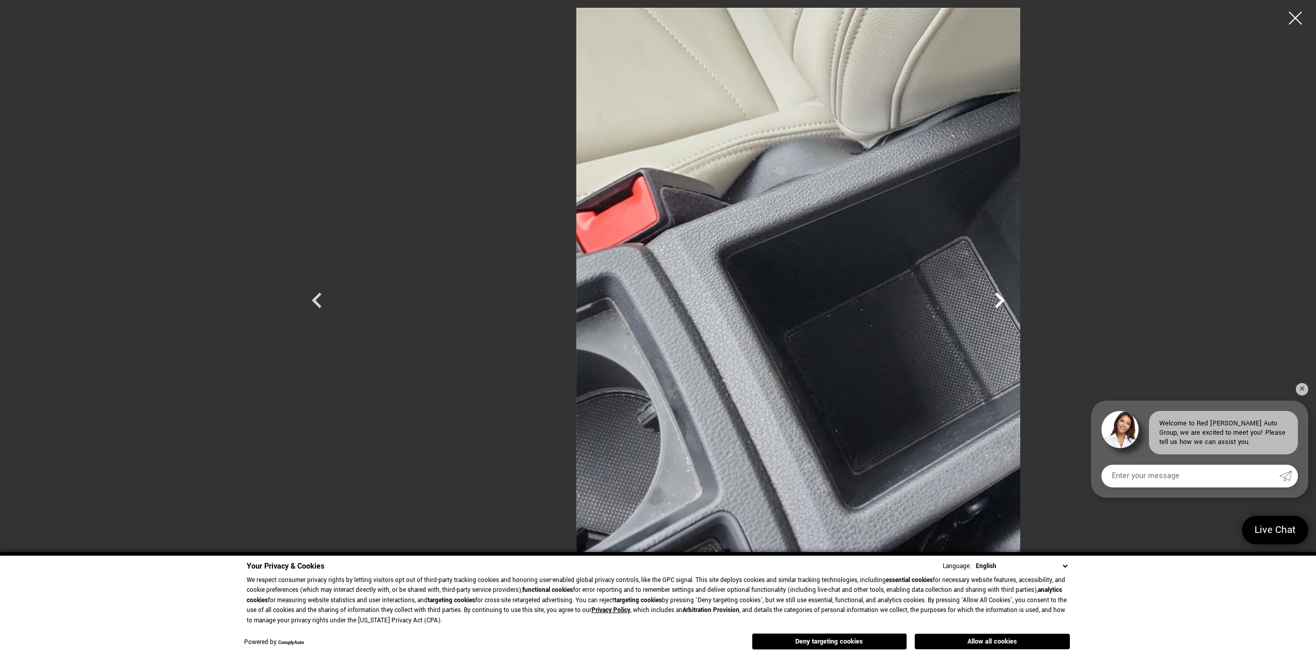
click at [1015, 301] on icon "Next" at bounding box center [999, 300] width 31 height 31
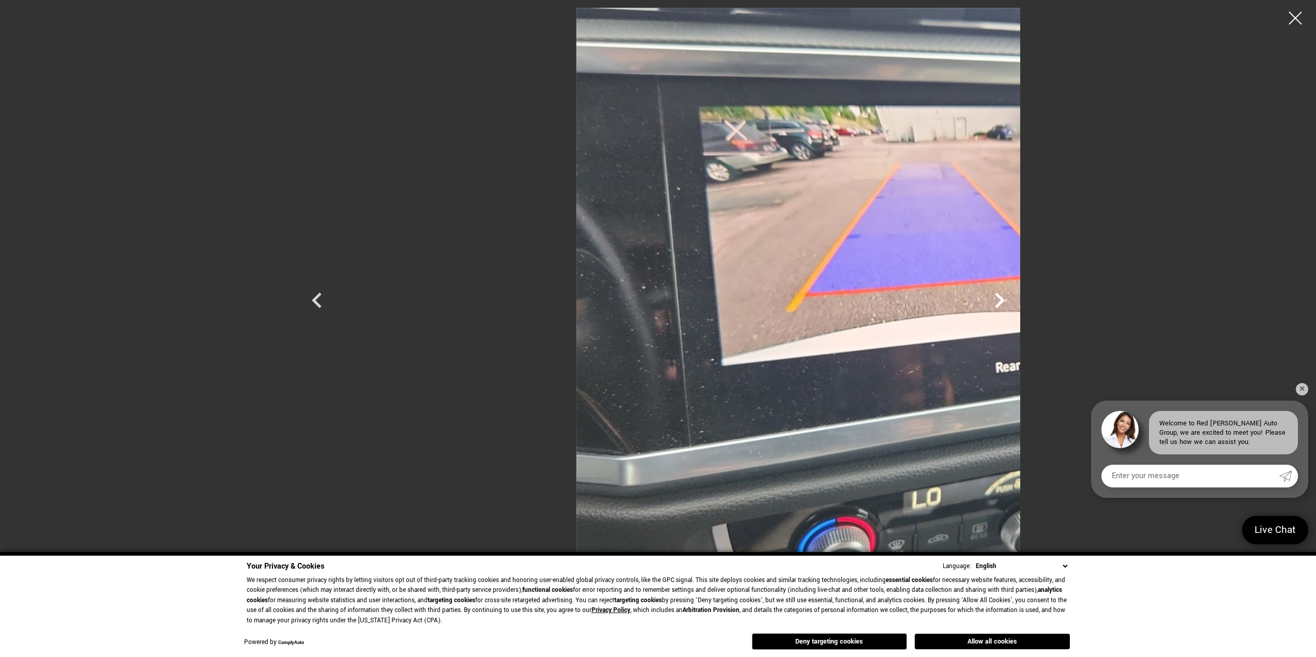
click at [1015, 301] on icon "Next" at bounding box center [999, 300] width 31 height 31
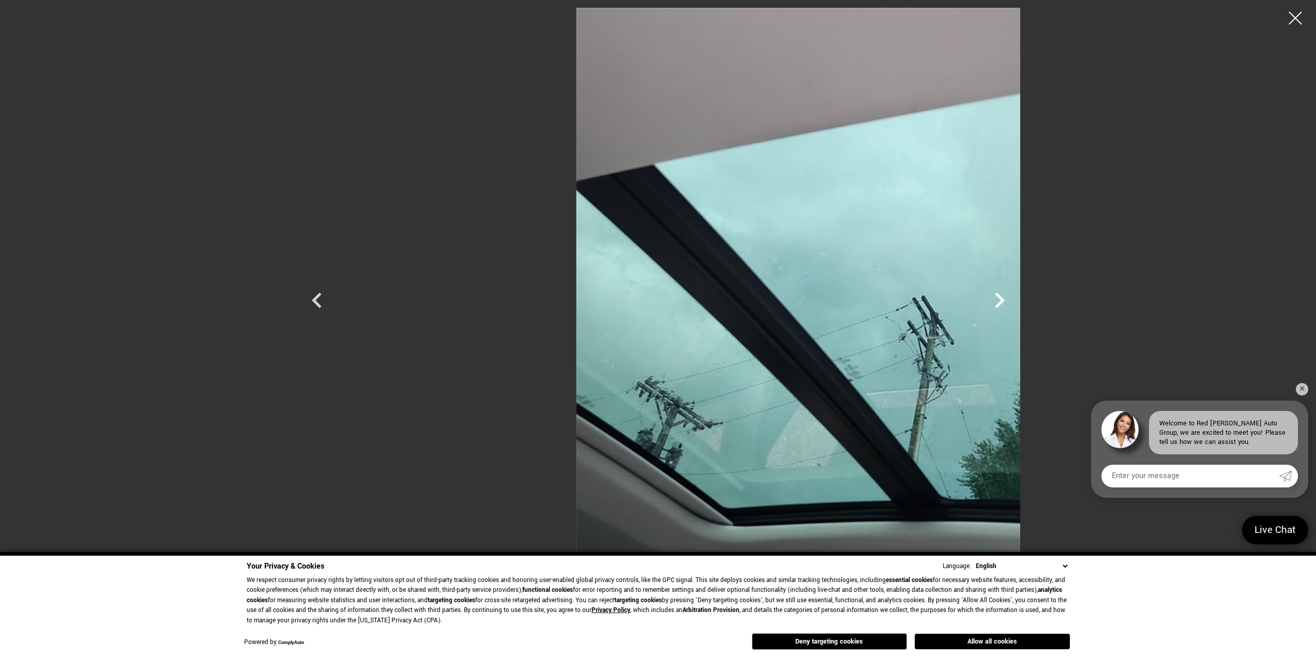
click at [1015, 301] on icon "Next" at bounding box center [999, 300] width 31 height 31
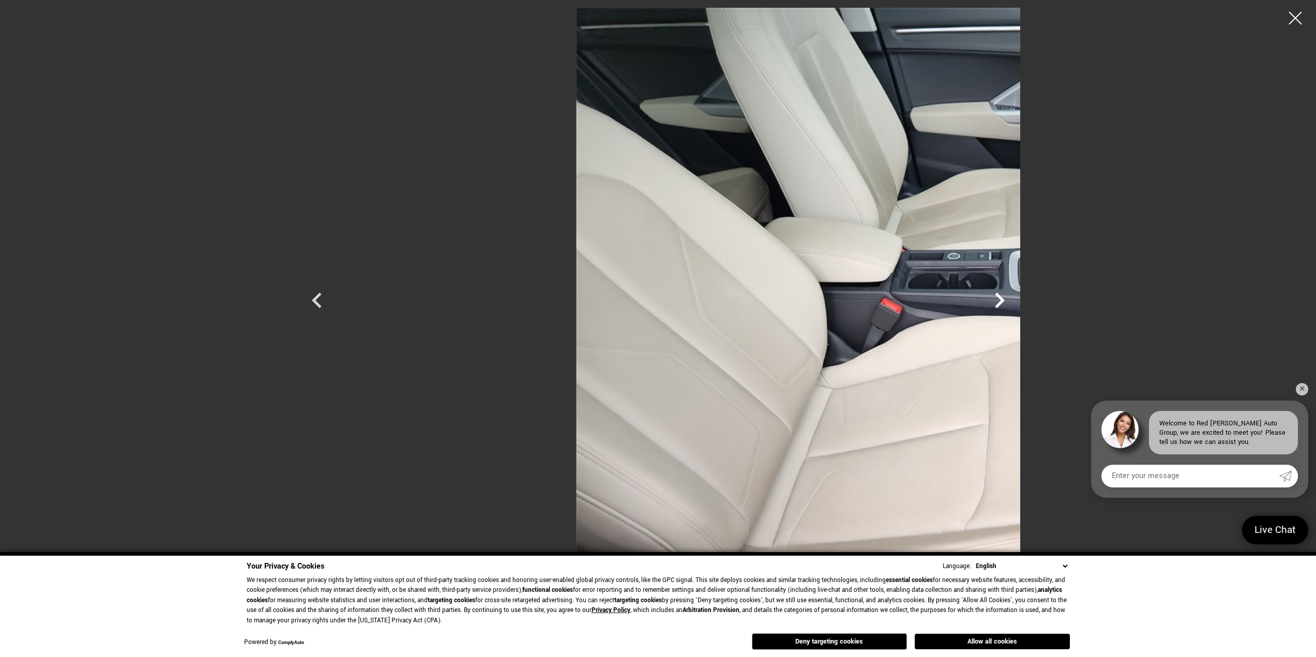
click at [1015, 301] on icon "Next" at bounding box center [999, 300] width 31 height 31
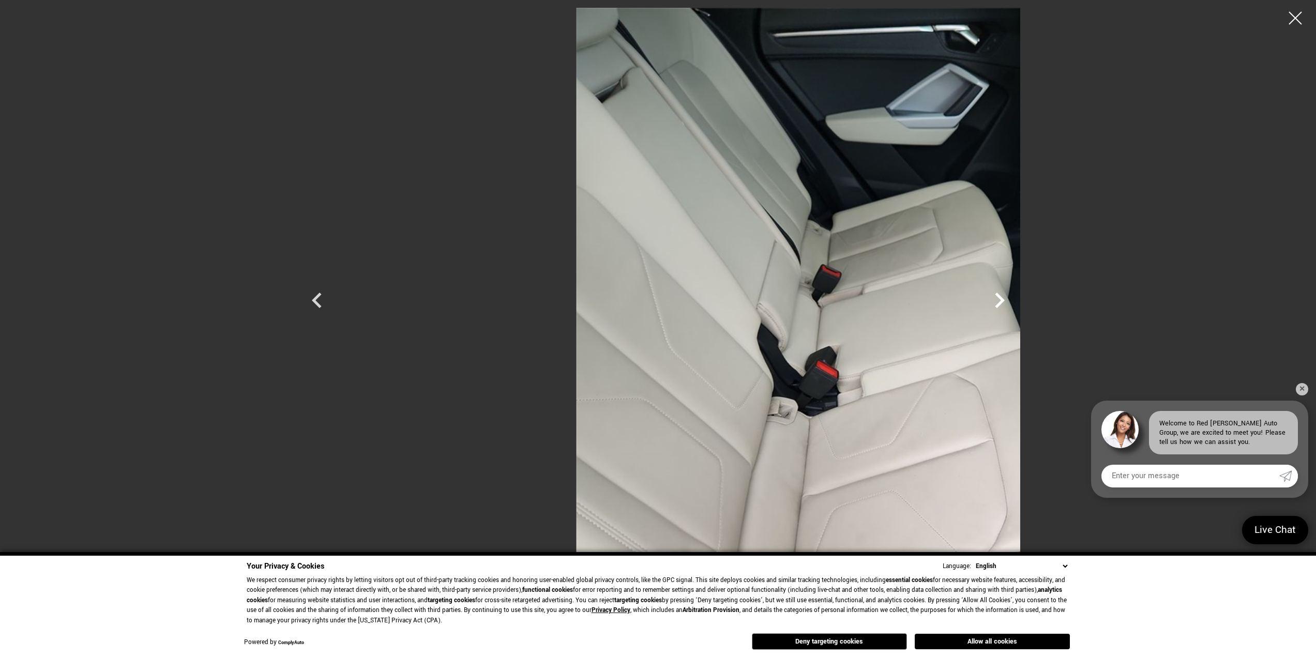
click at [1015, 301] on icon "Next" at bounding box center [999, 300] width 31 height 31
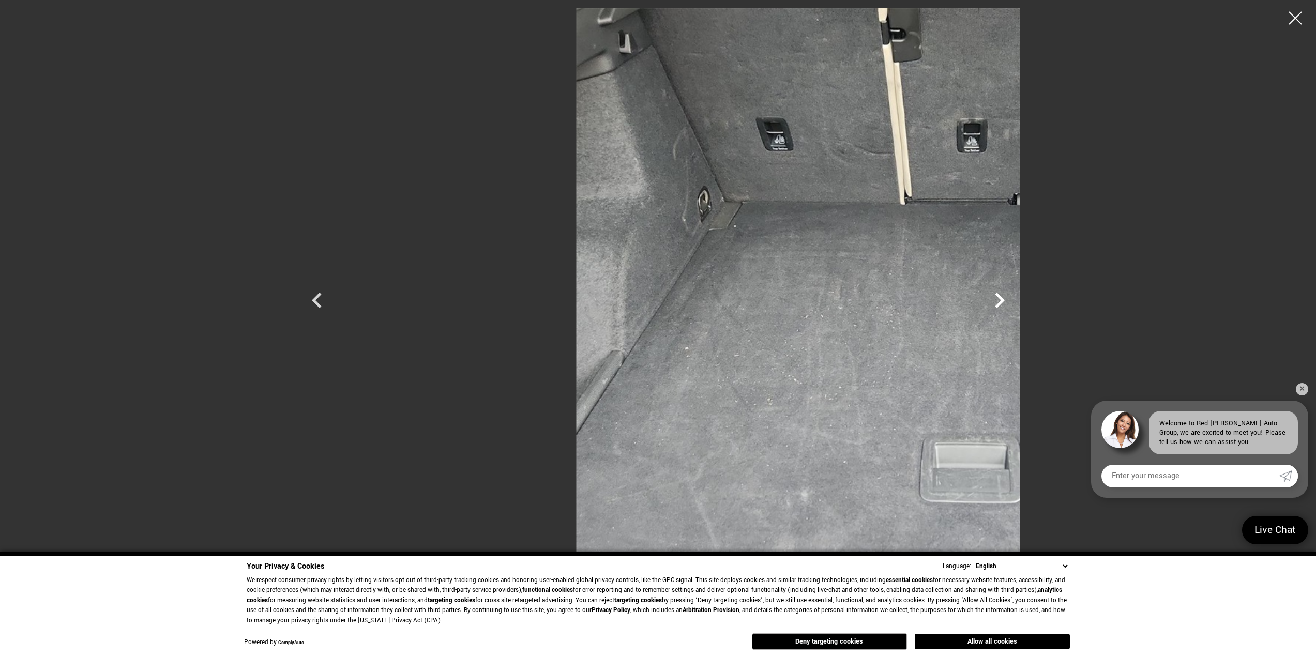
click at [1015, 301] on icon "Next" at bounding box center [999, 300] width 31 height 31
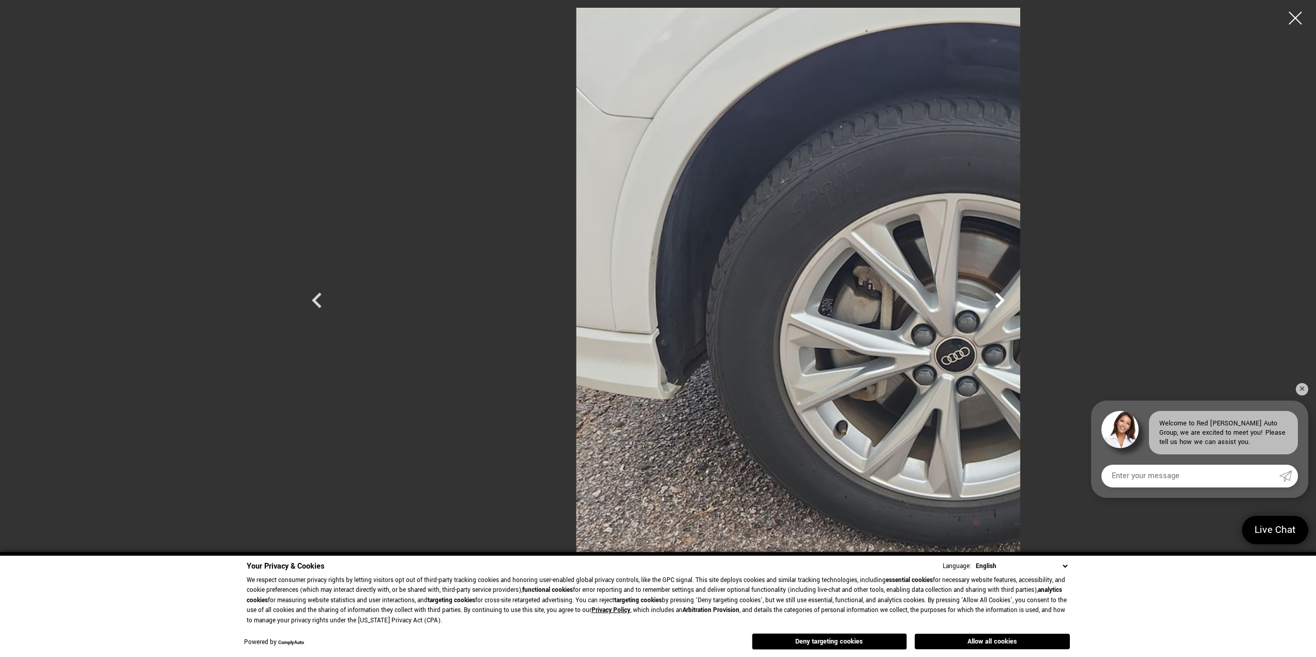
click at [1015, 301] on icon "Next" at bounding box center [999, 300] width 31 height 31
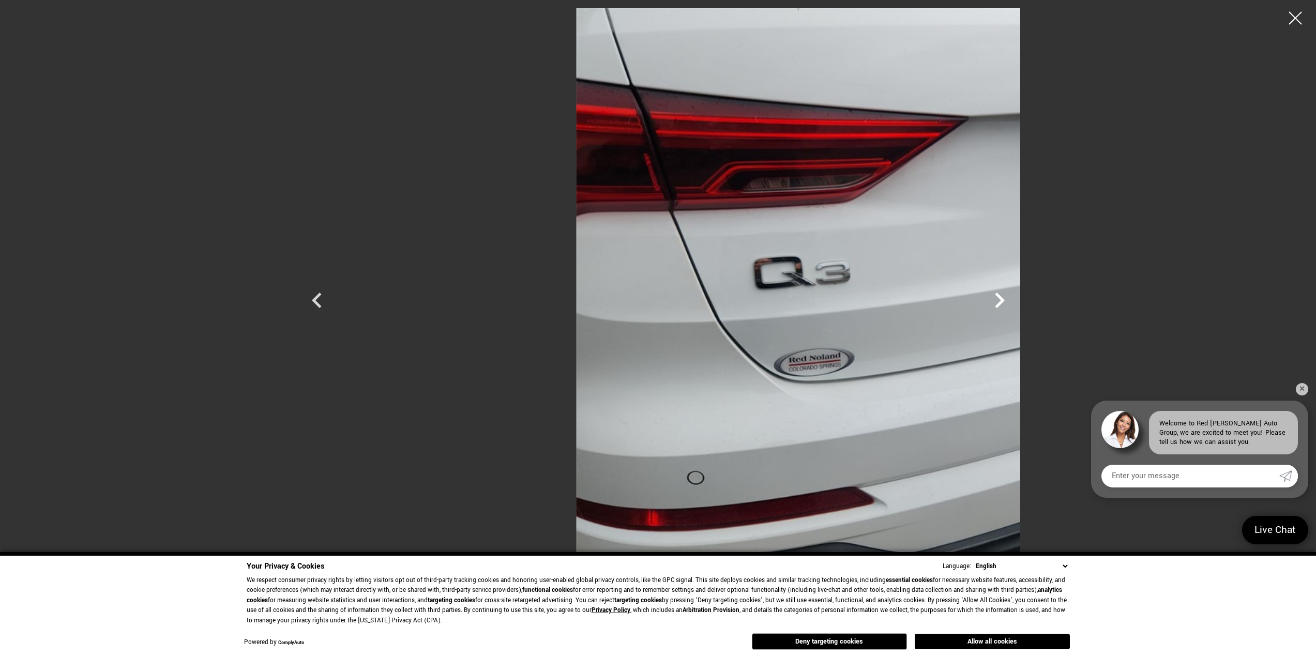
click at [1015, 301] on icon "Next" at bounding box center [999, 300] width 31 height 31
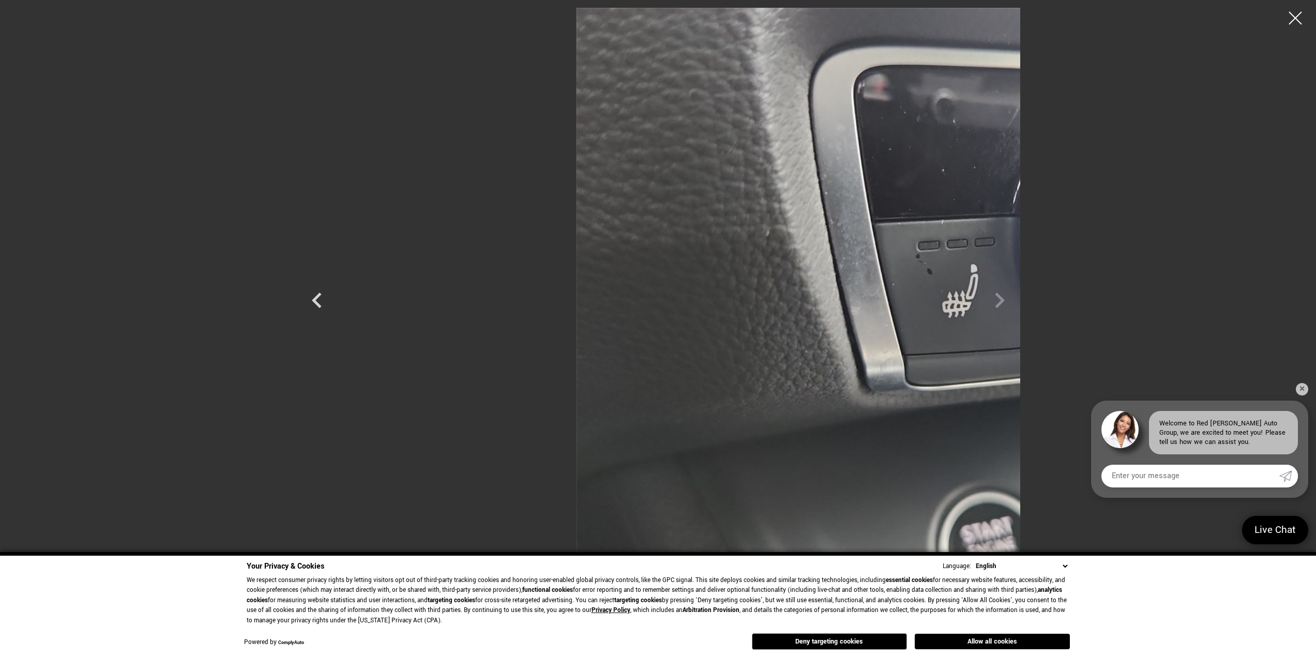
click at [1020, 301] on div at bounding box center [658, 291] width 724 height 567
click at [1291, 22] on div at bounding box center [1295, 18] width 27 height 27
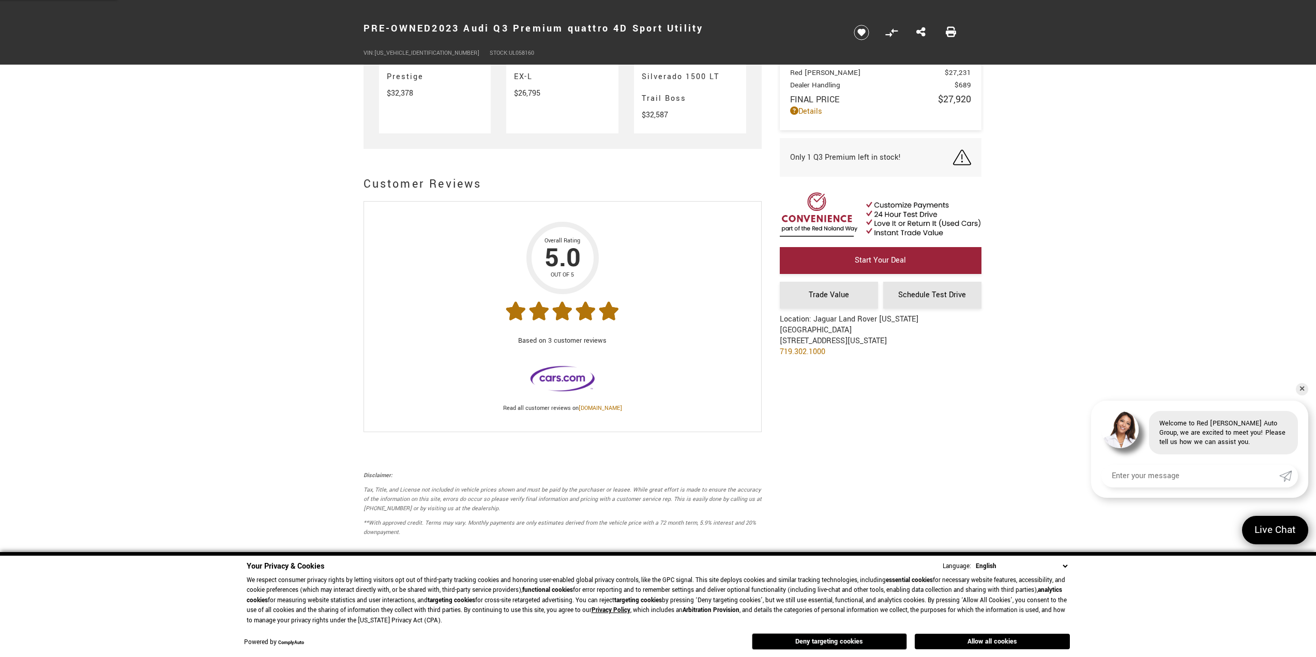
scroll to position [3672, 0]
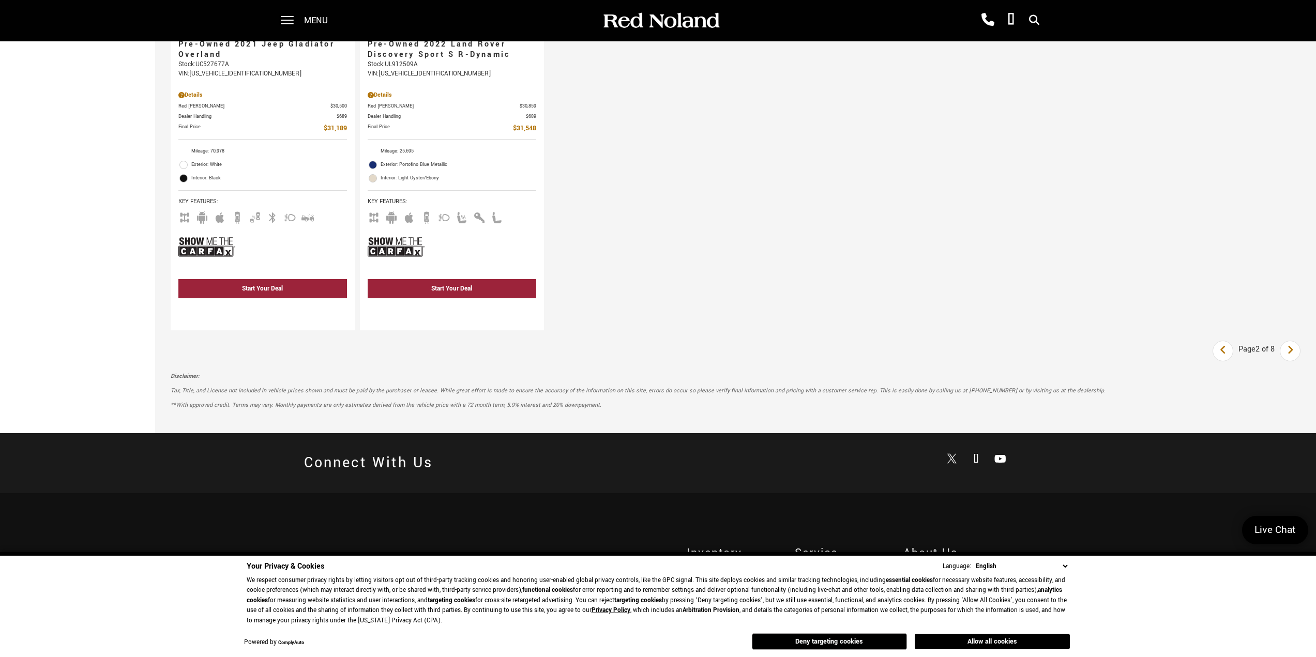
scroll to position [1862, 0]
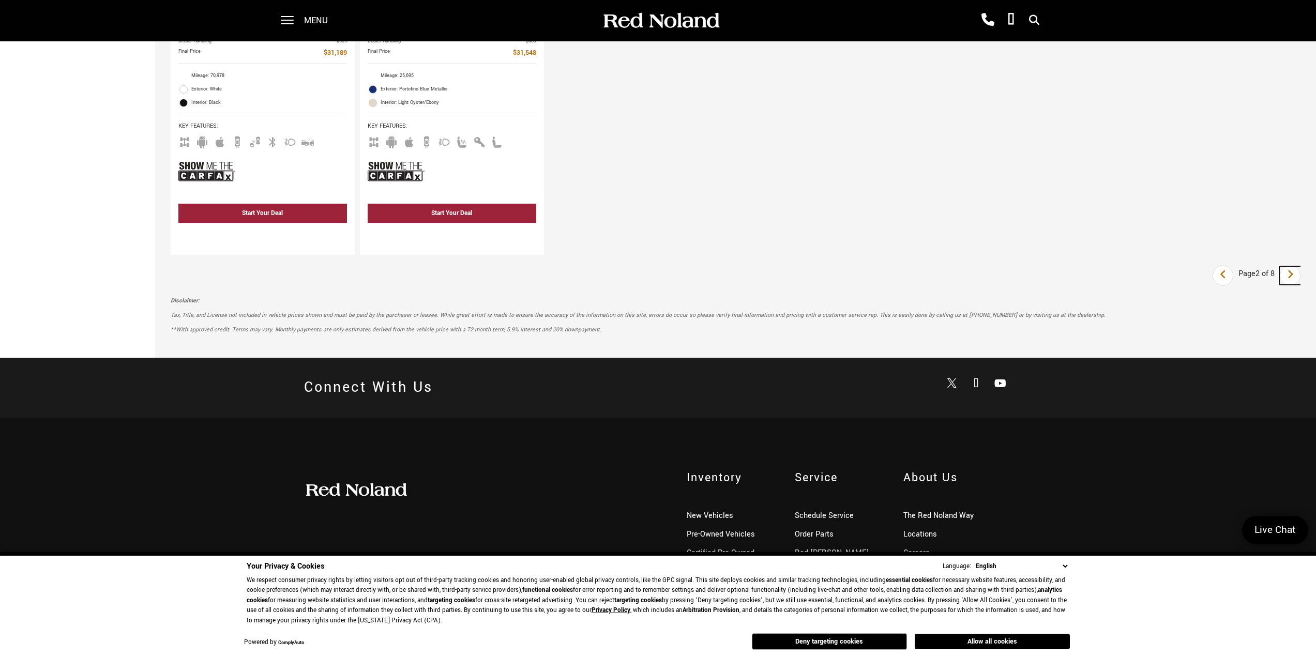
click at [1294, 277] on icon "next page" at bounding box center [1290, 274] width 7 height 17
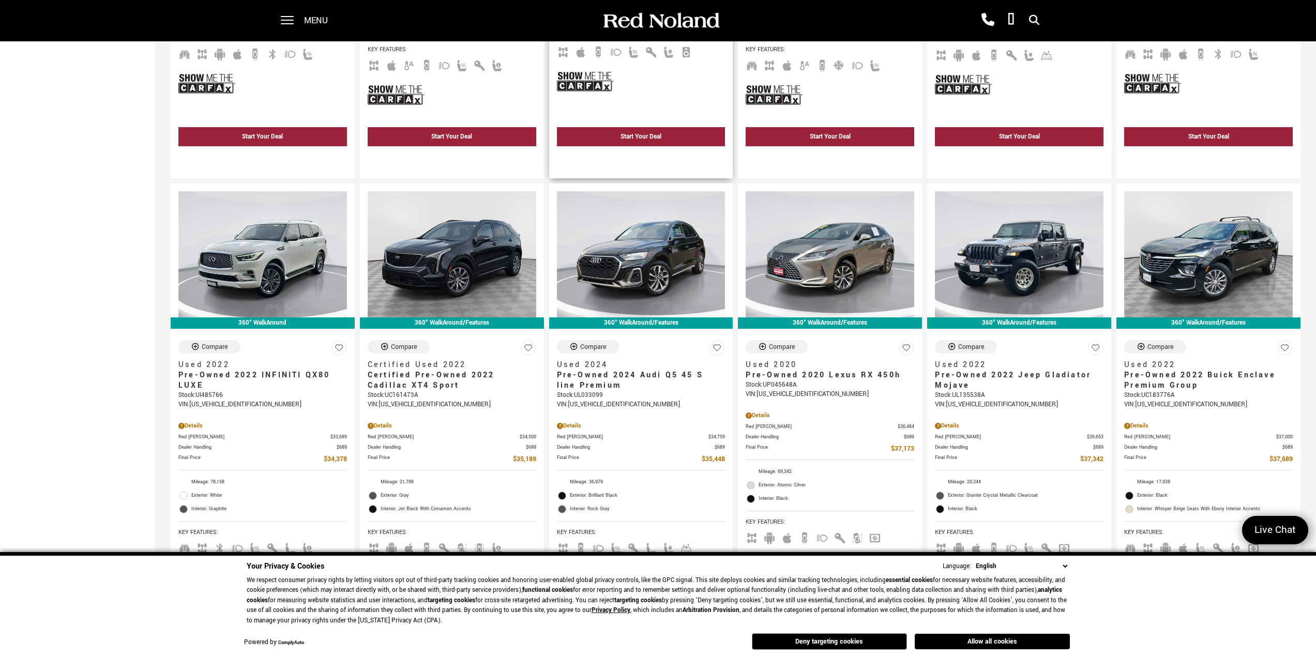
scroll to position [983, 0]
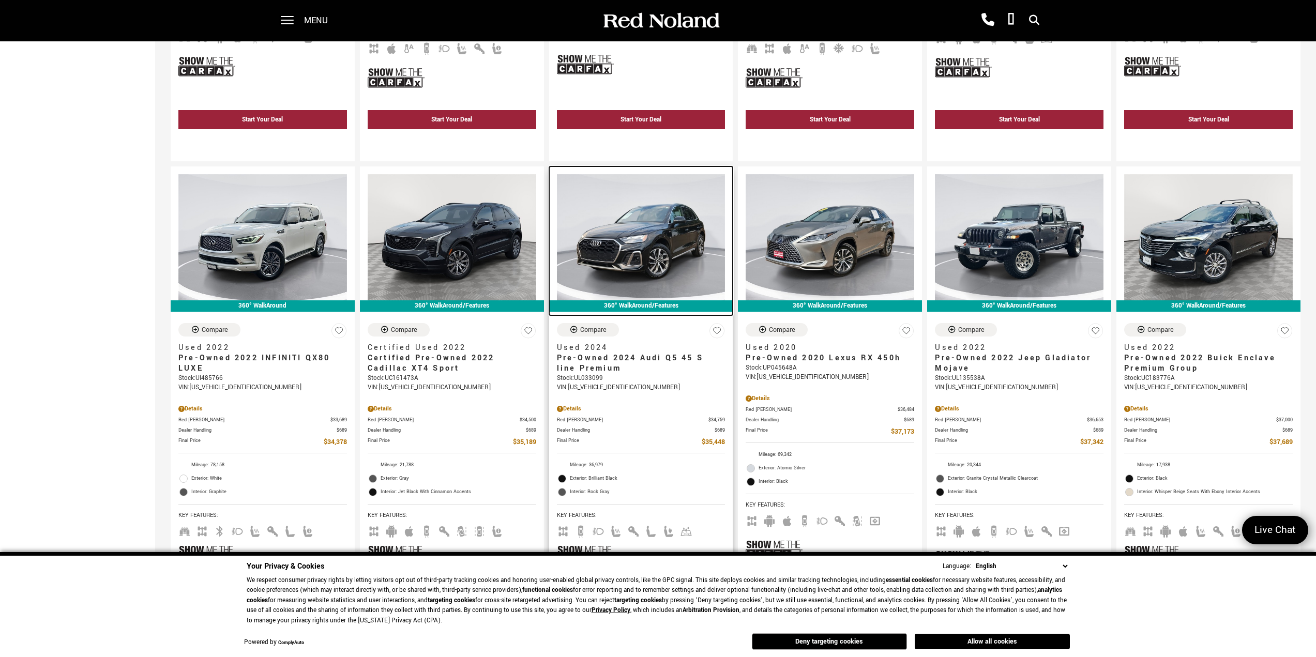
click at [635, 263] on img at bounding box center [641, 237] width 169 height 126
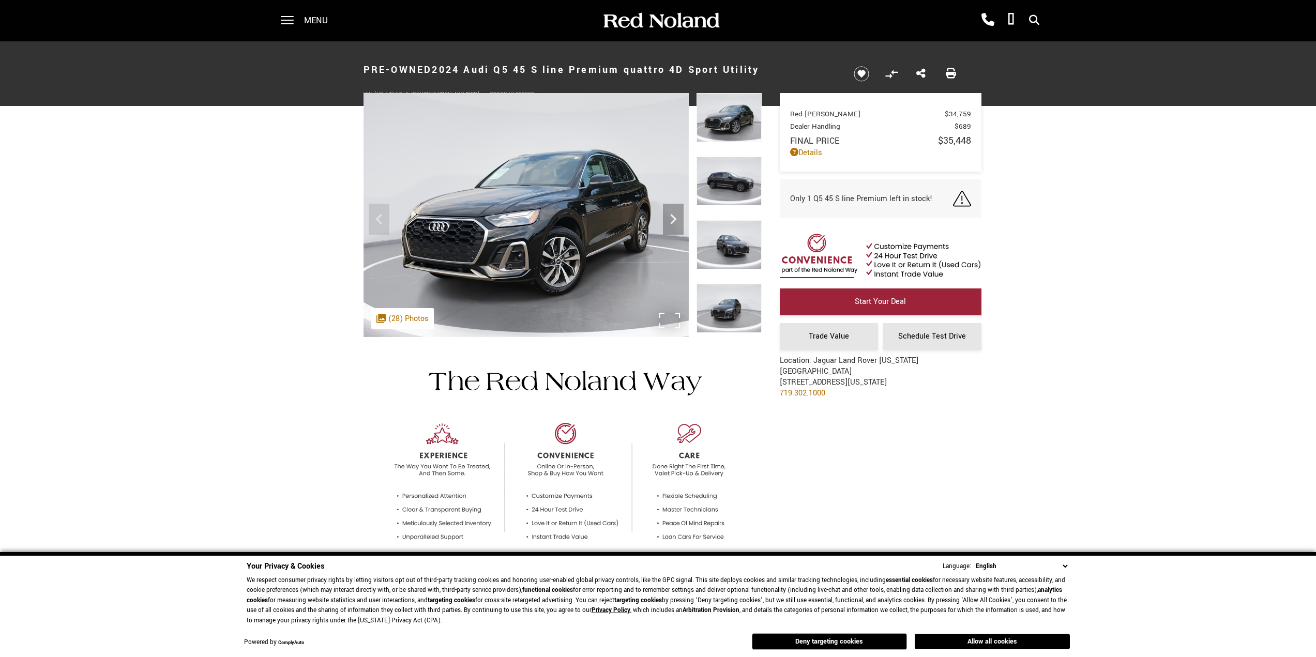
click at [392, 318] on div ".cls-1, .cls-3 { fill: #c50033; } .cls-1 { clip-rule: evenodd; } .cls-2 { clip-…" at bounding box center [402, 318] width 63 height 21
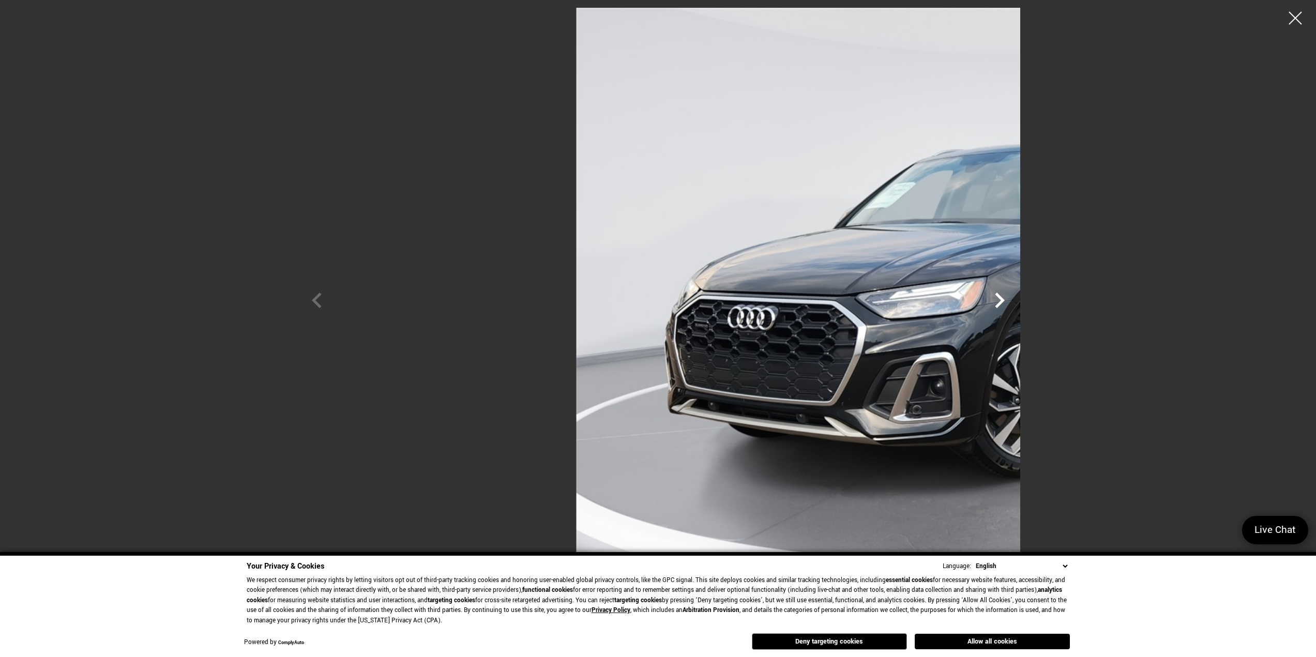
click at [1005, 301] on icon "Next" at bounding box center [1000, 301] width 10 height 16
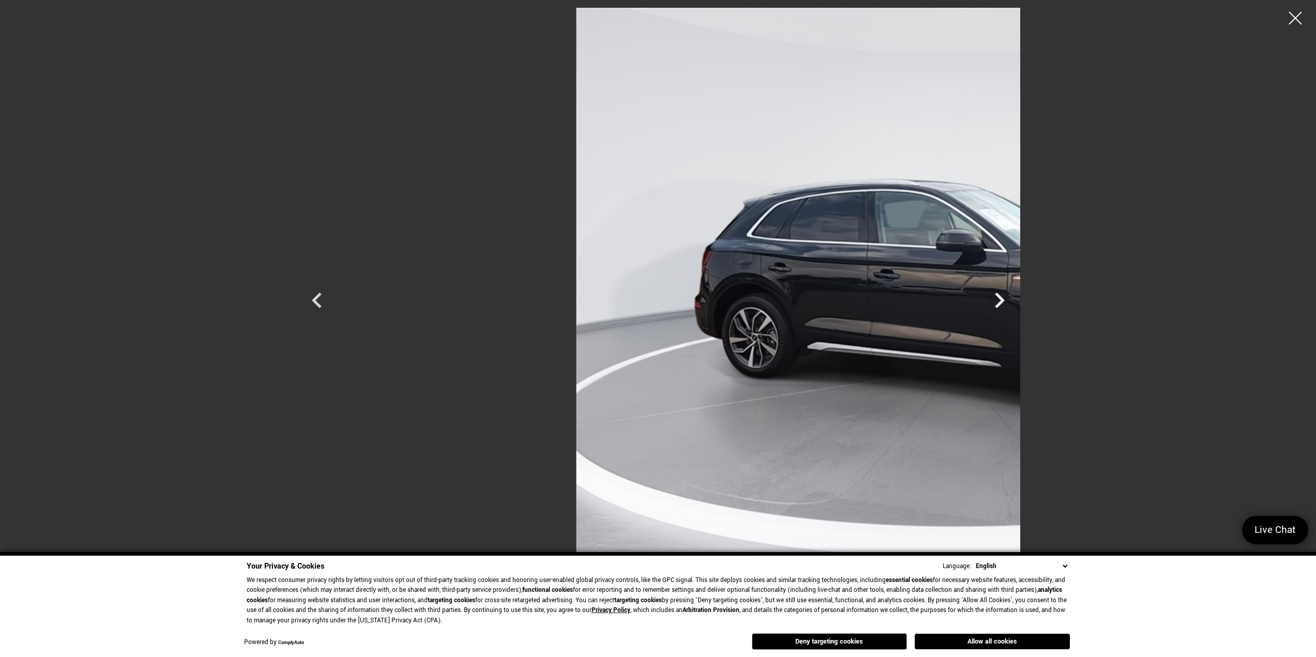
click at [1005, 301] on icon "Next" at bounding box center [1000, 301] width 10 height 16
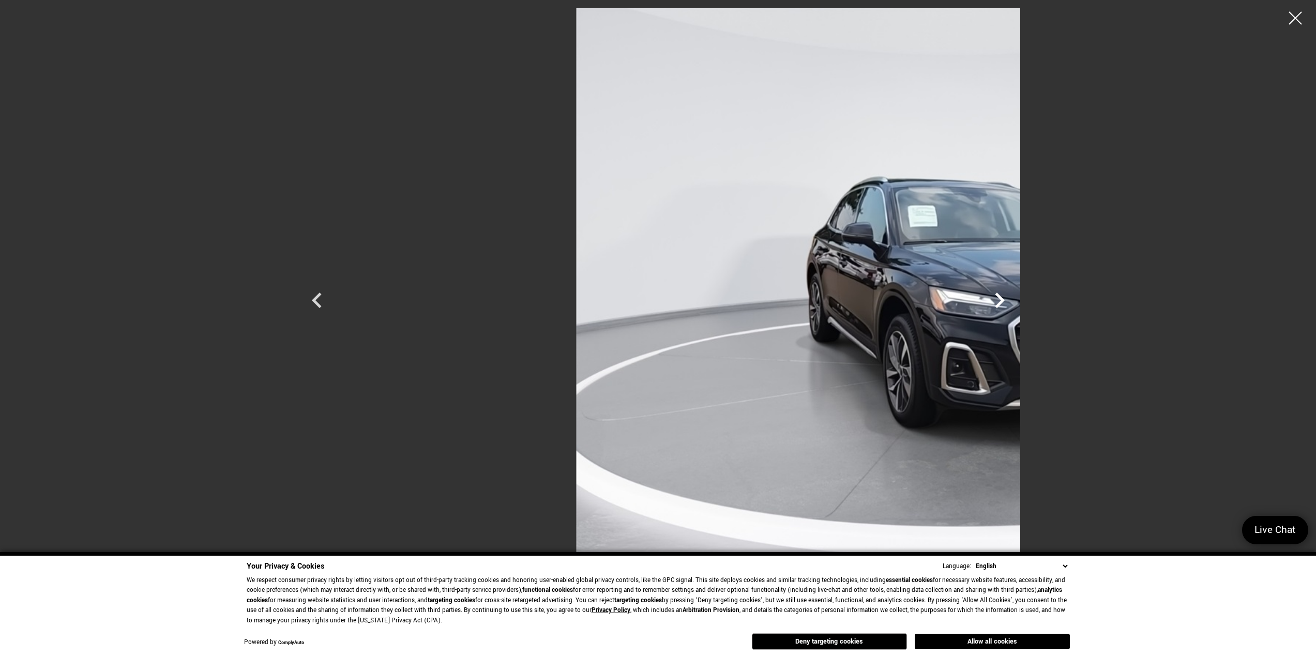
click at [1005, 301] on icon "Next" at bounding box center [1000, 301] width 10 height 16
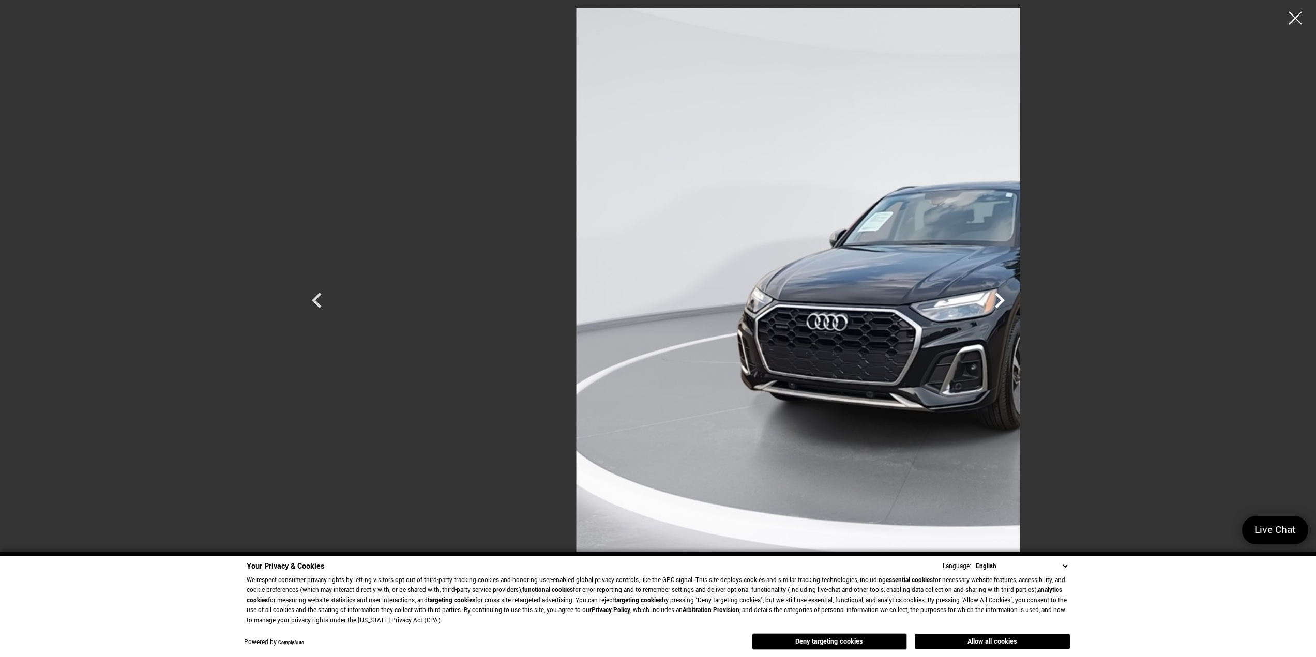
click at [1005, 301] on icon "Next" at bounding box center [1000, 301] width 10 height 16
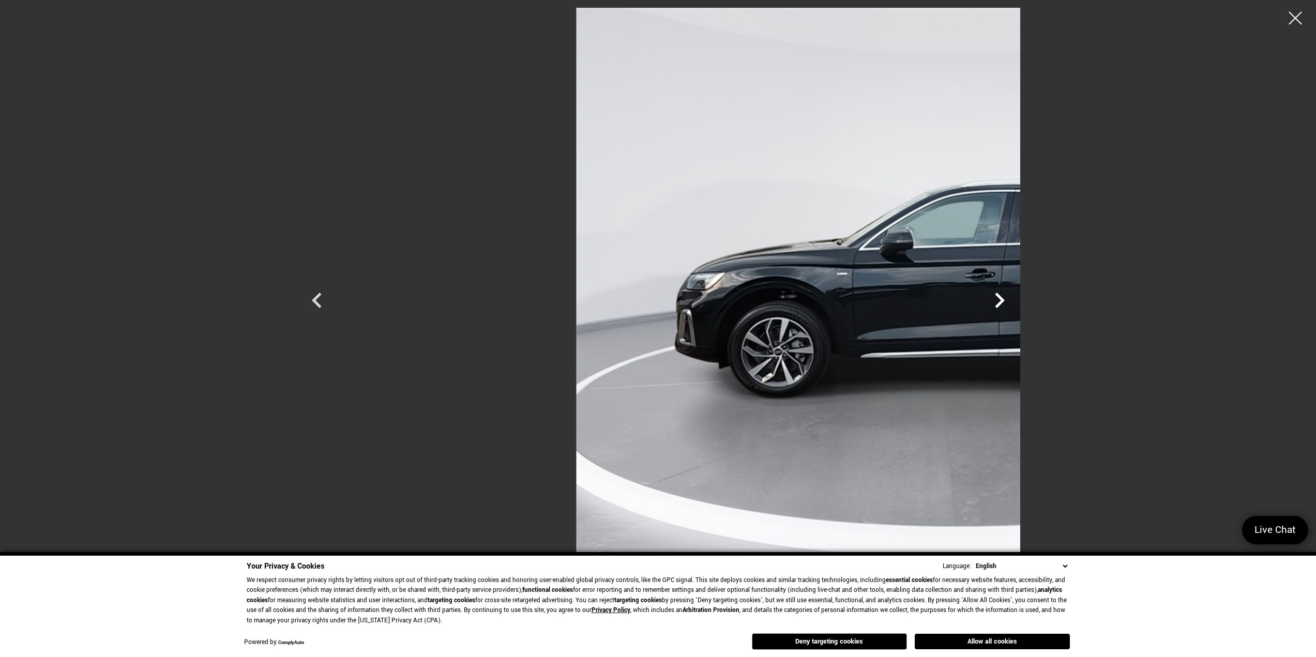
click at [1005, 301] on icon "Next" at bounding box center [1000, 301] width 10 height 16
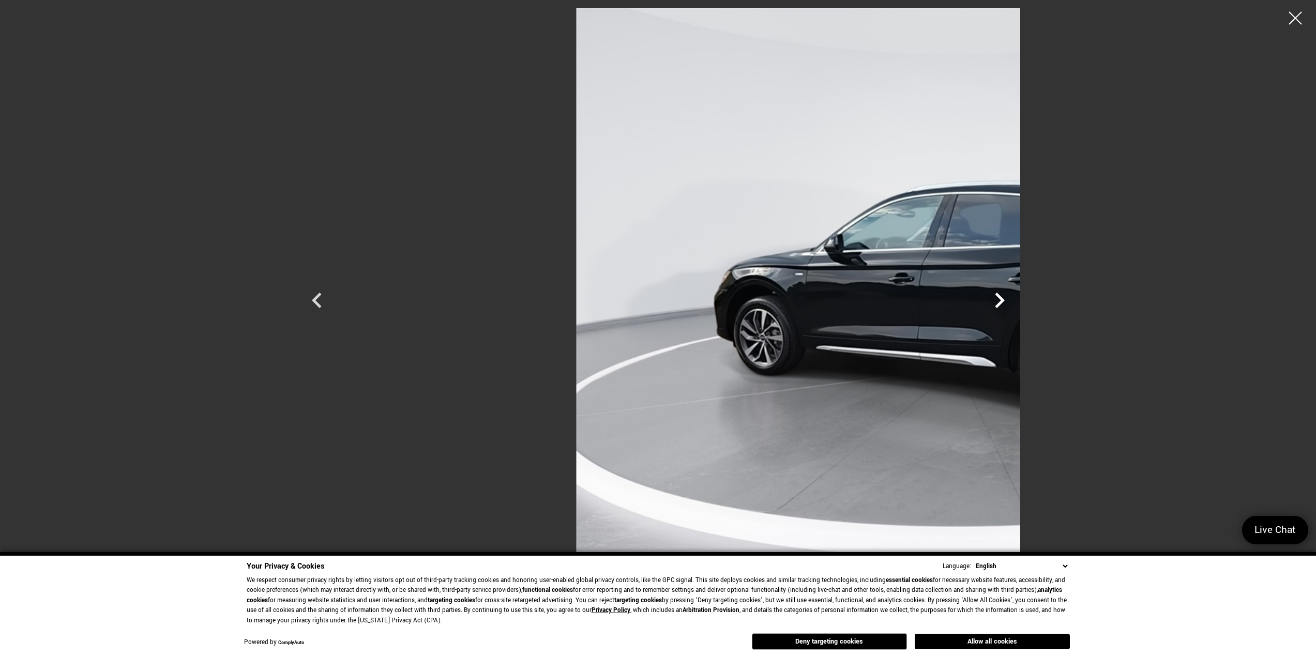
click at [1005, 301] on icon "Next" at bounding box center [1000, 301] width 10 height 16
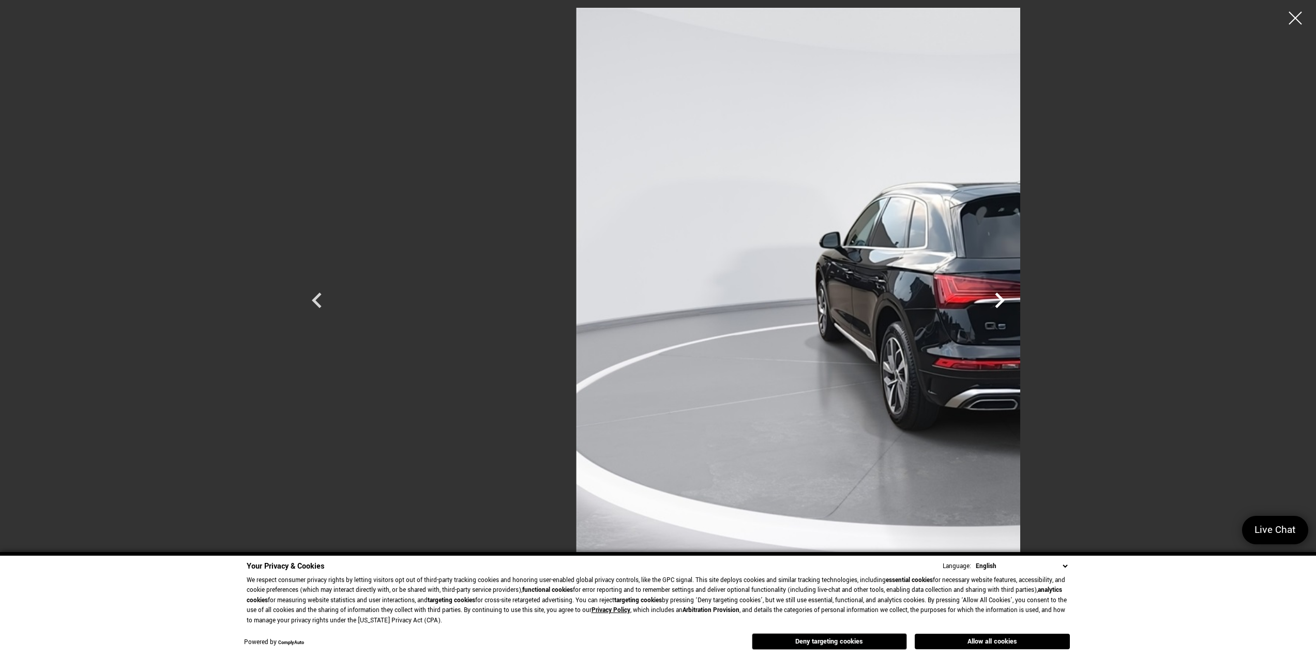
click at [1005, 301] on icon "Next" at bounding box center [1000, 301] width 10 height 16
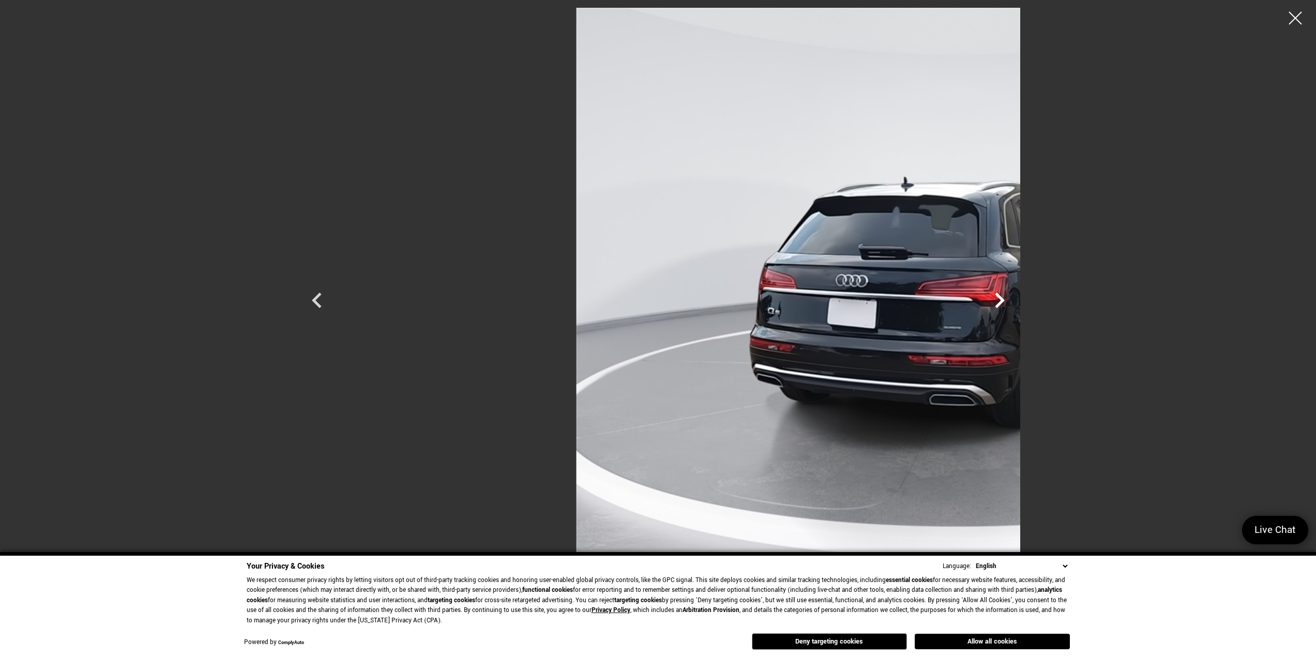
click at [1005, 301] on icon "Next" at bounding box center [1000, 301] width 10 height 16
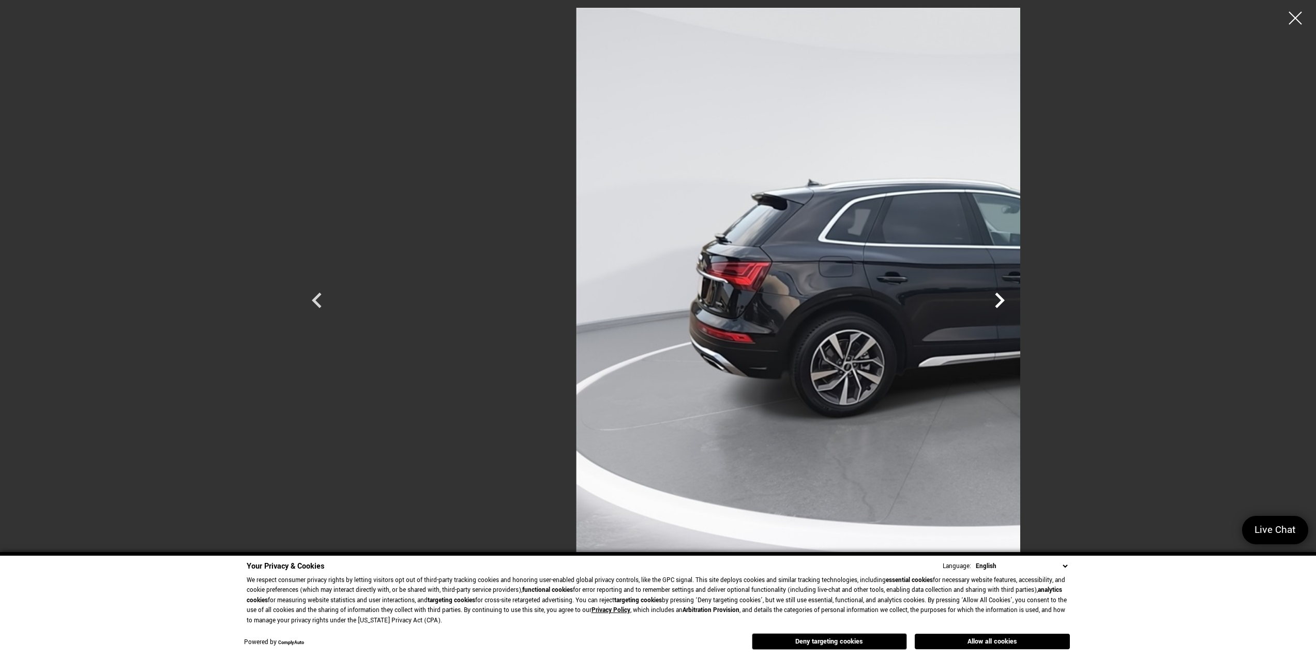
click at [1005, 301] on icon "Next" at bounding box center [1000, 301] width 10 height 16
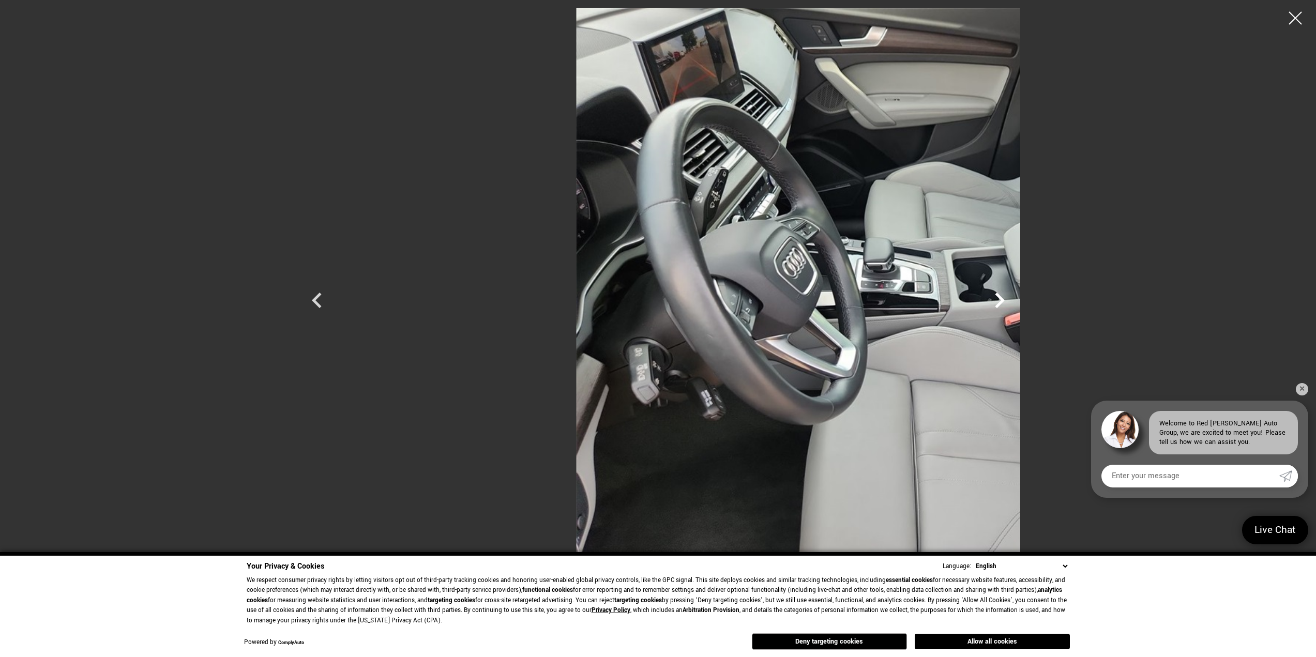
click at [1005, 301] on icon "Next" at bounding box center [1000, 301] width 10 height 16
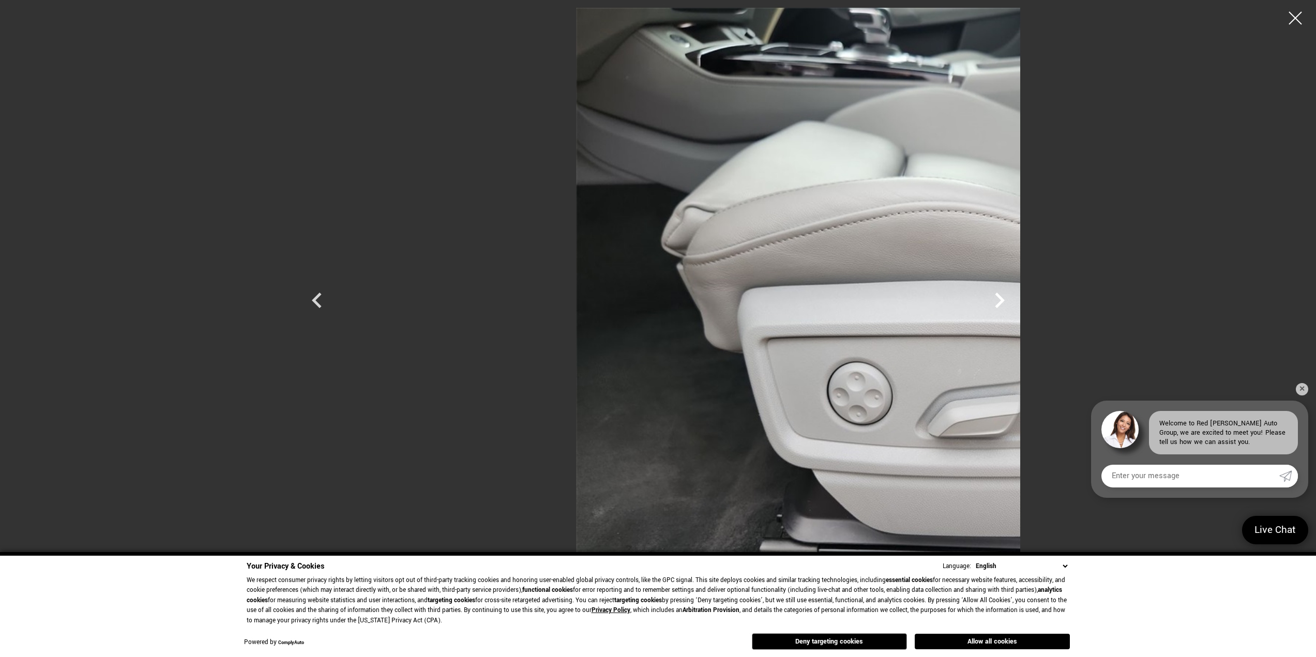
click at [1005, 301] on icon "Next" at bounding box center [1000, 301] width 10 height 16
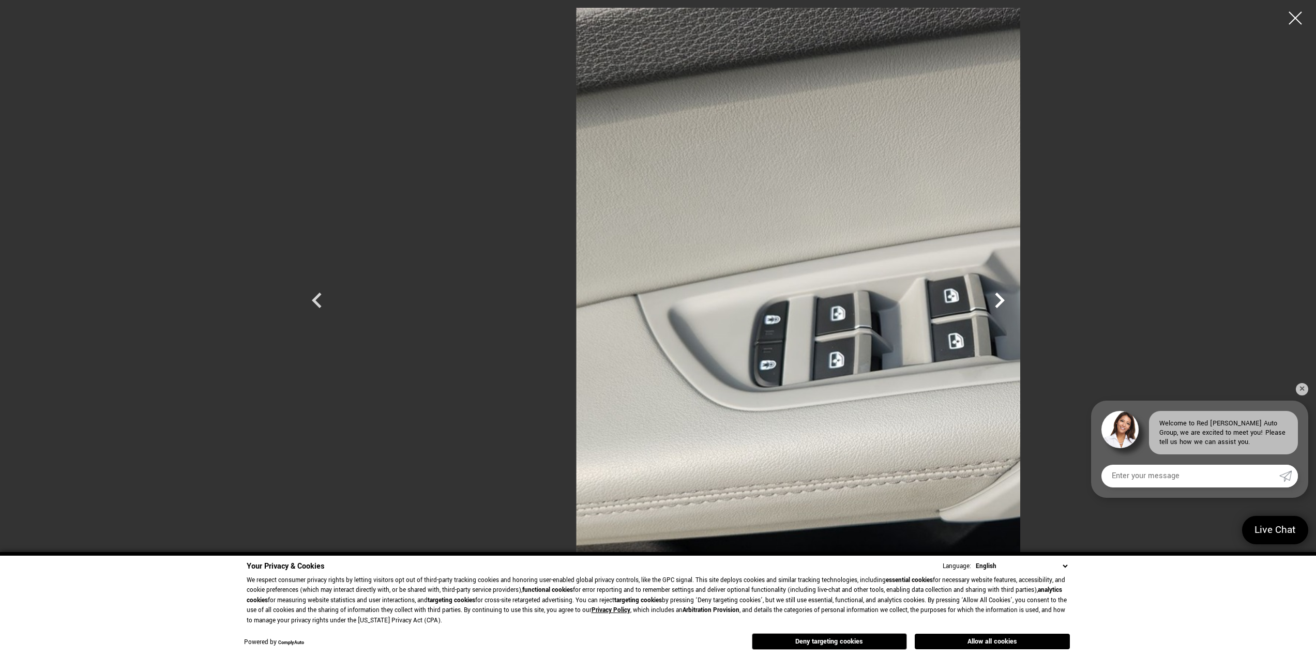
click at [1005, 301] on icon "Next" at bounding box center [1000, 301] width 10 height 16
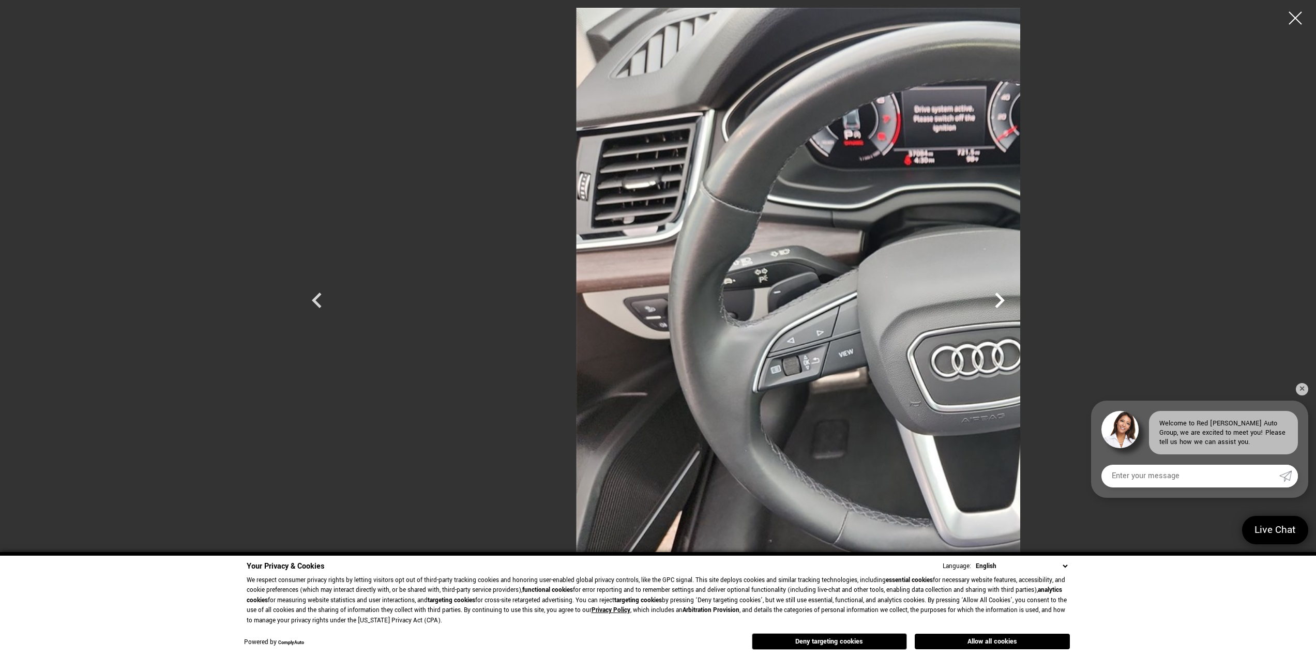
click at [1005, 301] on icon "Next" at bounding box center [1000, 301] width 10 height 16
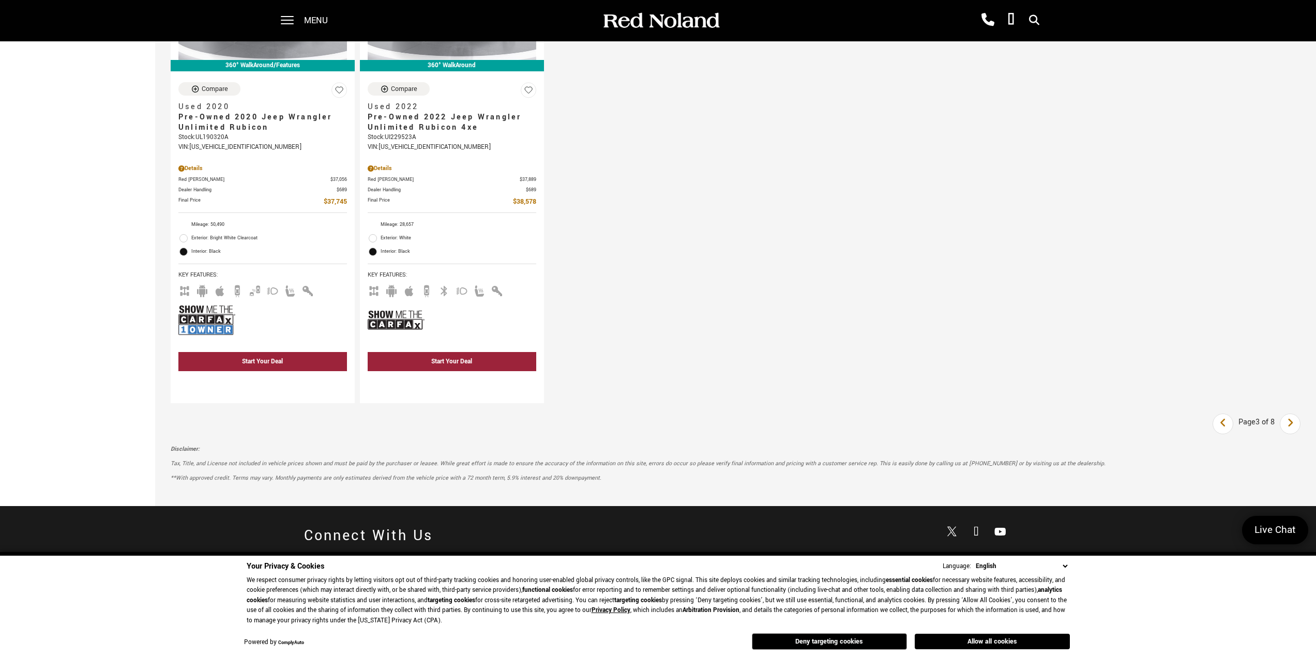
scroll to position [1707, 0]
click at [1292, 428] on link "Next" at bounding box center [1290, 423] width 22 height 19
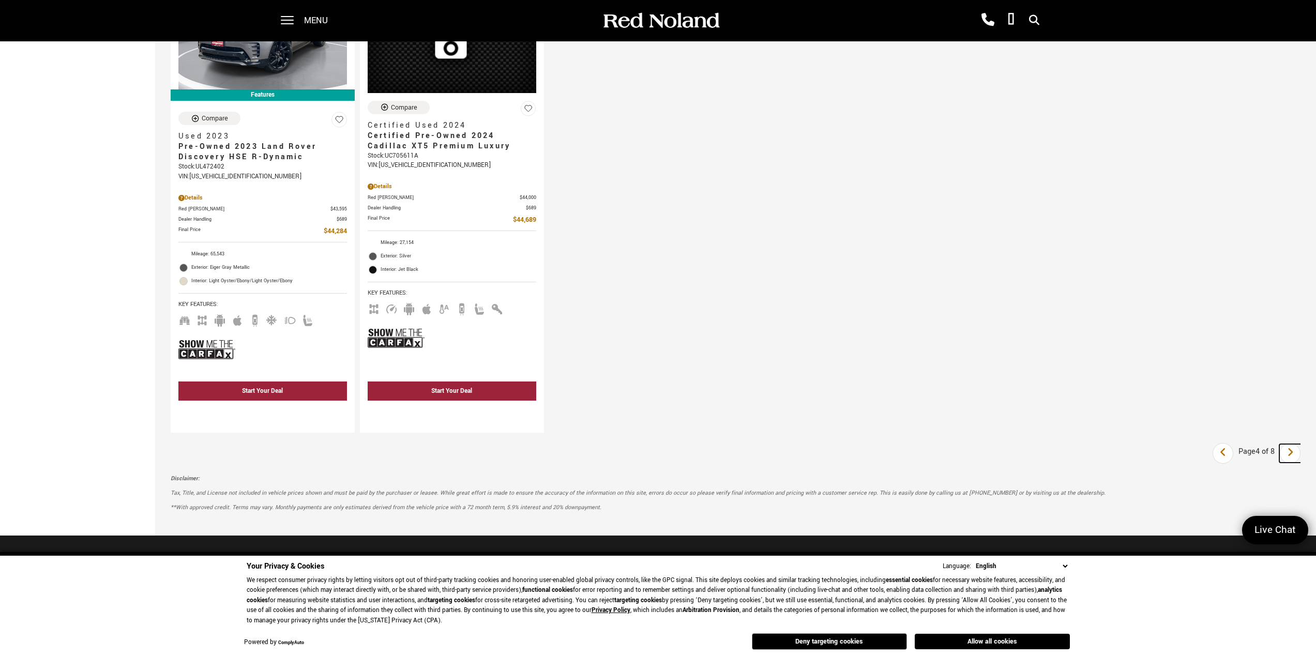
scroll to position [1707, 0]
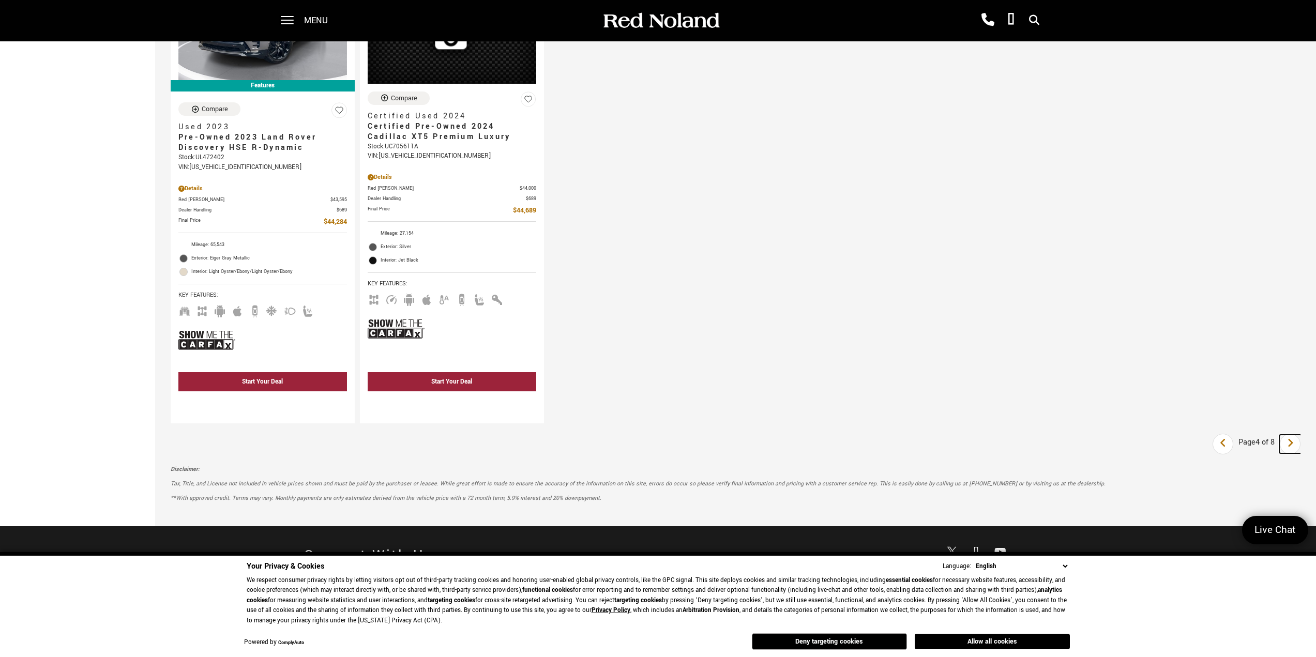
click at [1294, 450] on icon "next page" at bounding box center [1290, 443] width 7 height 17
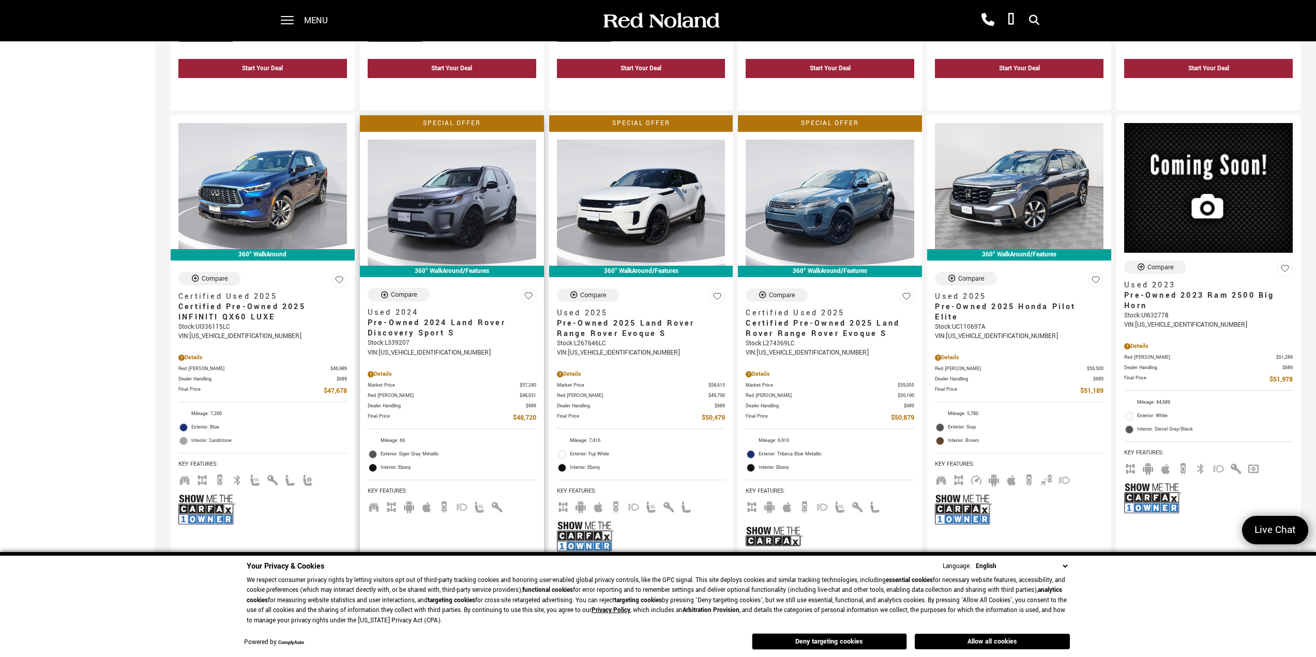
scroll to position [569, 0]
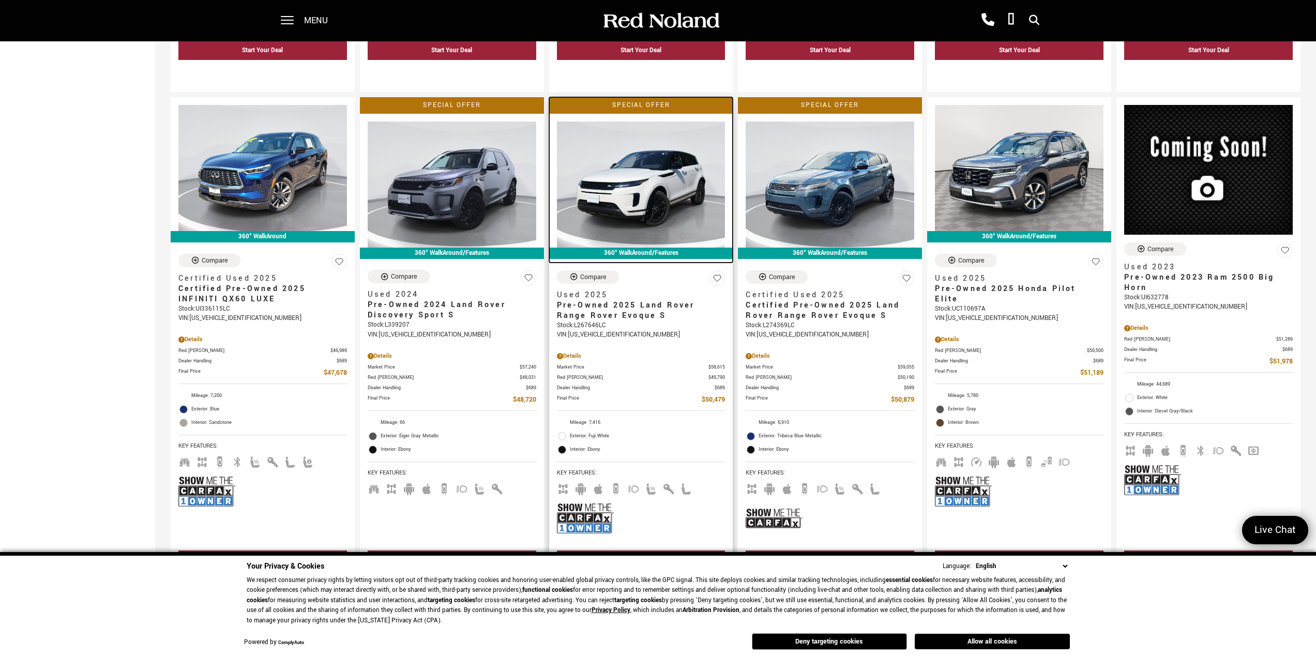
click at [638, 188] on img at bounding box center [641, 185] width 169 height 126
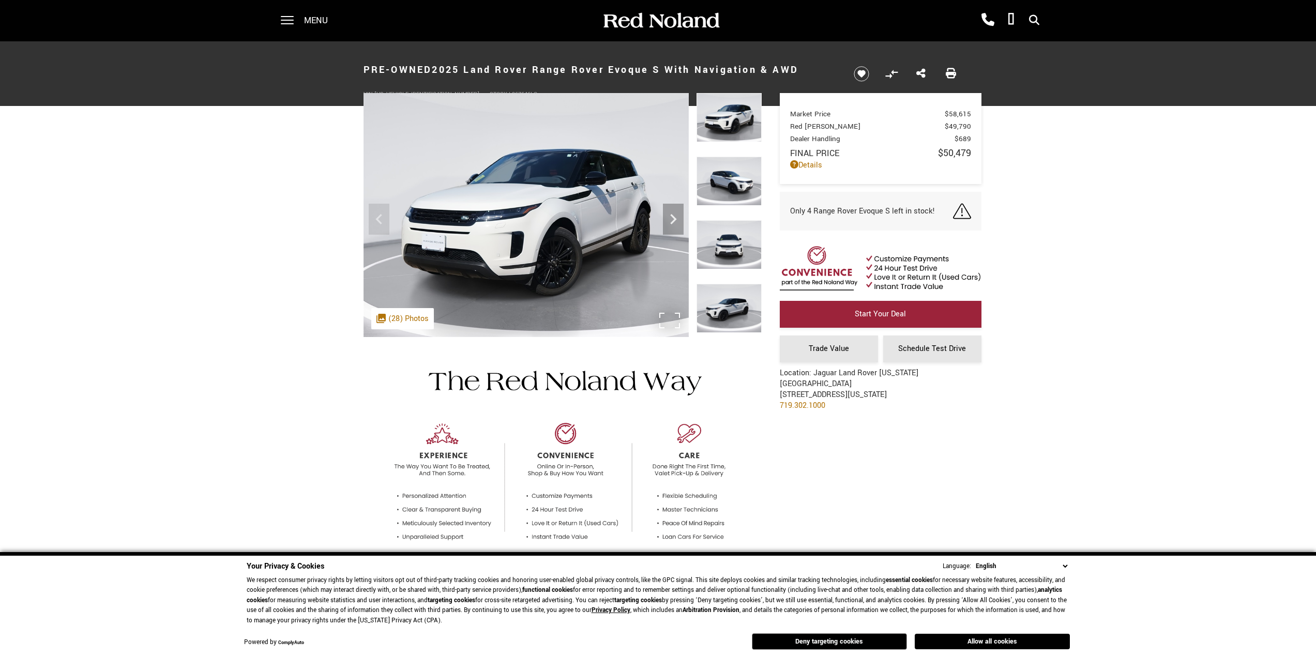
click at [398, 318] on div ".cls-1, .cls-3 { fill: #c50033; } .cls-1 { clip-rule: evenodd; } .cls-2 { clip-…" at bounding box center [402, 318] width 63 height 21
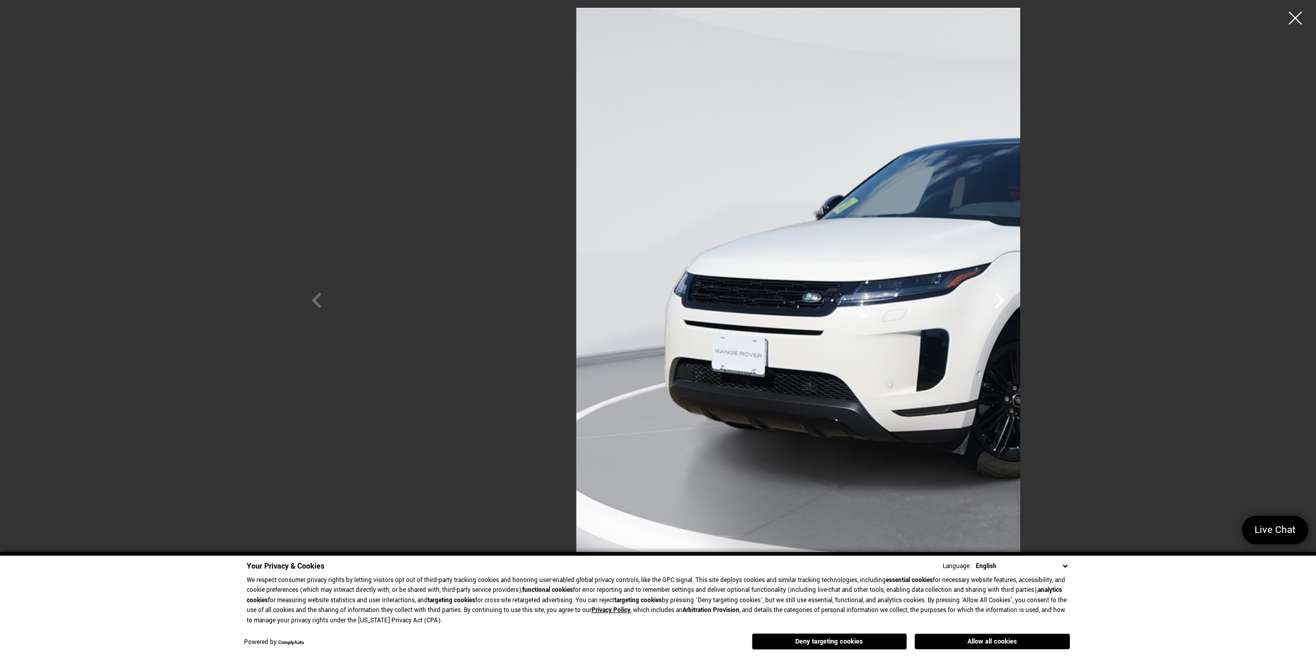
click at [1015, 297] on icon "Next" at bounding box center [999, 300] width 31 height 31
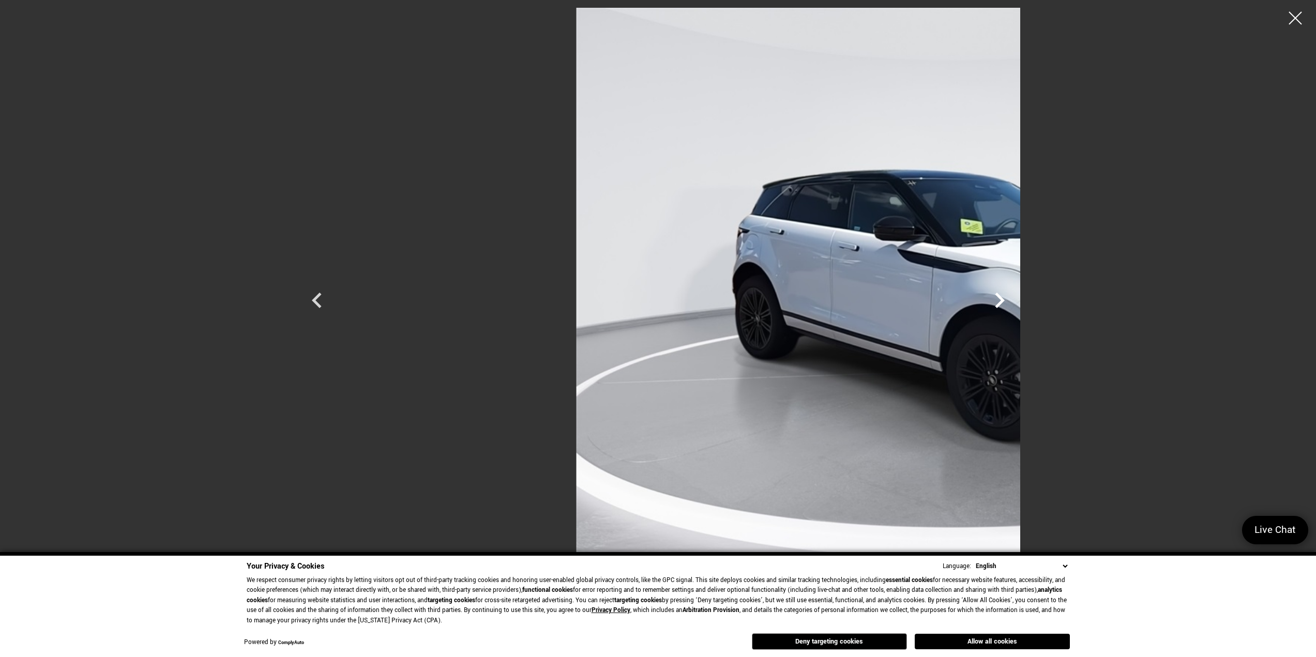
click at [1015, 297] on icon "Next" at bounding box center [999, 300] width 31 height 31
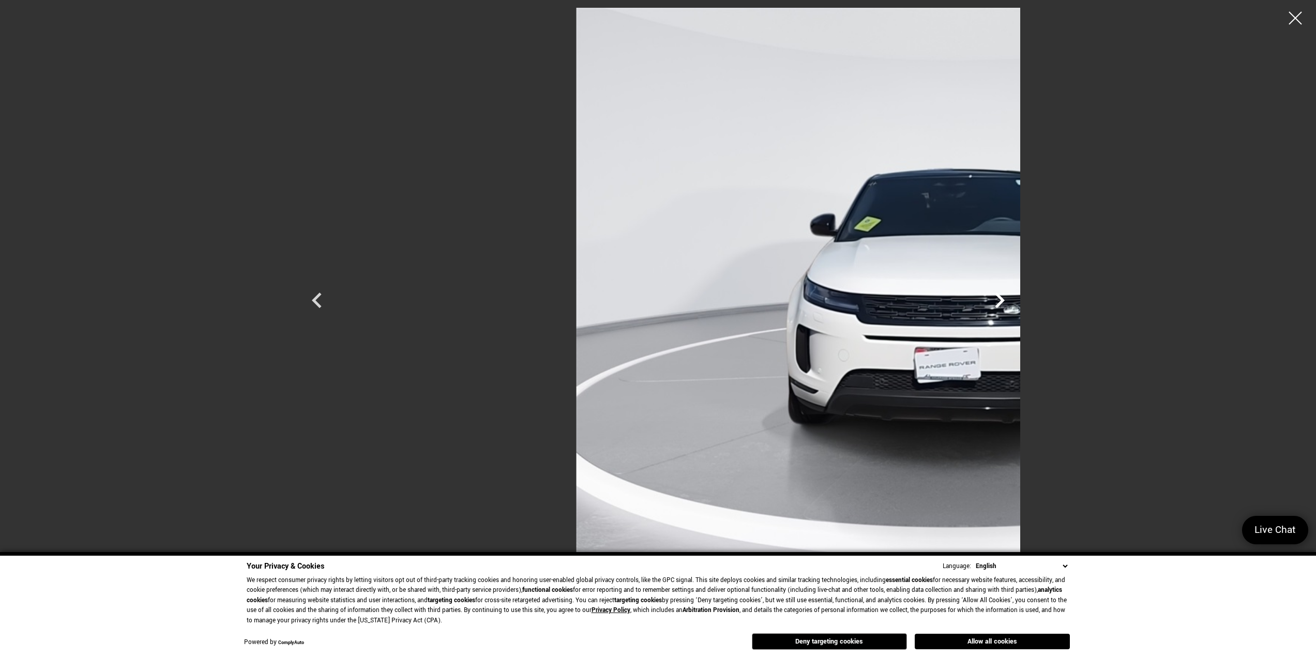
click at [1015, 297] on icon "Next" at bounding box center [999, 300] width 31 height 31
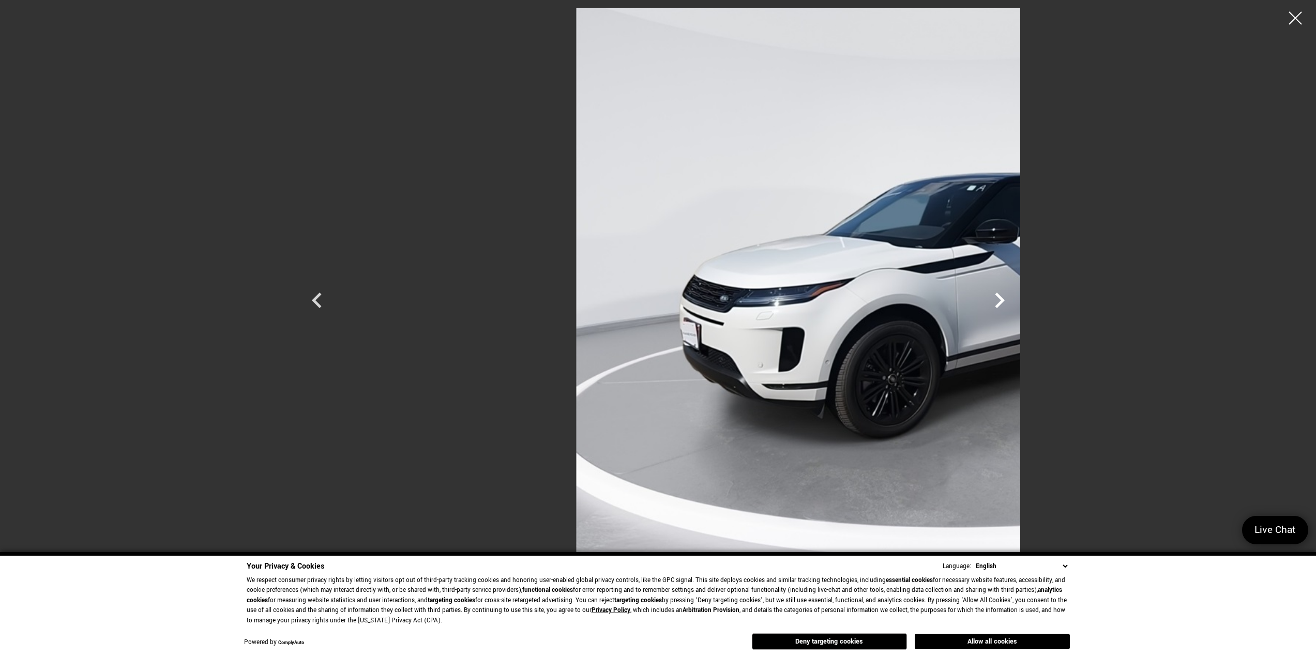
click at [1015, 297] on icon "Next" at bounding box center [999, 300] width 31 height 31
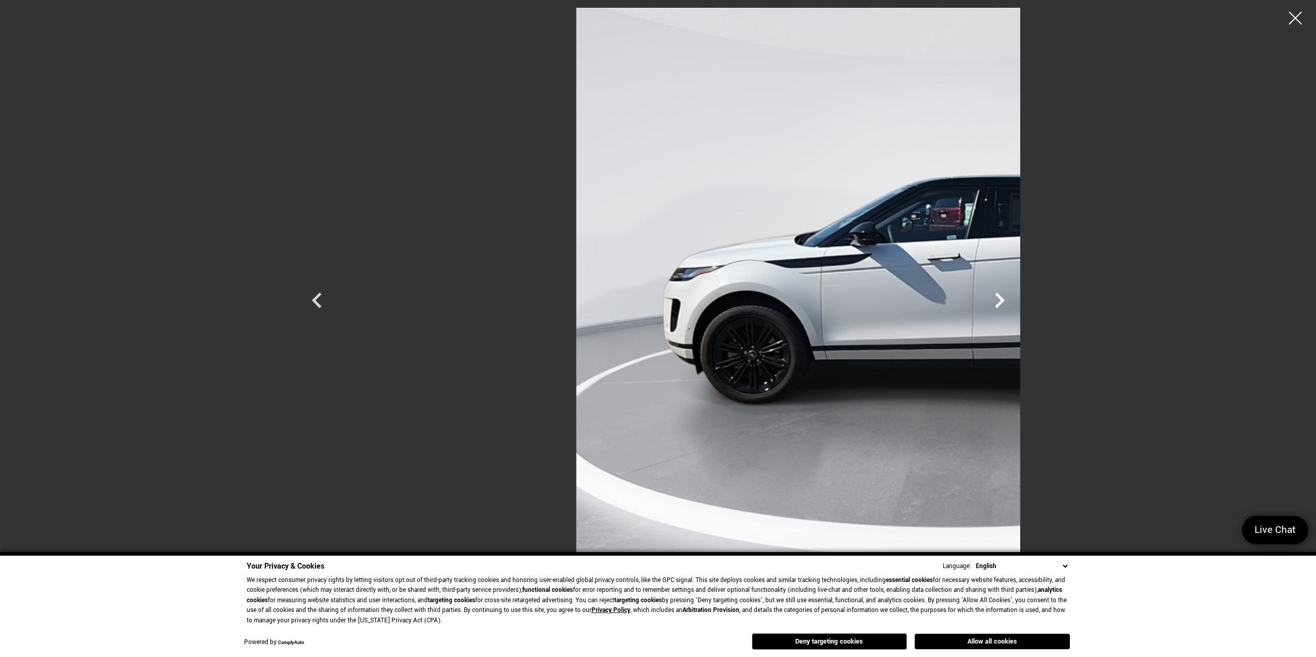
click at [1015, 297] on icon "Next" at bounding box center [999, 300] width 31 height 31
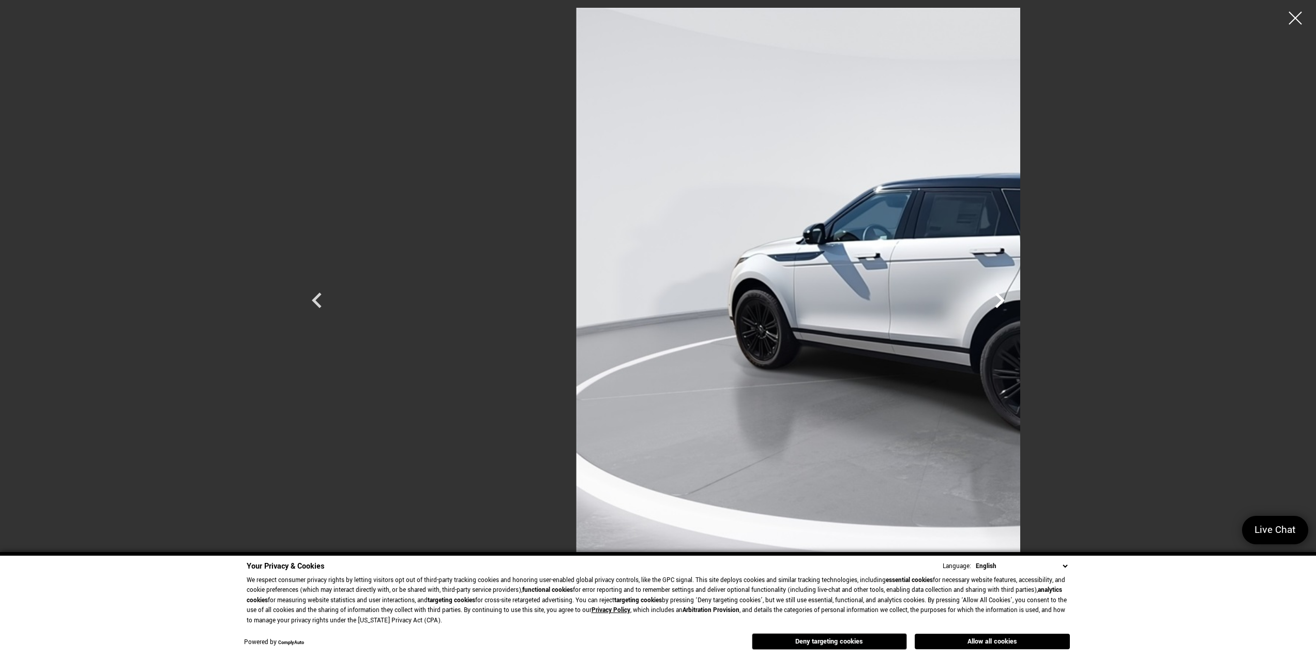
click at [1015, 297] on icon "Next" at bounding box center [999, 300] width 31 height 31
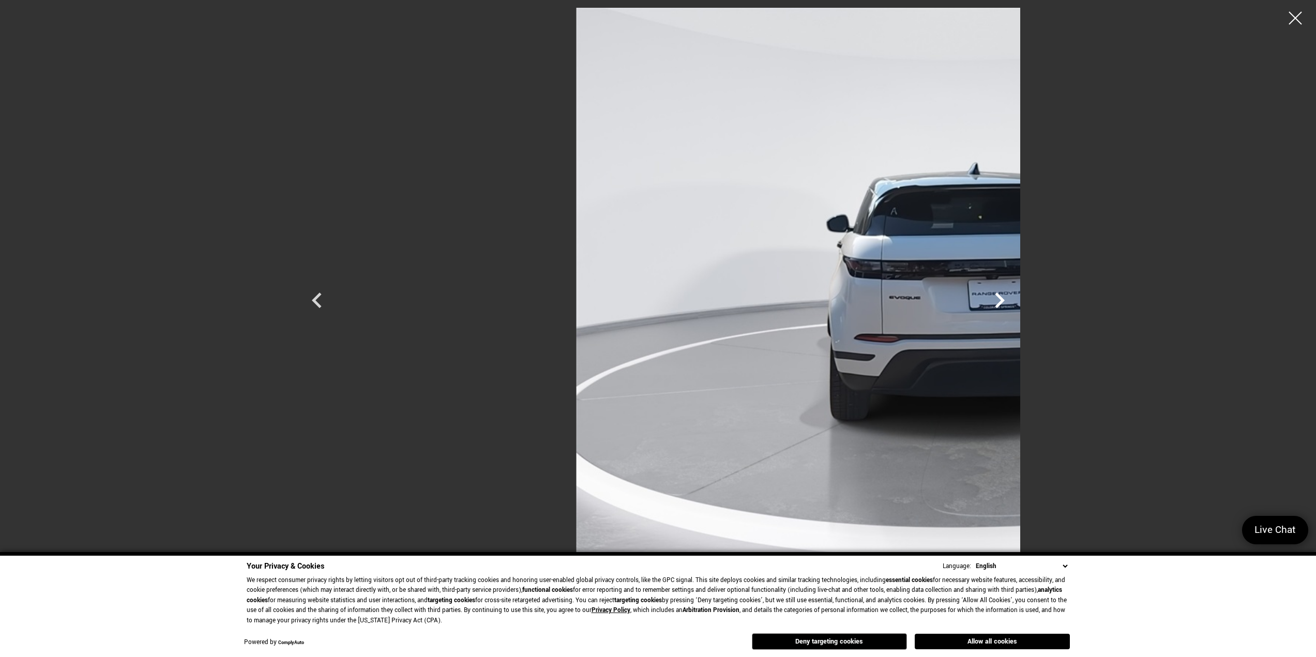
click at [1015, 297] on icon "Next" at bounding box center [999, 300] width 31 height 31
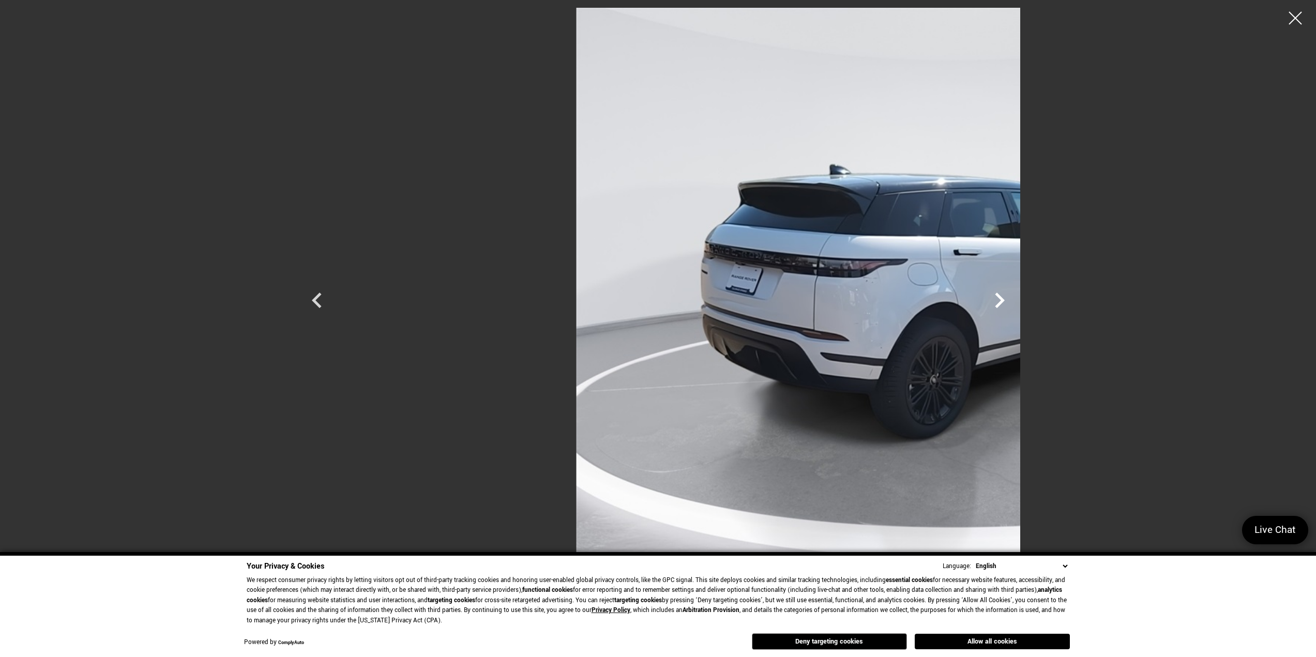
click at [1015, 297] on icon "Next" at bounding box center [999, 300] width 31 height 31
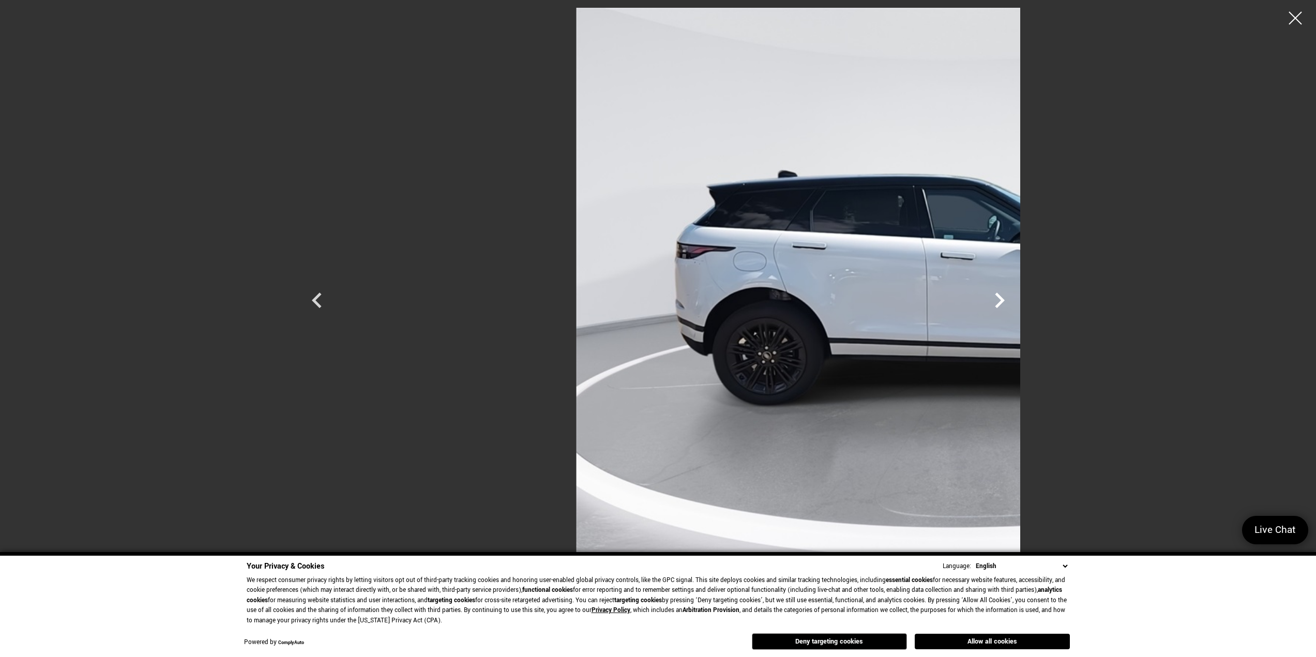
click at [1015, 297] on icon "Next" at bounding box center [999, 300] width 31 height 31
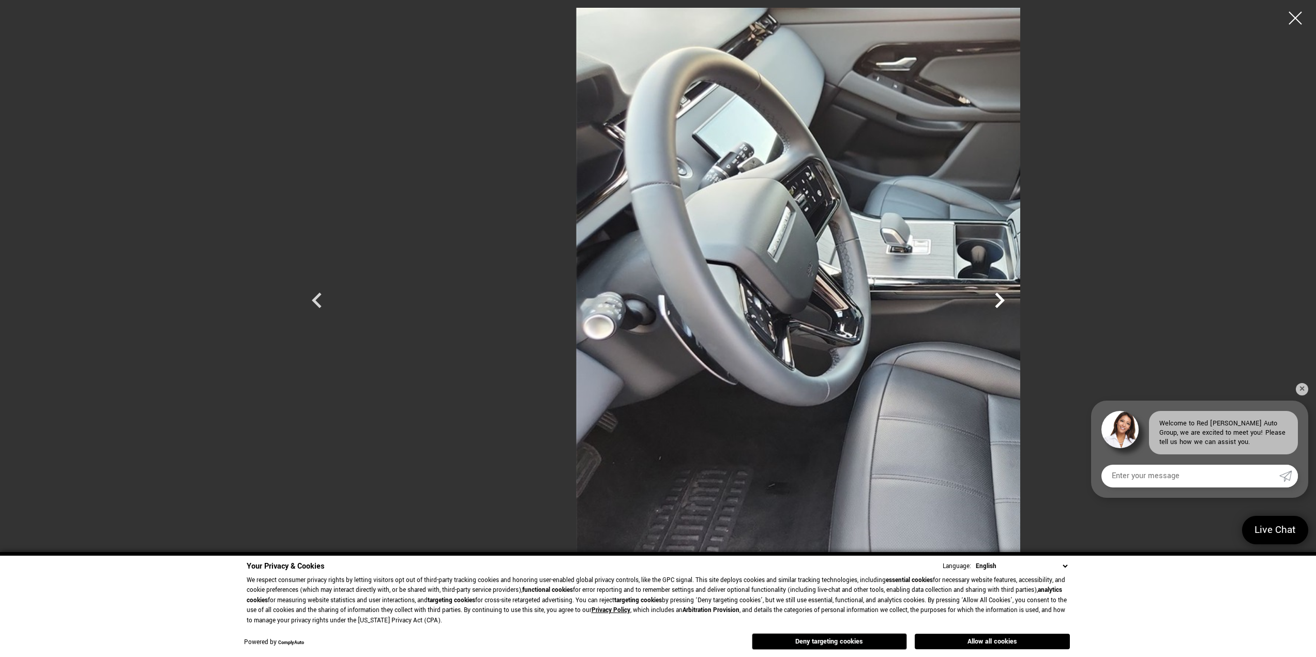
click at [1015, 297] on icon "Next" at bounding box center [999, 300] width 31 height 31
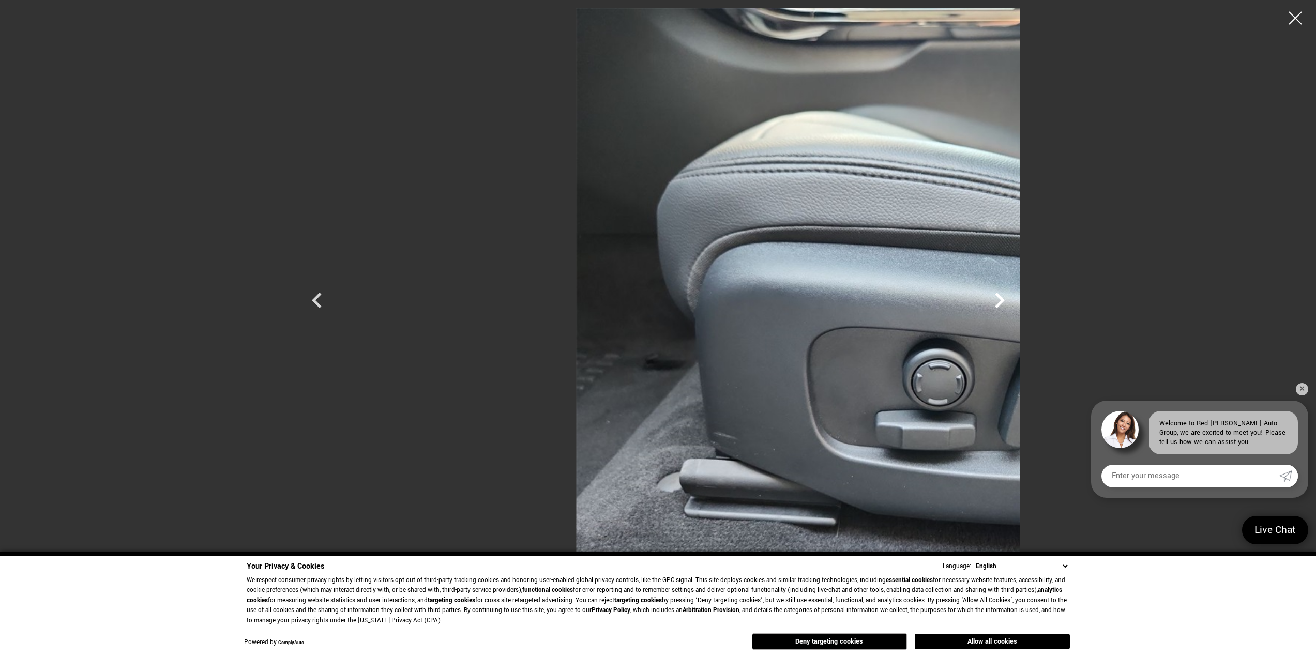
click at [1015, 297] on icon "Next" at bounding box center [999, 300] width 31 height 31
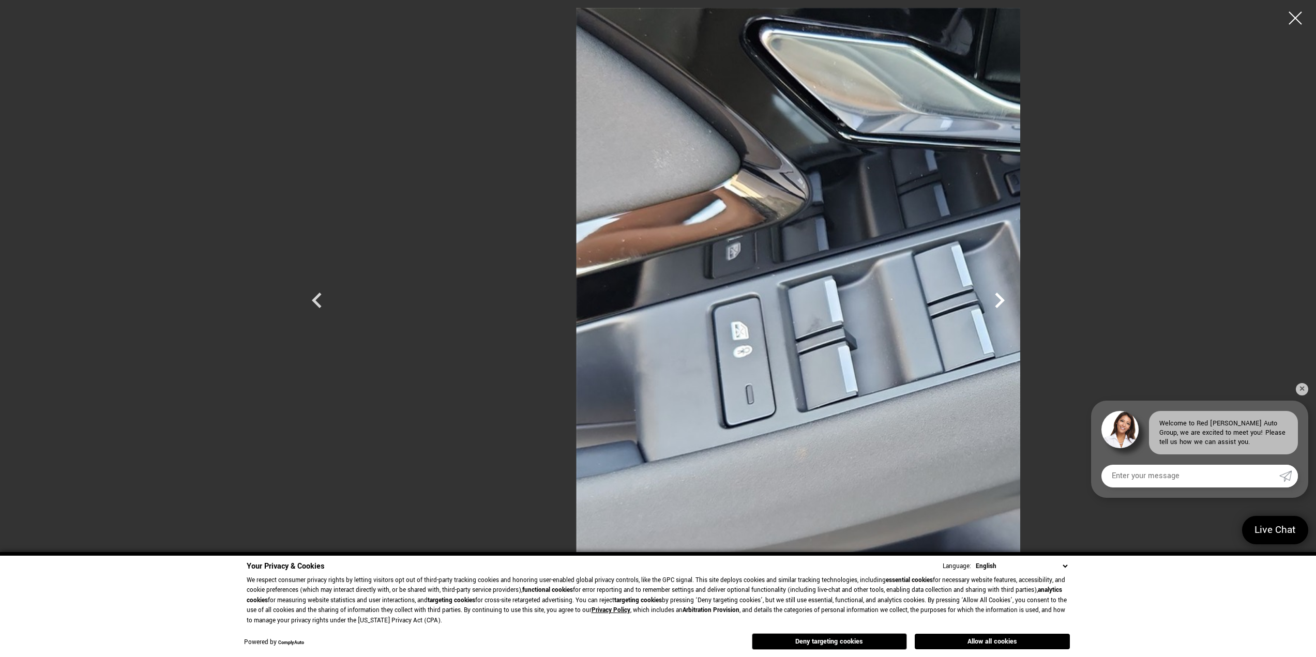
click at [1015, 297] on icon "Next" at bounding box center [999, 300] width 31 height 31
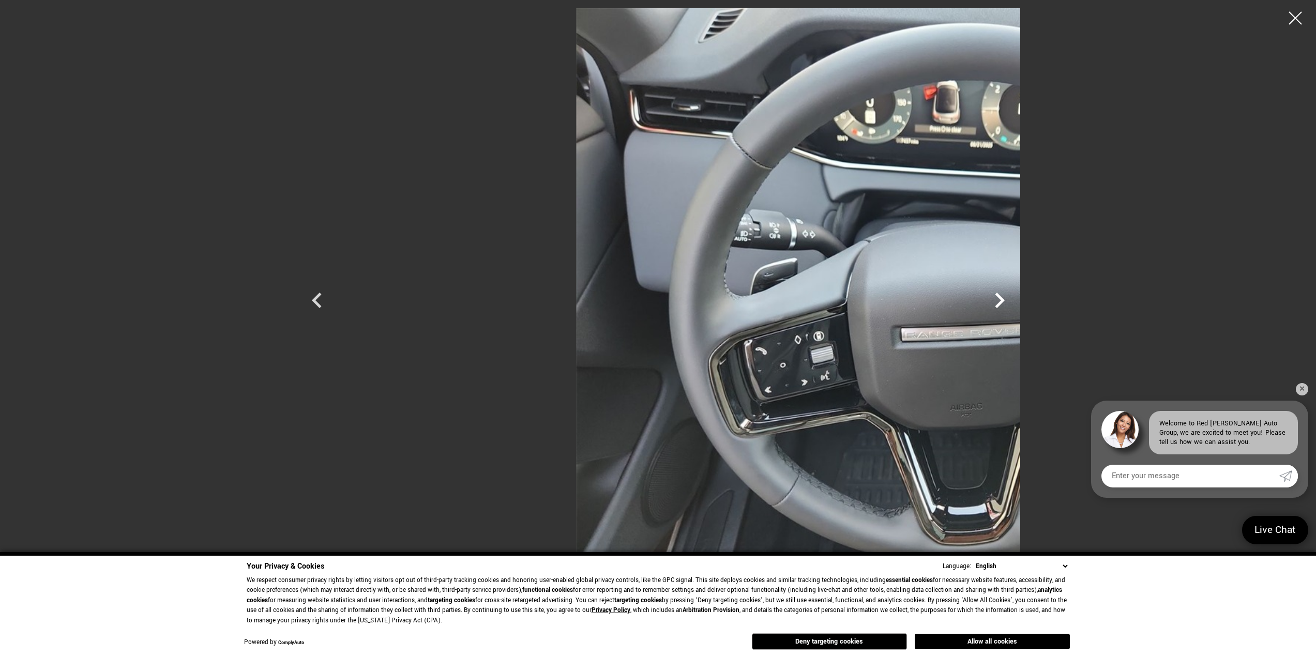
click at [1015, 297] on icon "Next" at bounding box center [999, 300] width 31 height 31
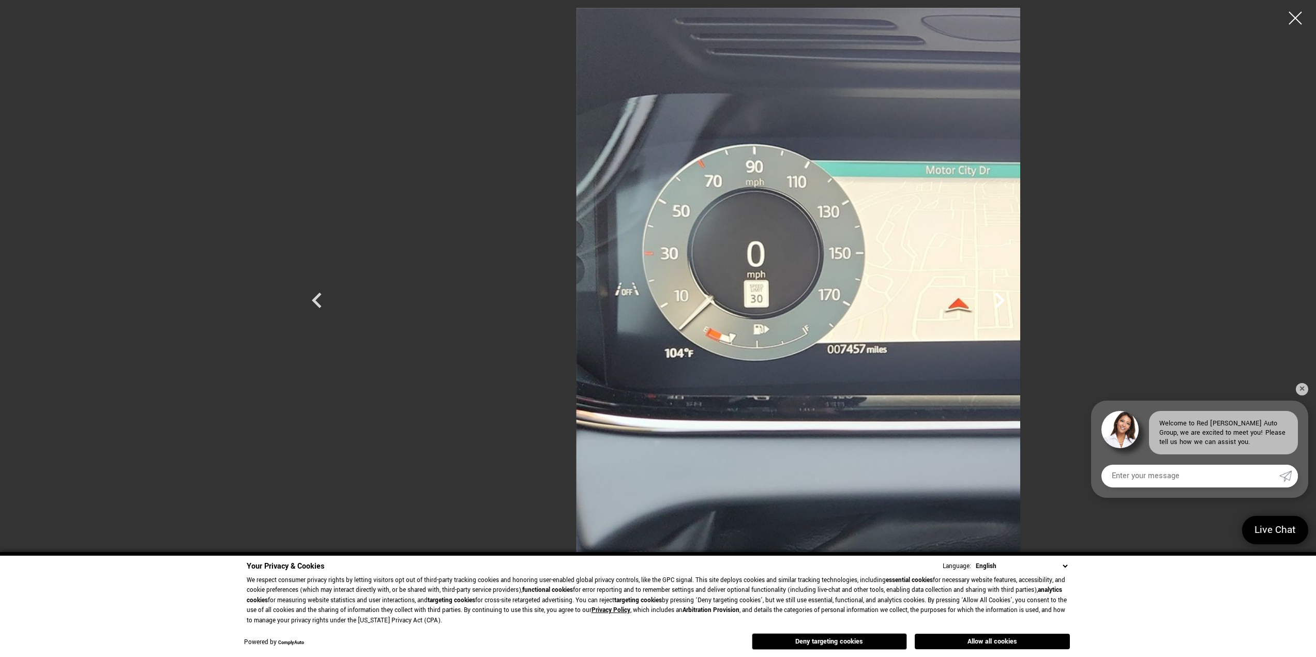
click at [1015, 297] on icon "Next" at bounding box center [999, 300] width 31 height 31
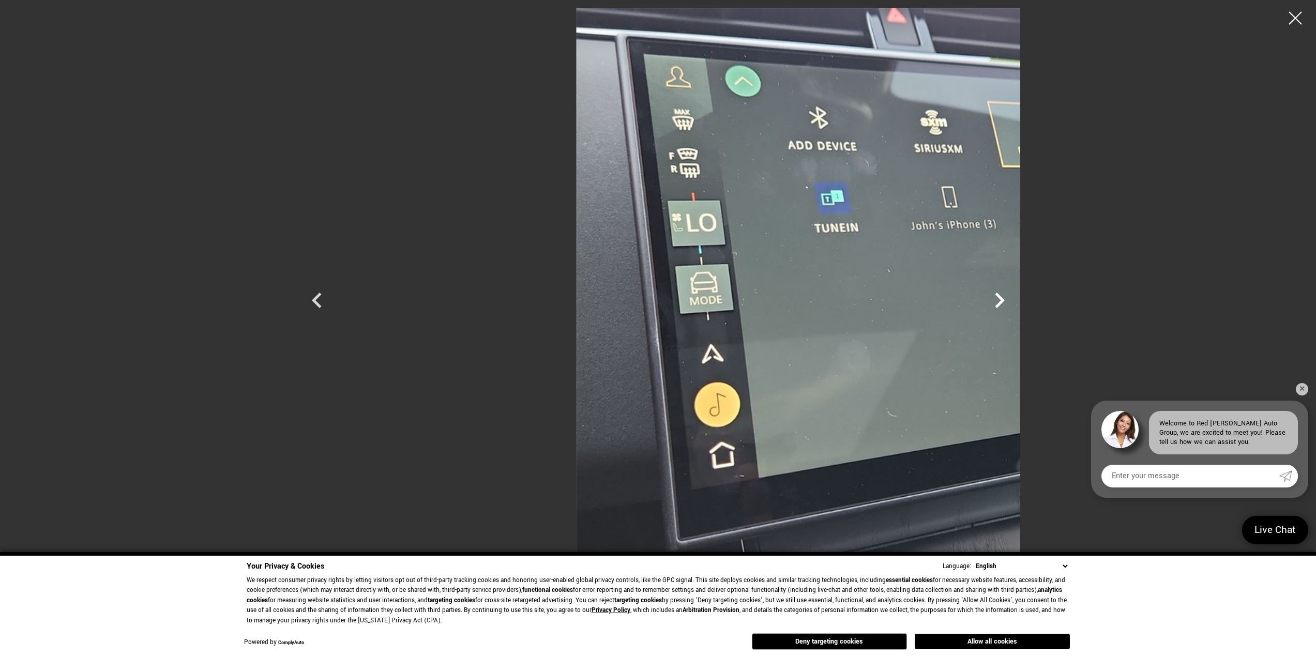
click at [1015, 297] on icon "Next" at bounding box center [999, 300] width 31 height 31
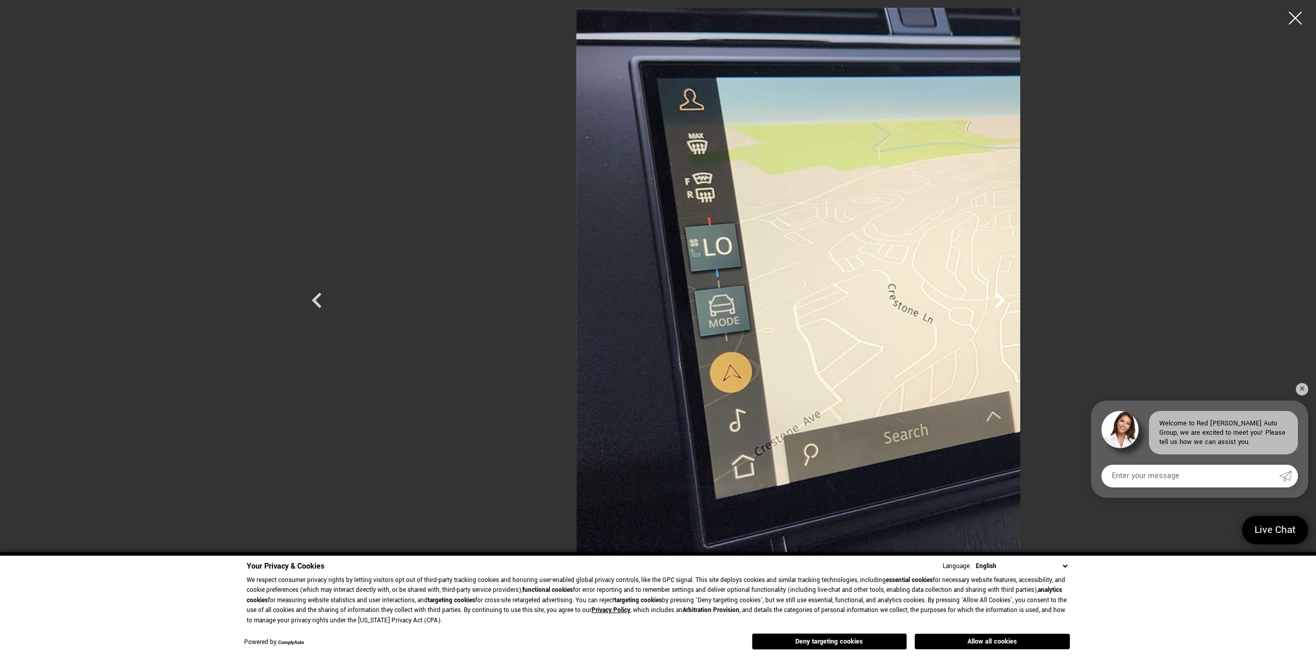
click at [1015, 297] on icon "Next" at bounding box center [999, 300] width 31 height 31
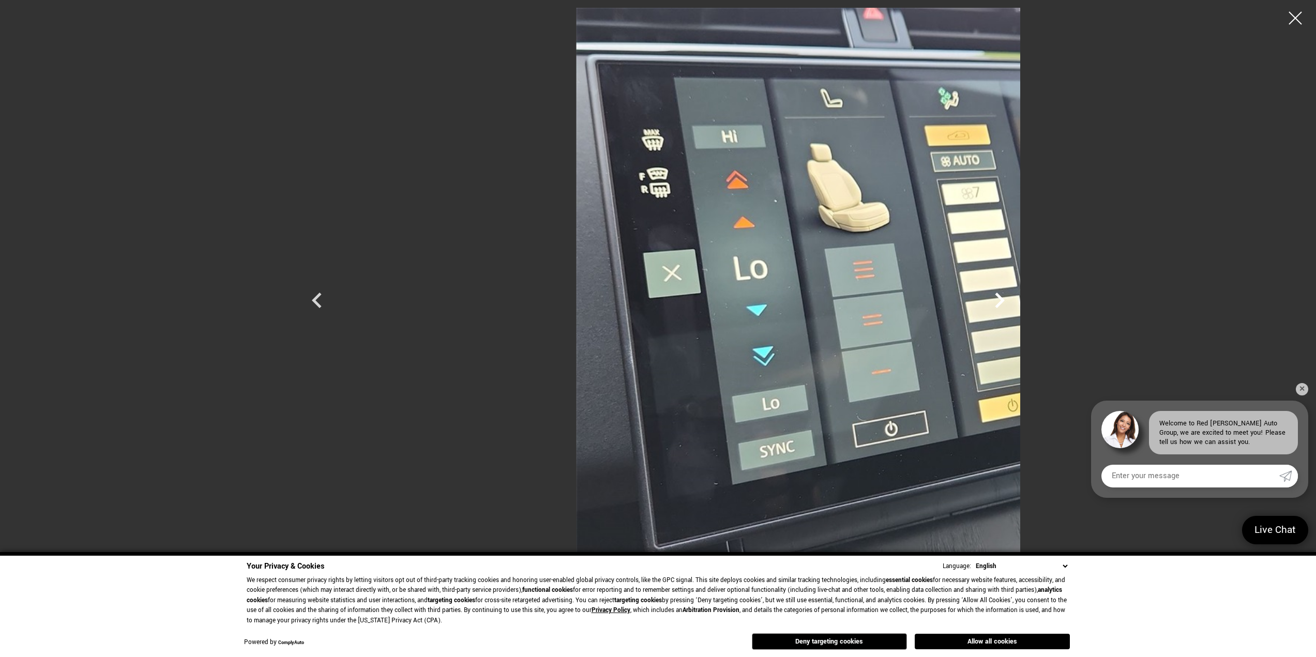
click at [1015, 297] on icon "Next" at bounding box center [999, 300] width 31 height 31
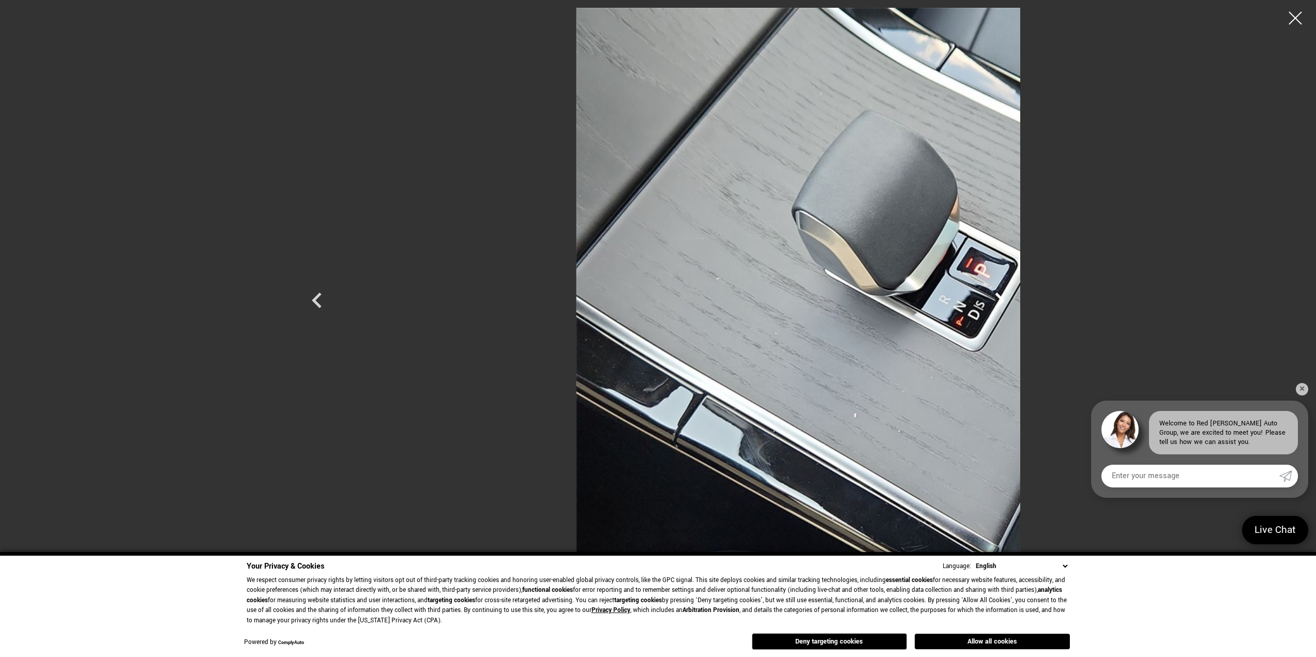
click at [1015, 297] on icon "Next" at bounding box center [999, 300] width 31 height 31
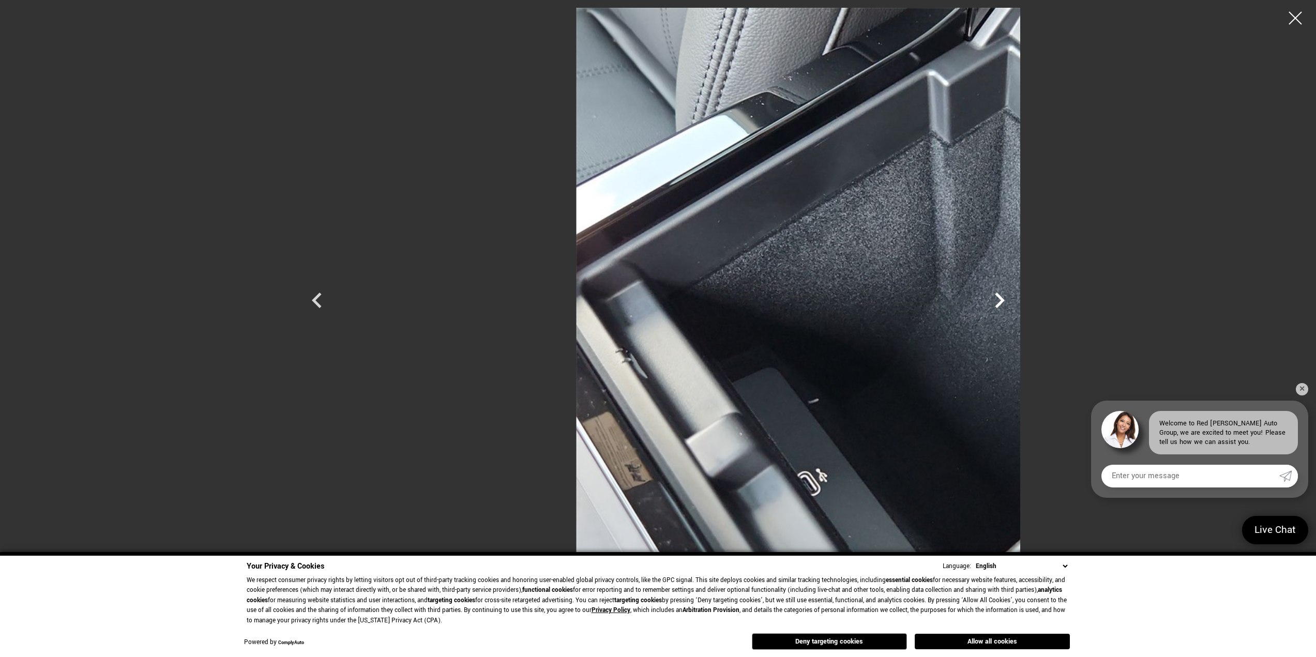
click at [1015, 297] on icon "Next" at bounding box center [999, 300] width 31 height 31
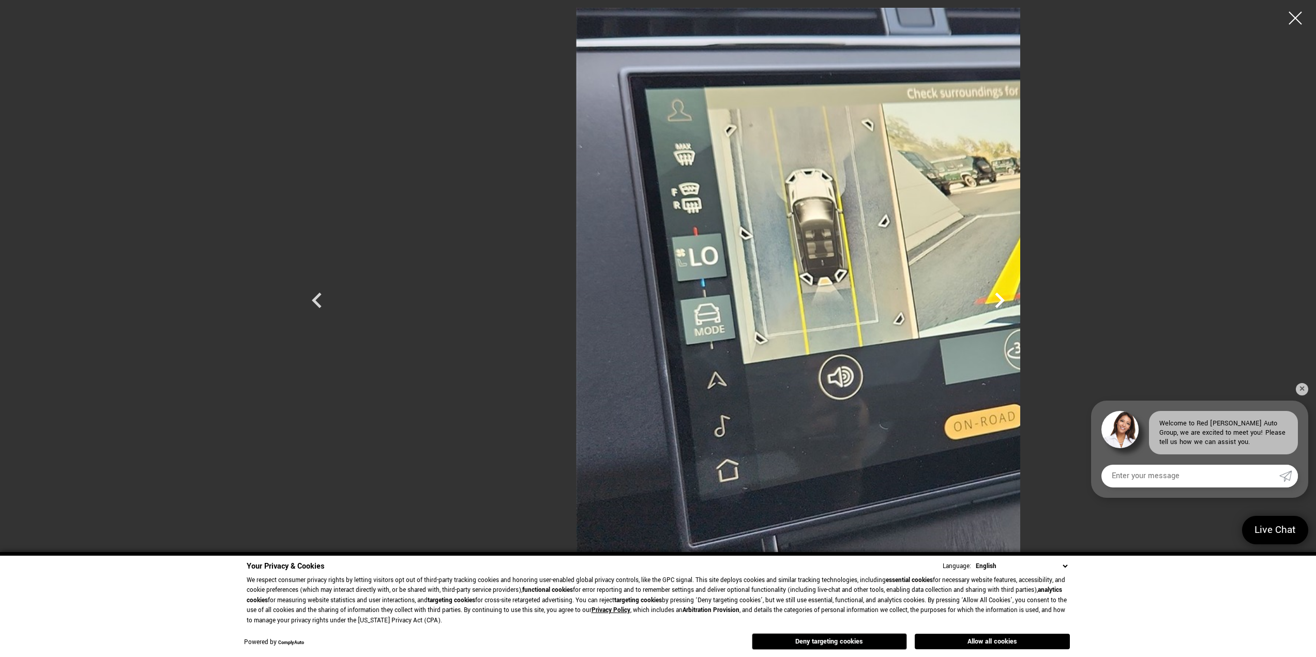
click at [1015, 297] on icon "Next" at bounding box center [999, 300] width 31 height 31
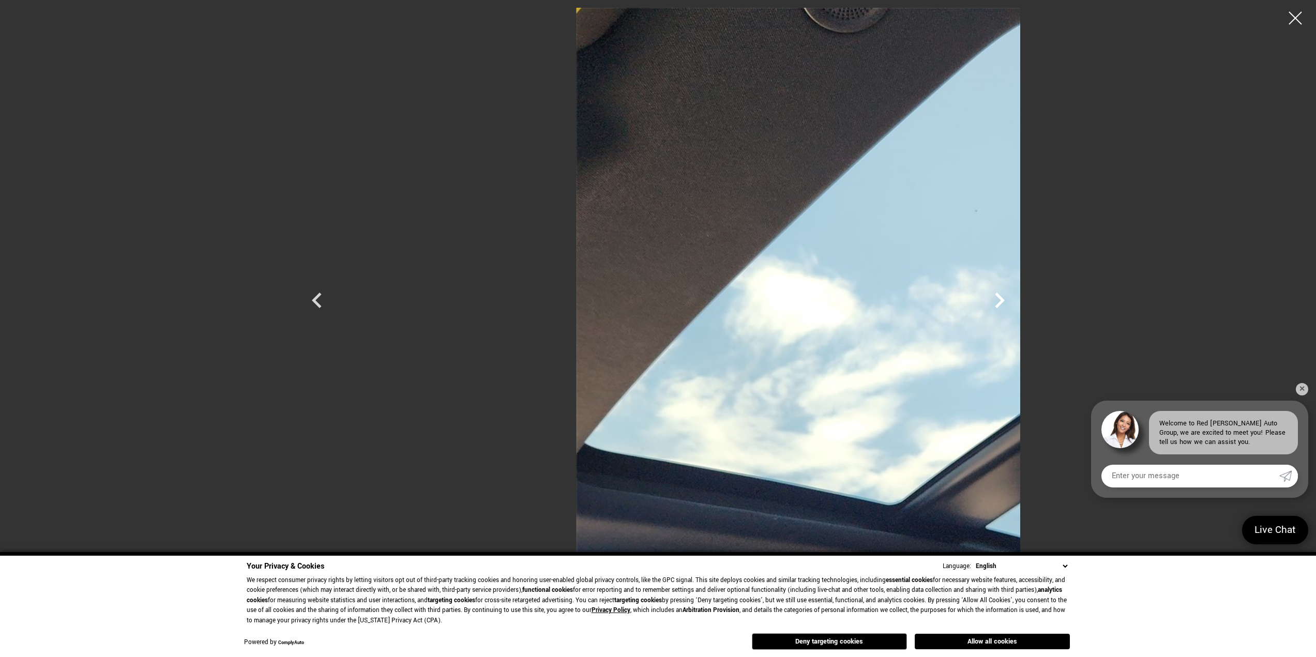
click at [1015, 297] on icon "Next" at bounding box center [999, 300] width 31 height 31
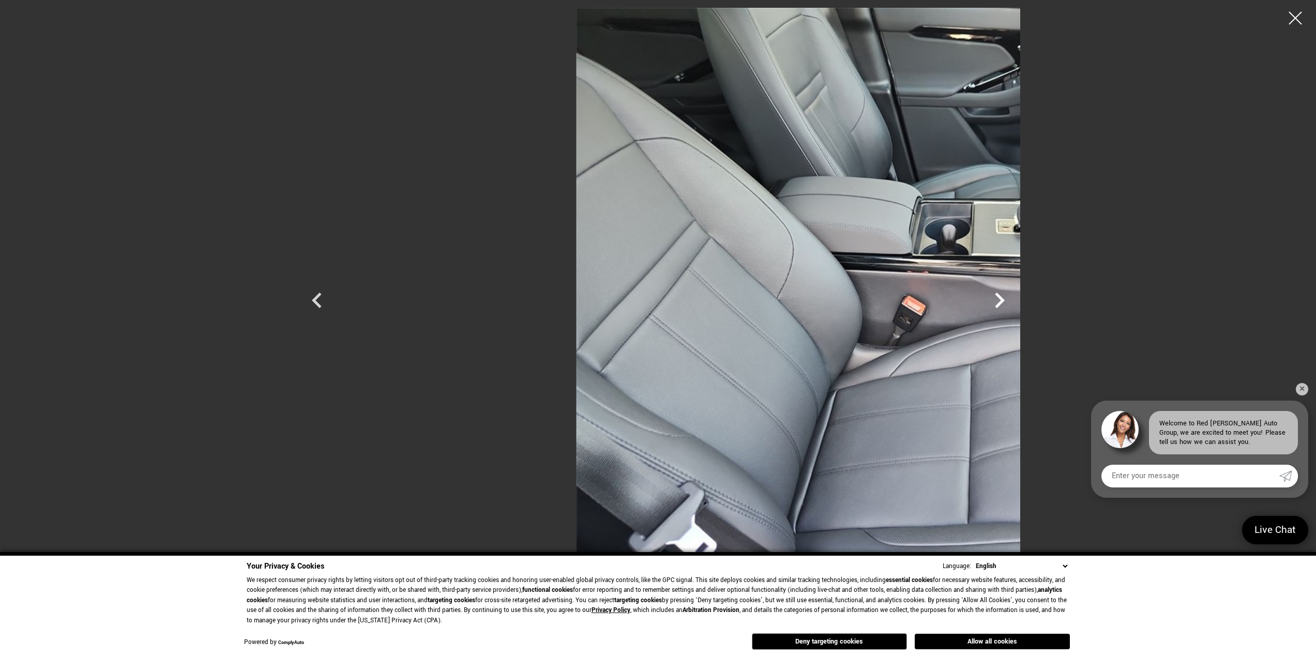
click at [1015, 297] on icon "Next" at bounding box center [999, 300] width 31 height 31
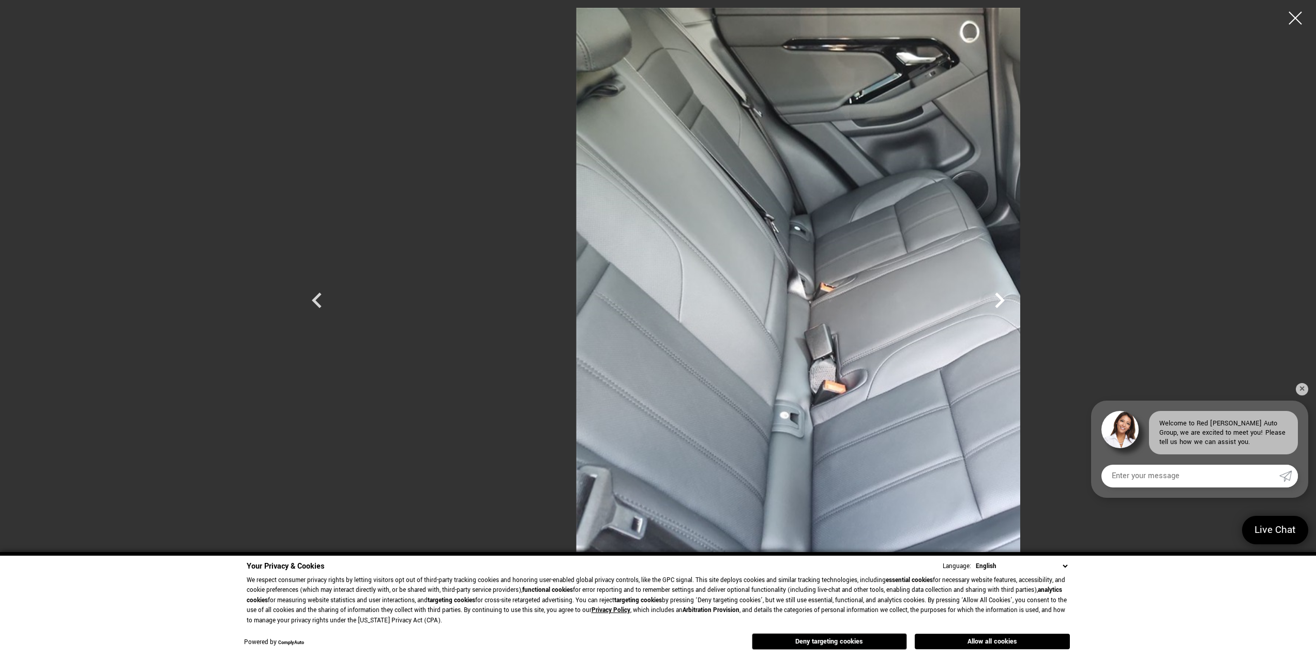
click at [1015, 297] on icon "Next" at bounding box center [999, 300] width 31 height 31
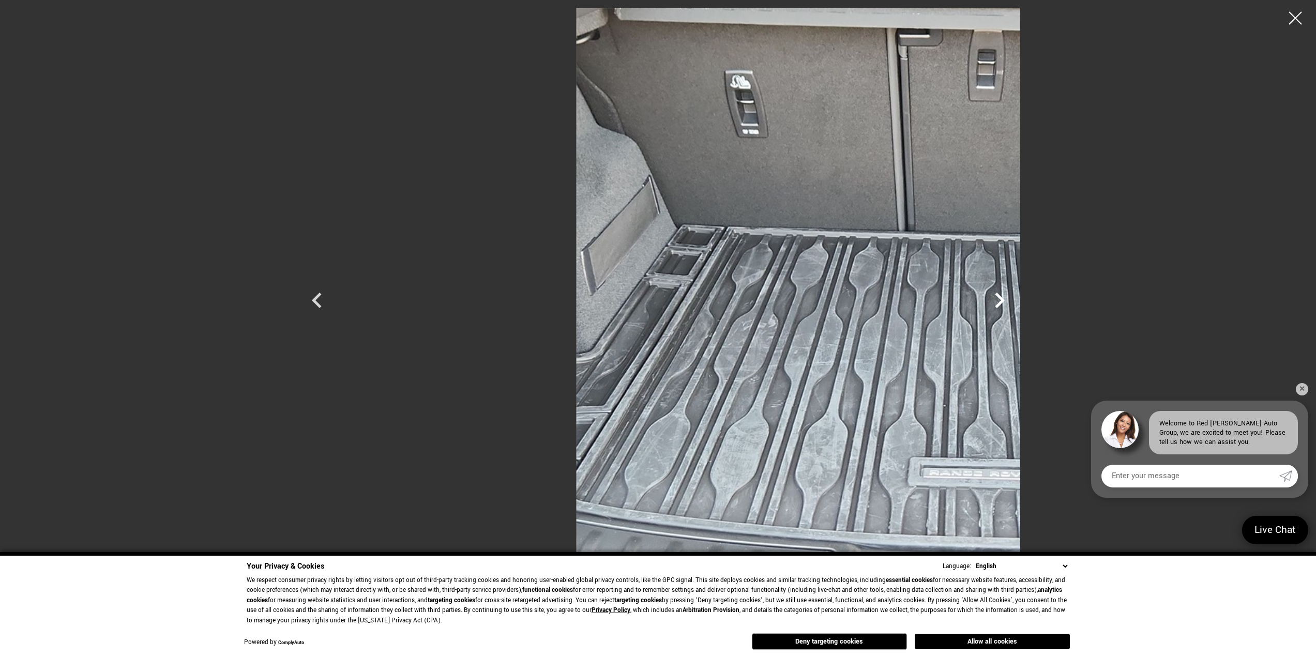
click at [1015, 297] on icon "Next" at bounding box center [999, 300] width 31 height 31
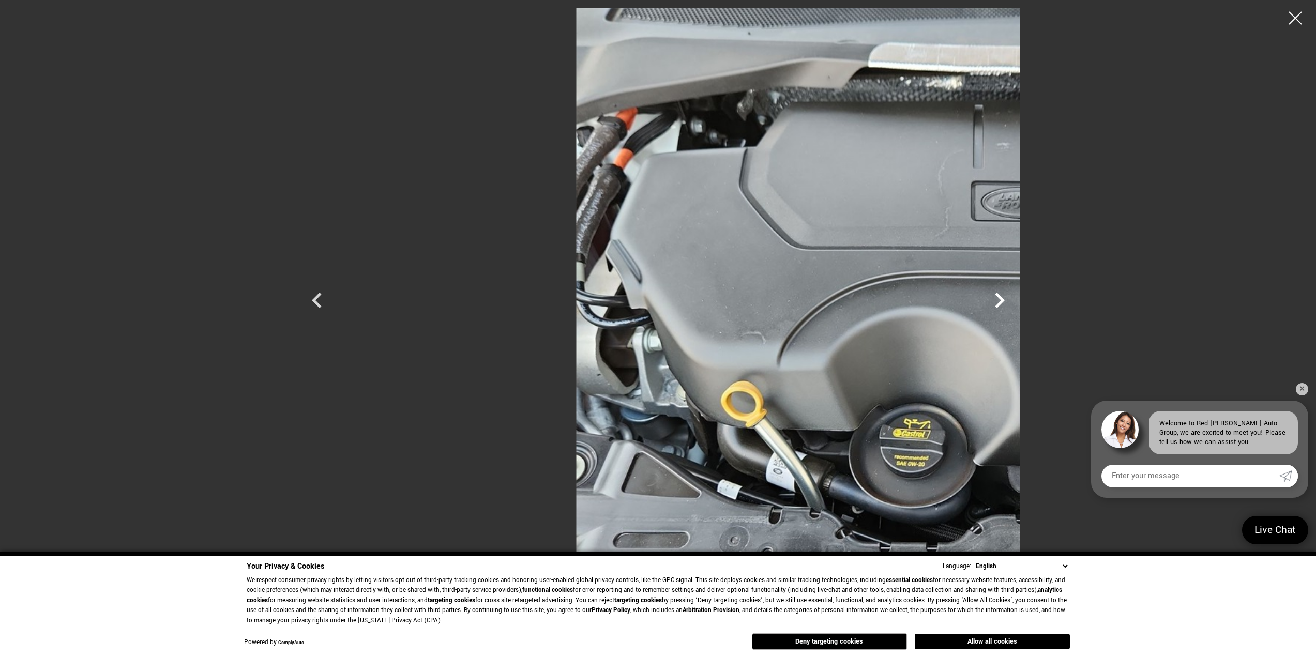
click at [1015, 297] on icon "Next" at bounding box center [999, 300] width 31 height 31
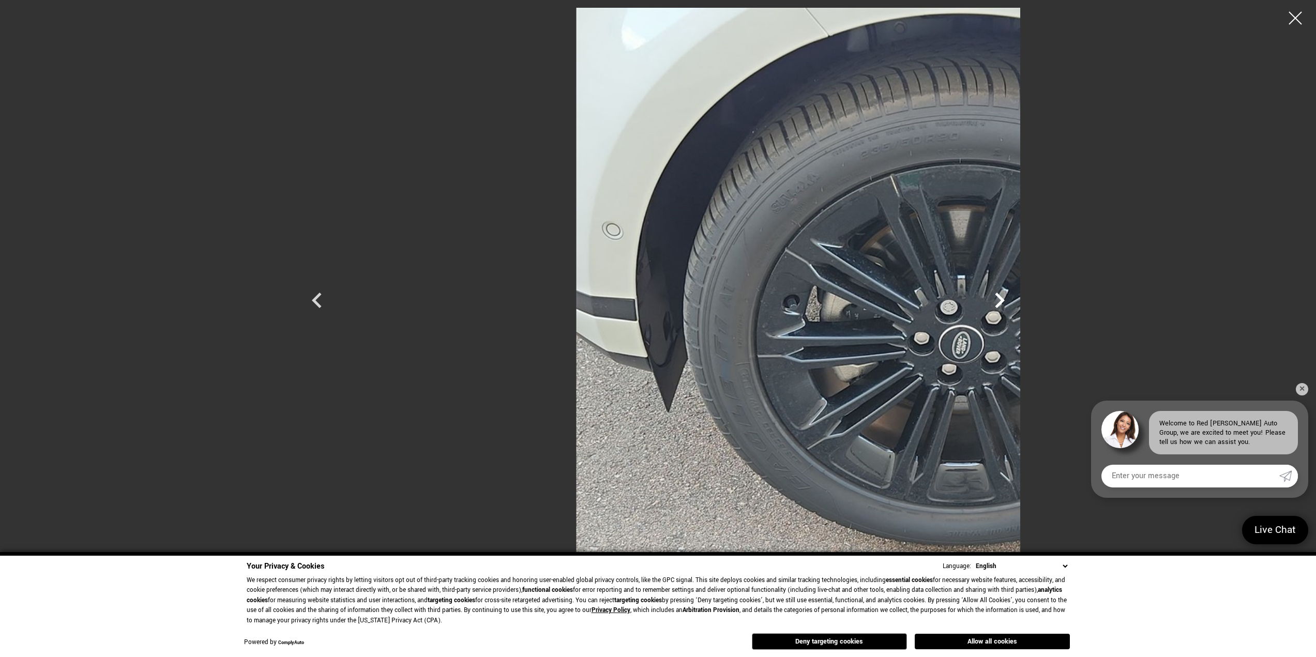
click at [1015, 297] on icon "Next" at bounding box center [999, 300] width 31 height 31
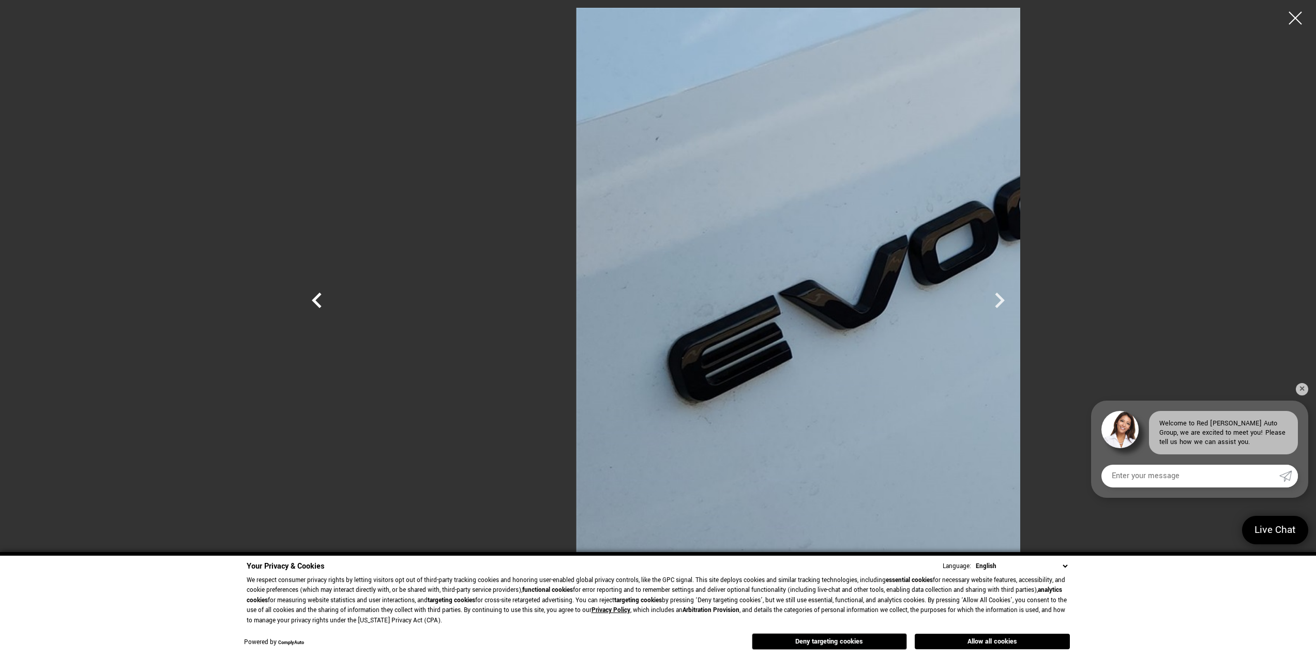
click at [301, 292] on icon "Previous" at bounding box center [316, 300] width 31 height 31
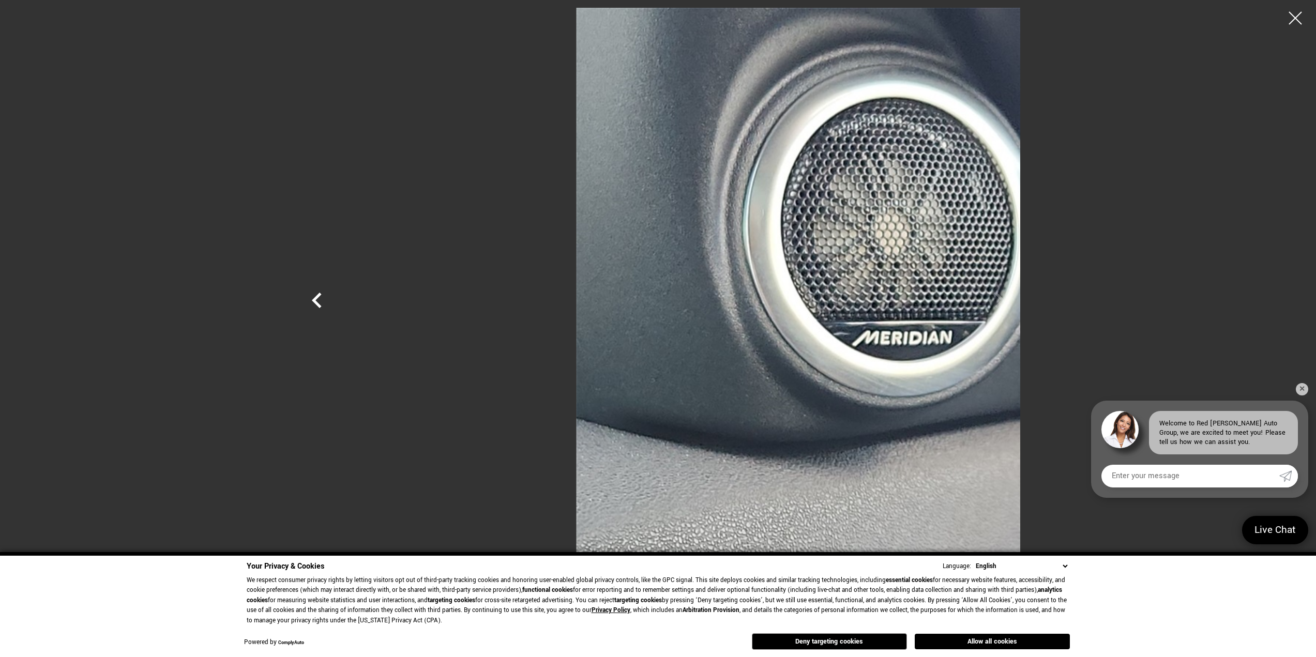
click at [301, 293] on icon "Previous" at bounding box center [316, 300] width 31 height 31
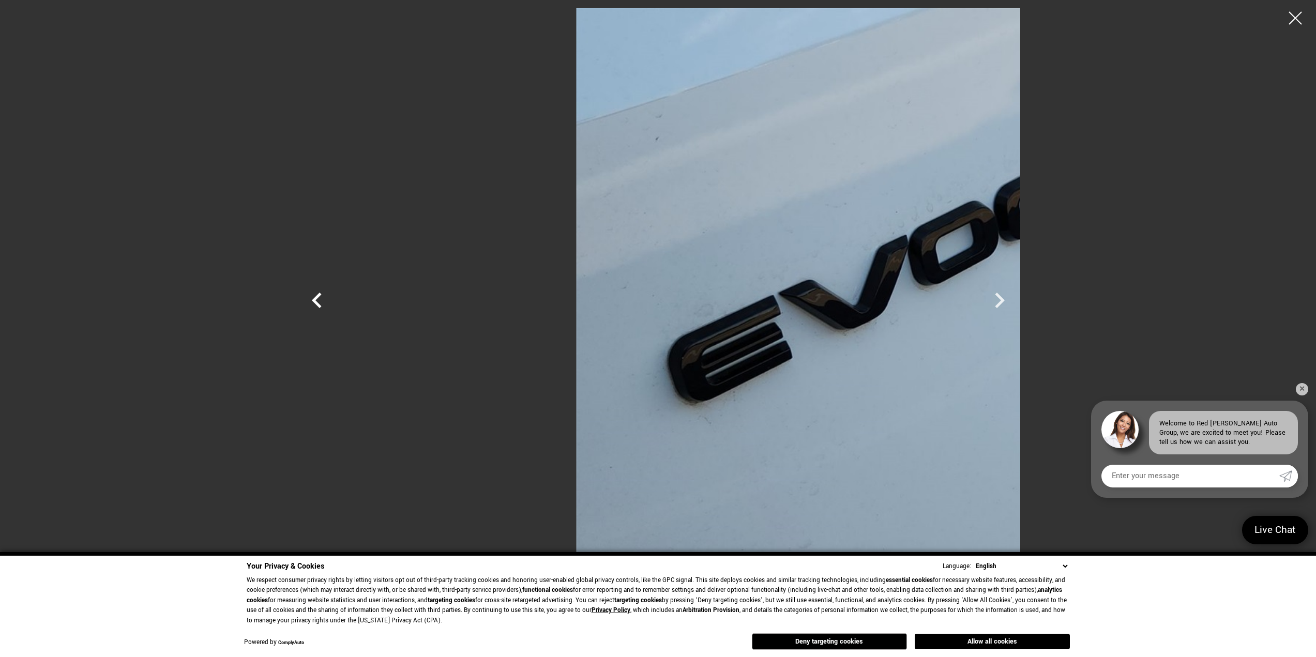
click at [301, 292] on icon "Previous" at bounding box center [316, 300] width 31 height 31
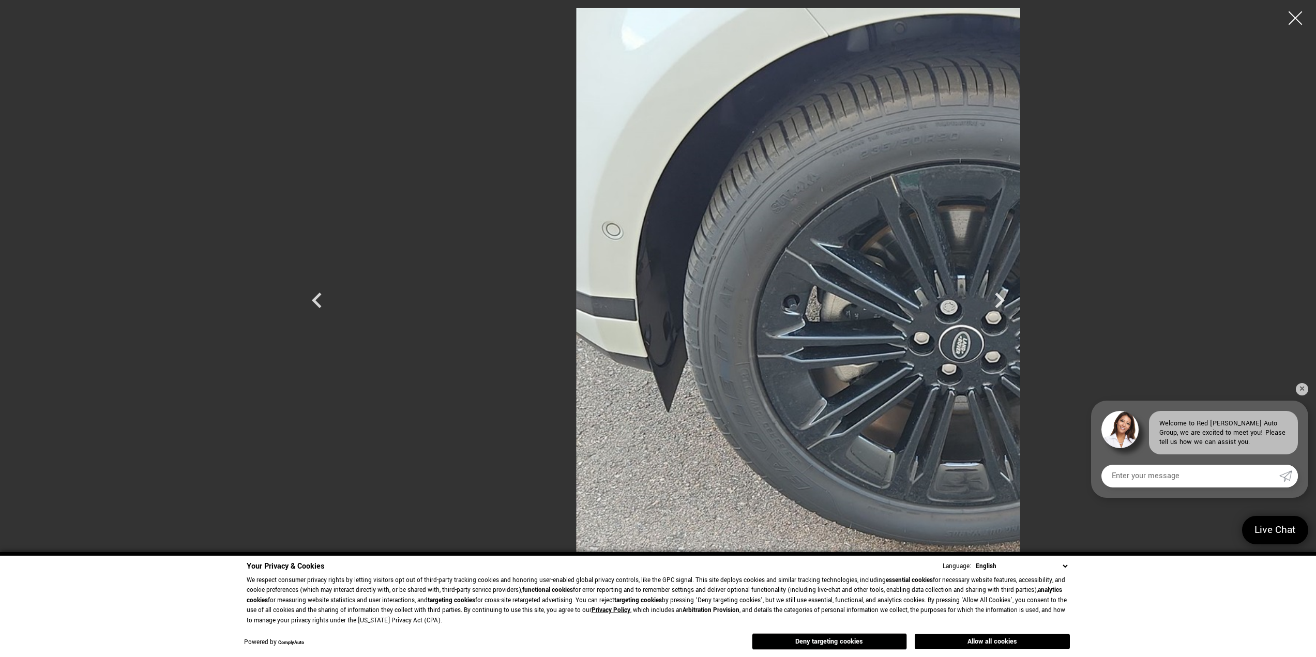
click at [1291, 19] on div at bounding box center [1295, 18] width 27 height 27
